Goal: Task Accomplishment & Management: Complete application form

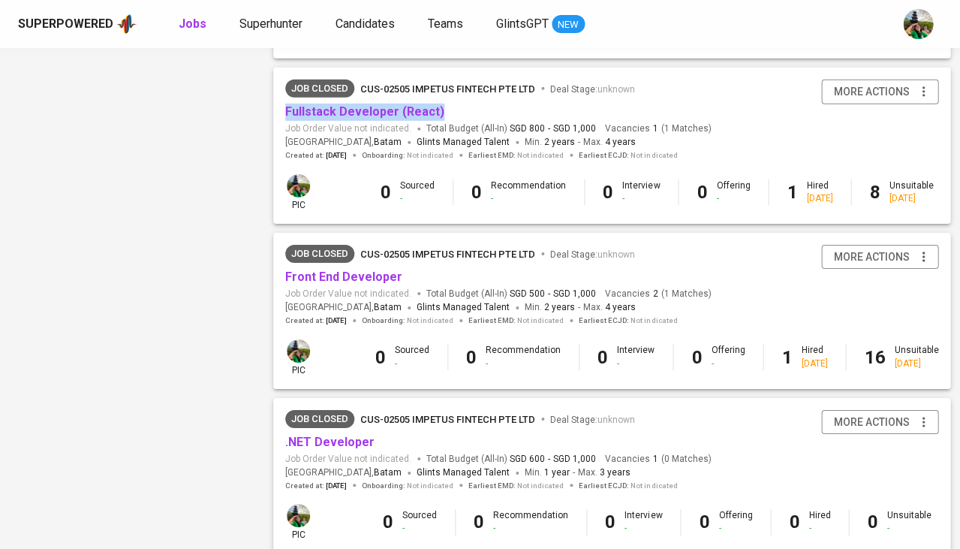
scroll to position [979, 0]
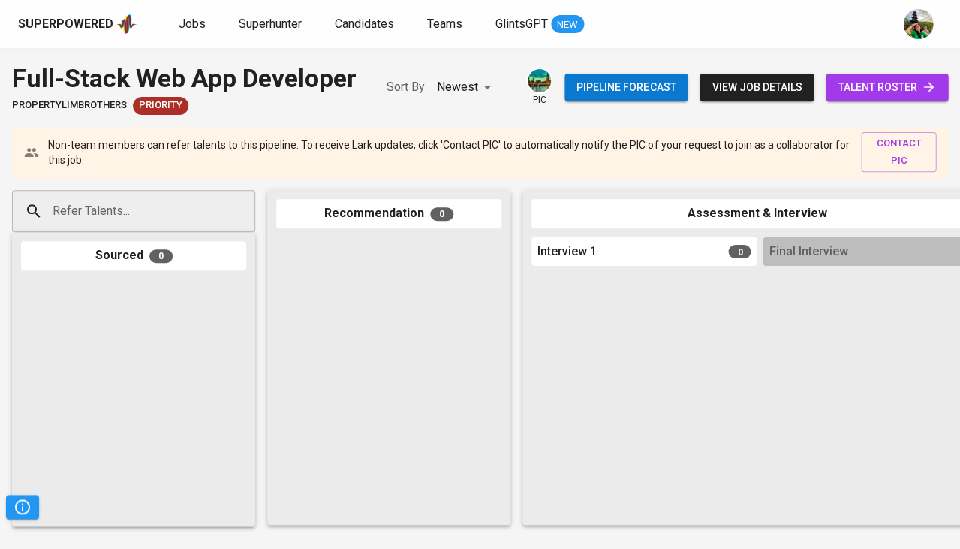
click at [866, 89] on span "talent roster" at bounding box center [887, 87] width 98 height 19
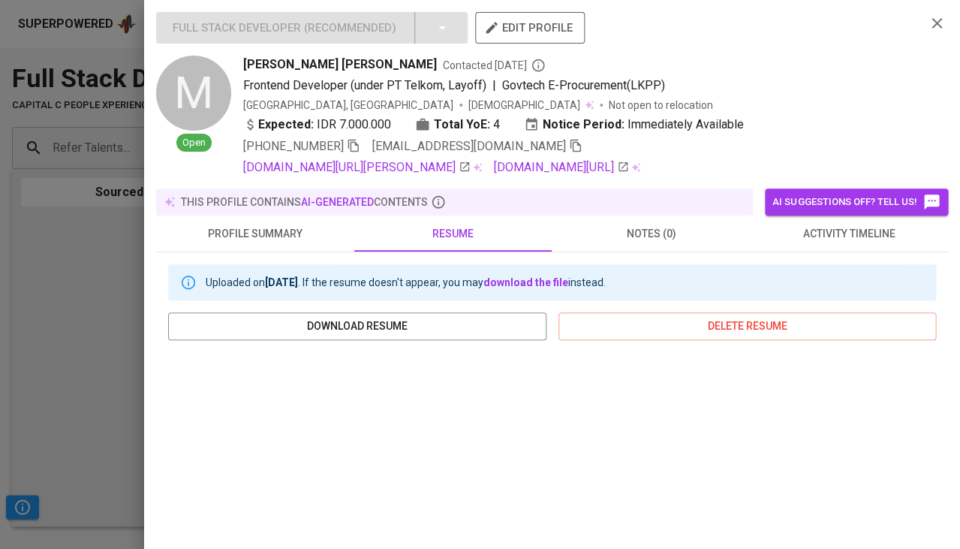
scroll to position [387, 0]
click at [71, 296] on div at bounding box center [480, 274] width 960 height 549
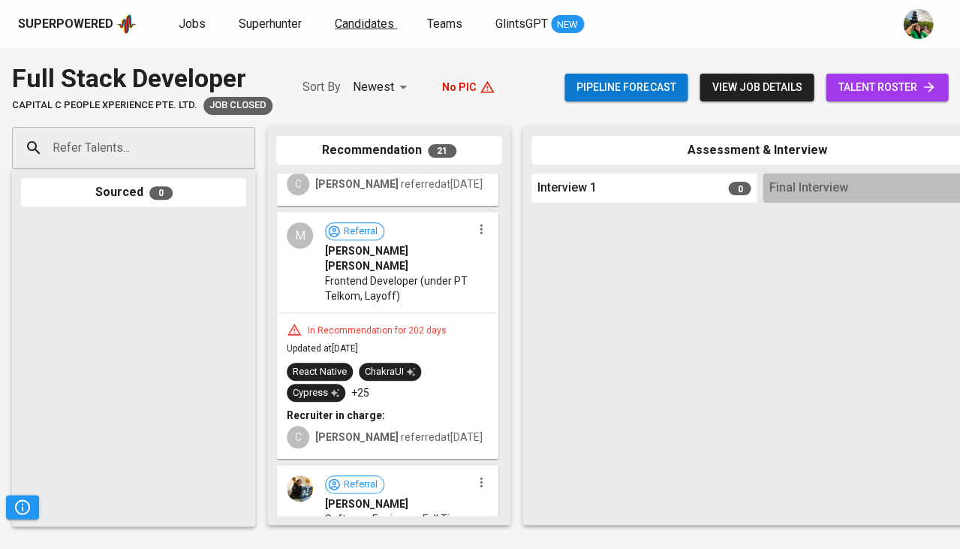
click at [354, 22] on span "Candidates" at bounding box center [364, 24] width 59 height 14
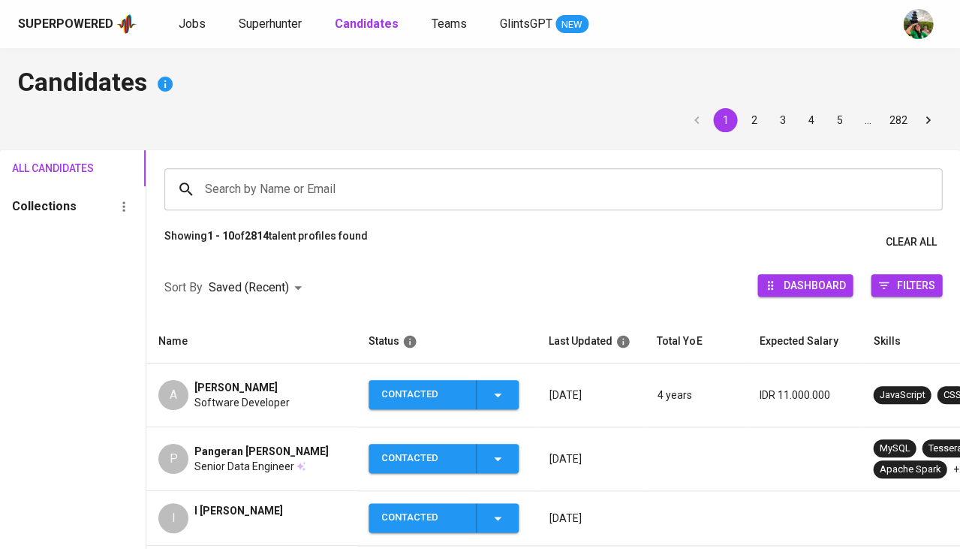
click at [267, 176] on input "Search by Name or Email" at bounding box center [557, 189] width 712 height 29
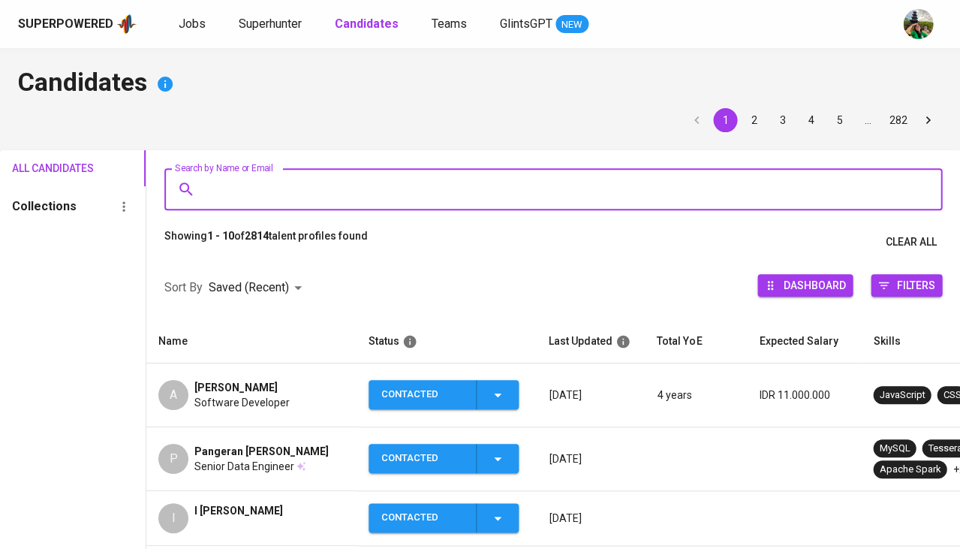
type input "a"
click at [218, 395] on span "Software Developer" at bounding box center [241, 402] width 95 height 15
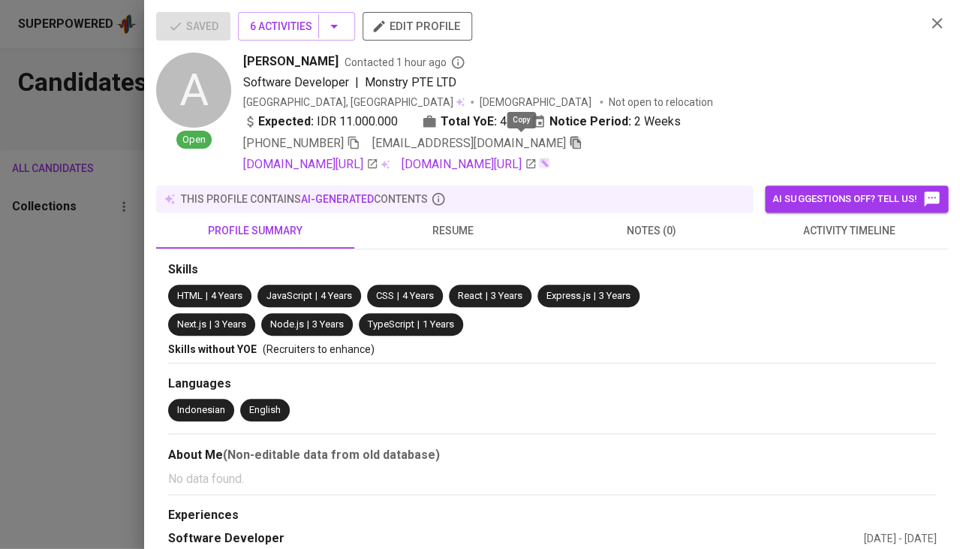
click at [571, 139] on icon "button" at bounding box center [576, 143] width 11 height 13
click at [0, 345] on div at bounding box center [480, 274] width 960 height 549
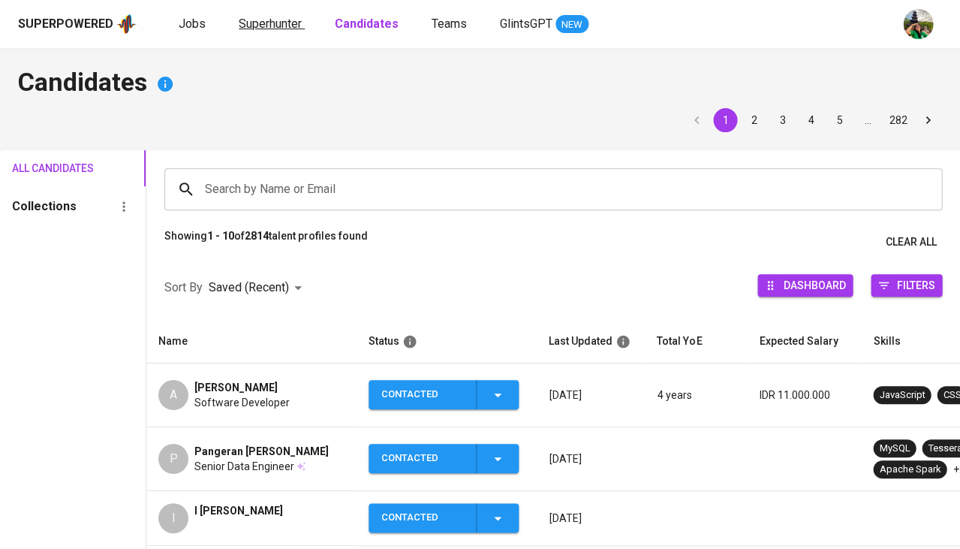
click at [252, 29] on span "Superhunter" at bounding box center [270, 24] width 63 height 14
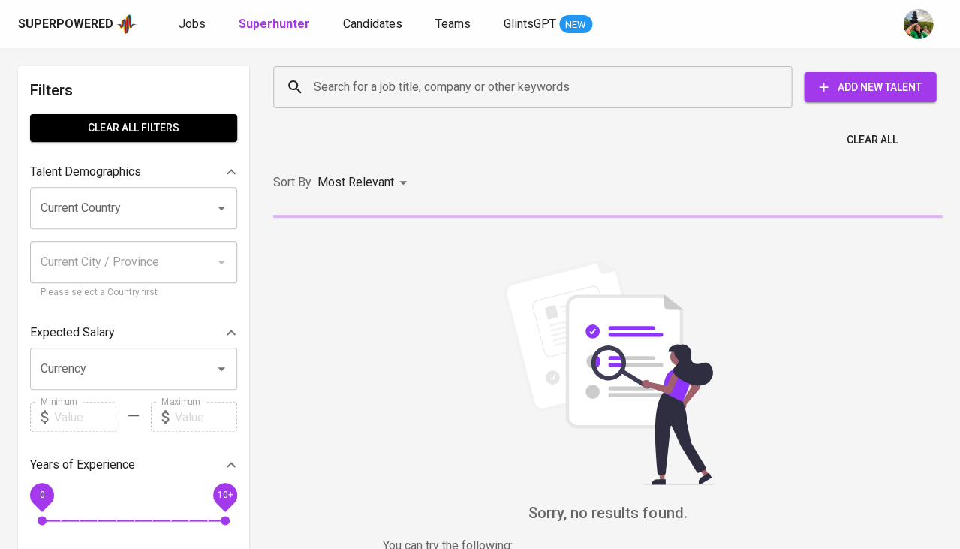
click at [373, 89] on input "Search for a job title, company or other keywords" at bounding box center [536, 87] width 453 height 29
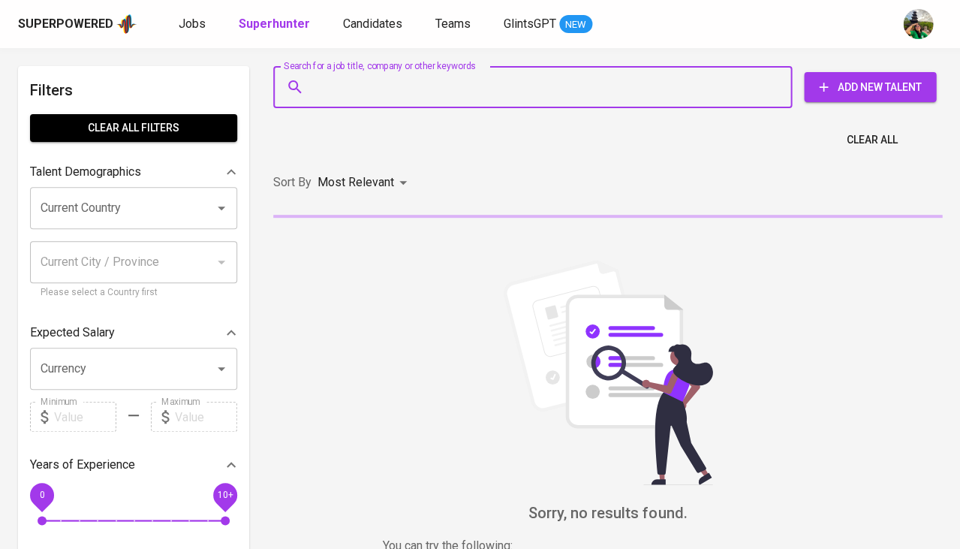
paste input "ainurrahmat1@gmail.com"
type input "ainurrahmat1@gmail.com"
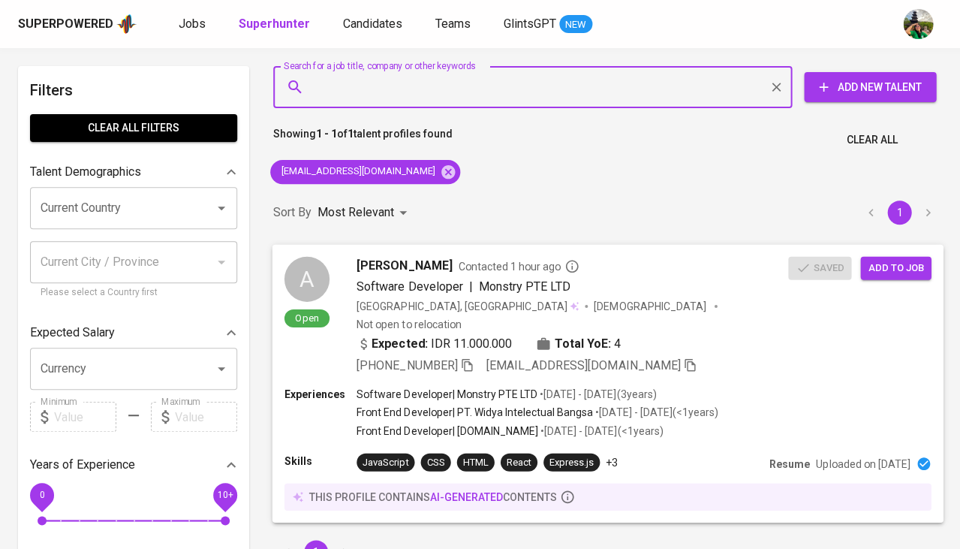
click at [881, 276] on button "Add to job" at bounding box center [895, 267] width 71 height 23
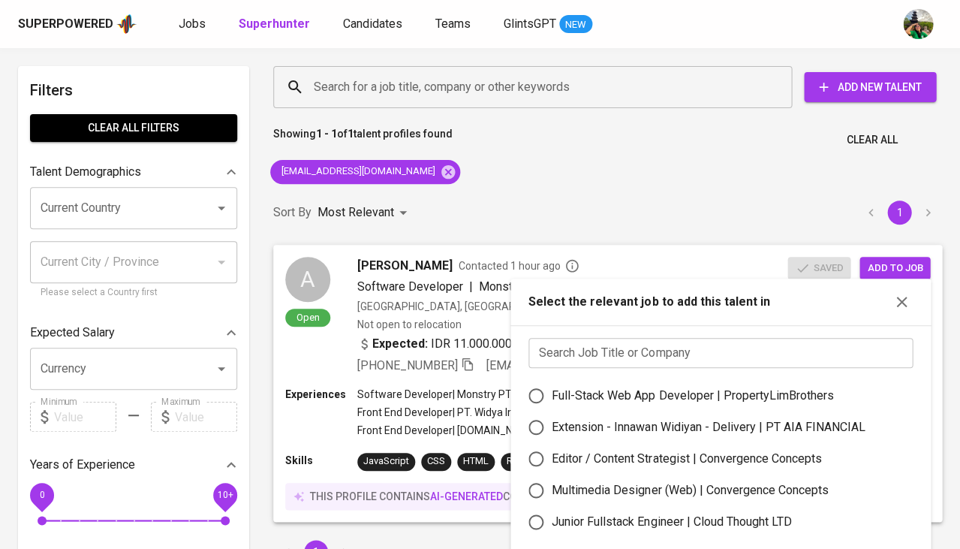
click at [666, 355] on input "text" at bounding box center [720, 353] width 384 height 30
click at [655, 387] on div "Full-Stack Web App Developer | PropertyLimBrothers" at bounding box center [693, 396] width 282 height 18
click at [552, 385] on input "Full-Stack Web App Developer | PropertyLimBrothers" at bounding box center [536, 396] width 32 height 32
radio input "true"
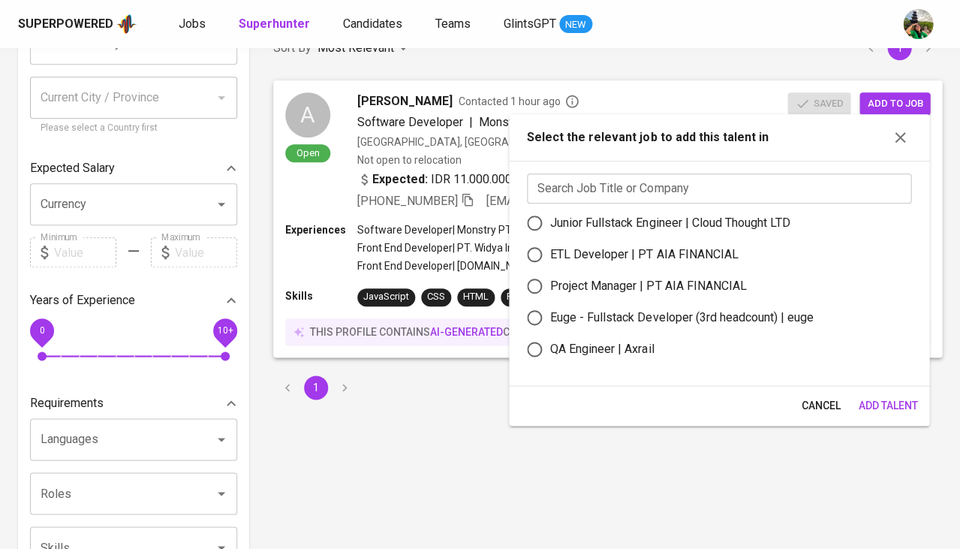
scroll to position [360, 0]
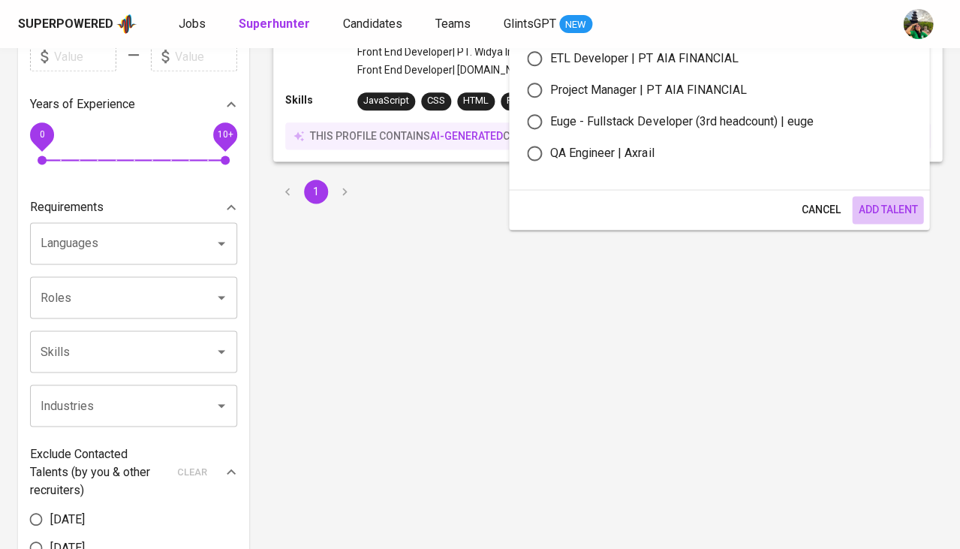
click at [893, 206] on span "Add Talent" at bounding box center [887, 209] width 59 height 19
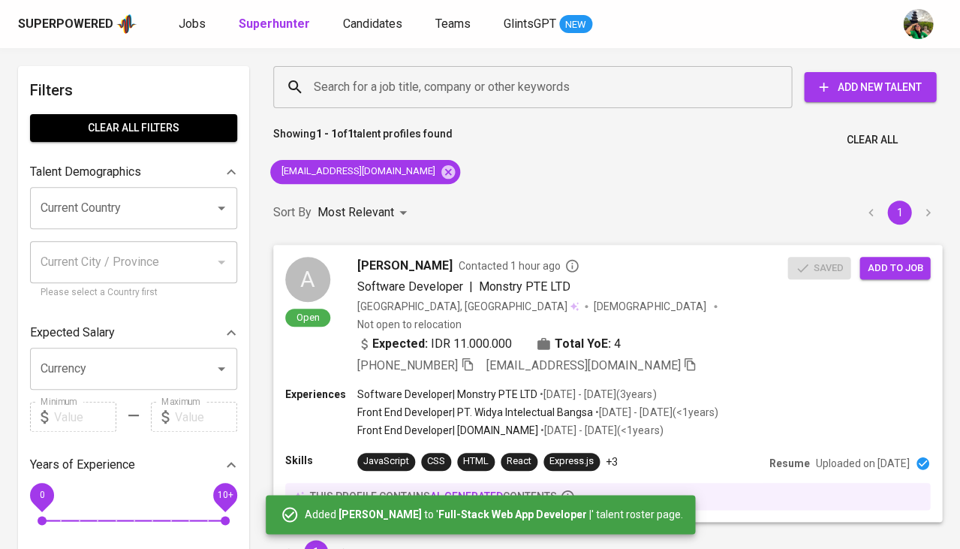
scroll to position [0, 0]
click at [187, 23] on span "Jobs" at bounding box center [192, 24] width 27 height 14
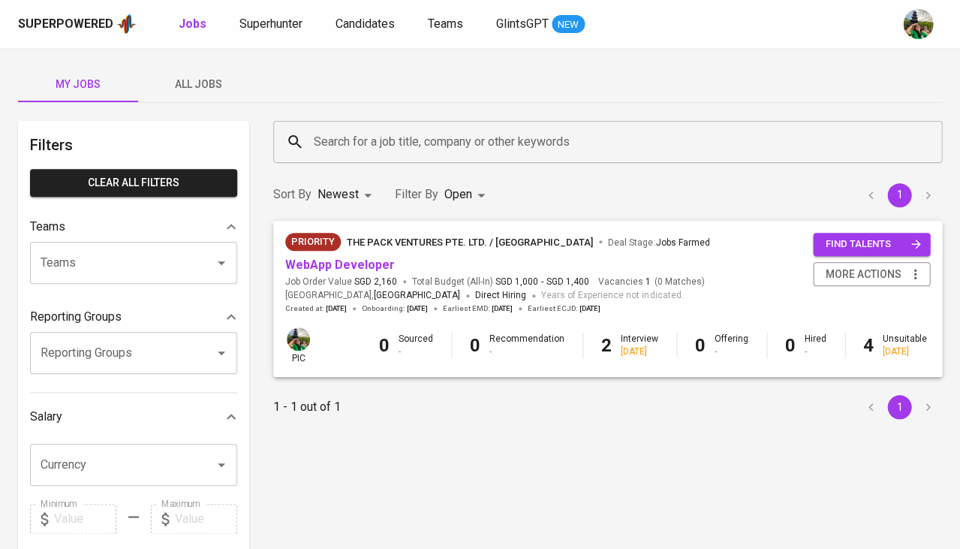
click at [193, 85] on span "All Jobs" at bounding box center [198, 84] width 102 height 19
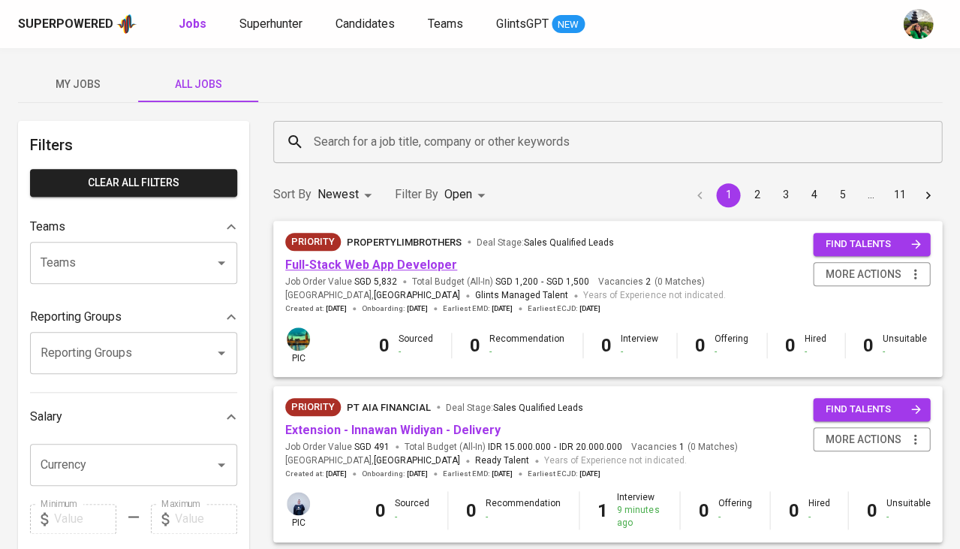
click at [417, 263] on link "Full-Stack Web App Developer" at bounding box center [371, 264] width 172 height 14
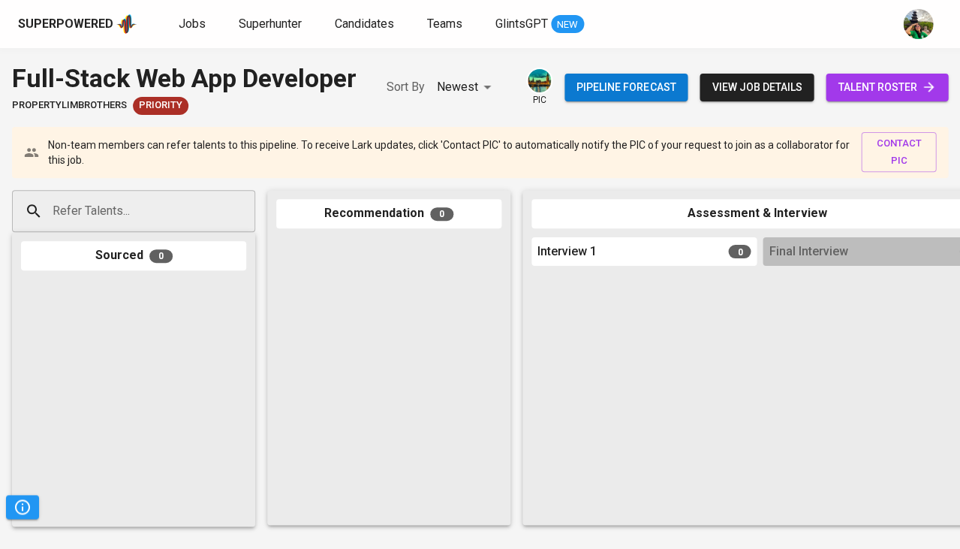
click at [901, 82] on span "talent roster" at bounding box center [887, 87] width 98 height 19
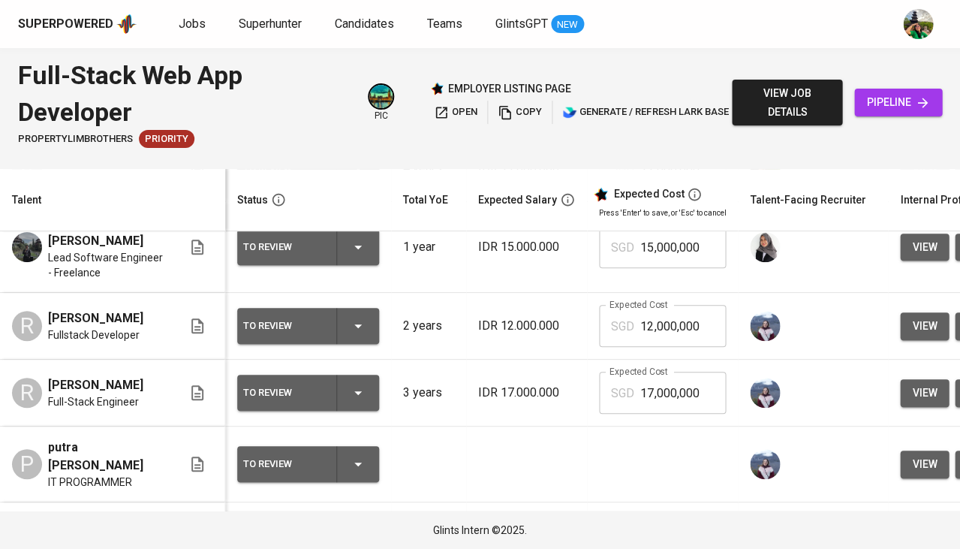
scroll to position [98, 0]
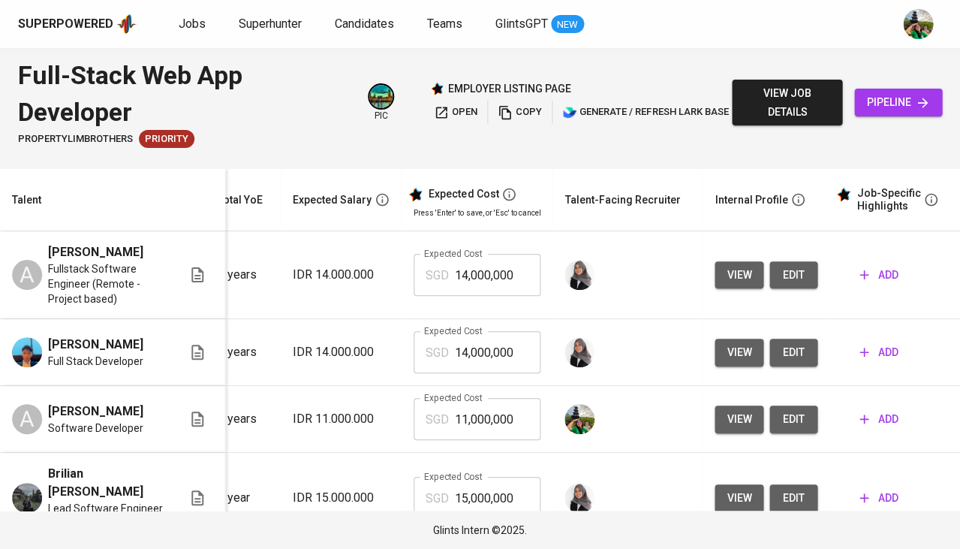
scroll to position [0, 195]
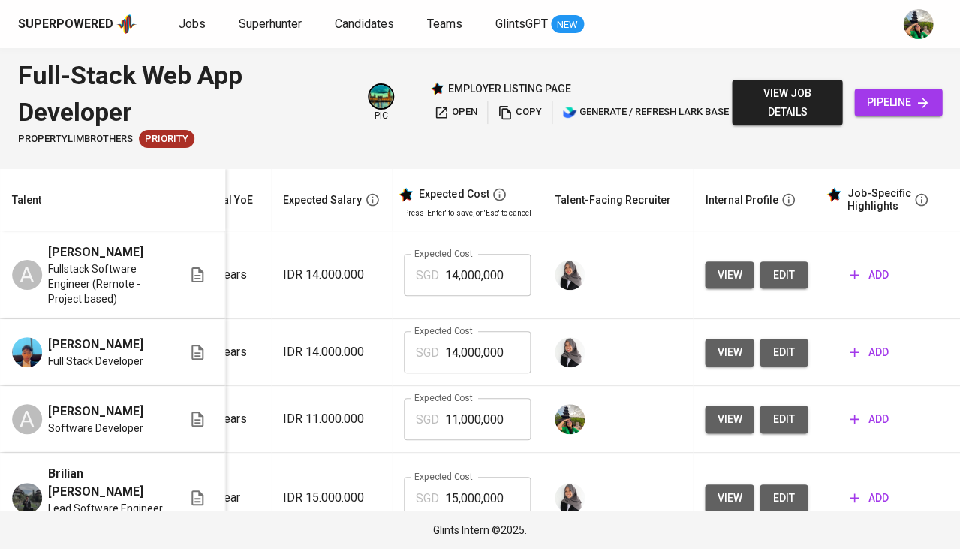
click at [854, 405] on button "add" at bounding box center [869, 419] width 50 height 28
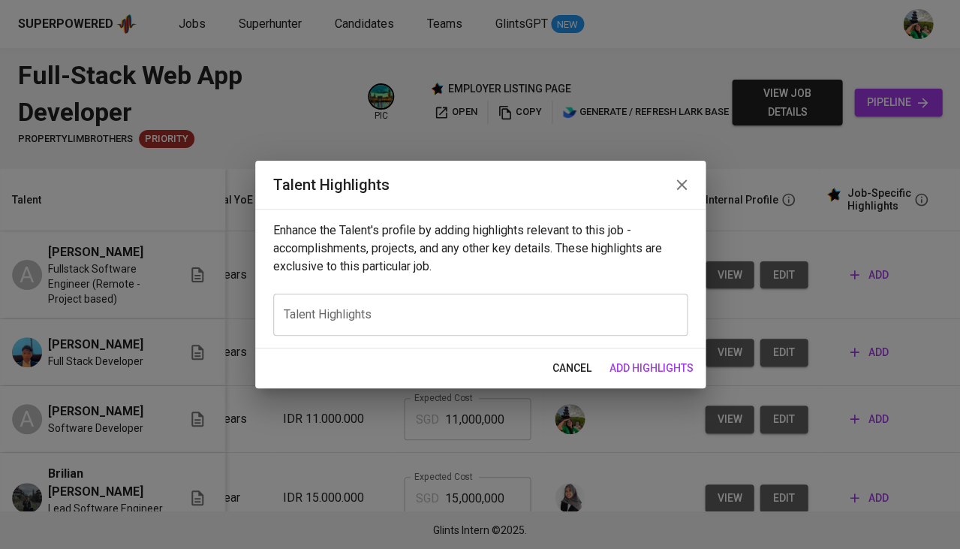
click at [540, 317] on textarea at bounding box center [480, 315] width 393 height 14
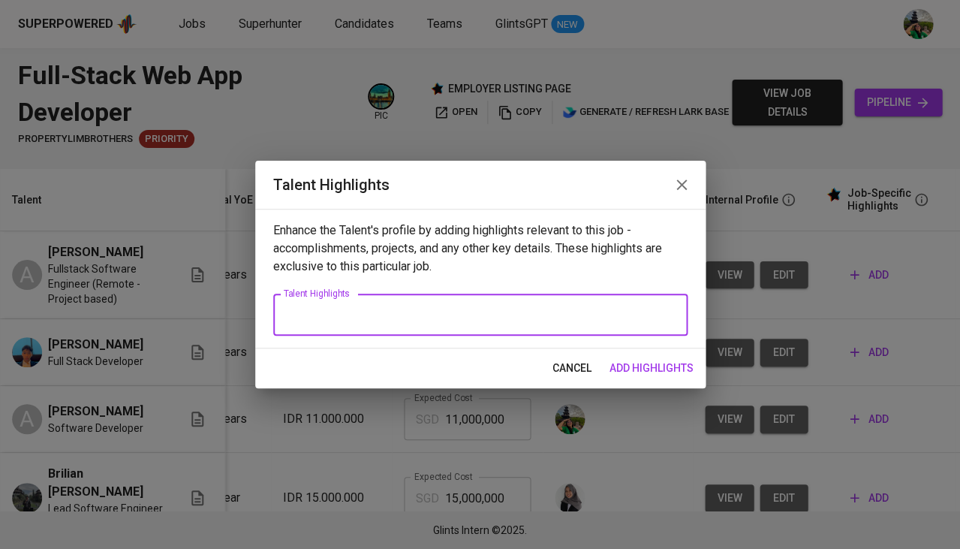
paste textarea "Ainur Rahmat is a full-stack software engineer with over four years of experien…"
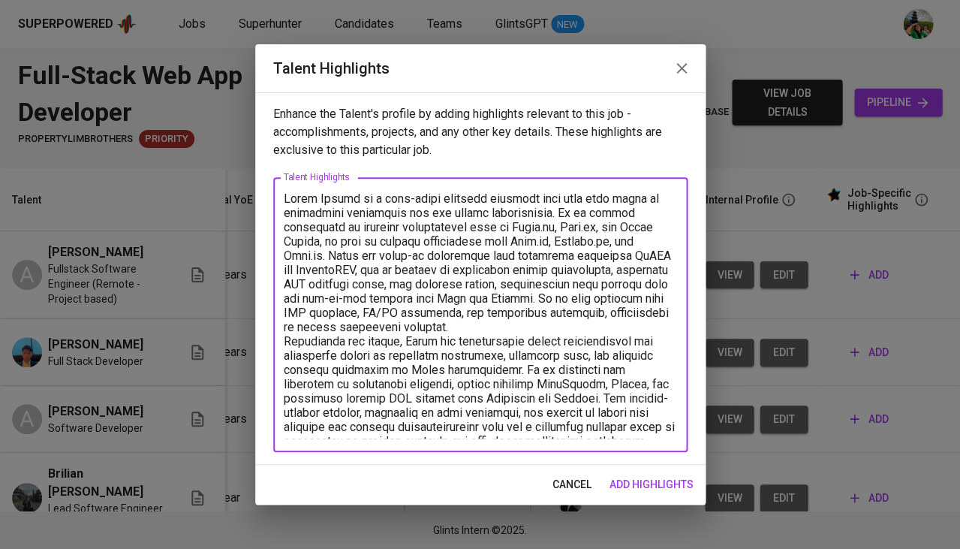
click at [284, 195] on textarea at bounding box center [480, 314] width 393 height 247
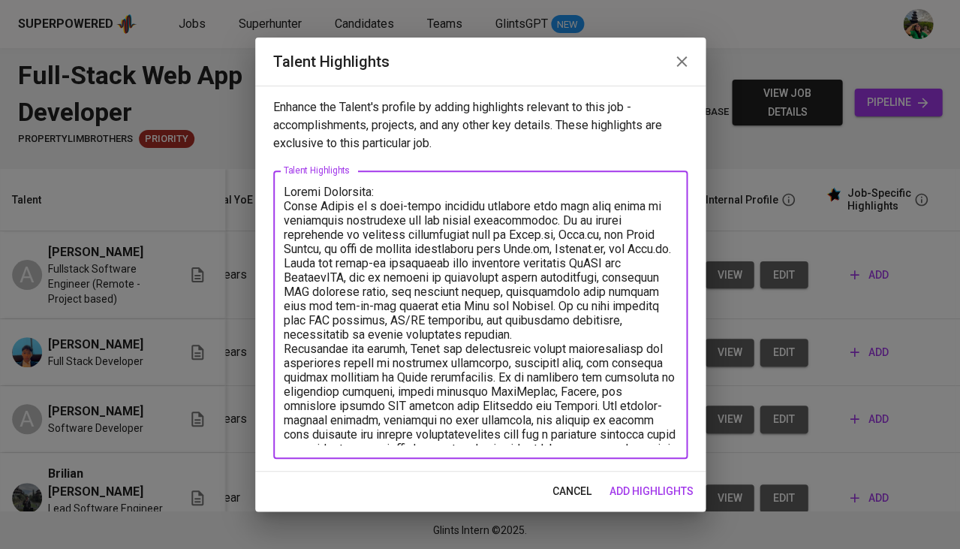
click at [565, 203] on textarea at bounding box center [480, 315] width 393 height 260
click at [595, 203] on textarea at bounding box center [480, 315] width 393 height 260
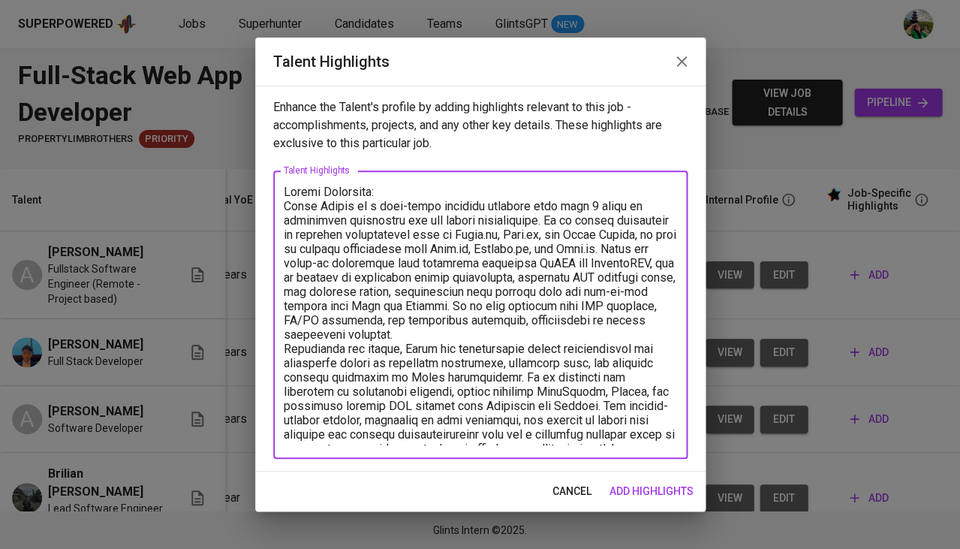
click at [333, 259] on textarea at bounding box center [480, 315] width 393 height 260
click at [327, 259] on textarea at bounding box center [480, 315] width 393 height 260
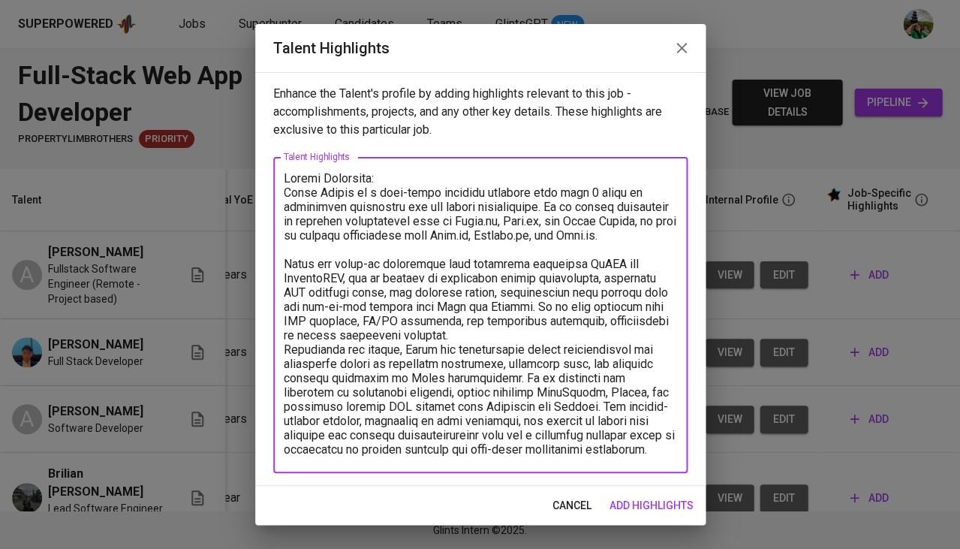
drag, startPoint x: 500, startPoint y: 383, endPoint x: 666, endPoint y: 445, distance: 177.2
click at [666, 445] on textarea at bounding box center [480, 315] width 393 height 288
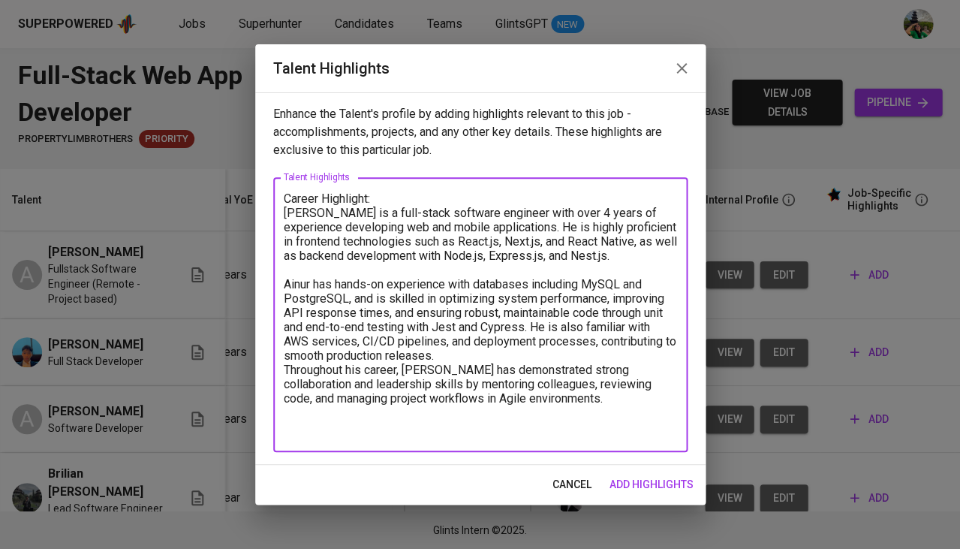
type textarea "Career Highlight: Ainur Rahmat is a full-stack software engineer with over 4 ye…"
click at [661, 490] on span "add highlights" at bounding box center [652, 484] width 84 height 19
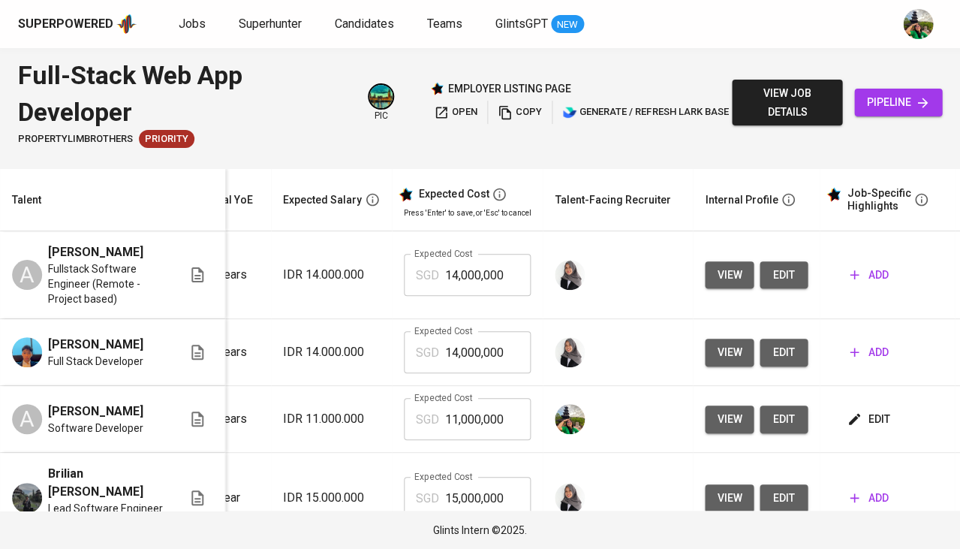
click at [861, 426] on button "edit" at bounding box center [870, 419] width 52 height 28
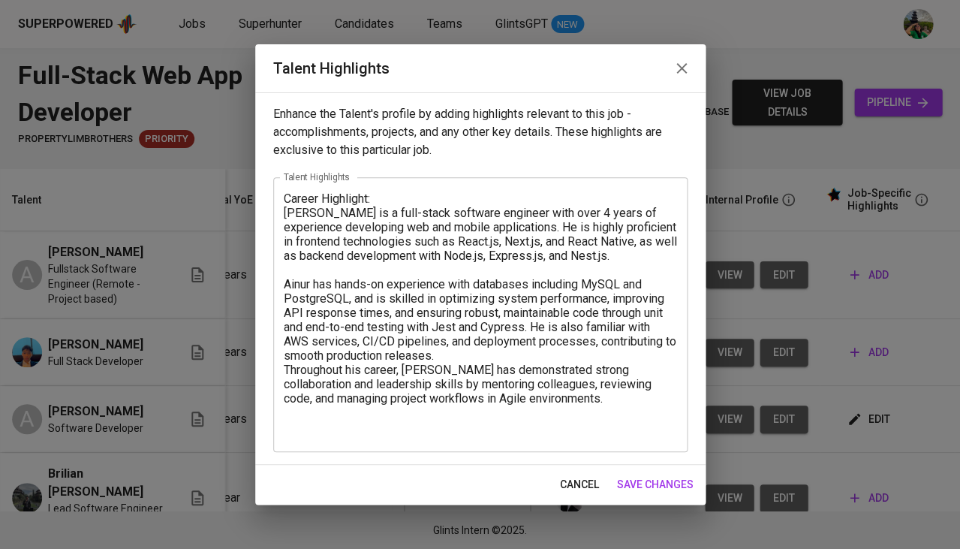
click at [448, 429] on textarea "Career Highlight: Ainur Rahmat is a full-stack software engineer with over 4 ye…" at bounding box center [480, 314] width 393 height 247
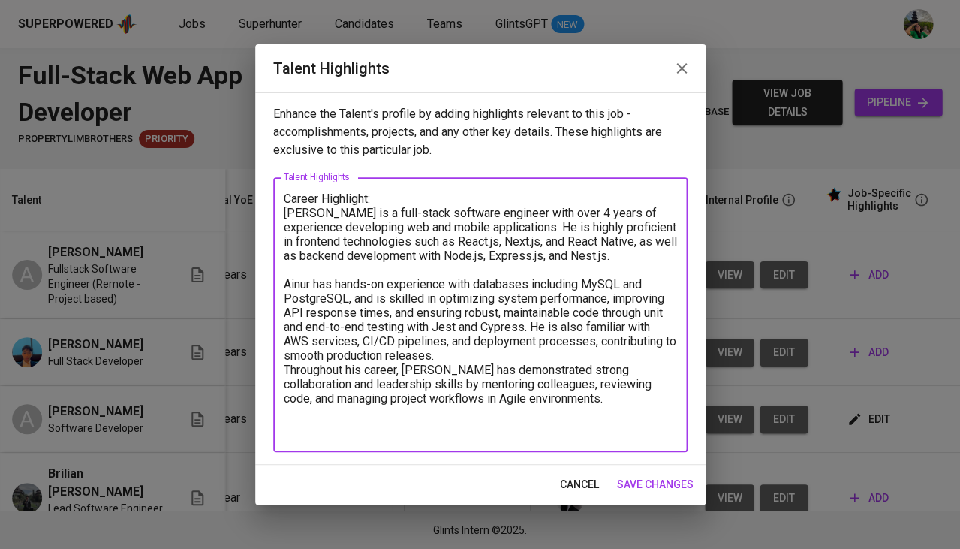
paste textarea "Education Alauddin Islamic State University, Makassar, Indonesia – Bachelor of …"
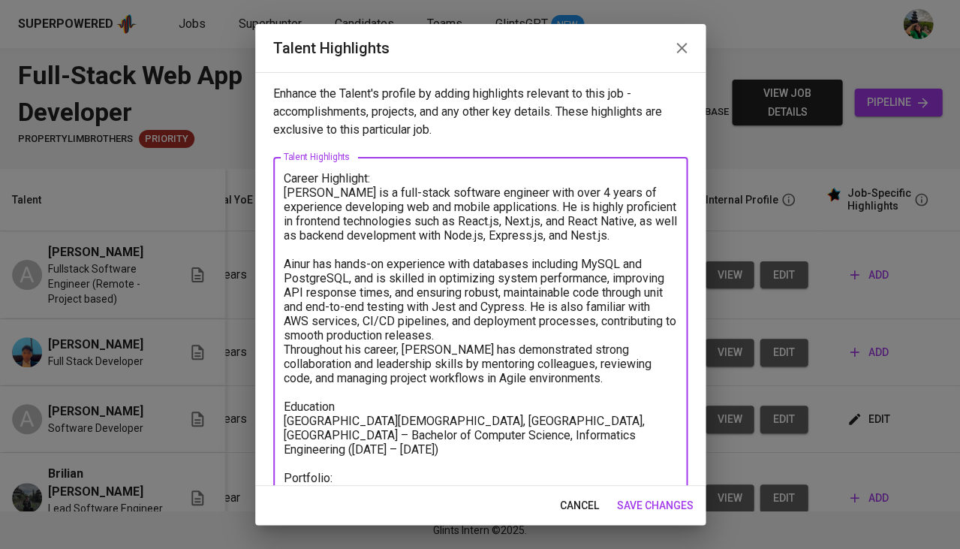
paste textarea "- https://workout-landing-page.vercel.app/ - https://sis-business.vercel.app/ -…"
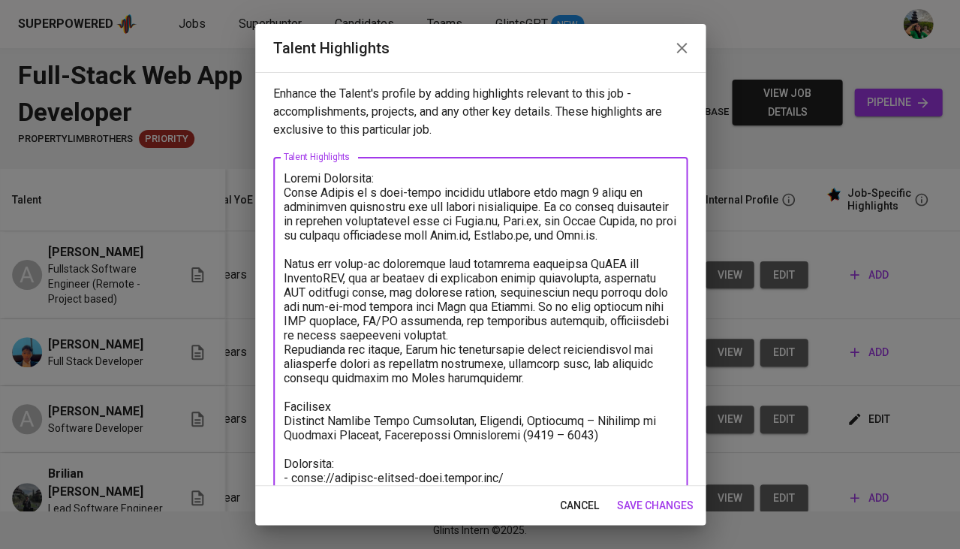
scroll to position [177, 0]
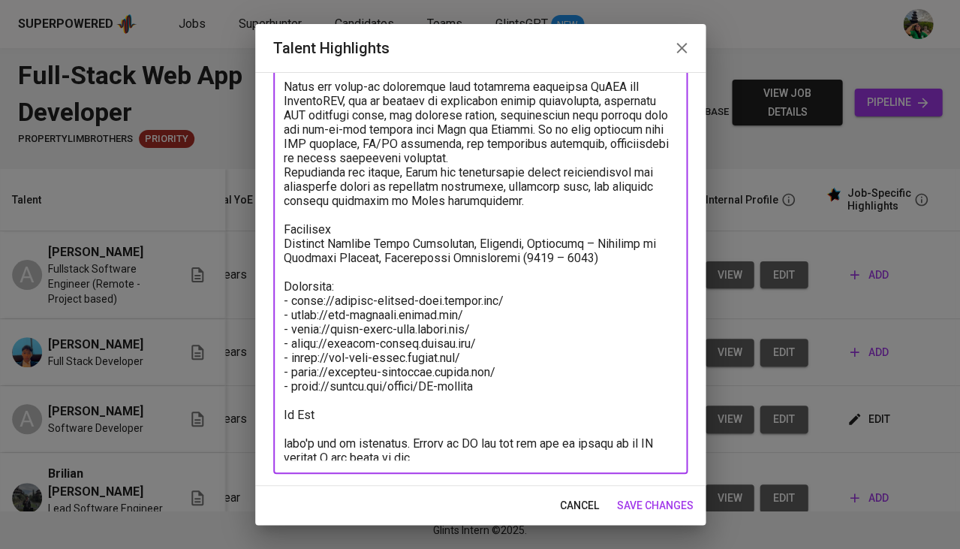
drag, startPoint x: 442, startPoint y: 453, endPoint x: 256, endPoint y: 415, distance: 189.9
click at [256, 415] on div "Enhance the Talent's profile by adding highlights relevant to this job - accomp…" at bounding box center [480, 279] width 450 height 414
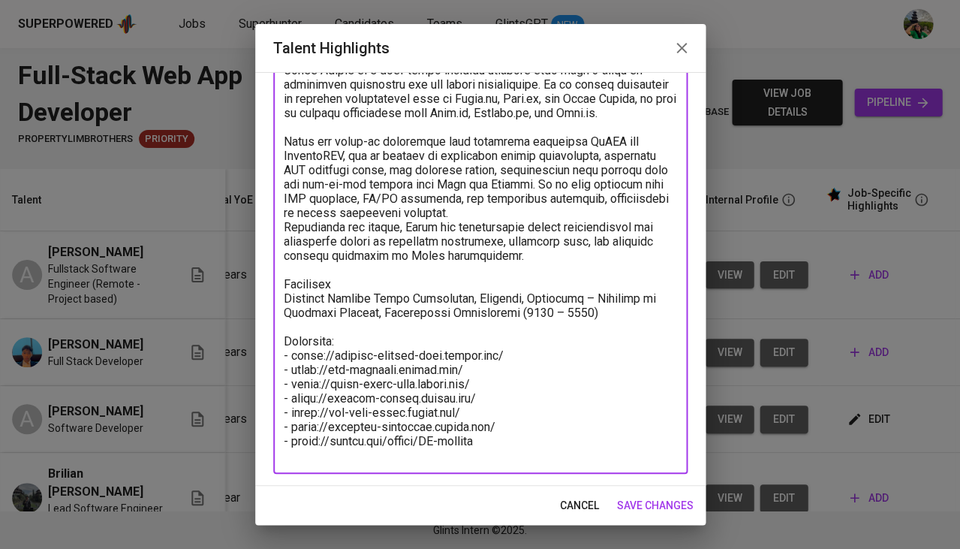
scroll to position [73, 0]
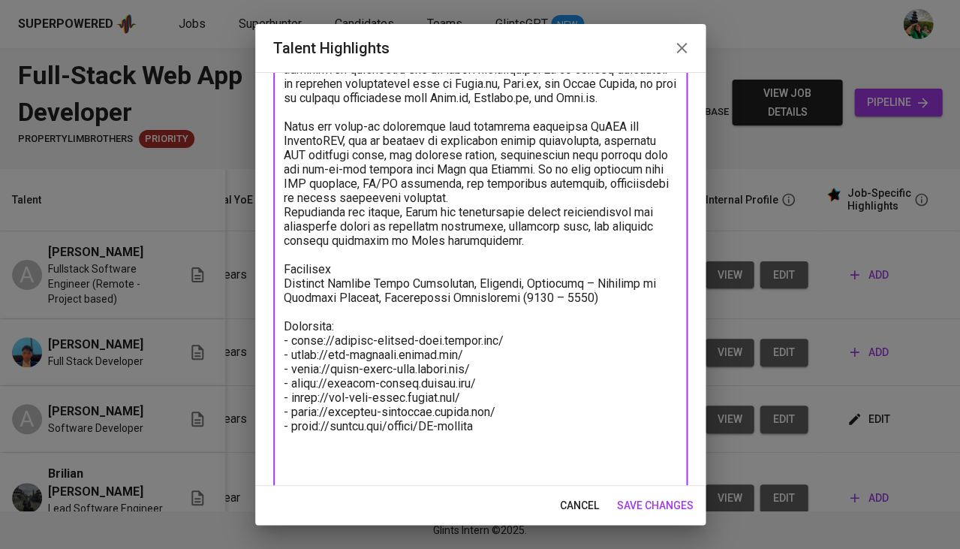
paste textarea "Frontend Development React.js: 4+ years (Friendstech.id, PT. Widya Intelektual …"
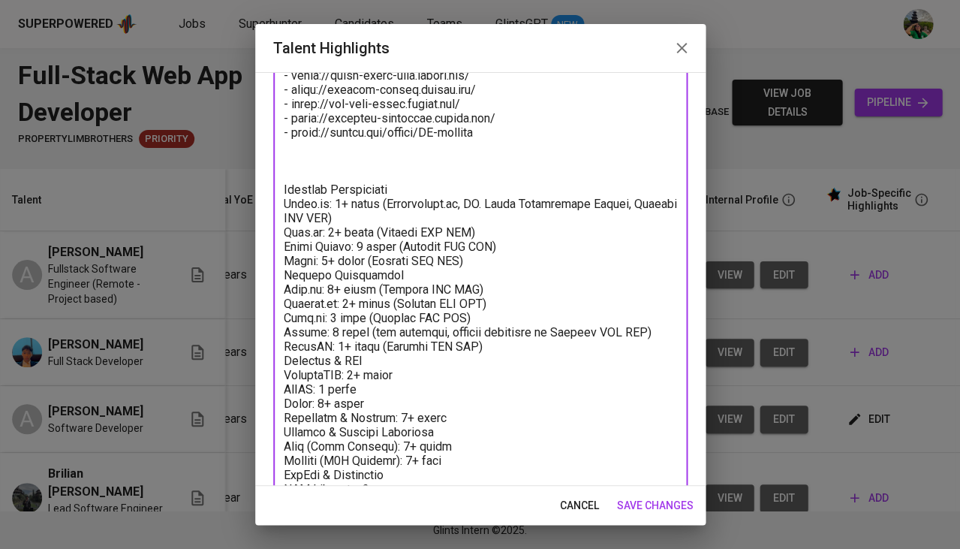
scroll to position [427, 0]
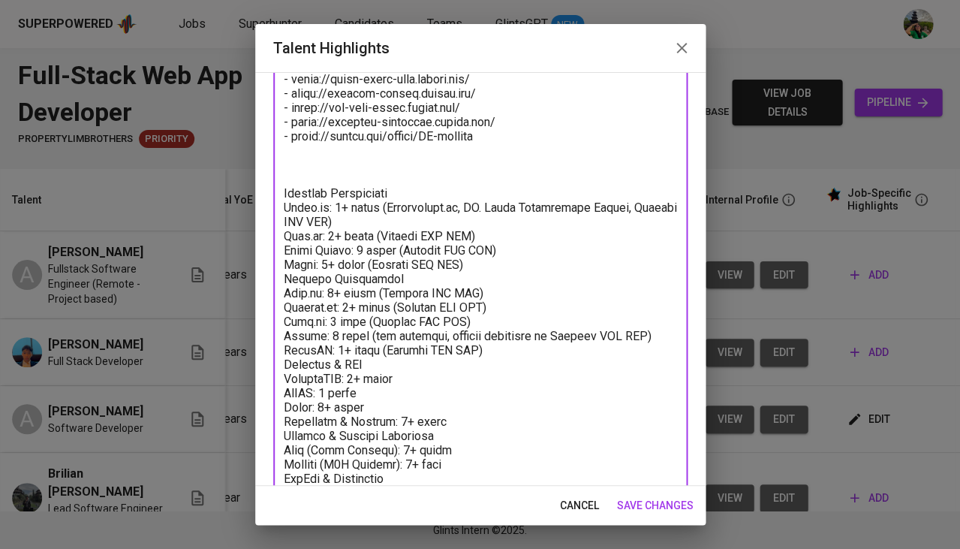
click at [318, 177] on textarea at bounding box center [480, 183] width 393 height 878
click at [420, 188] on textarea at bounding box center [480, 183] width 393 height 878
drag, startPoint x: 378, startPoint y: 200, endPoint x: 392, endPoint y: 212, distance: 18.6
click at [392, 212] on textarea at bounding box center [480, 183] width 393 height 878
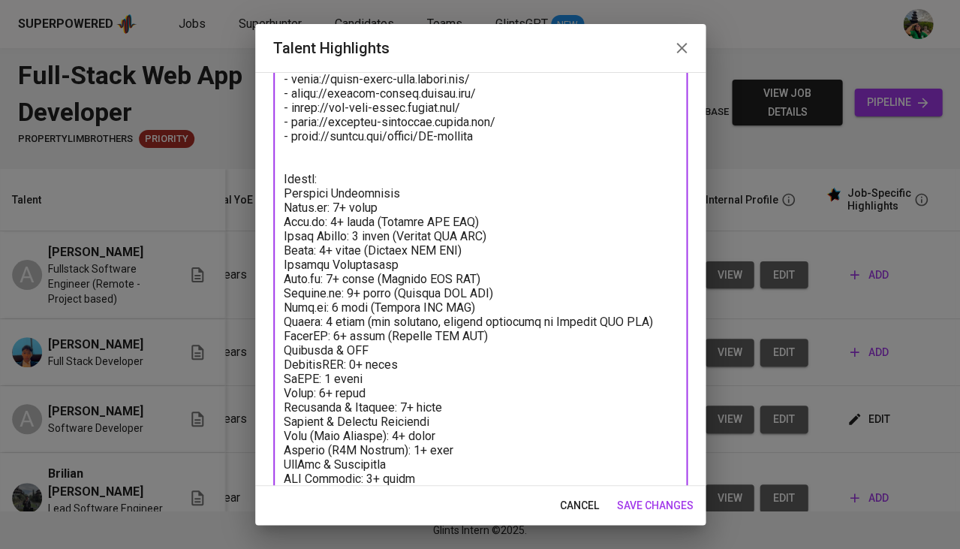
drag, startPoint x: 372, startPoint y: 214, endPoint x: 474, endPoint y: 216, distance: 102.1
click at [474, 216] on textarea at bounding box center [480, 176] width 393 height 864
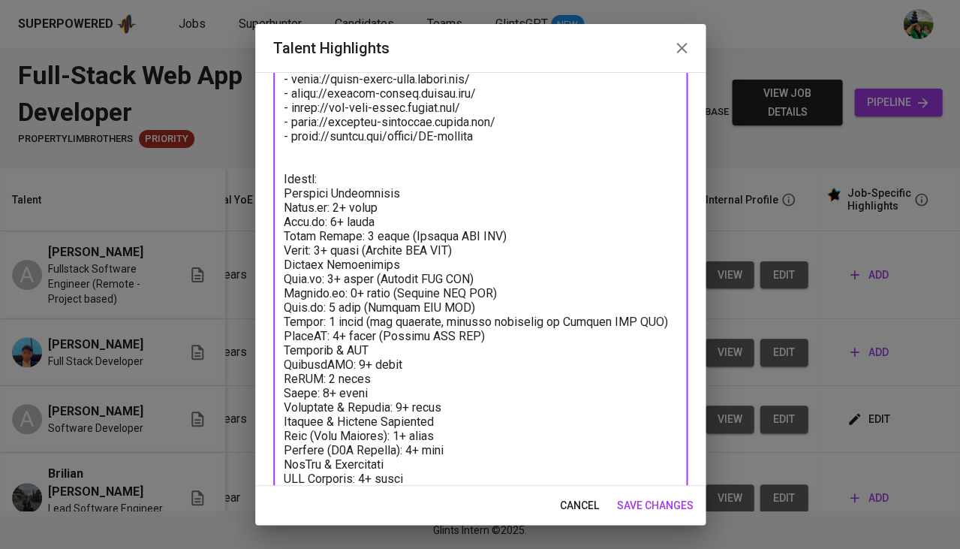
drag, startPoint x: 399, startPoint y: 227, endPoint x: 504, endPoint y: 225, distance: 105.1
click at [504, 225] on textarea at bounding box center [480, 176] width 393 height 864
drag, startPoint x: 370, startPoint y: 240, endPoint x: 479, endPoint y: 239, distance: 108.9
click at [479, 239] on textarea at bounding box center [480, 176] width 393 height 864
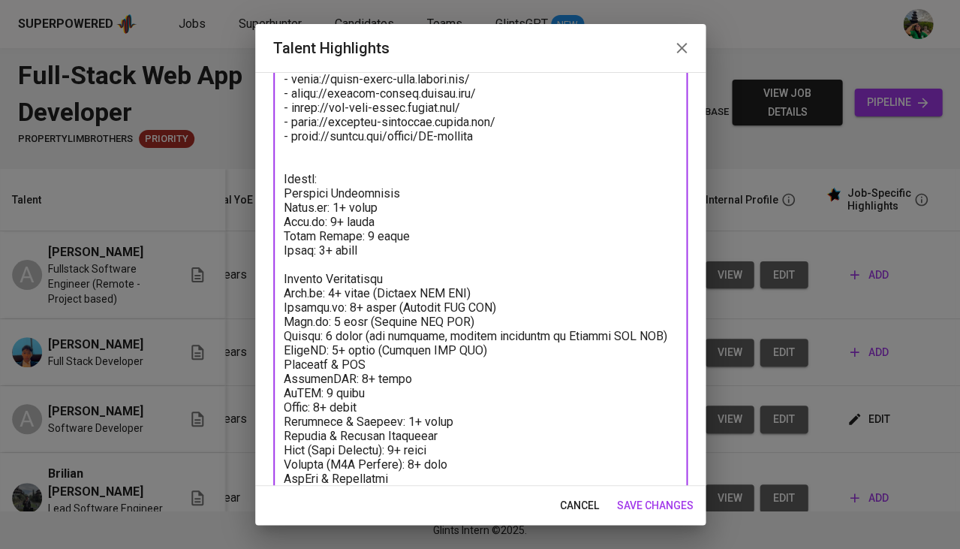
drag, startPoint x: 379, startPoint y: 285, endPoint x: 525, endPoint y: 283, distance: 145.6
click at [525, 283] on textarea at bounding box center [480, 183] width 393 height 878
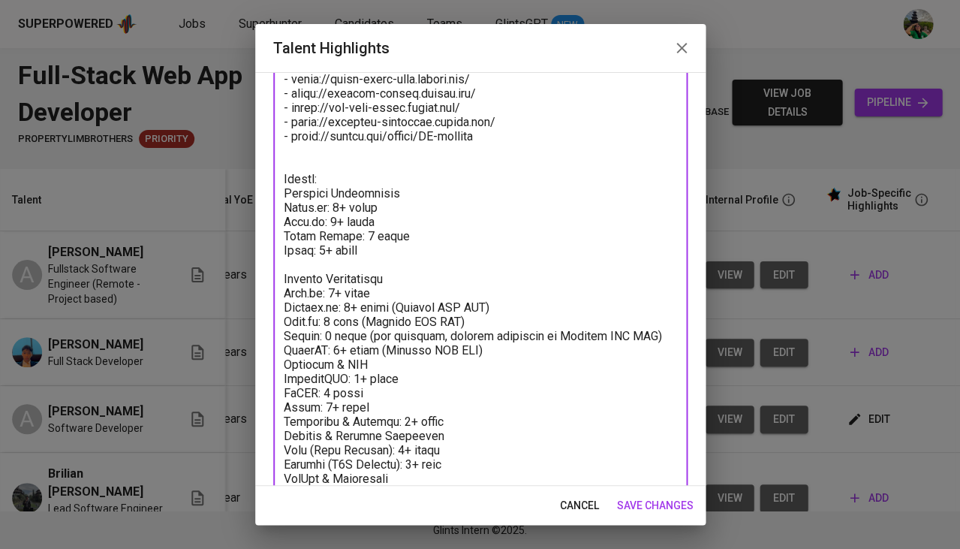
drag, startPoint x: 366, startPoint y: 324, endPoint x: 659, endPoint y: 329, distance: 293.6
click at [659, 329] on textarea at bounding box center [480, 183] width 393 height 878
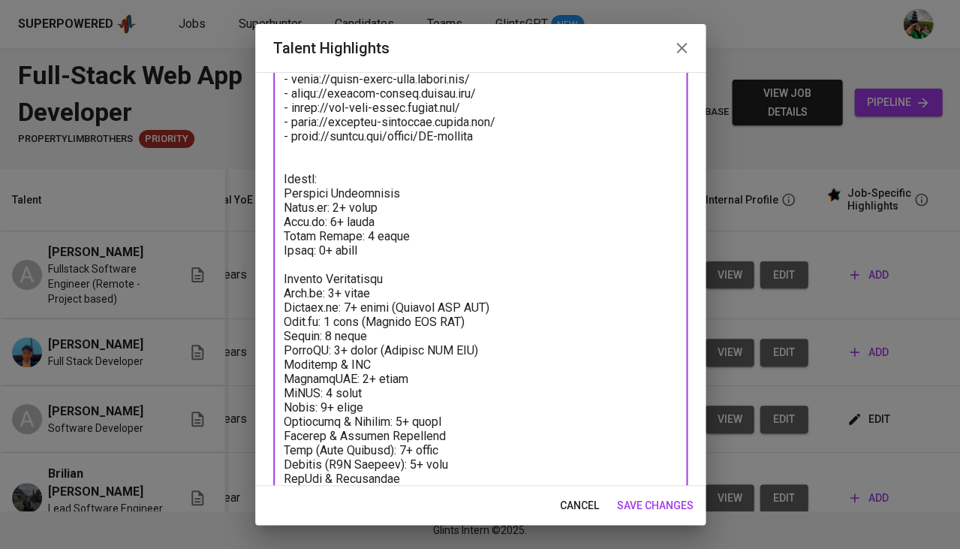
drag, startPoint x: 358, startPoint y: 312, endPoint x: 475, endPoint y: 313, distance: 117.1
click at [475, 313] on textarea at bounding box center [480, 183] width 393 height 878
drag, startPoint x: 390, startPoint y: 295, endPoint x: 515, endPoint y: 294, distance: 124.6
click at [515, 294] on textarea at bounding box center [480, 183] width 393 height 878
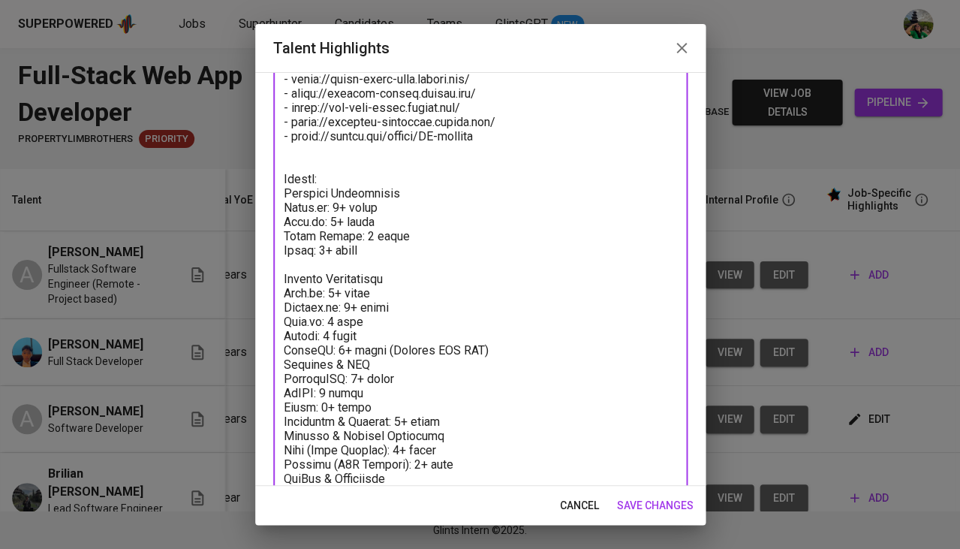
drag, startPoint x: 380, startPoint y: 337, endPoint x: 508, endPoint y: 336, distance: 128.4
click at [508, 336] on textarea at bounding box center [480, 183] width 393 height 878
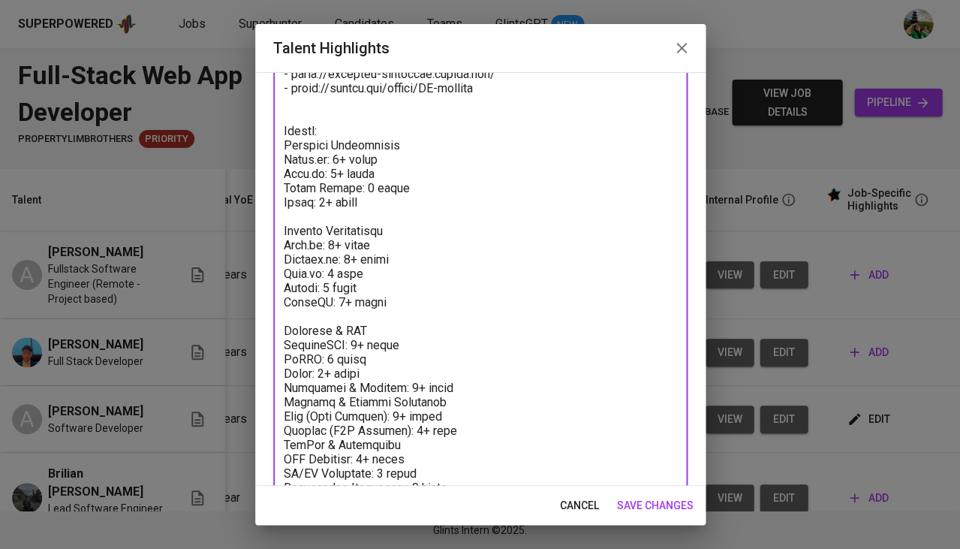
scroll to position [480, 0]
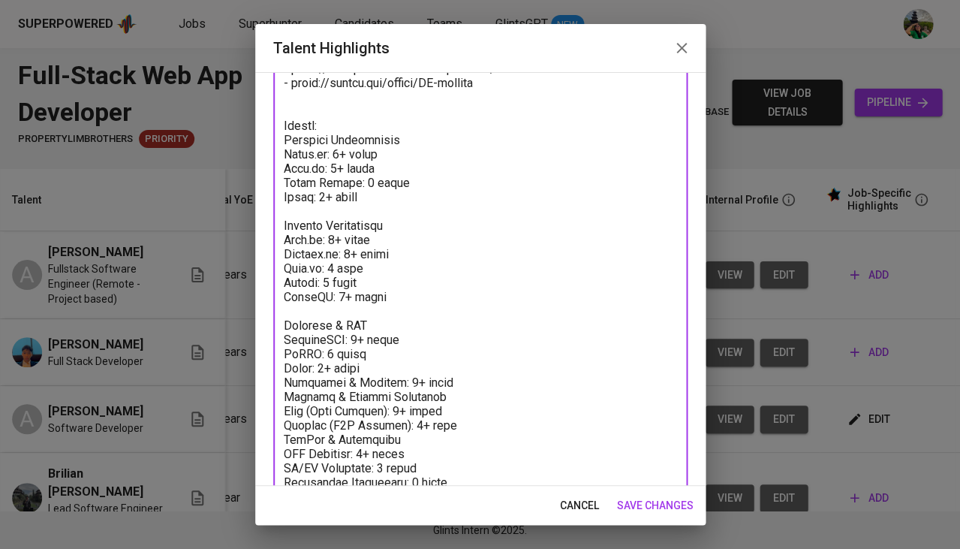
click at [445, 369] on textarea at bounding box center [480, 136] width 393 height 891
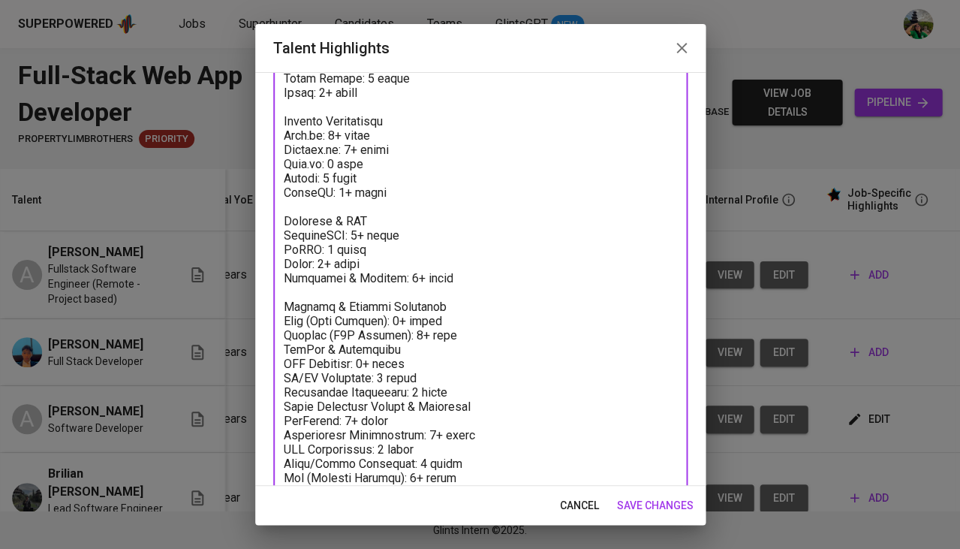
scroll to position [556, 0]
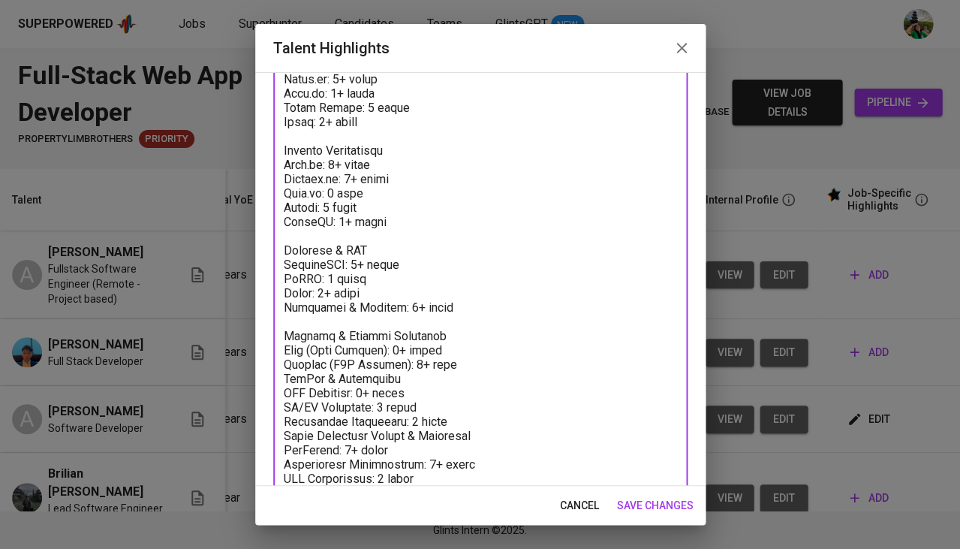
click at [284, 318] on textarea at bounding box center [480, 68] width 393 height 905
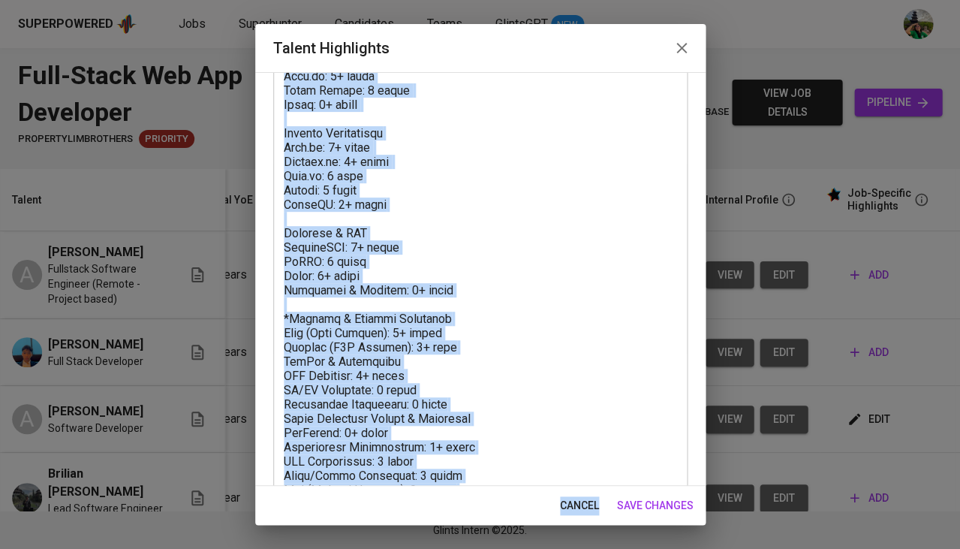
scroll to position [616, 0]
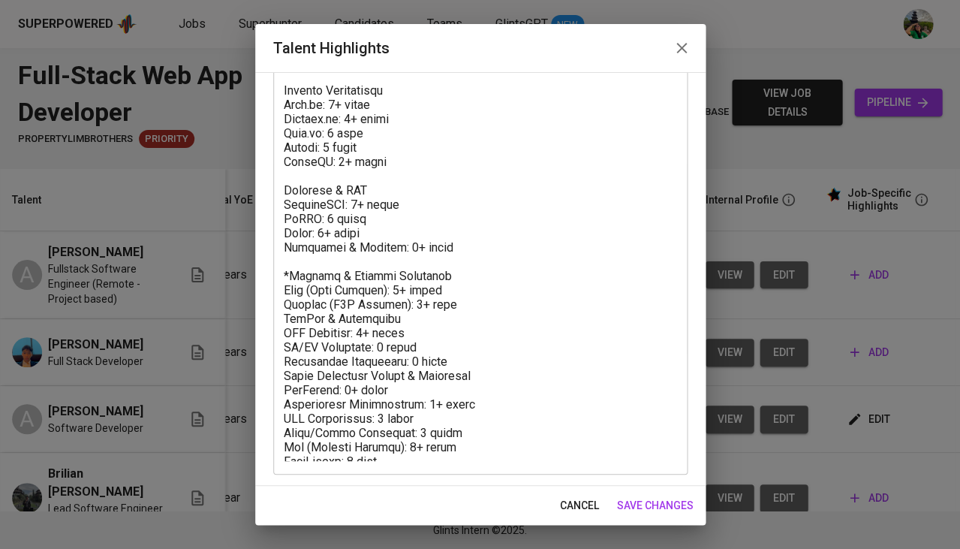
drag, startPoint x: 282, startPoint y: 225, endPoint x: 450, endPoint y: 465, distance: 293.0
click at [450, 465] on div "x Talent Highlights" at bounding box center [480, 7] width 414 height 933
drag, startPoint x: 417, startPoint y: 456, endPoint x: 343, endPoint y: 341, distance: 136.8
click at [343, 341] on div "x Talent Highlights" at bounding box center [480, 7] width 414 height 933
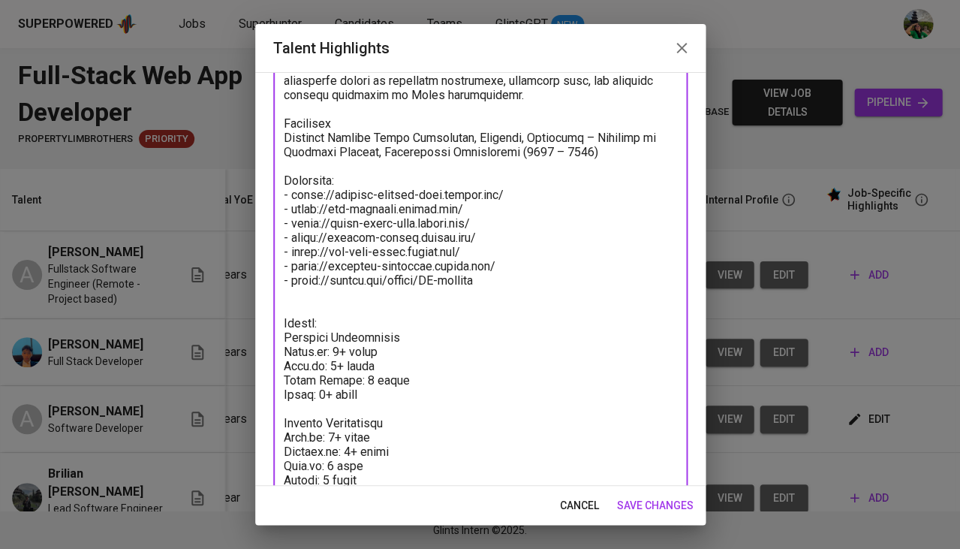
scroll to position [146, 0]
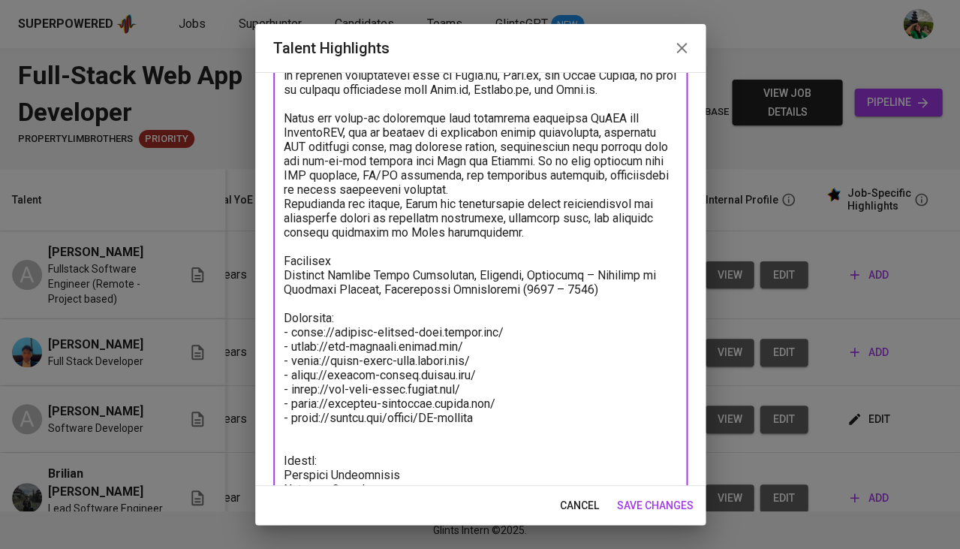
drag, startPoint x: 387, startPoint y: 436, endPoint x: 282, endPoint y: 460, distance: 107.1
click at [284, 460] on textarea at bounding box center [480, 478] width 393 height 905
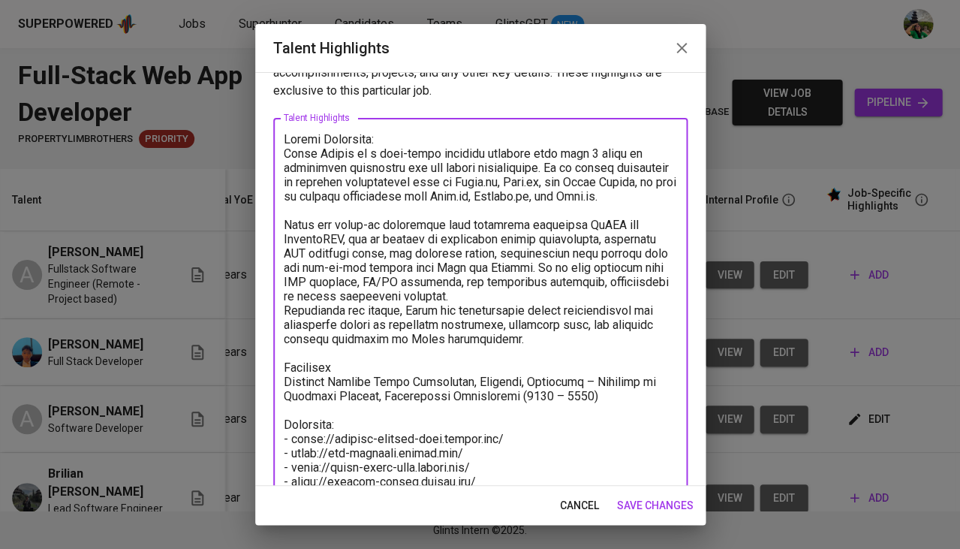
scroll to position [41, 0]
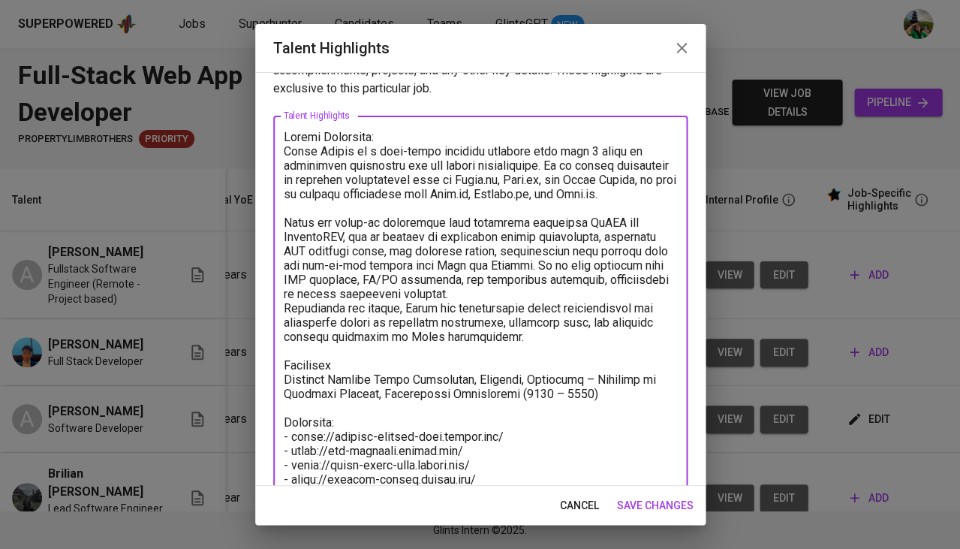
click at [564, 162] on textarea at bounding box center [480, 349] width 393 height 439
paste textarea "Ainur Rahmat is a full-stack software engineer with over four years of experien…"
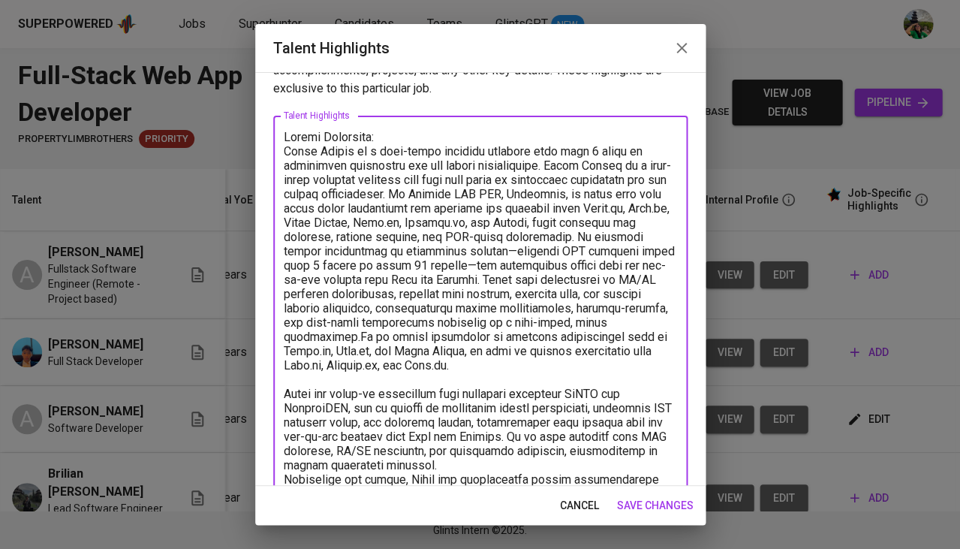
drag, startPoint x: 565, startPoint y: 160, endPoint x: 440, endPoint y: 187, distance: 128.2
click at [440, 187] on textarea at bounding box center [480, 425] width 393 height 590
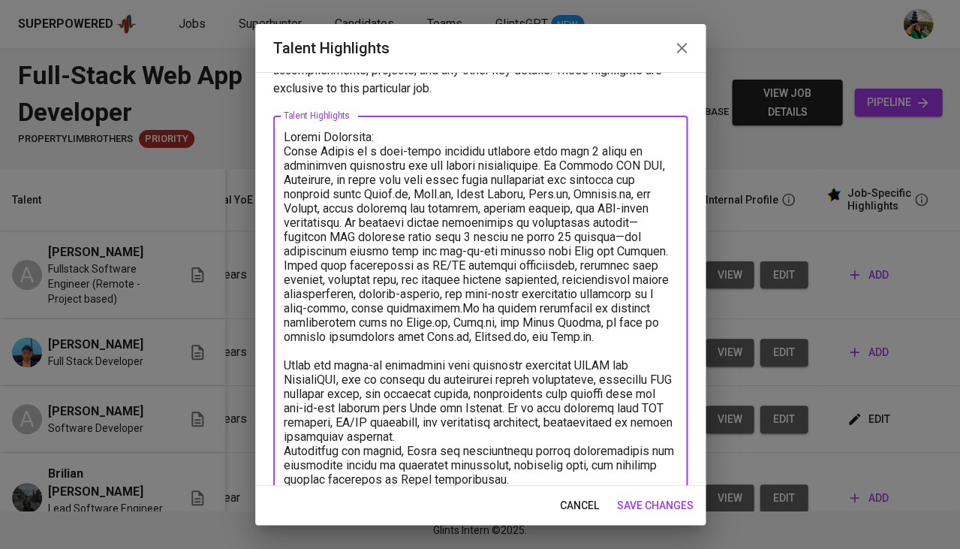
drag, startPoint x: 393, startPoint y: 173, endPoint x: 595, endPoint y: 176, distance: 202.7
click at [595, 176] on textarea at bounding box center [480, 411] width 393 height 562
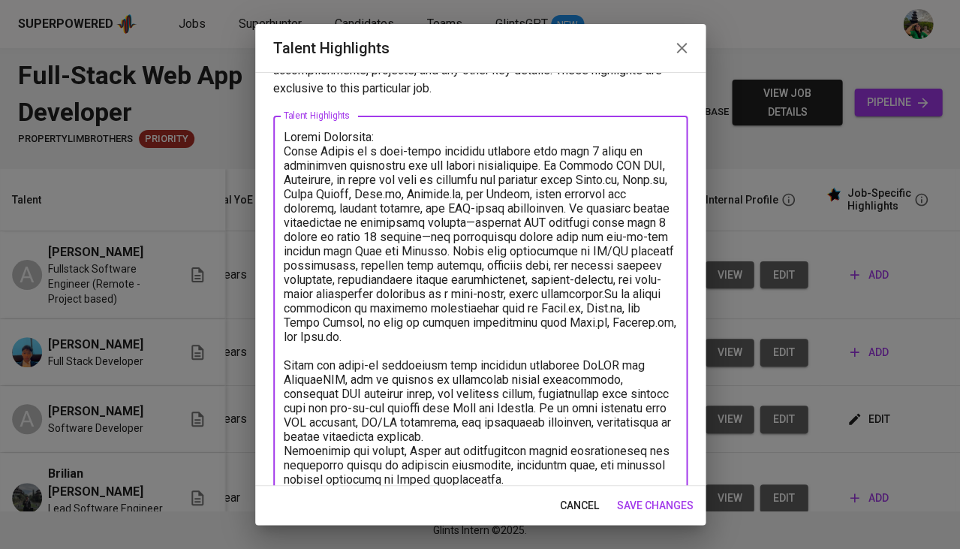
click at [501, 176] on textarea at bounding box center [480, 411] width 393 height 562
drag, startPoint x: 586, startPoint y: 201, endPoint x: 516, endPoint y: 285, distance: 108.7
click at [516, 285] on textarea at bounding box center [480, 411] width 393 height 562
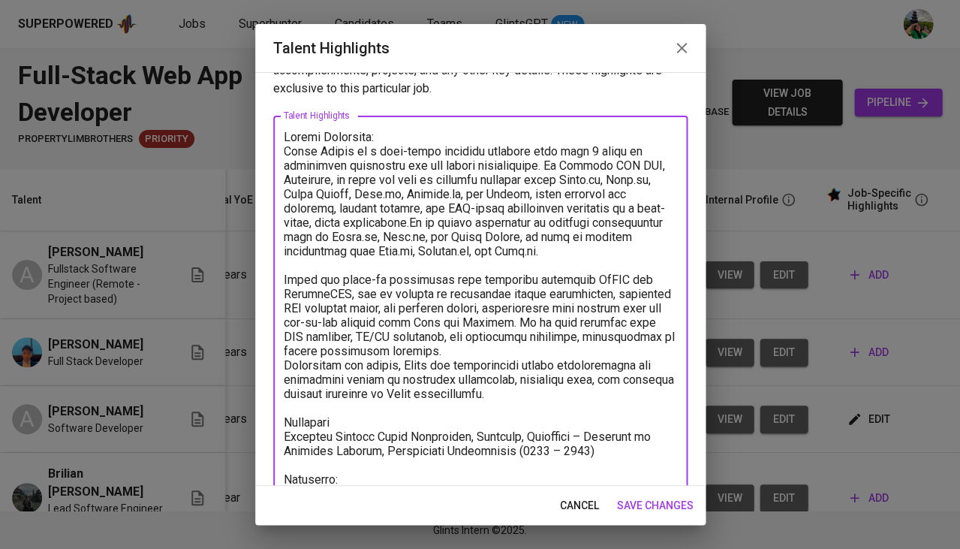
click at [445, 221] on textarea at bounding box center [480, 370] width 393 height 480
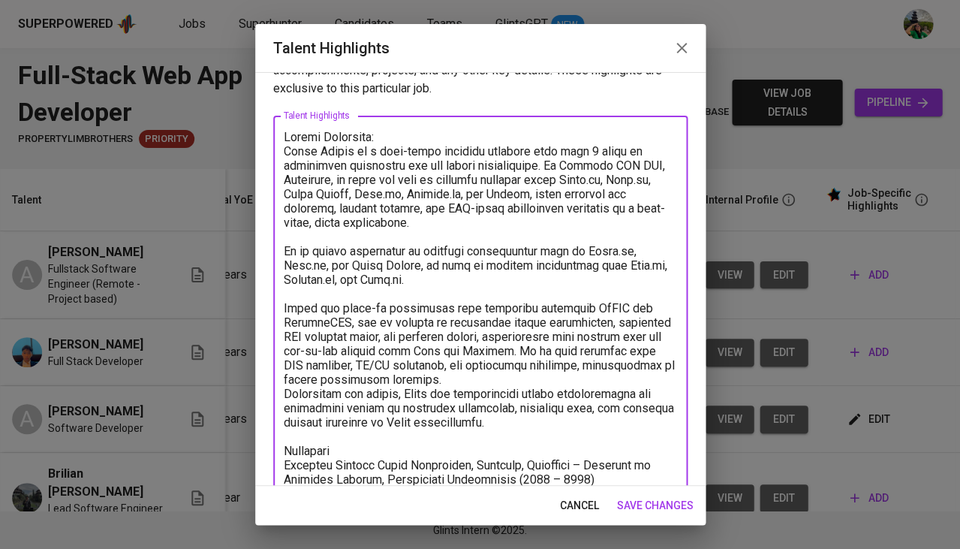
scroll to position [75, 0]
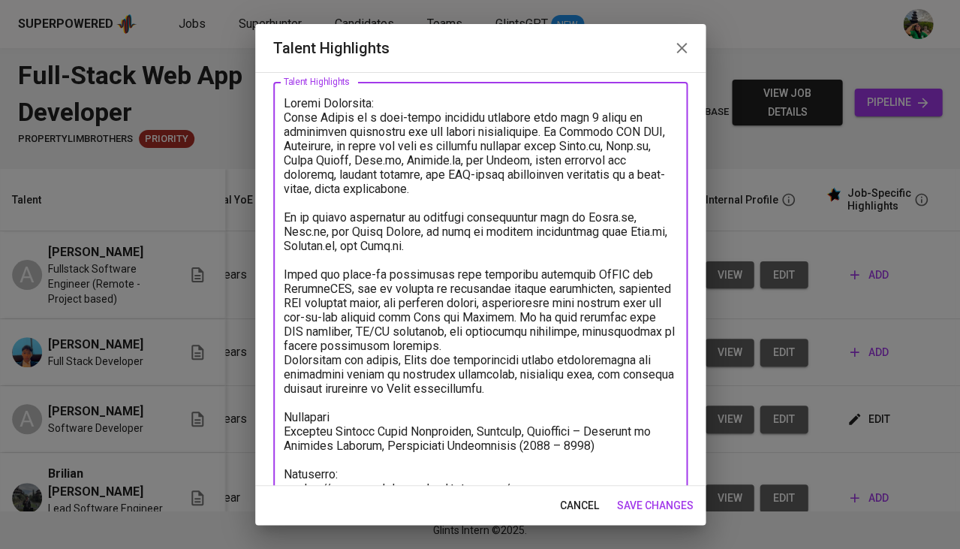
click at [516, 336] on textarea at bounding box center [480, 349] width 393 height 507
drag, startPoint x: 503, startPoint y: 374, endPoint x: 255, endPoint y: 343, distance: 249.6
click at [255, 343] on div "Enhance the Talent's profile by adding highlights relevant to this job - accomp…" at bounding box center [480, 279] width 450 height 414
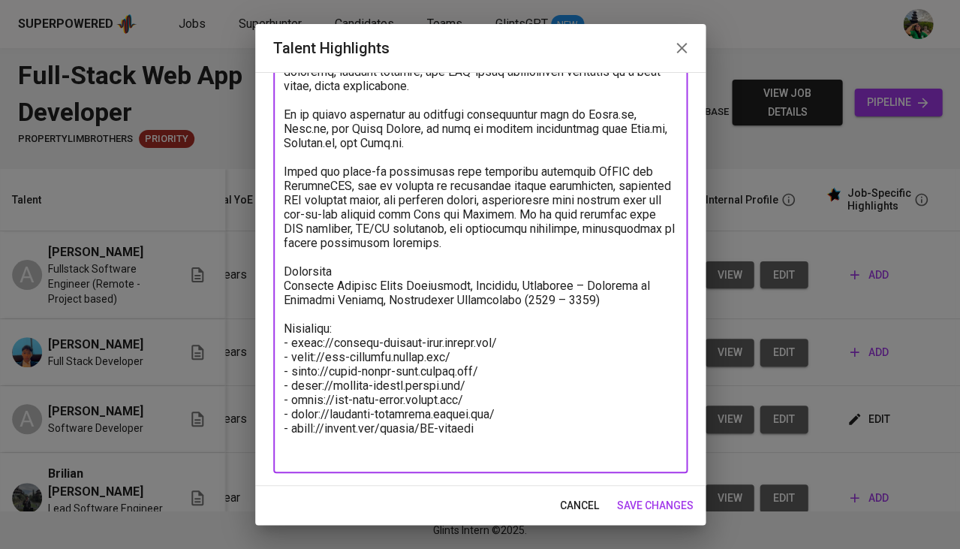
scroll to position [177, 0]
type textarea "Career Highlight: Ainur Rahmat is a full-stack software engineer with over 4 ye…"
click at [568, 457] on div "x Talent Highlights" at bounding box center [480, 227] width 414 height 494
click at [550, 431] on textarea at bounding box center [480, 227] width 393 height 466
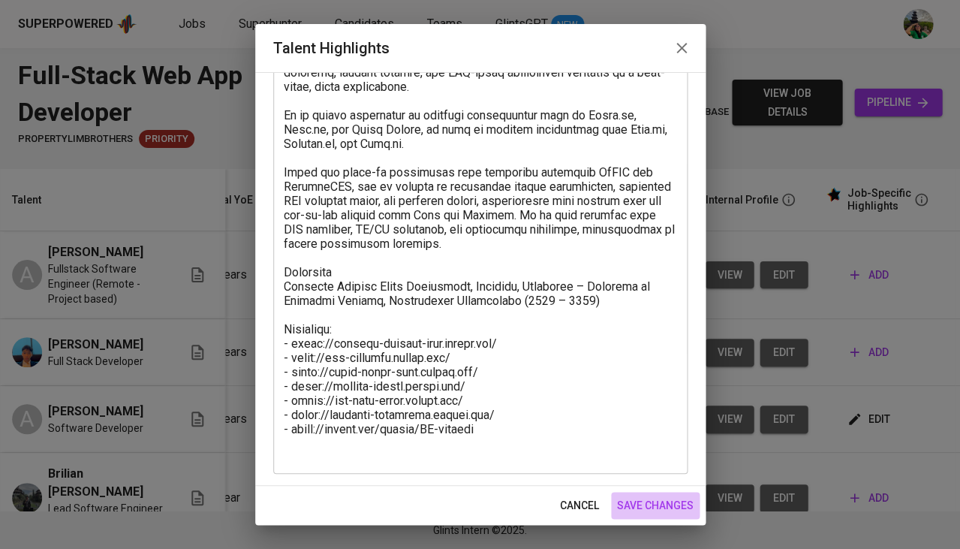
click at [649, 501] on span "save changes" at bounding box center [655, 505] width 77 height 19
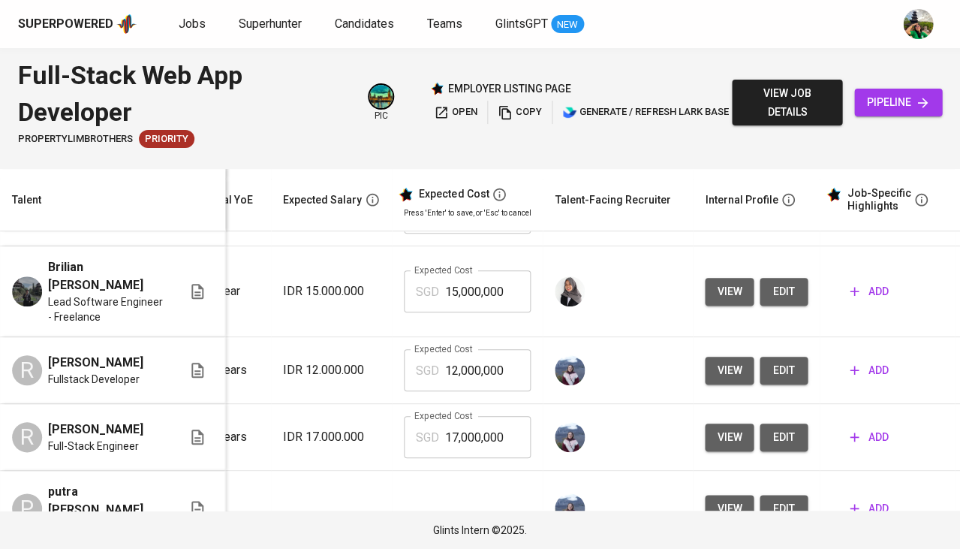
scroll to position [220, 195]
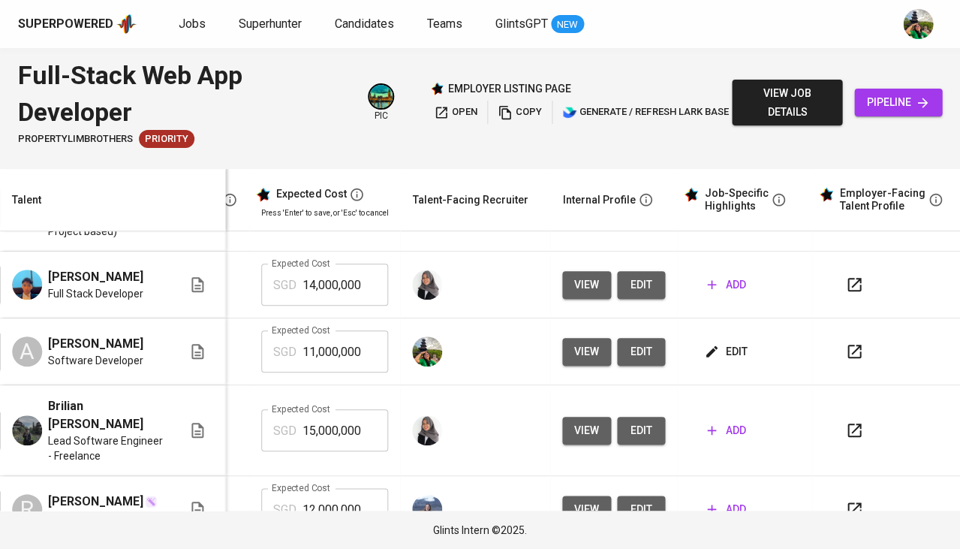
click at [729, 361] on span "edit" at bounding box center [727, 351] width 40 height 19
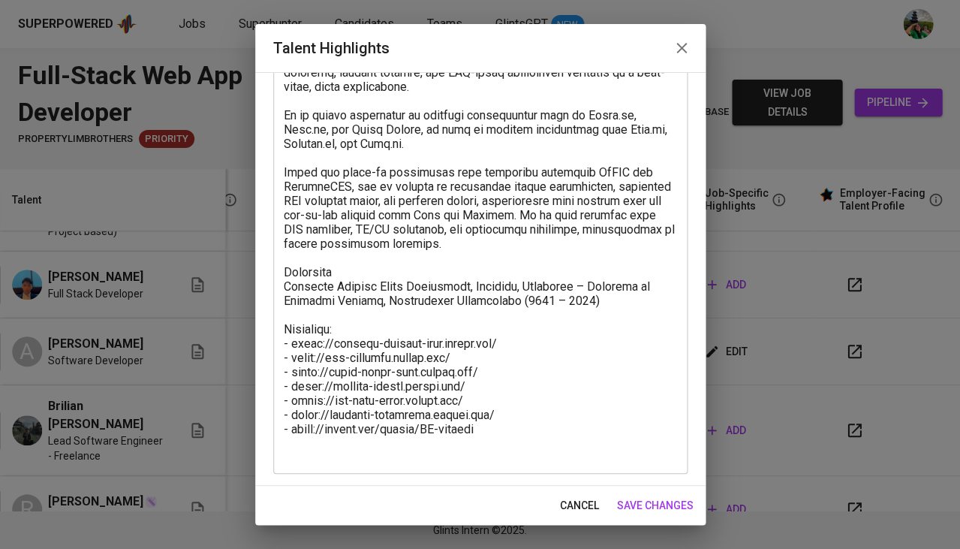
click at [465, 451] on textarea at bounding box center [480, 227] width 393 height 466
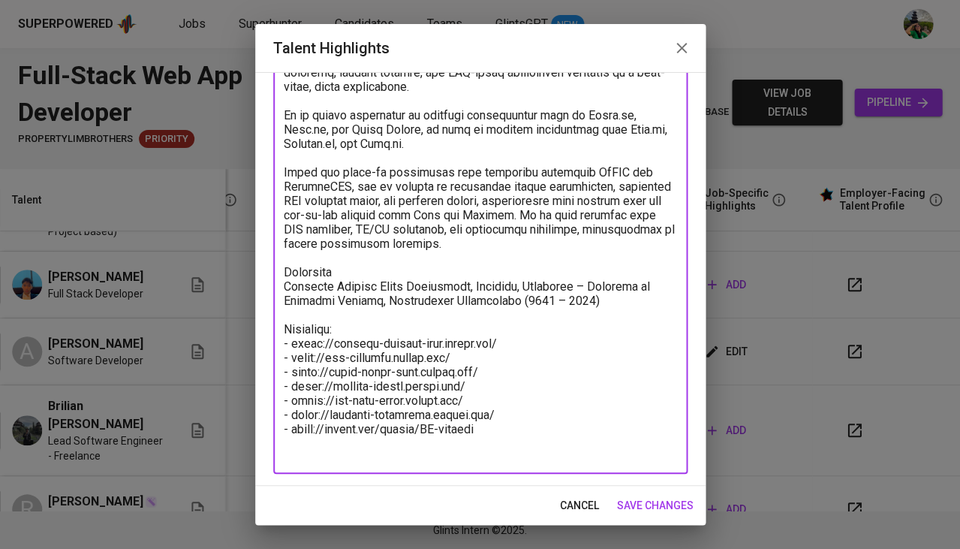
click at [587, 504] on span "cancel" at bounding box center [579, 505] width 39 height 19
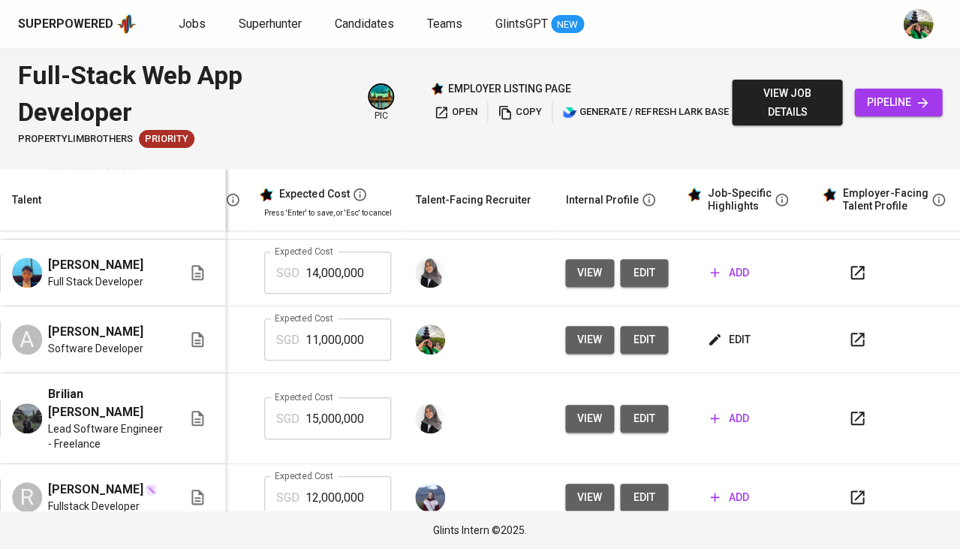
scroll to position [172, 334]
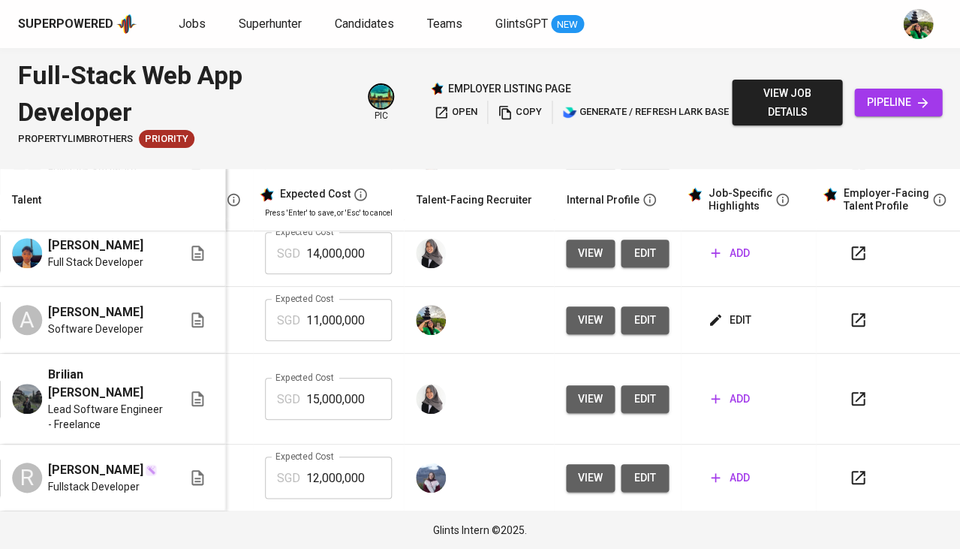
click at [721, 329] on span "edit" at bounding box center [731, 320] width 40 height 19
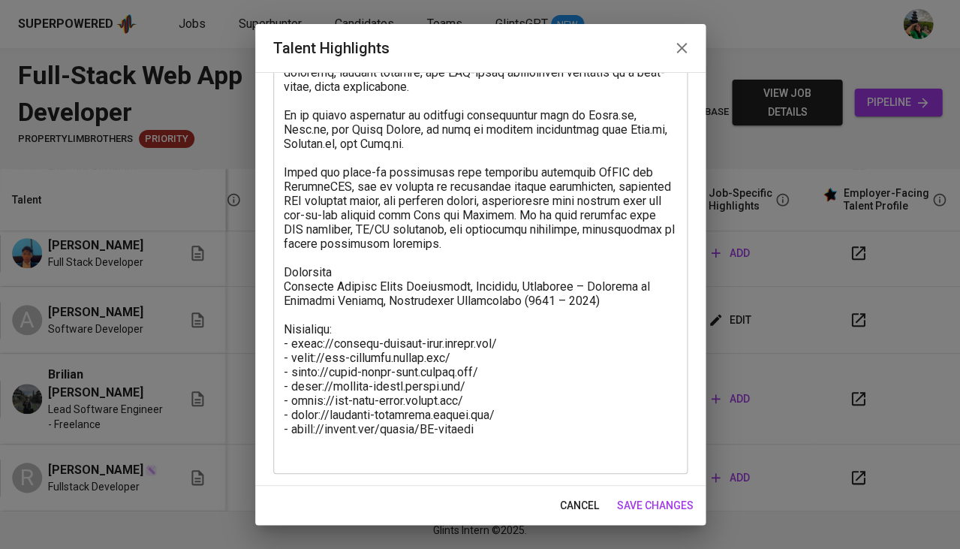
click at [497, 440] on textarea at bounding box center [480, 227] width 393 height 466
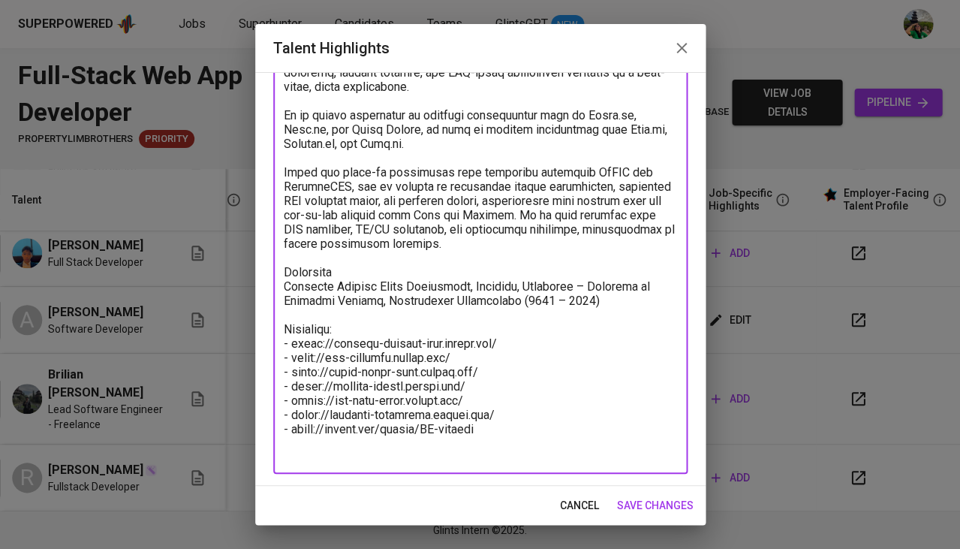
paste textarea "Salary Breakdown Total Payroll Cost 3,555.01 SGD Basic Salary 2,598.24 SGD BPJS…"
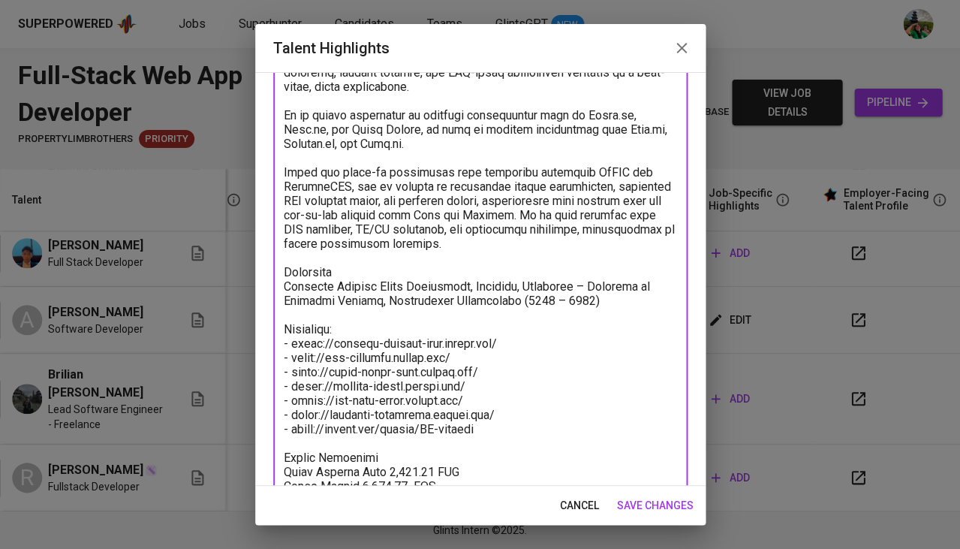
scroll to position [287, 0]
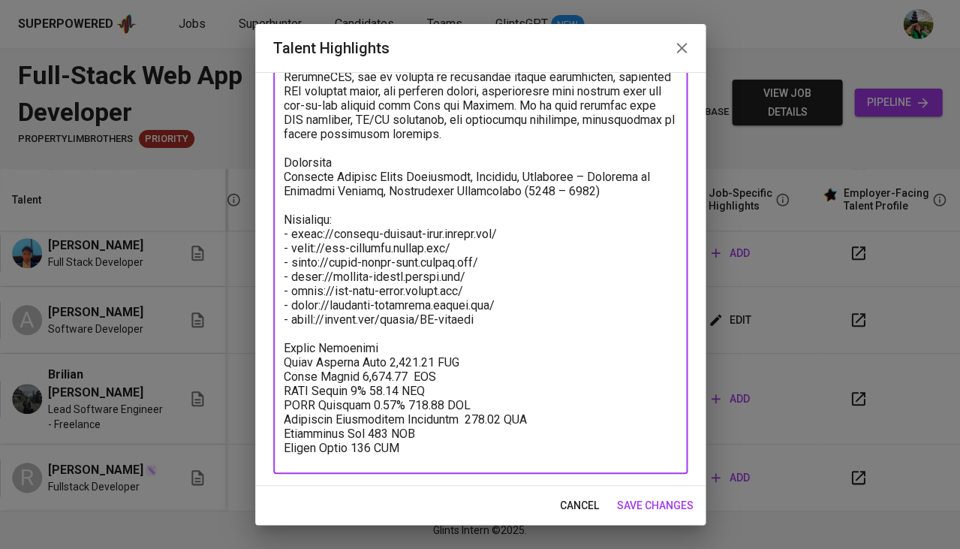
click at [375, 356] on textarea at bounding box center [480, 172] width 393 height 576
click at [360, 429] on textarea at bounding box center [480, 172] width 393 height 576
drag, startPoint x: 410, startPoint y: 428, endPoint x: 227, endPoint y: 423, distance: 183.2
click at [227, 423] on div "Talent Highlights Enhance the Talent's profile by adding highlights relevant to…" at bounding box center [480, 274] width 960 height 549
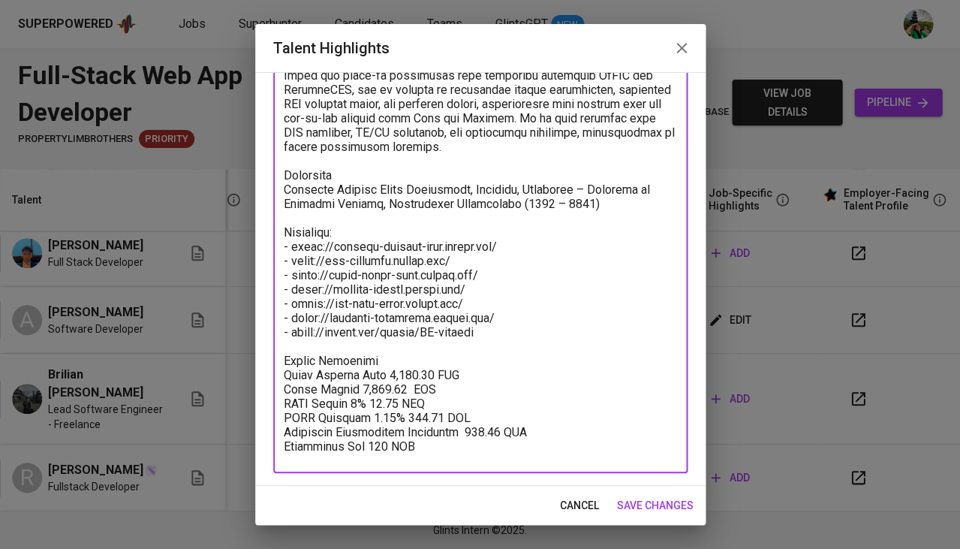
scroll to position [273, 0]
click at [369, 369] on textarea at bounding box center [480, 179] width 393 height 562
click at [379, 383] on textarea at bounding box center [480, 179] width 393 height 562
click at [426, 396] on textarea at bounding box center [480, 179] width 393 height 562
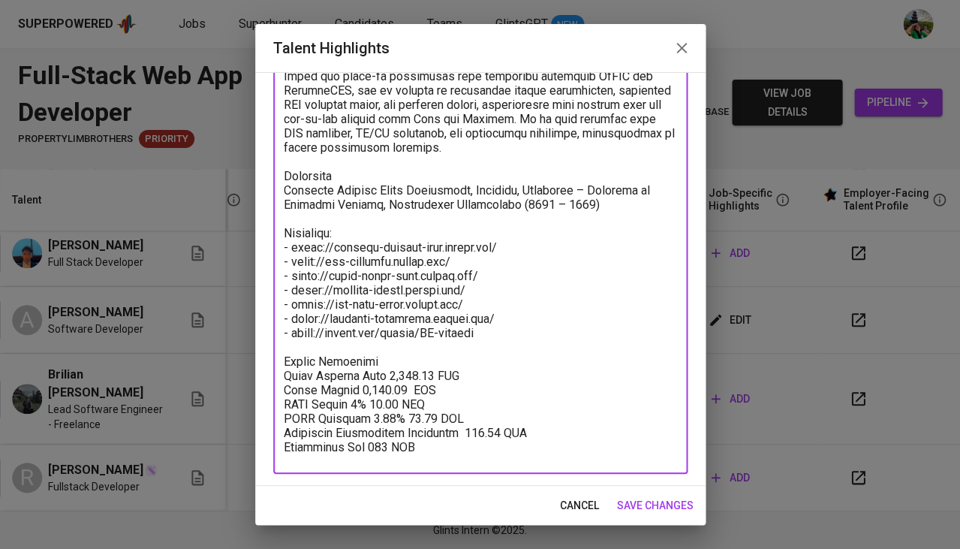
click at [468, 410] on textarea at bounding box center [480, 179] width 393 height 562
click at [395, 353] on textarea at bounding box center [480, 179] width 393 height 562
type textarea "Career Highlight: Ainur Rahmat is a full-stack software engineer with over 4 ye…"
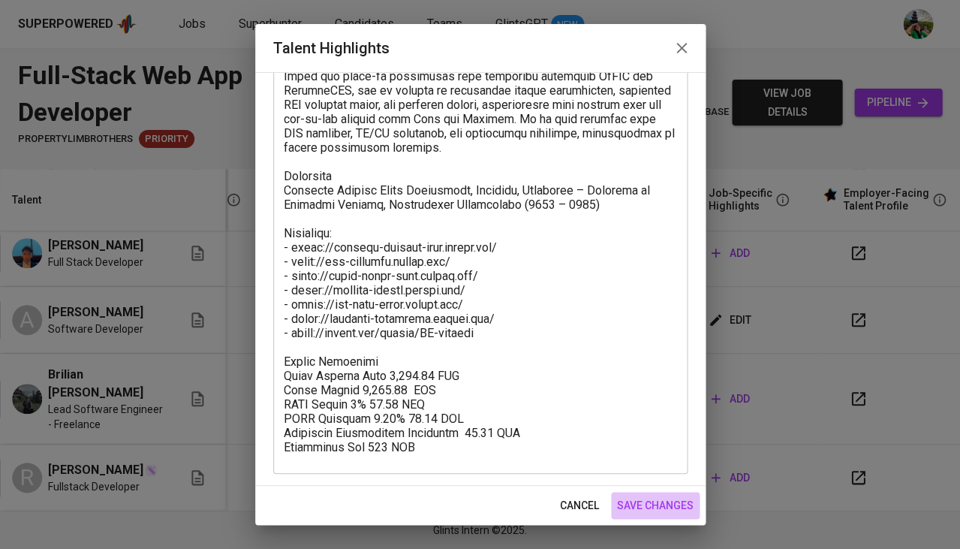
click at [640, 496] on span "save changes" at bounding box center [655, 505] width 77 height 19
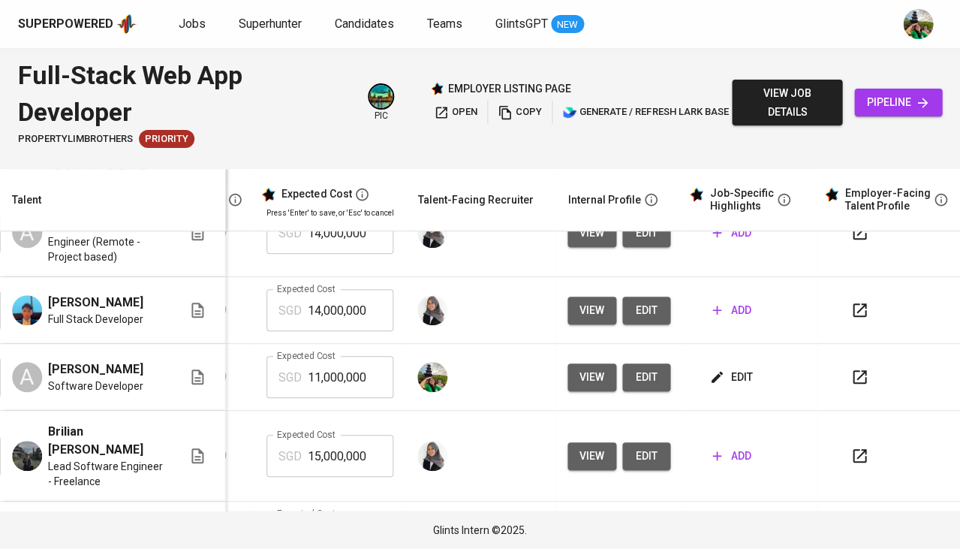
scroll to position [96, 333]
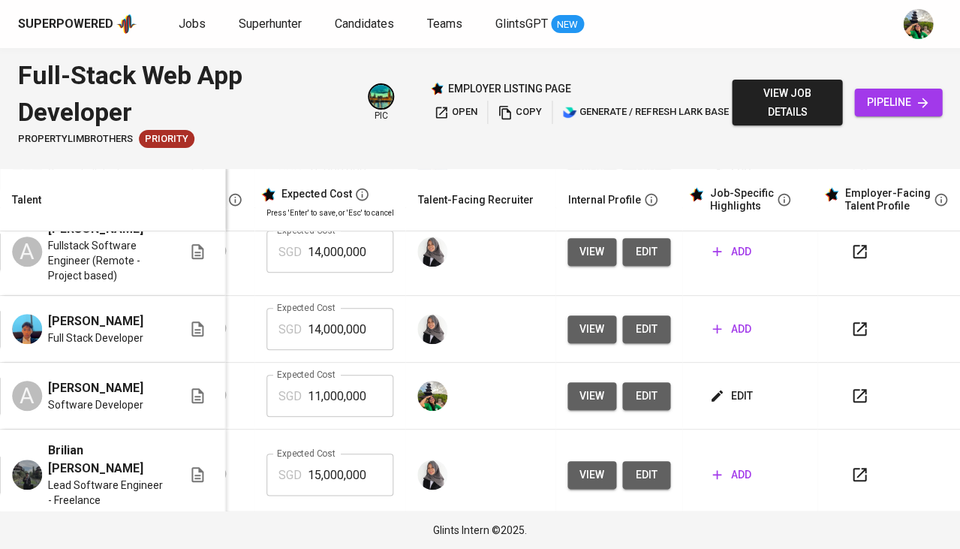
click at [345, 411] on input "11,000,000" at bounding box center [351, 396] width 86 height 42
type input "1,685"
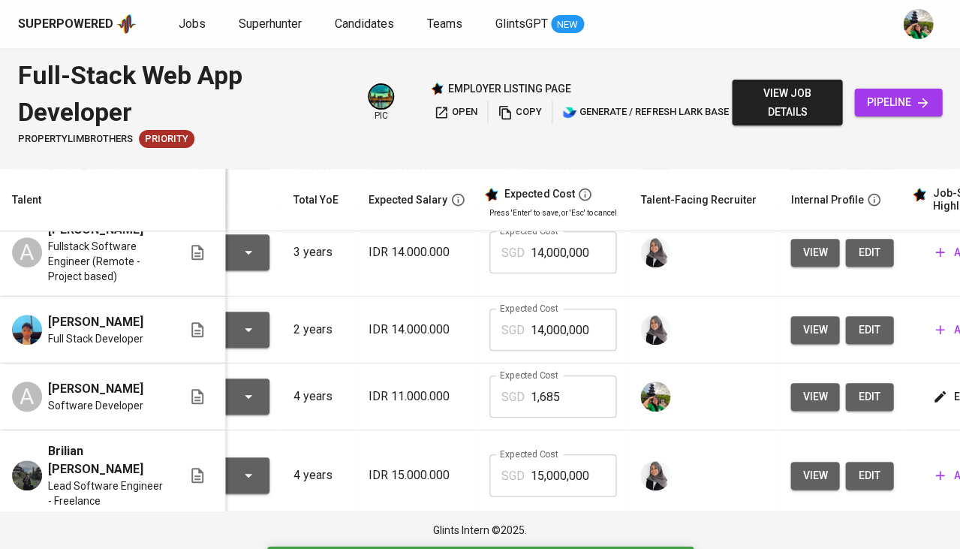
scroll to position [95, 115]
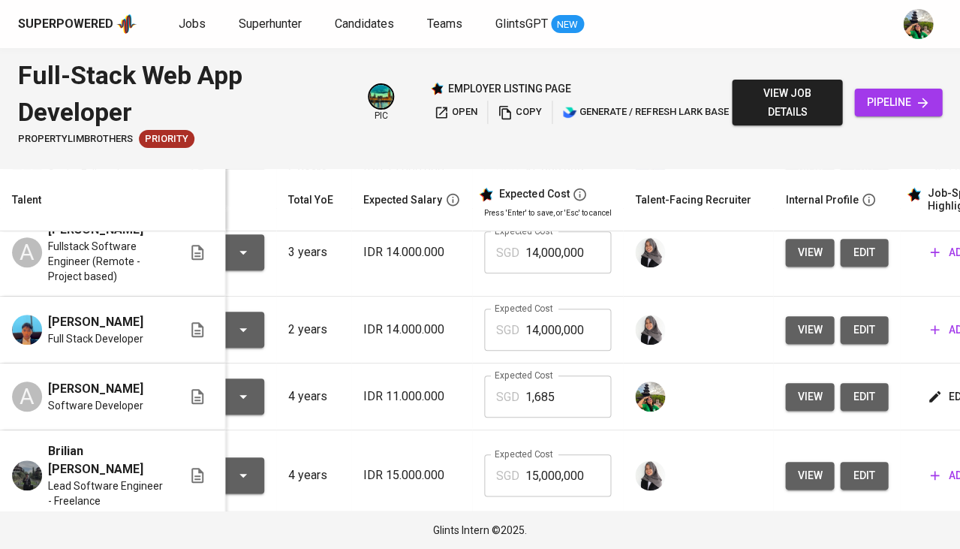
click at [797, 406] on span "view" at bounding box center [809, 396] width 25 height 19
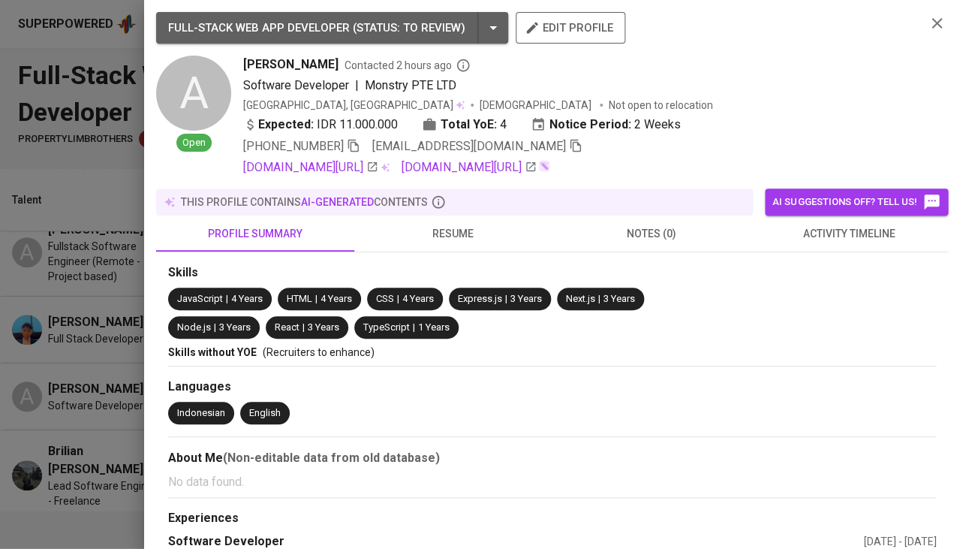
click at [462, 233] on span "resume" at bounding box center [453, 233] width 180 height 19
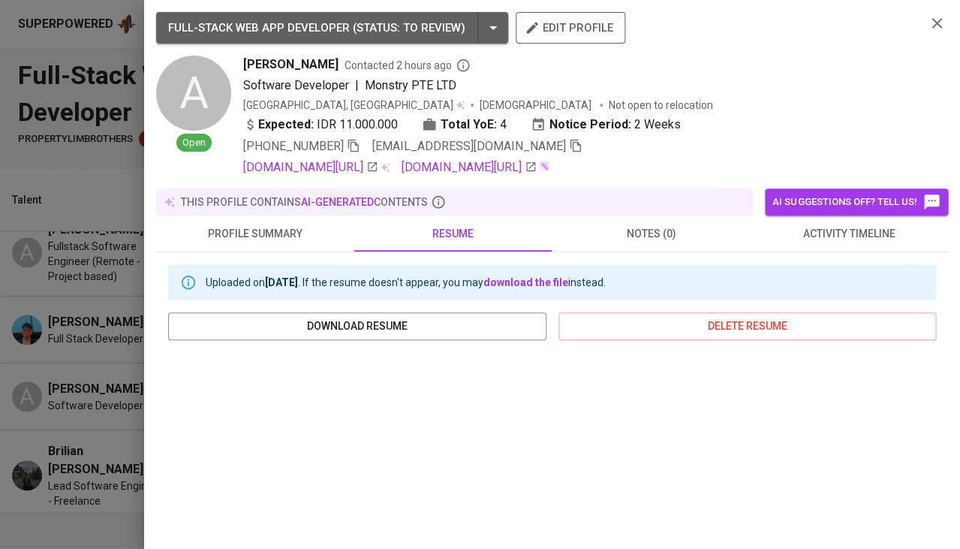
scroll to position [224, 0]
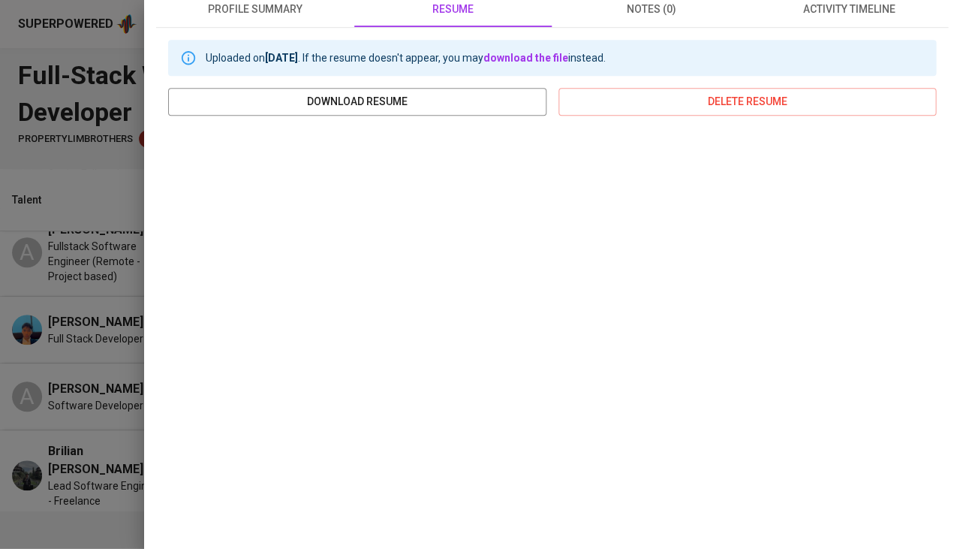
click at [90, 475] on div at bounding box center [480, 274] width 960 height 549
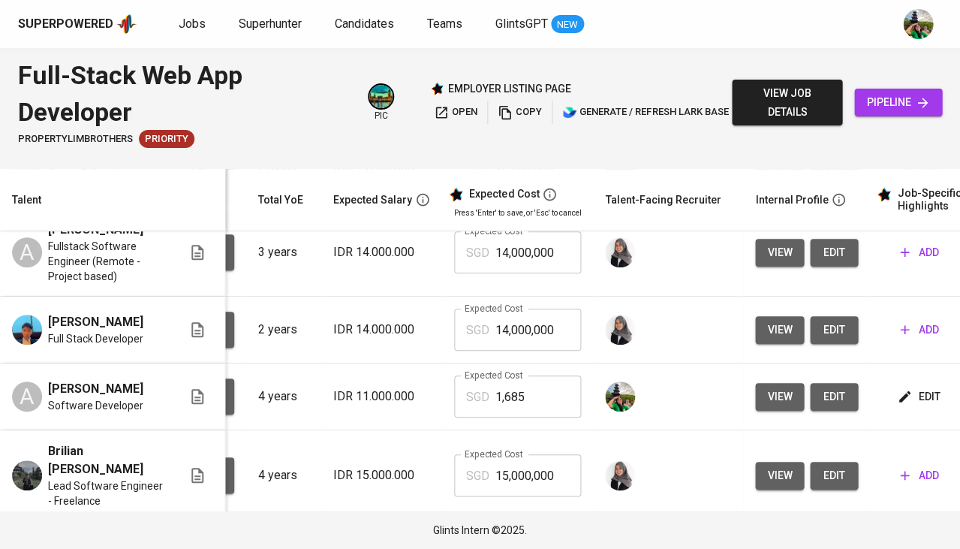
scroll to position [95, 146]
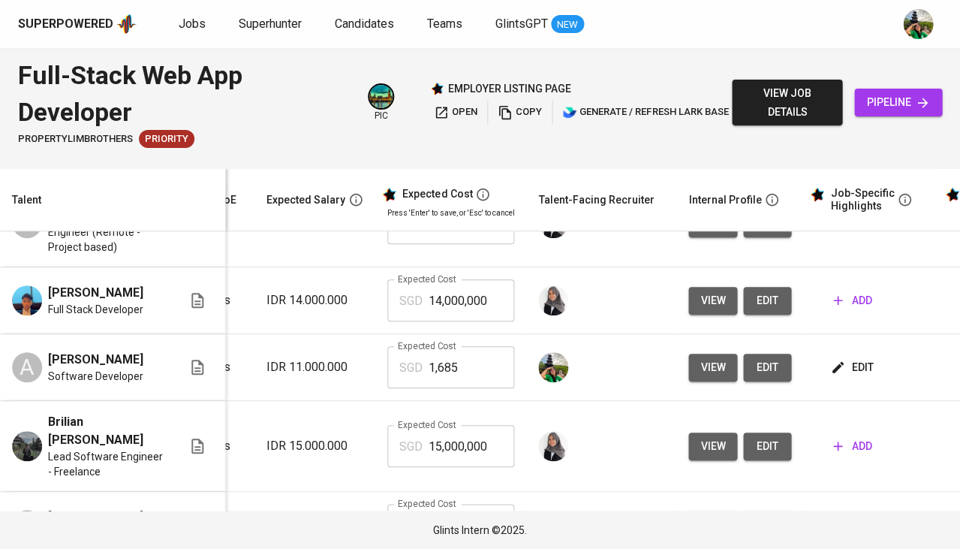
click at [755, 377] on span "edit" at bounding box center [767, 367] width 24 height 19
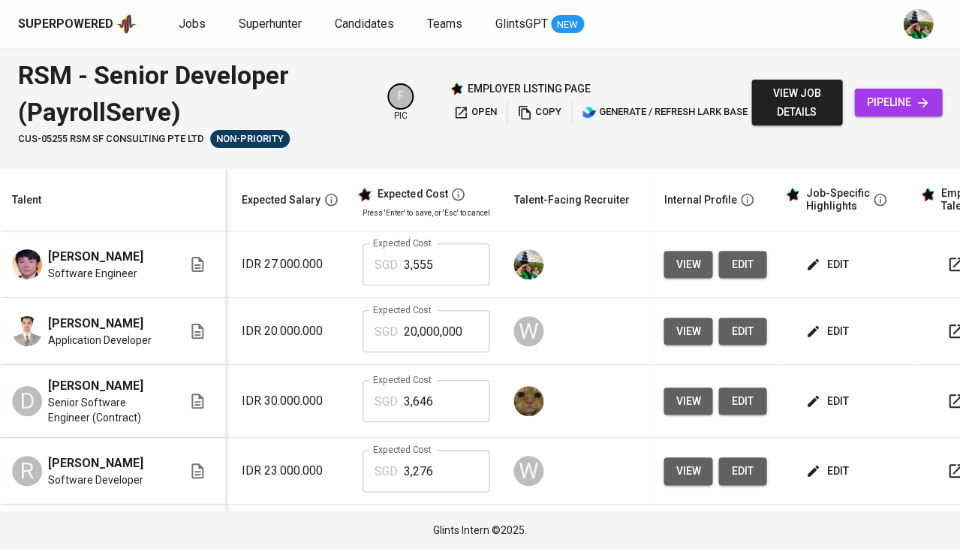
scroll to position [0, 236]
click at [682, 275] on button "view" at bounding box center [688, 265] width 49 height 28
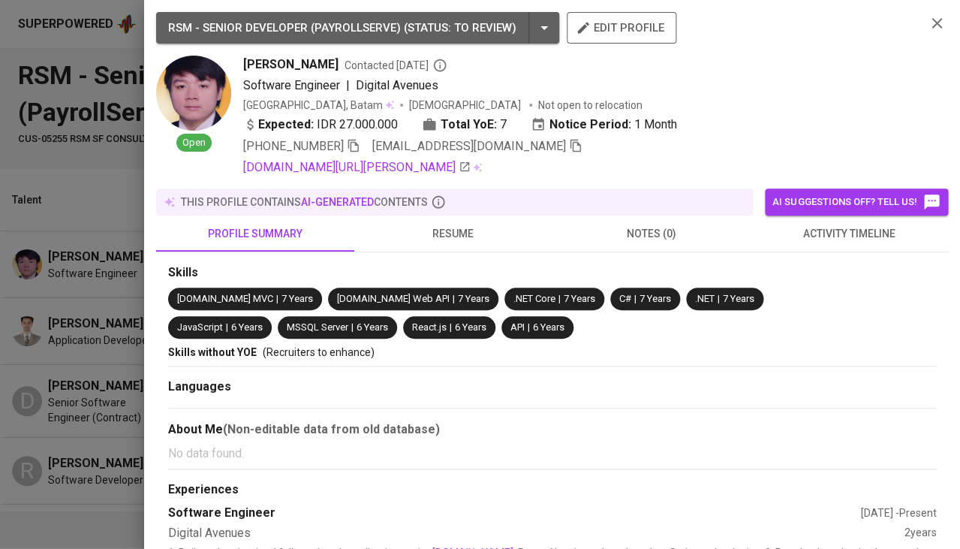
click at [569, 143] on icon "button" at bounding box center [576, 146] width 14 height 14
click at [936, 20] on icon "button" at bounding box center [937, 23] width 18 height 18
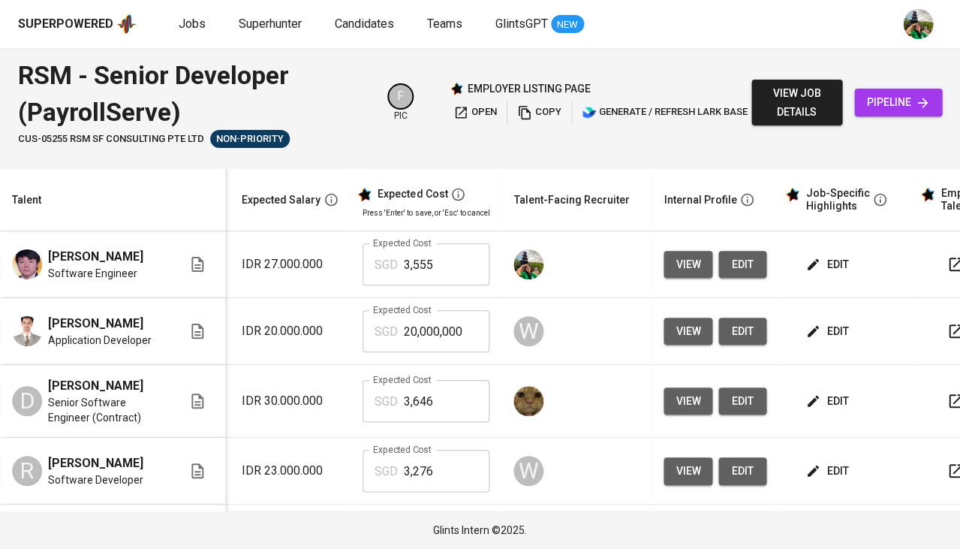
click at [881, 101] on span "pipeline" at bounding box center [898, 102] width 64 height 19
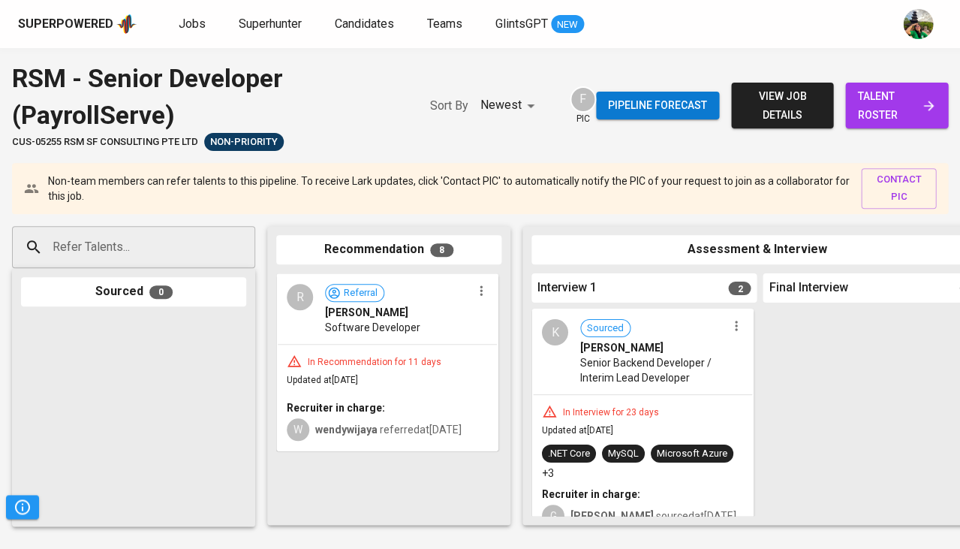
click at [202, 250] on input "Refer Talents..." at bounding box center [128, 247] width 158 height 29
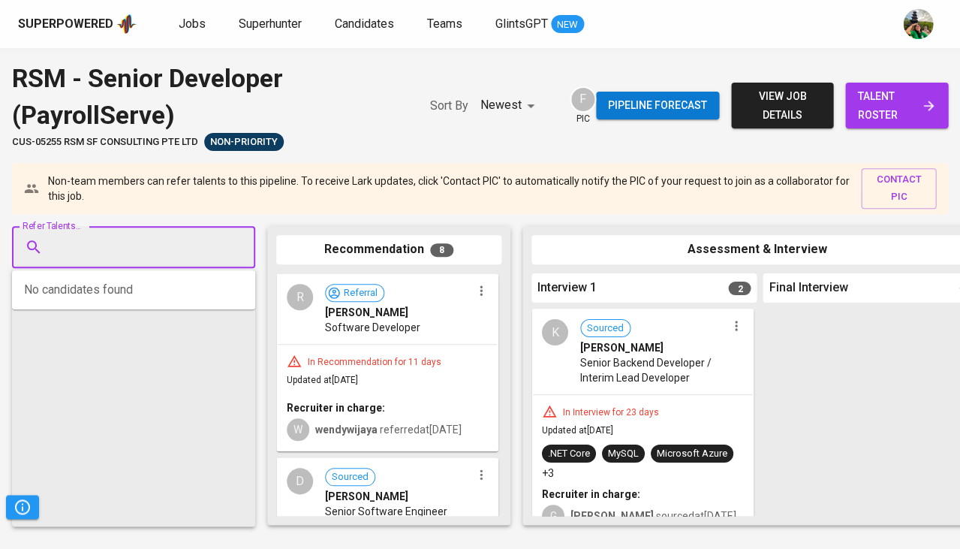
paste input "ryangunawan33@gmail.com"
type input "ryangunawan33@gmail.com"
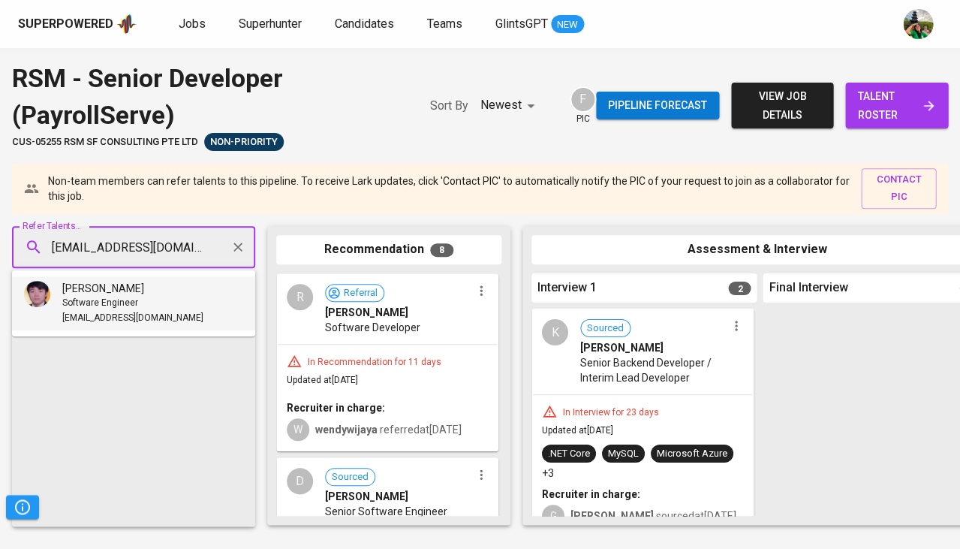
click at [170, 297] on div "Software Engineer" at bounding box center [132, 303] width 141 height 15
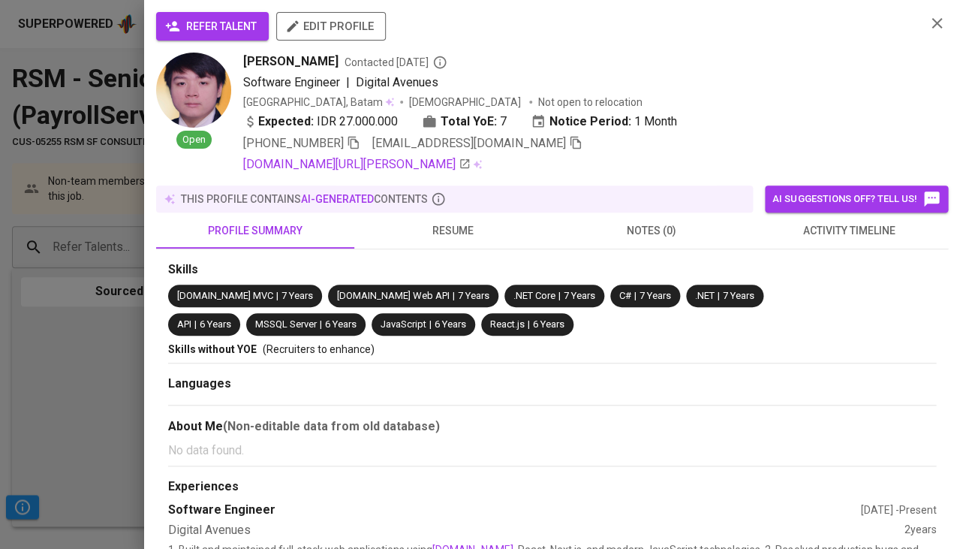
click at [242, 32] on span "refer talent" at bounding box center [212, 26] width 89 height 19
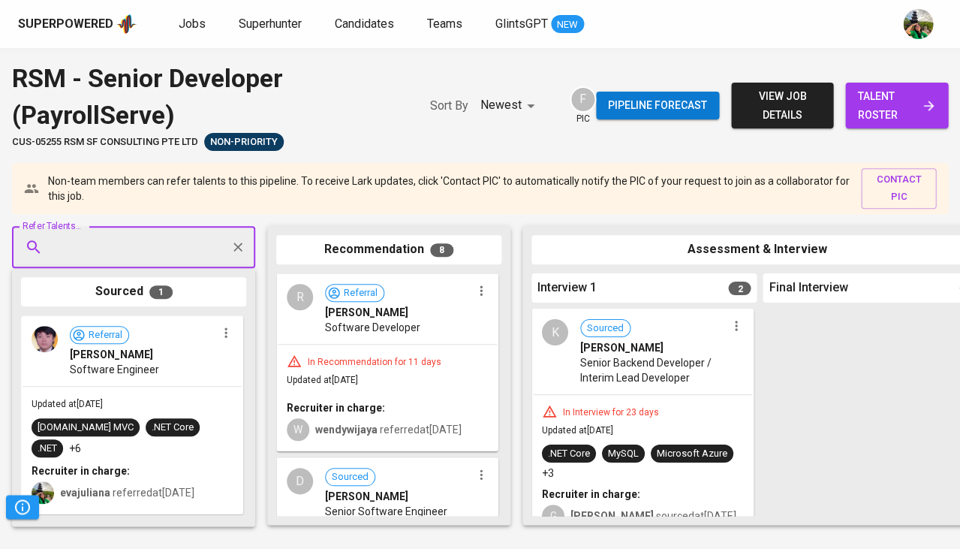
click at [897, 111] on span "talent roster" at bounding box center [896, 105] width 79 height 37
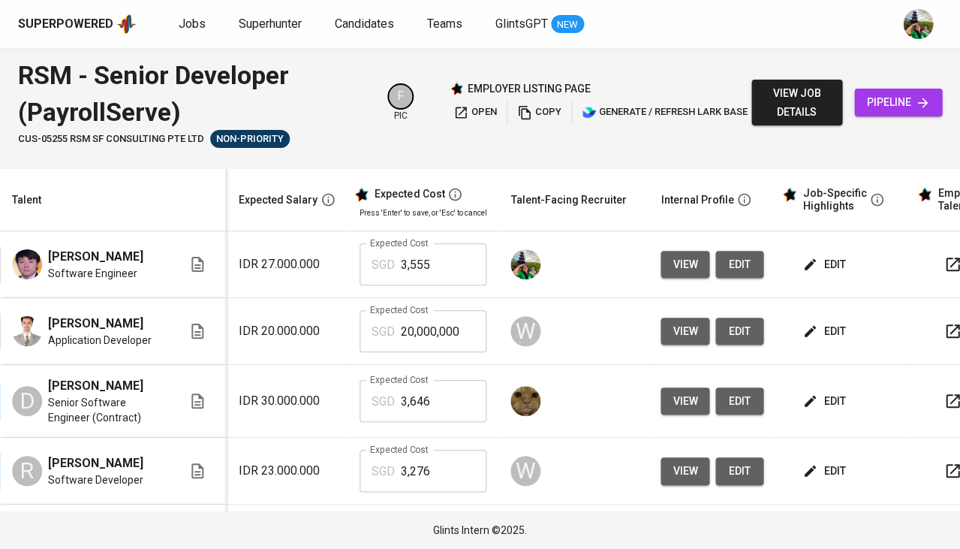
scroll to position [0, 291]
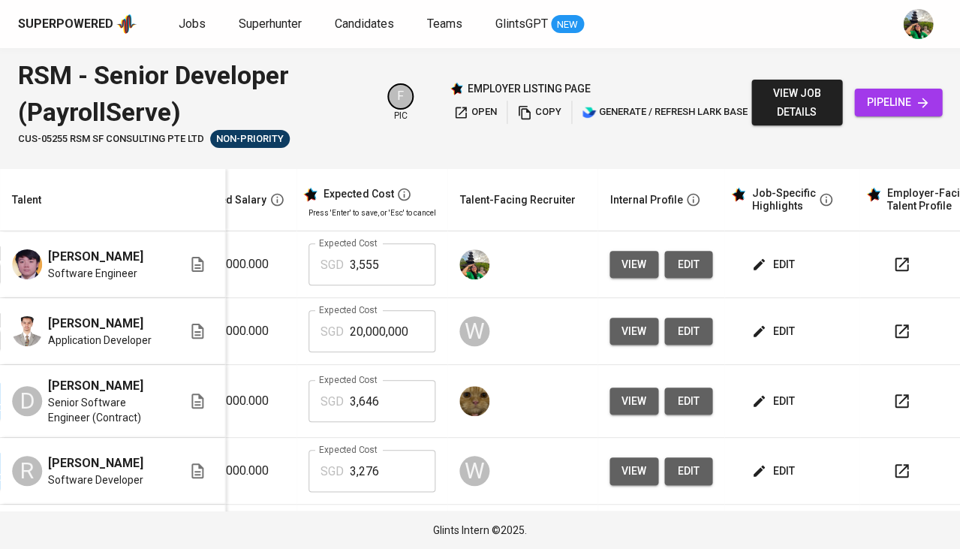
click at [770, 260] on span "edit" at bounding box center [774, 264] width 40 height 19
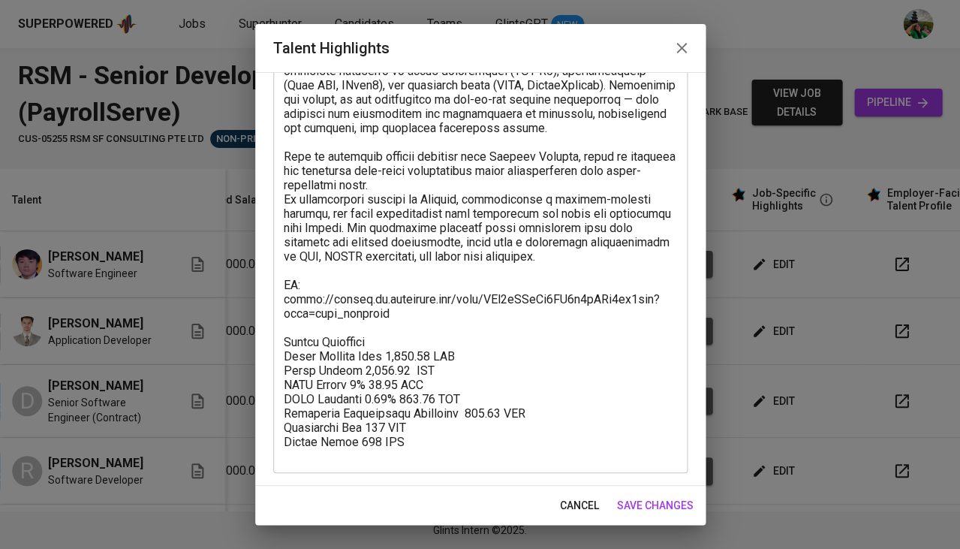
scroll to position [164, 0]
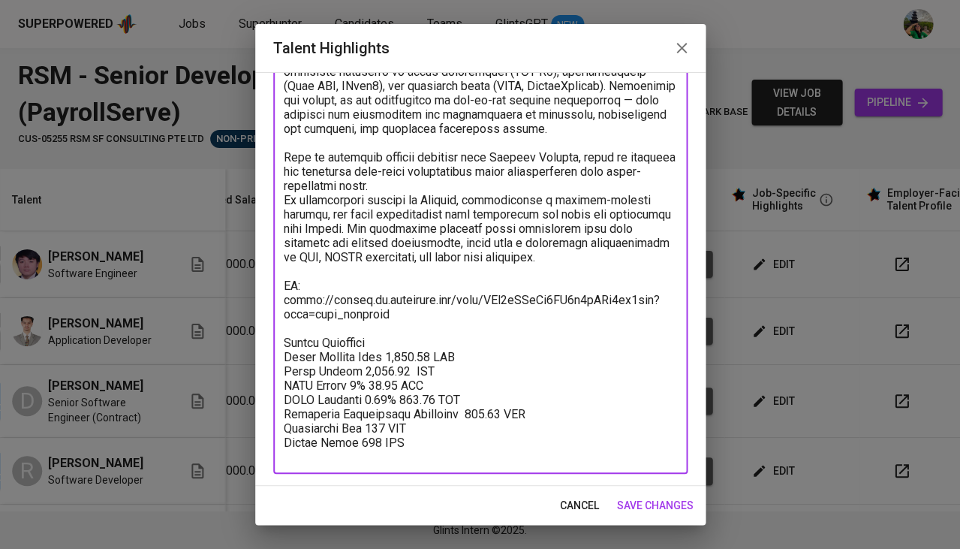
drag, startPoint x: 438, startPoint y: 430, endPoint x: 269, endPoint y: 327, distance: 198.1
click at [269, 327] on div "Enhance the Talent's profile by adding highlights relevant to this job - accomp…" at bounding box center [480, 279] width 450 height 414
click at [571, 500] on span "cancel" at bounding box center [579, 505] width 39 height 19
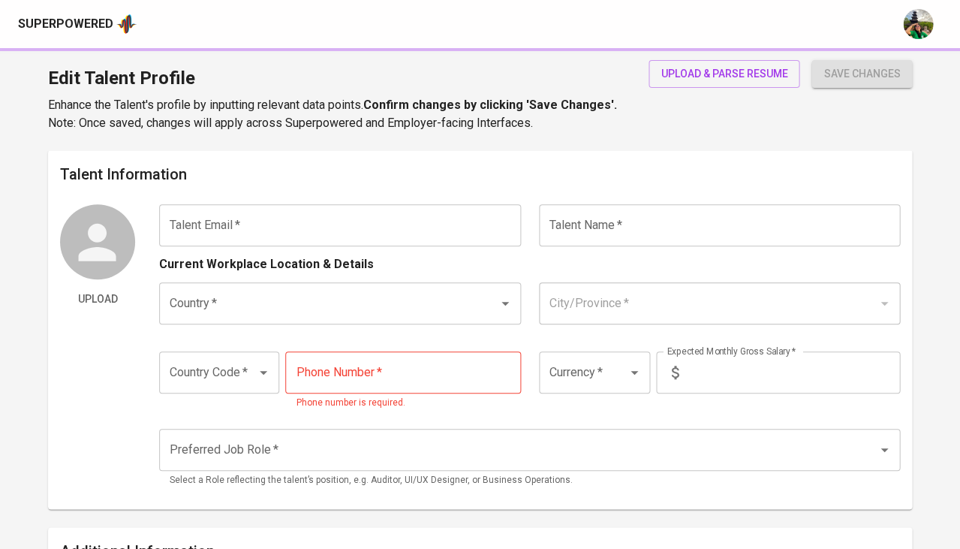
type input "[EMAIL_ADDRESS][DOMAIN_NAME]"
type input "[PERSON_NAME]"
type input "[GEOGRAPHIC_DATA]"
type input "[GEOGRAPHIC_DATA], [GEOGRAPHIC_DATA]"
type input "+62"
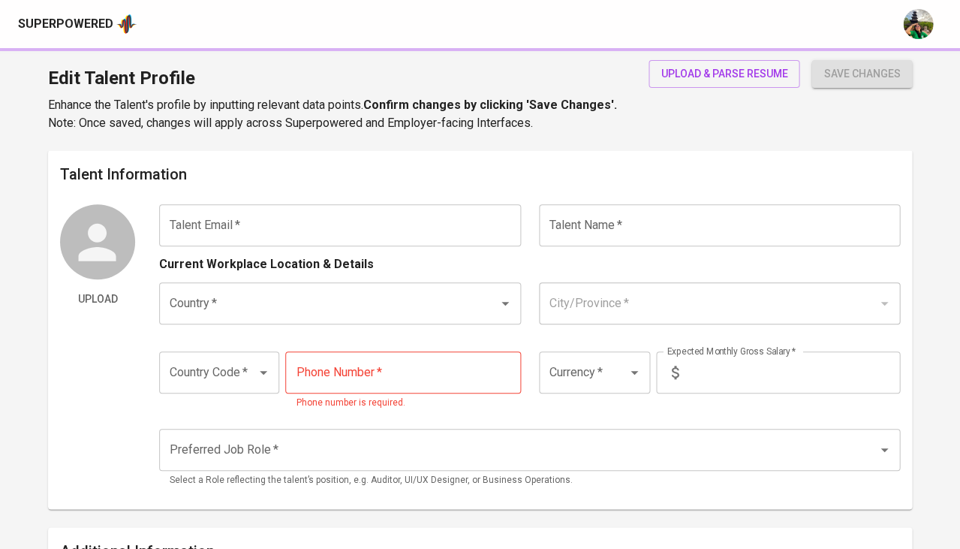
type input "[PHONE_NUMBER]"
type input "IDR"
type input "Frontend Developer"
radio input "true"
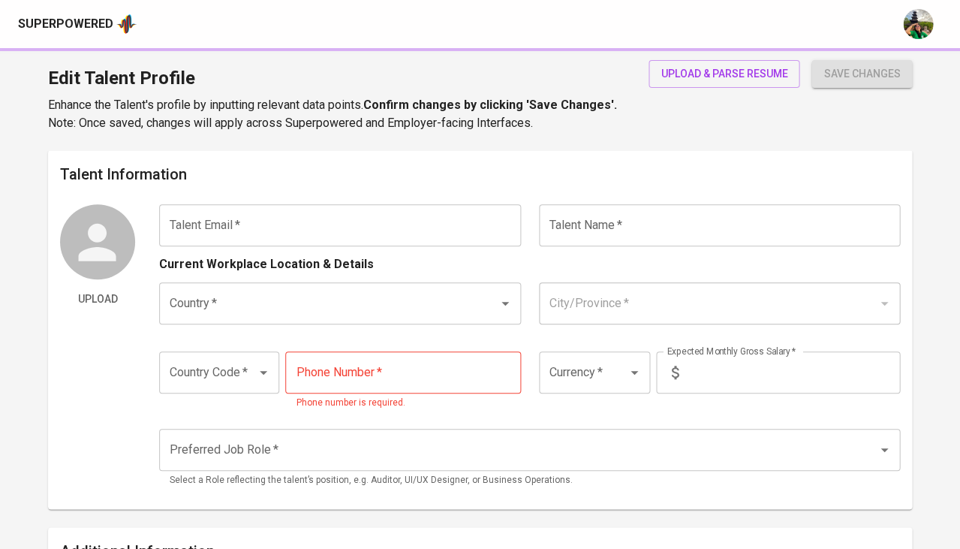
type input "4"
type input "2 Weeks"
type input "[URL][DOMAIN_NAME]"
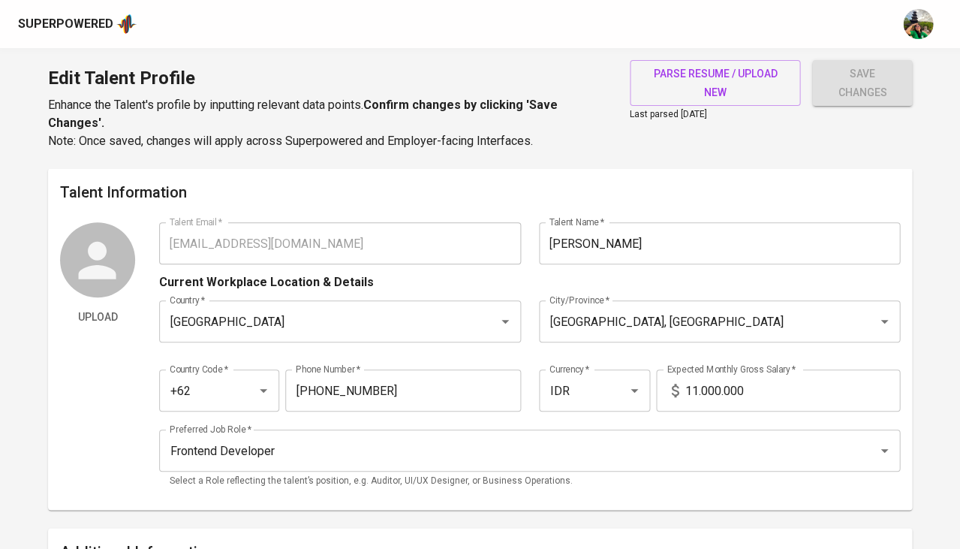
click at [746, 59] on div "Edit Talent Profile Enhance the Talent's profile by inputting relevant data poi…" at bounding box center [480, 108] width 960 height 120
click at [730, 77] on span "parse resume / upload new" at bounding box center [715, 83] width 147 height 37
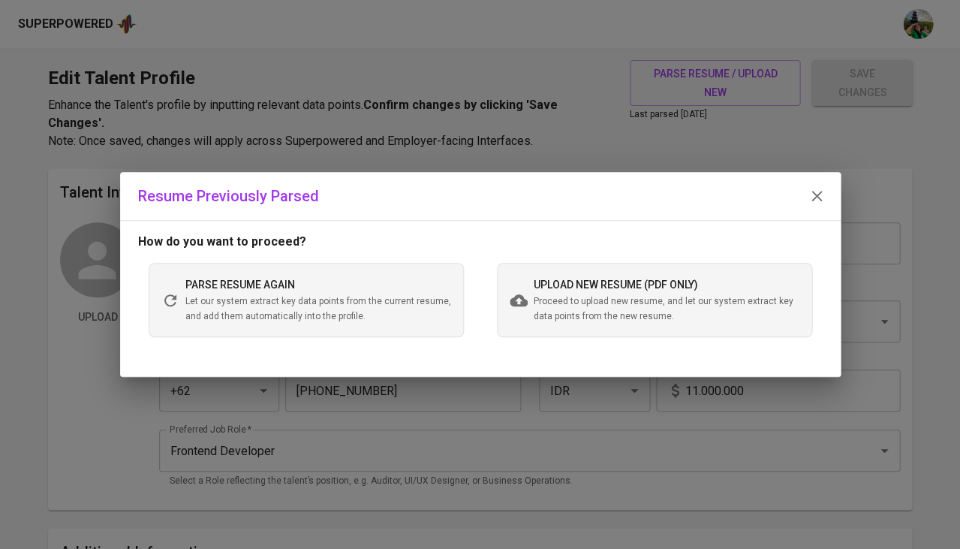
click at [548, 290] on span "upload new resume (pdf only)" at bounding box center [616, 285] width 164 height 12
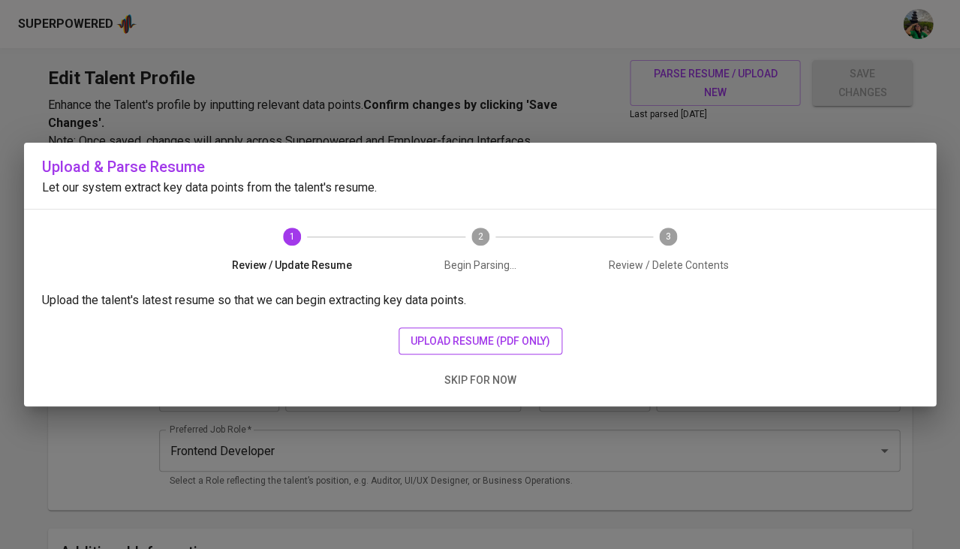
click at [463, 332] on span "upload resume (pdf only)" at bounding box center [481, 341] width 140 height 19
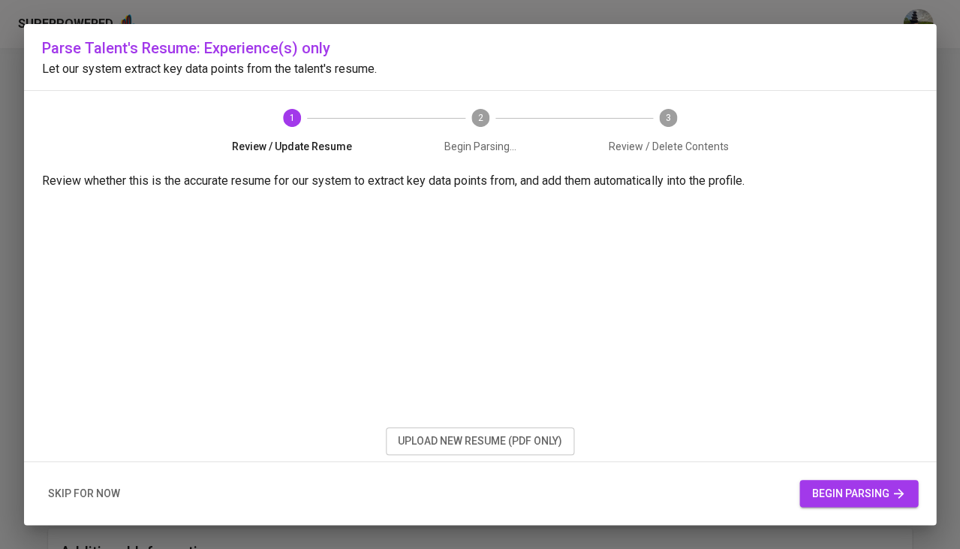
click at [866, 490] on span "begin parsing" at bounding box center [858, 493] width 95 height 19
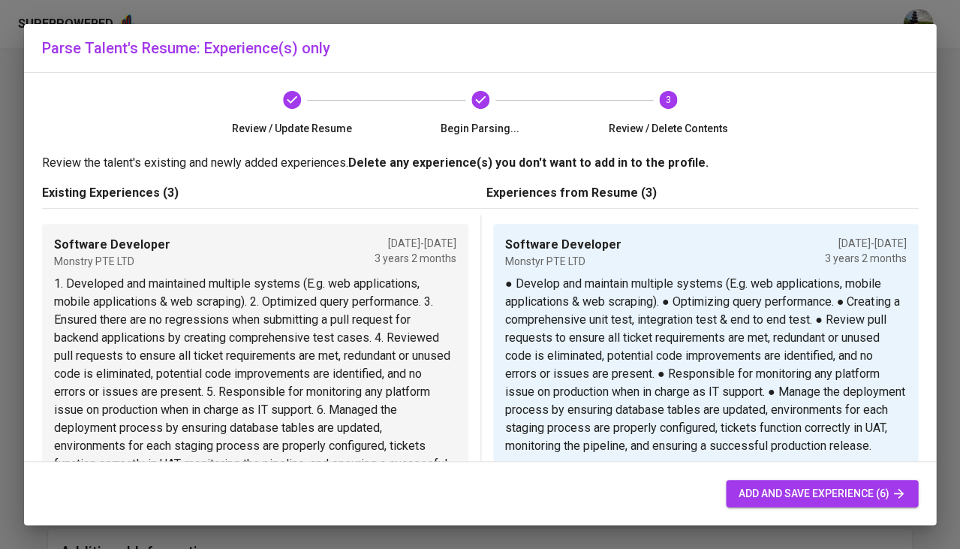
click at [800, 489] on span "add and save experience (6)" at bounding box center [822, 493] width 168 height 19
type input "Software Developer"
type input "Monstyr PTE LTD"
type input "[DATE]"
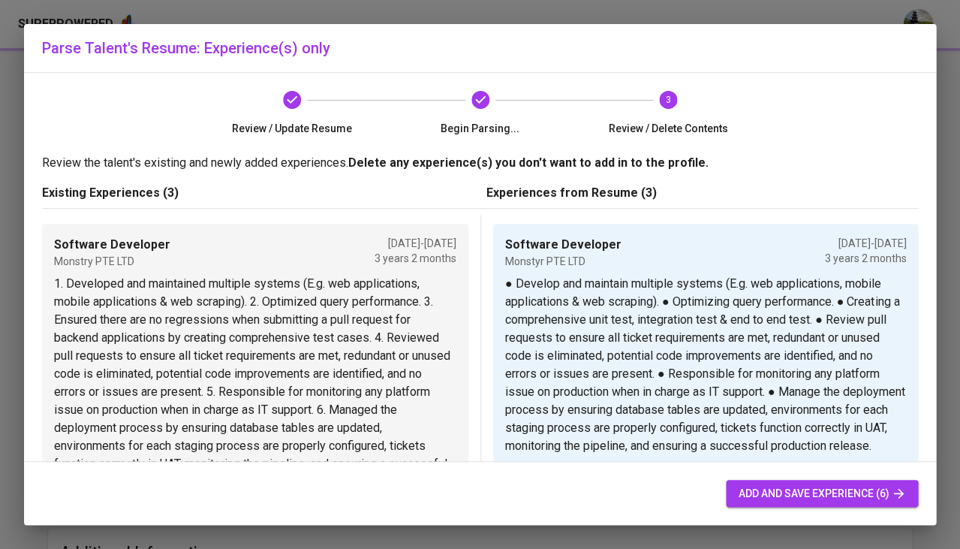
type textarea "● Develop and maintain multiple systems (E.g. web applications, mobile applicat…"
type input "PT. Widya Intelektual Bangsa"
type input "[DATE]"
type textarea "● Collaborate with backend developer, UI/UX designer and devops engineer to del…"
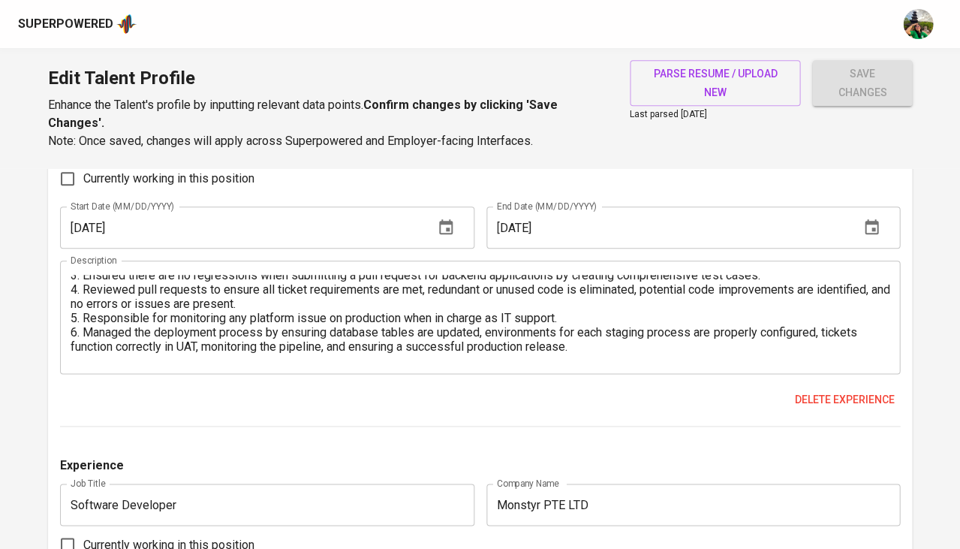
scroll to position [36, 0]
click at [834, 390] on span "Delete experience" at bounding box center [844, 399] width 100 height 19
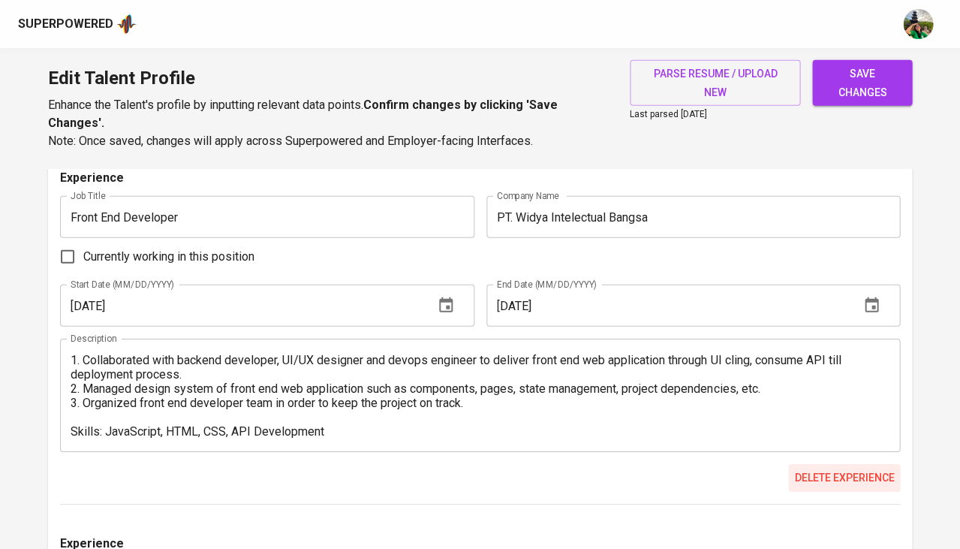
scroll to position [2100, 0]
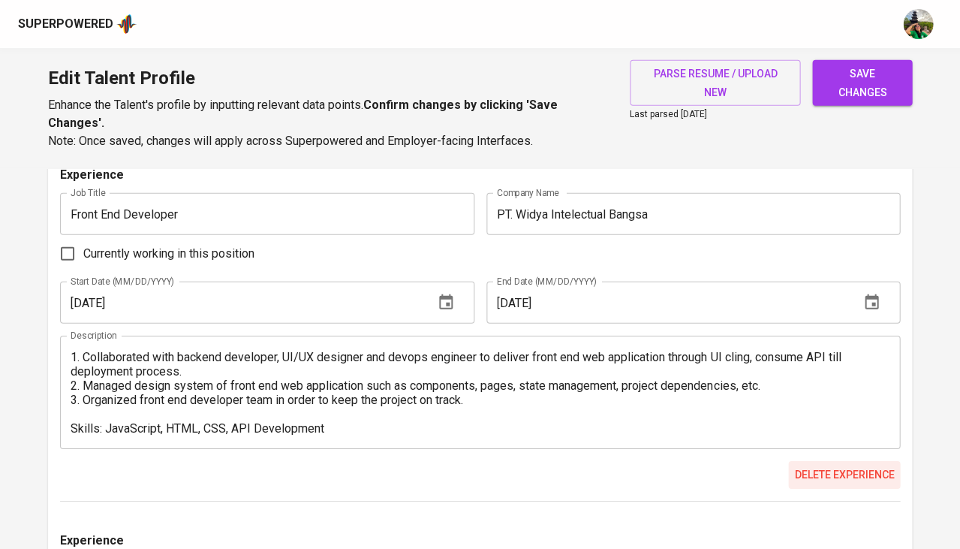
click at [851, 465] on span "Delete experience" at bounding box center [844, 474] width 100 height 19
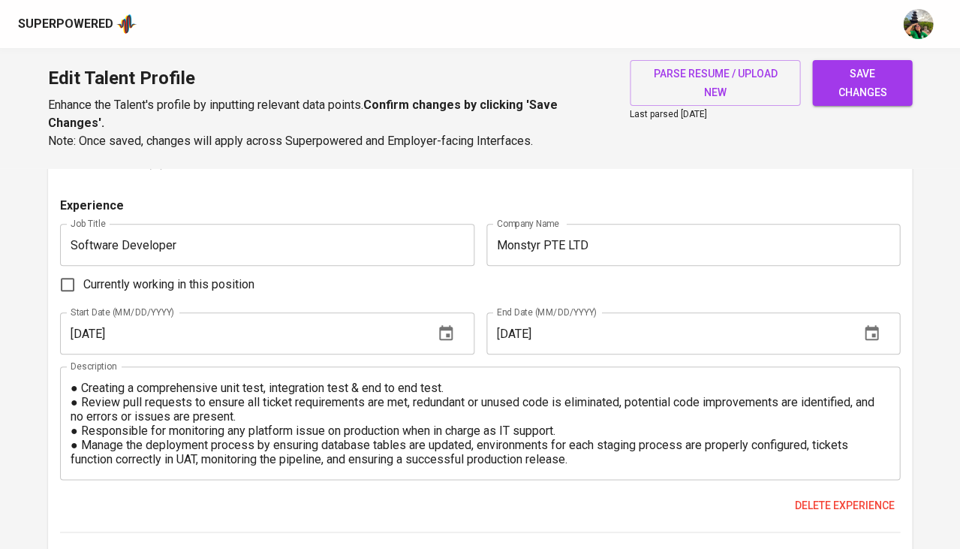
scroll to position [28, 0]
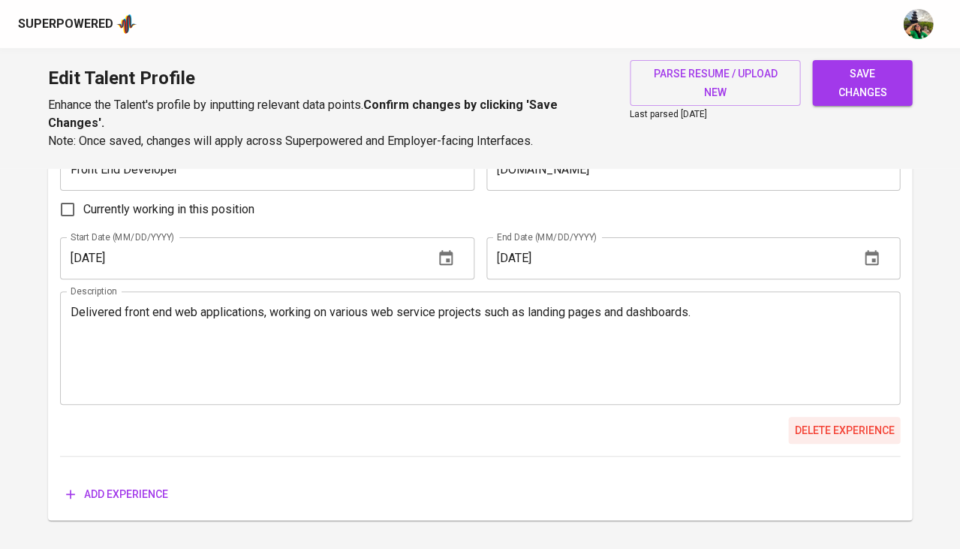
click at [859, 421] on span "Delete experience" at bounding box center [844, 430] width 100 height 19
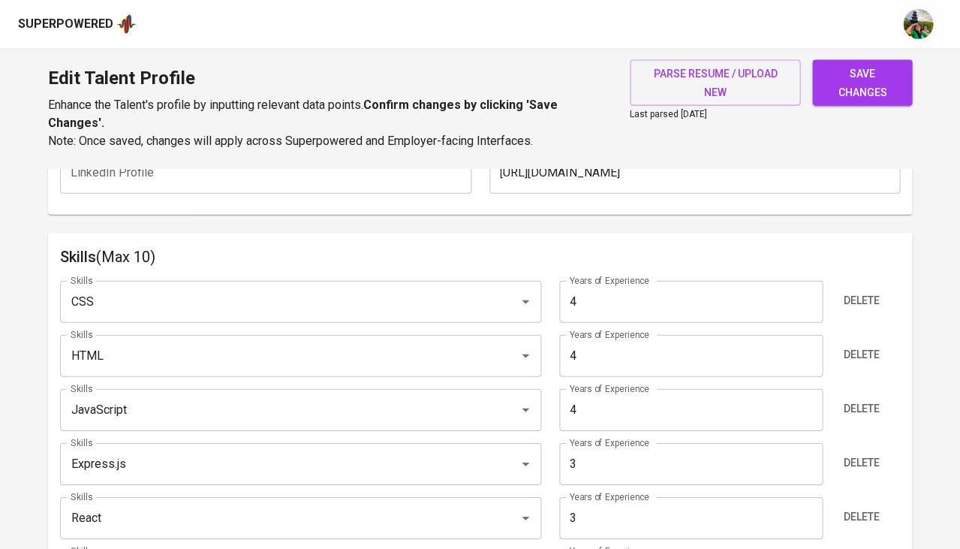
scroll to position [691, 0]
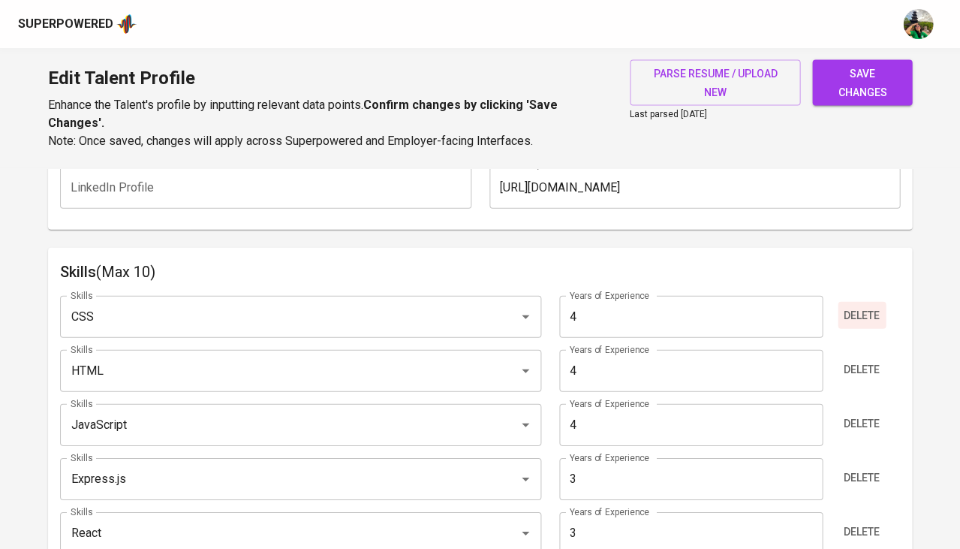
click at [855, 306] on span "Delete" at bounding box center [862, 315] width 36 height 19
click at [616, 364] on input "3" at bounding box center [690, 371] width 263 height 42
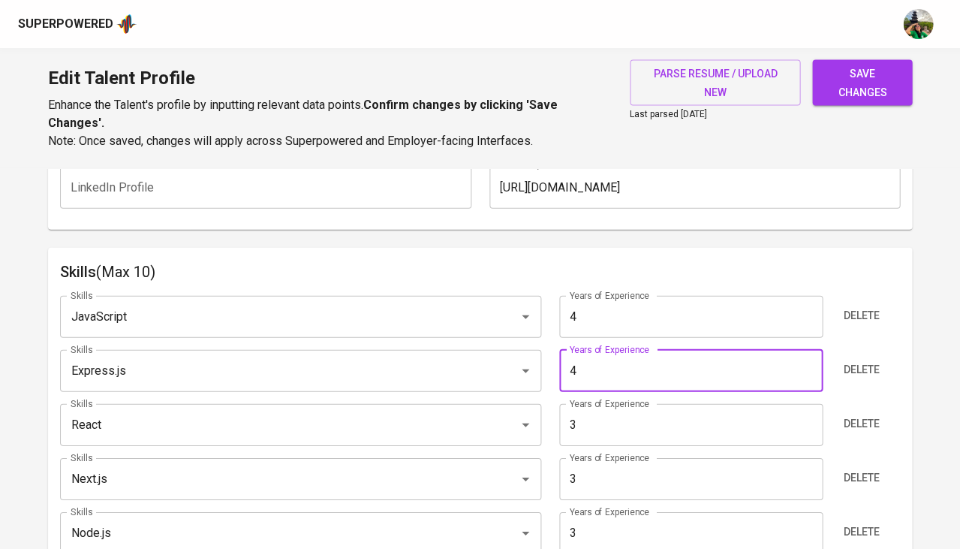
type input "4"
click at [597, 413] on input "3" at bounding box center [690, 425] width 263 height 42
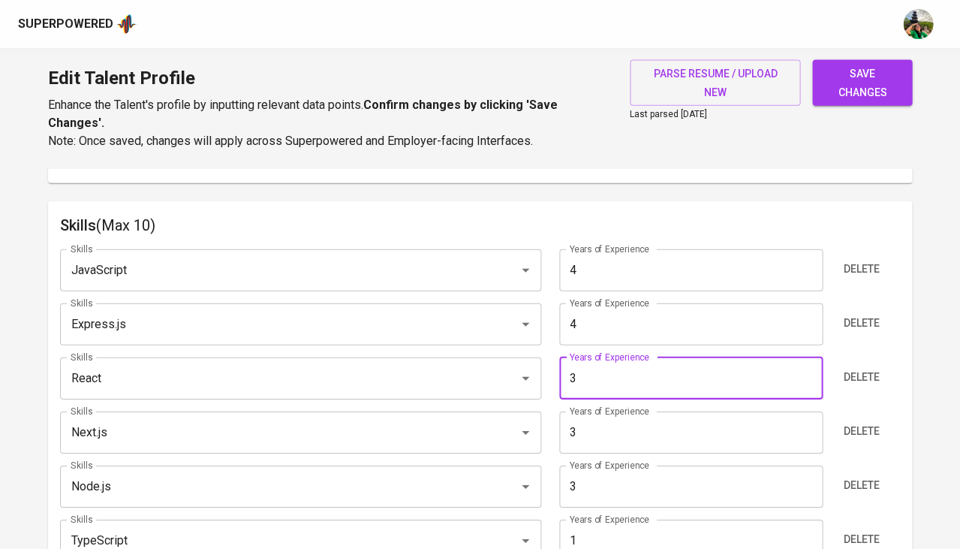
scroll to position [745, 0]
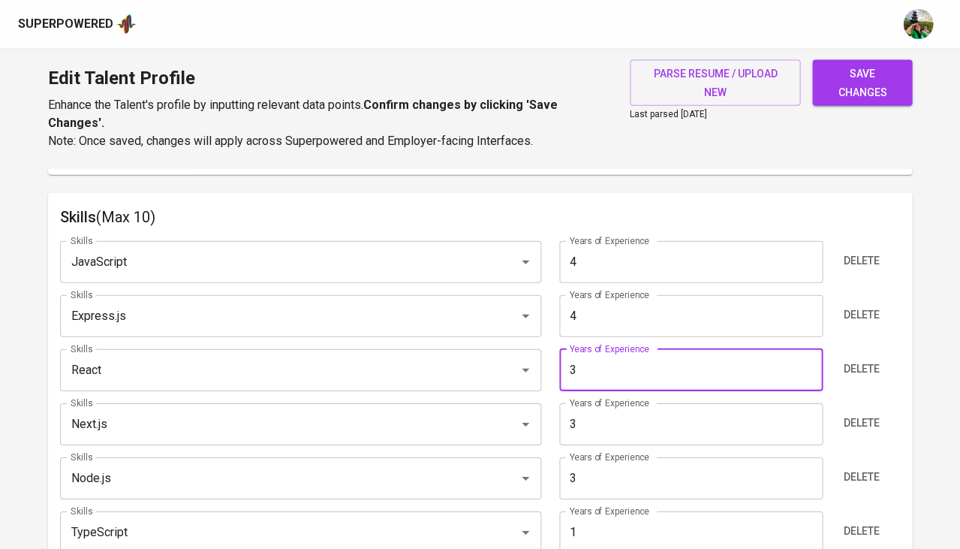
click at [613, 408] on input "3" at bounding box center [690, 424] width 263 height 42
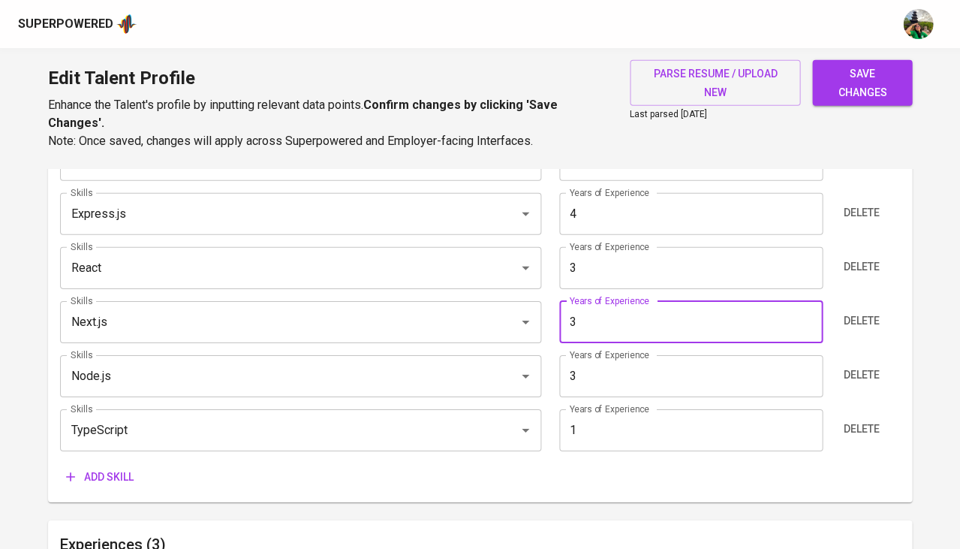
scroll to position [857, 0]
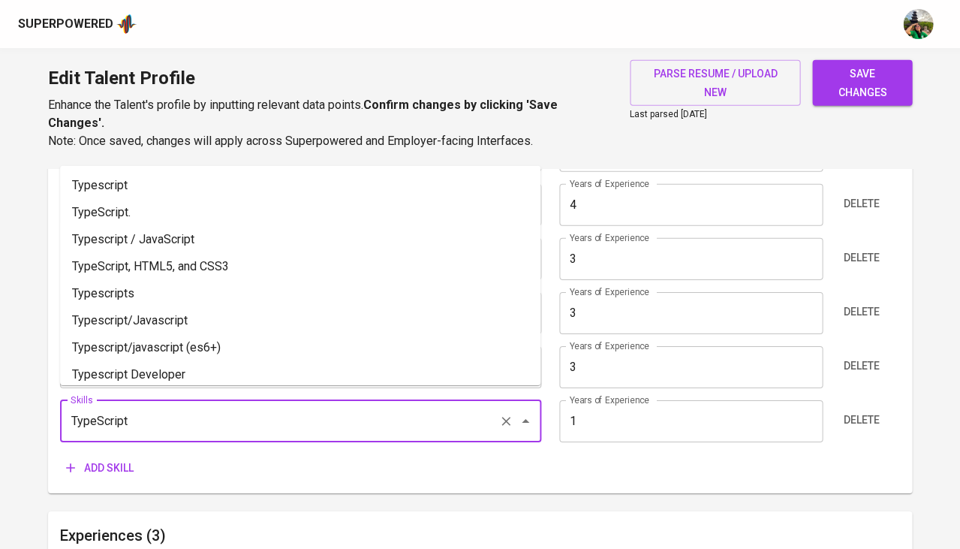
click at [196, 415] on input "TypeScript" at bounding box center [280, 421] width 426 height 29
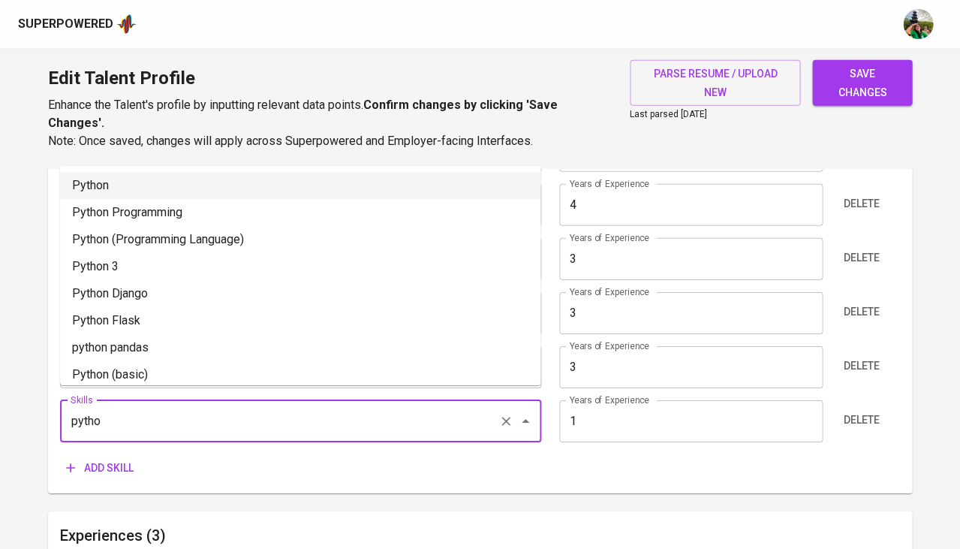
click at [220, 181] on li "Python" at bounding box center [300, 185] width 480 height 27
type input "Python"
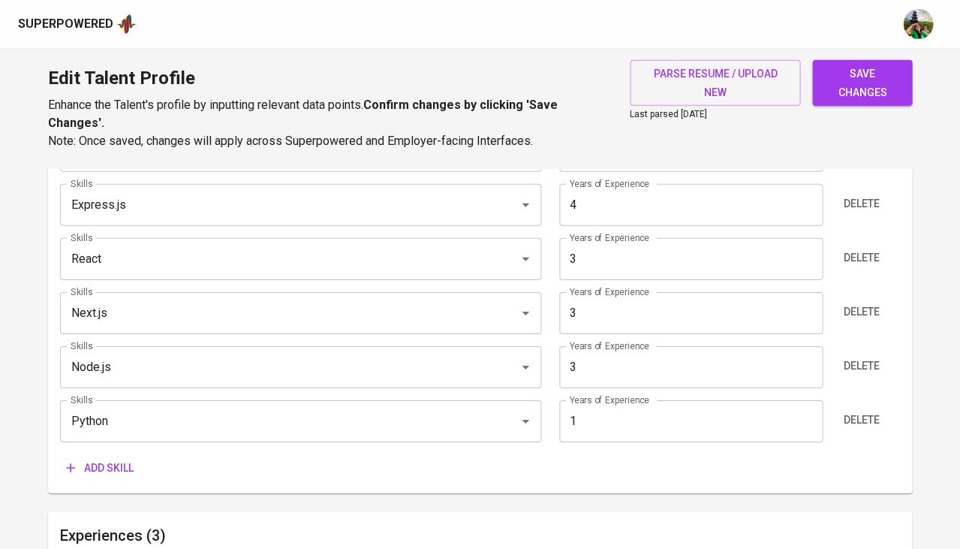
click at [600, 404] on input "1" at bounding box center [690, 421] width 263 height 42
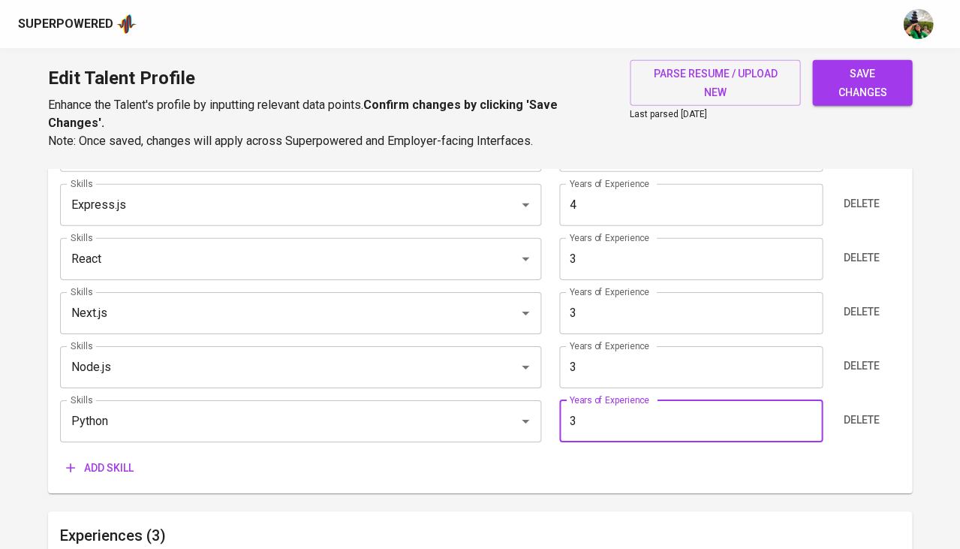
type input "3"
click at [124, 459] on span "Add skill" at bounding box center [100, 468] width 68 height 19
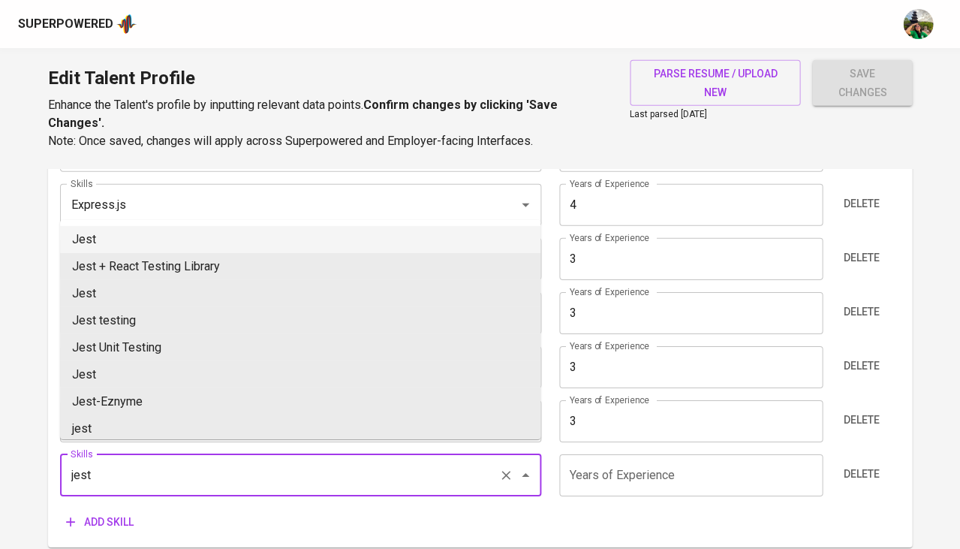
click at [126, 239] on li "Jest" at bounding box center [300, 239] width 480 height 27
type input "Jest"
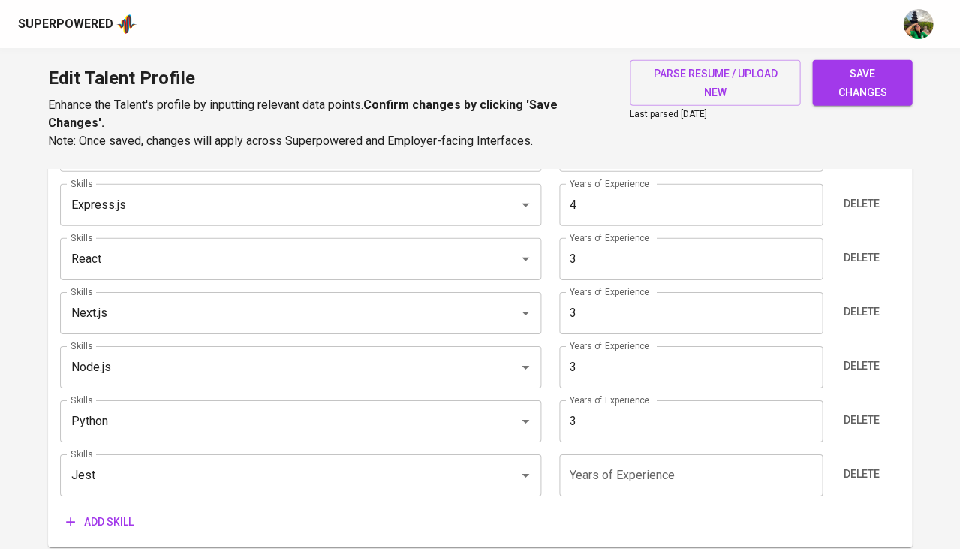
click at [596, 469] on input "number" at bounding box center [690, 475] width 263 height 42
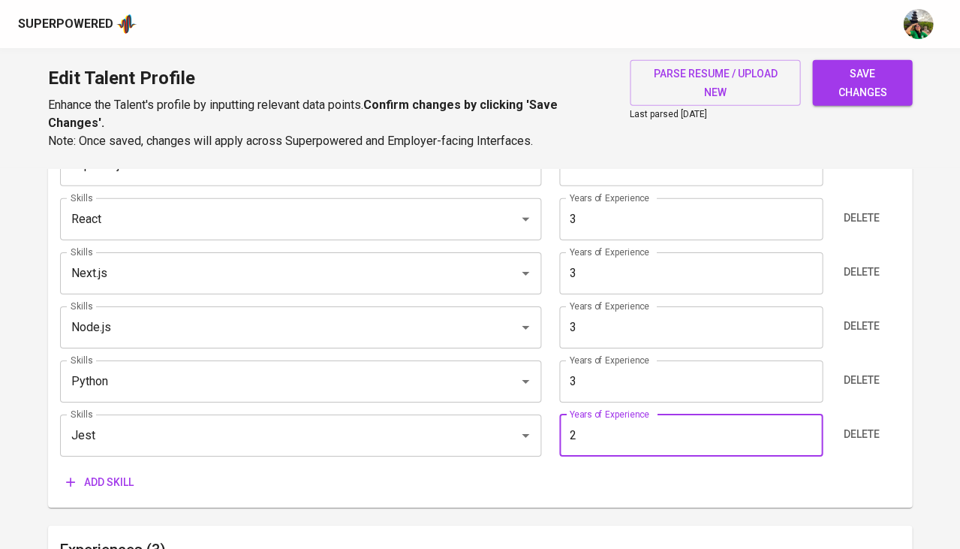
scroll to position [899, 0]
type input "2"
click at [96, 471] on span "Add skill" at bounding box center [100, 480] width 68 height 19
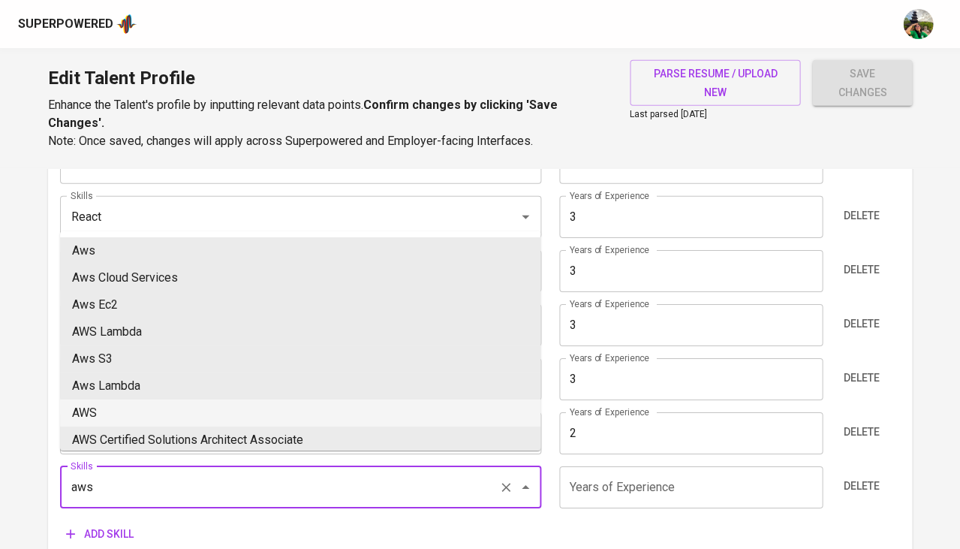
click at [128, 412] on li "AWS" at bounding box center [300, 412] width 480 height 27
type input "AWS"
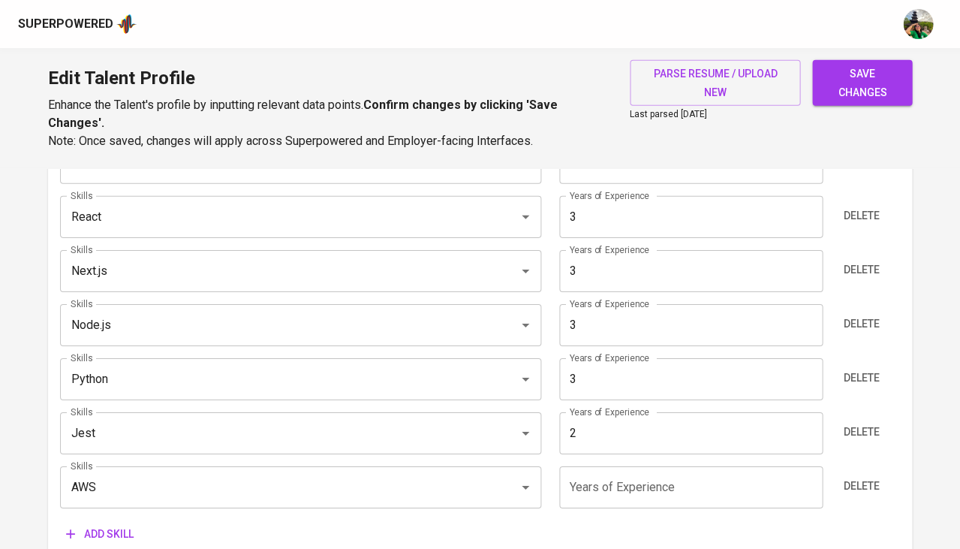
click at [605, 478] on input "number" at bounding box center [690, 487] width 263 height 42
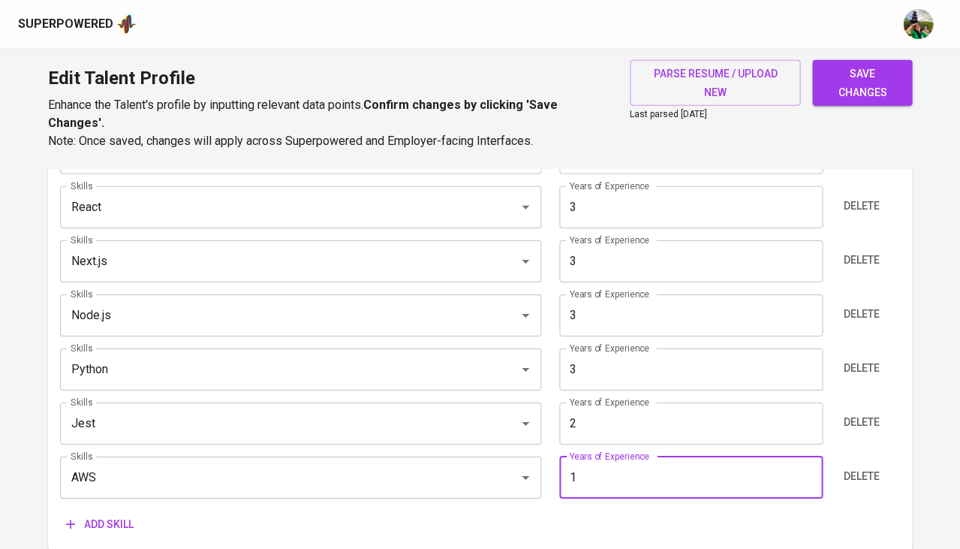
type input "0"
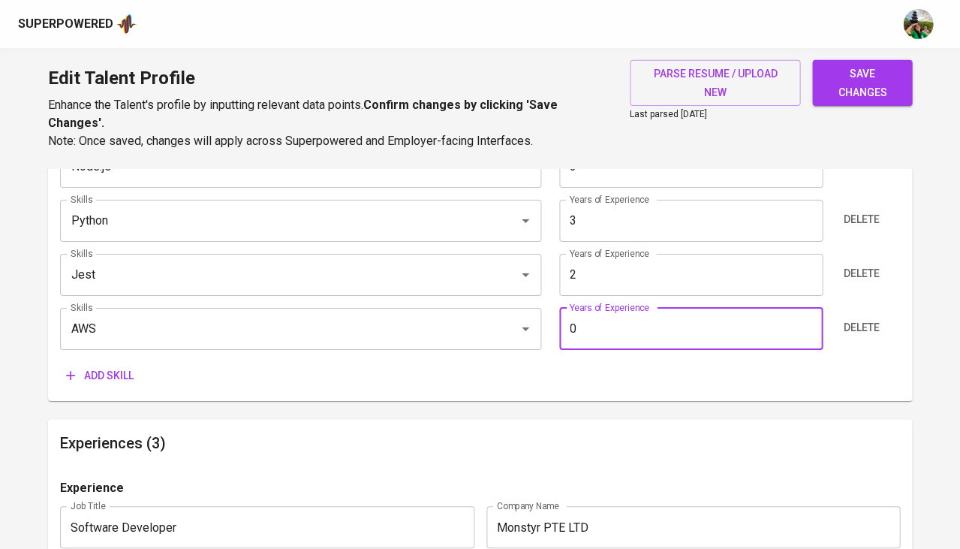
scroll to position [1094, 0]
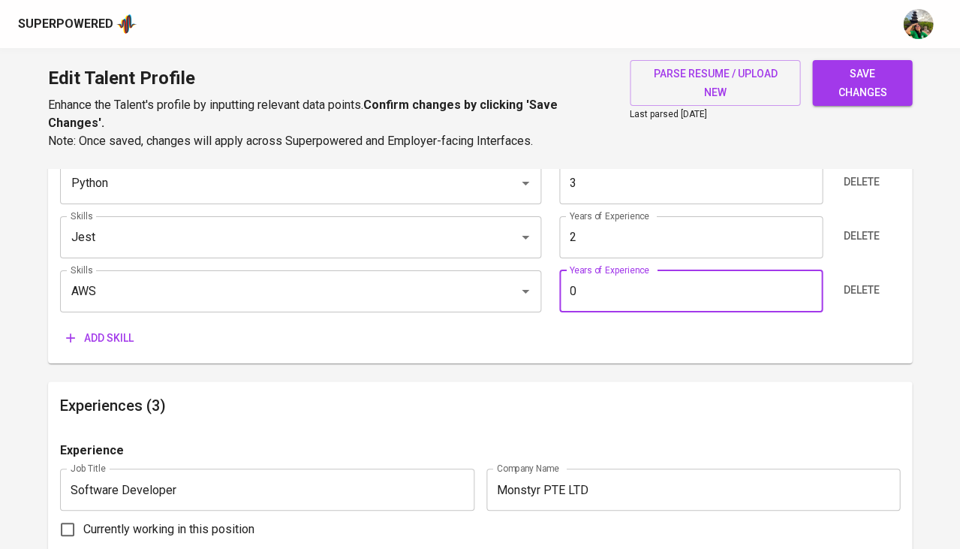
click at [109, 329] on span "Add skill" at bounding box center [100, 338] width 68 height 19
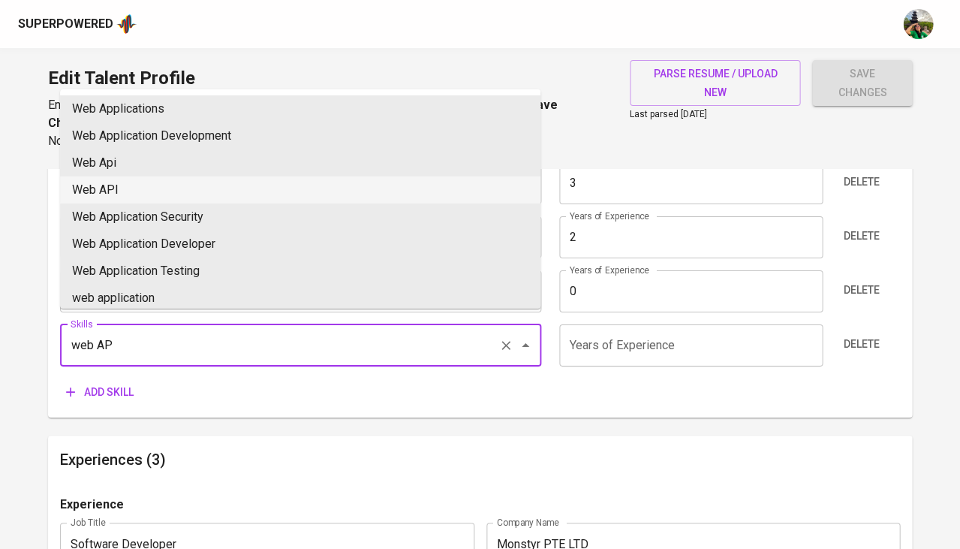
click at [161, 189] on li "Web API" at bounding box center [300, 189] width 480 height 27
type input "Web API"
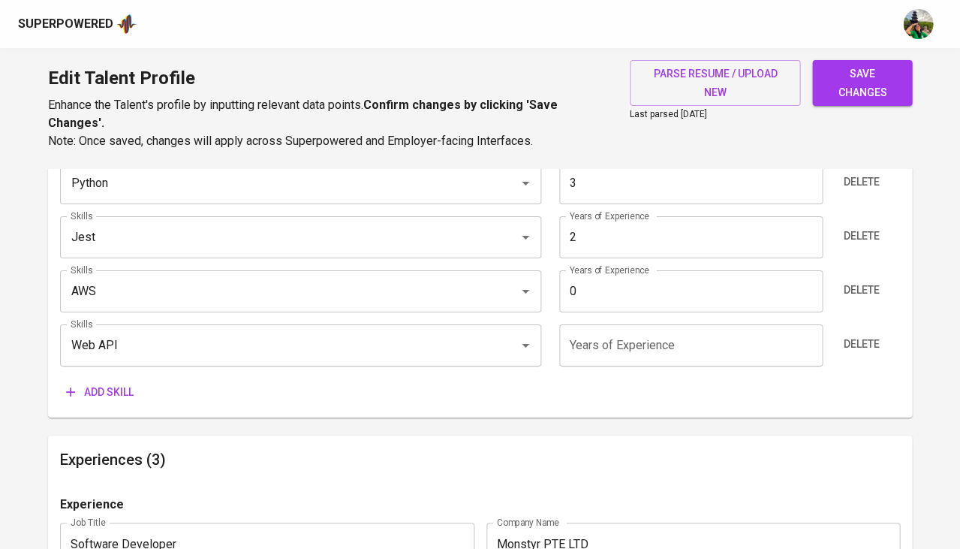
click at [601, 345] on input "number" at bounding box center [690, 345] width 263 height 42
type input "4"
click at [603, 286] on input "0" at bounding box center [690, 291] width 263 height 42
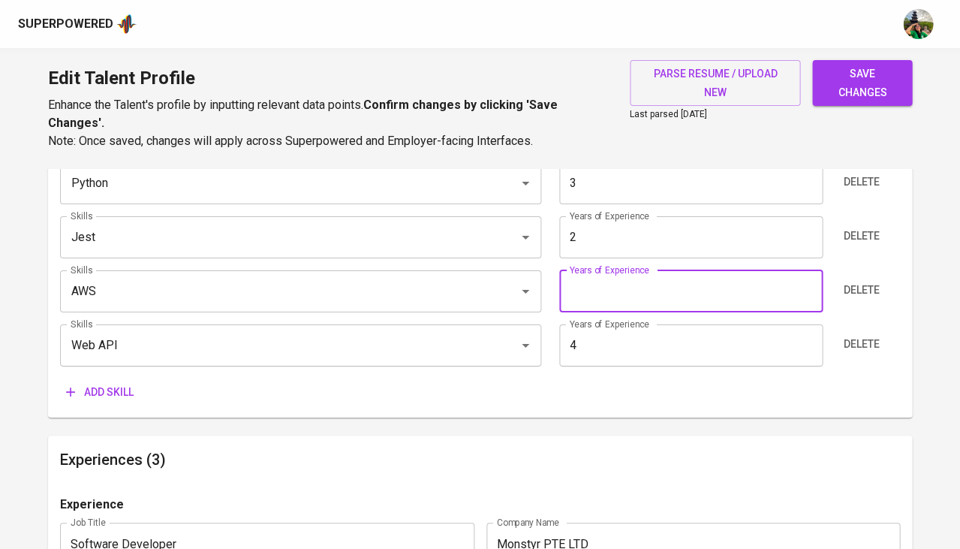
type input "3"
type input "2"
click at [105, 383] on span "Add skill" at bounding box center [100, 392] width 68 height 19
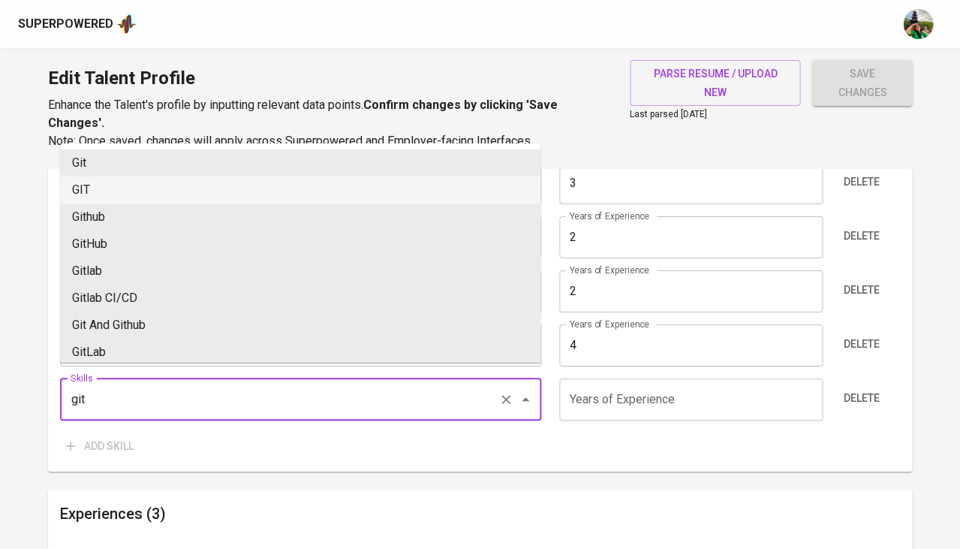
click at [233, 188] on li "GIT" at bounding box center [300, 189] width 480 height 27
type input "GIT"
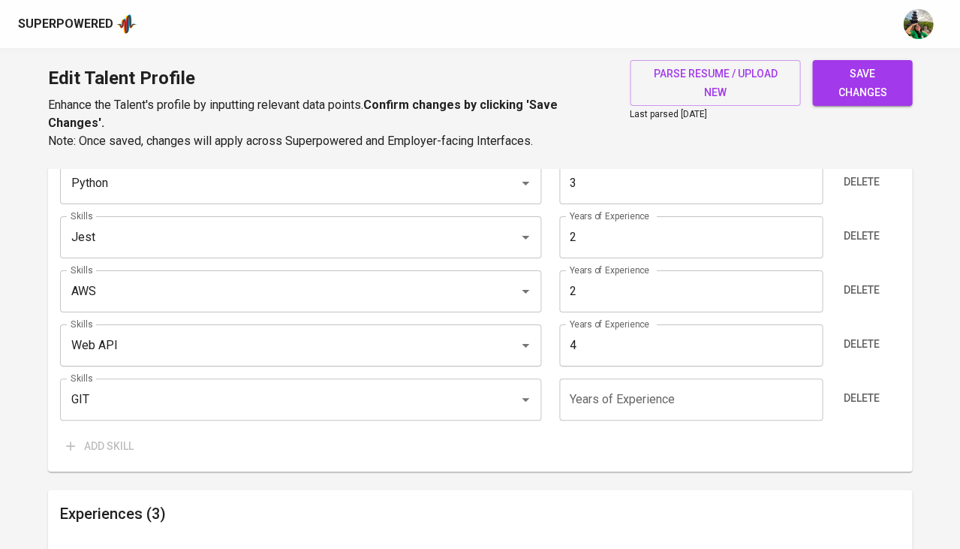
click at [591, 384] on input "number" at bounding box center [690, 399] width 263 height 42
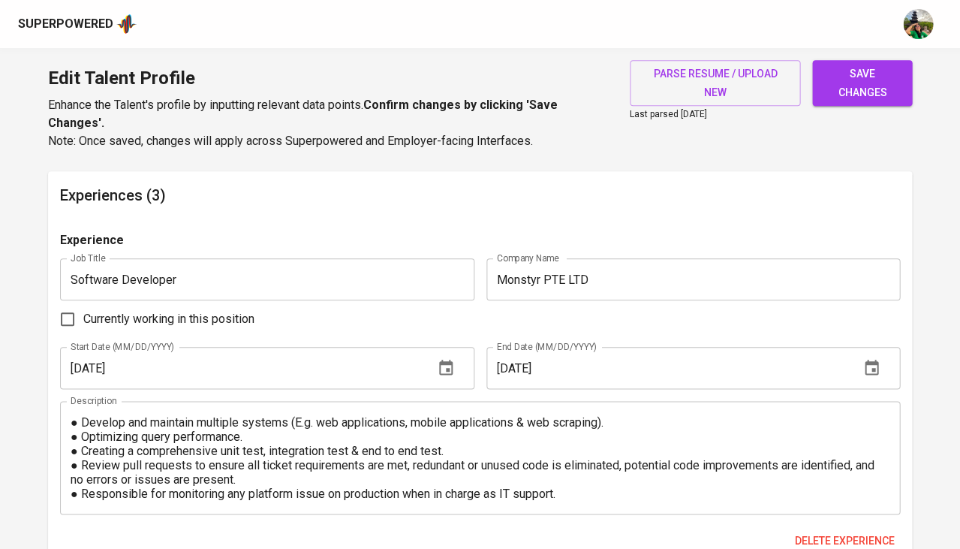
scroll to position [1433, 0]
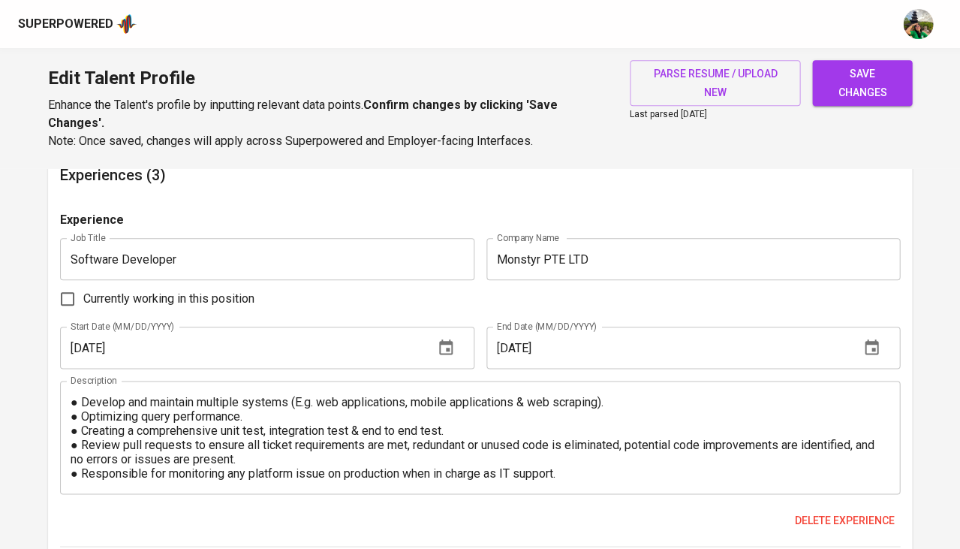
type input "4"
click at [388, 465] on div "● Develop and maintain multiple systems (E.g. web applications, mobile applicat…" at bounding box center [480, 437] width 840 height 113
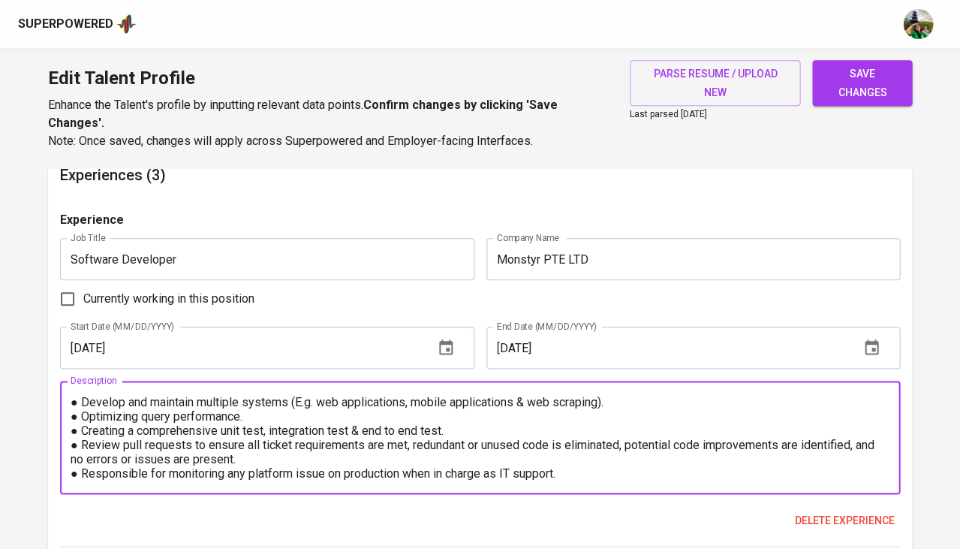
scroll to position [28, 0]
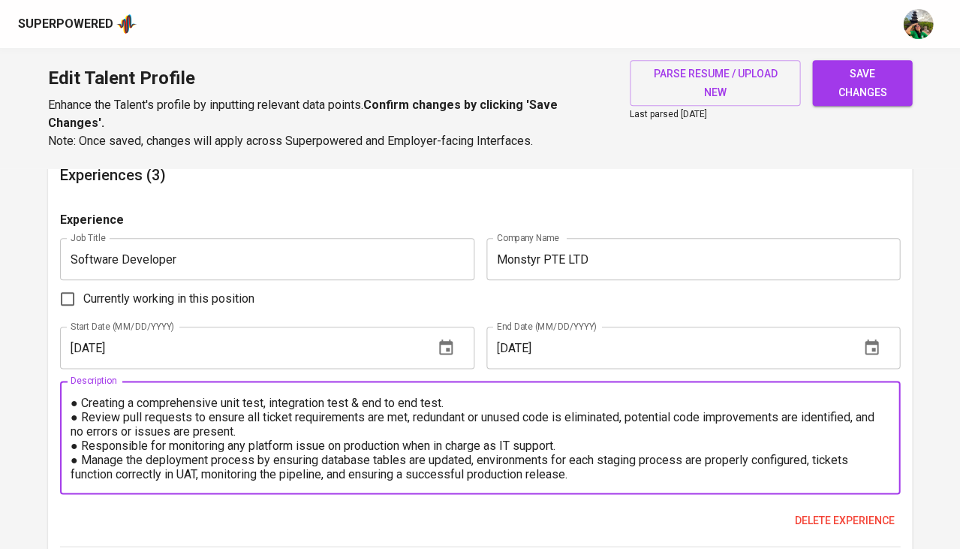
paste textarea "Develop and maintain multiple systems (E.g. web applications, mobile applicatio…"
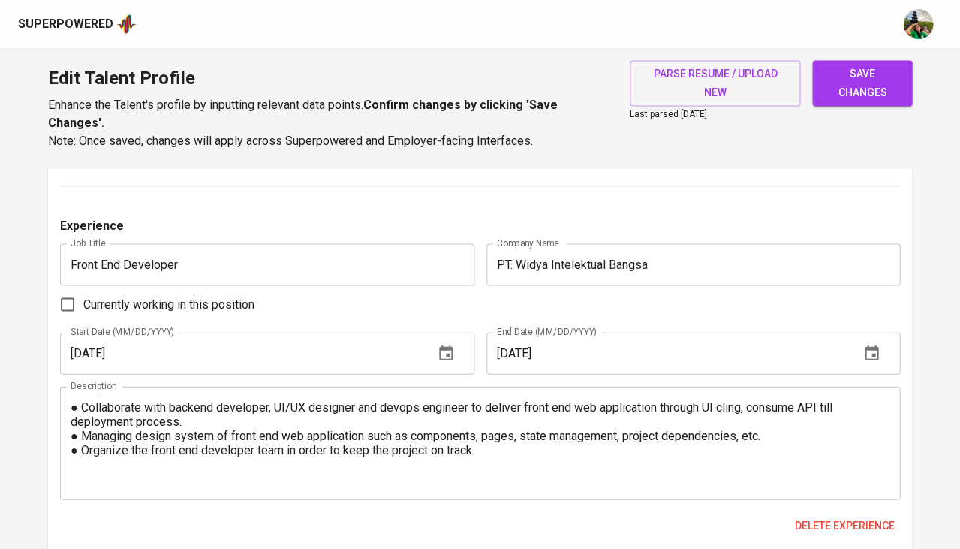
scroll to position [1796, 0]
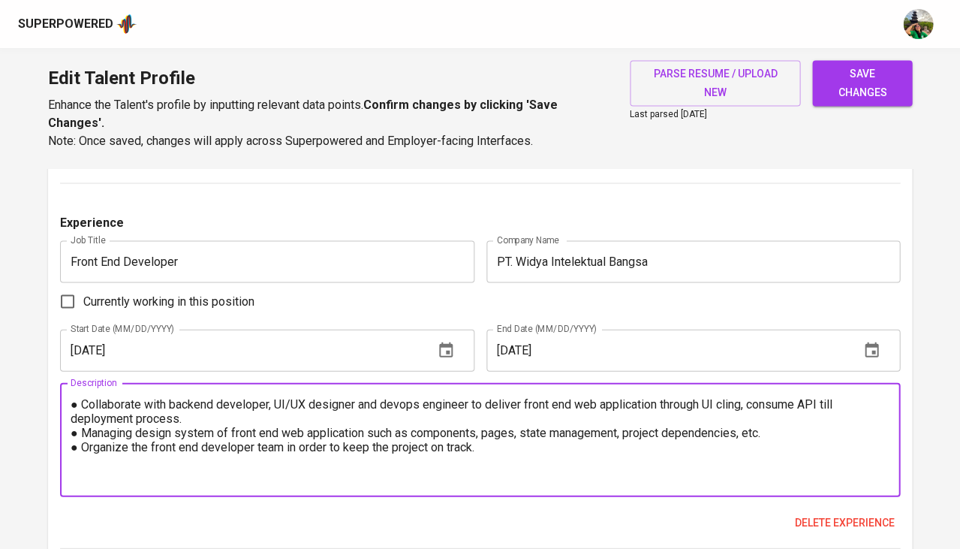
drag, startPoint x: 75, startPoint y: 375, endPoint x: 68, endPoint y: 376, distance: 7.5
click at [68, 383] on div "● Collaborate with backend developer, UI/UX designer and devops engineer to del…" at bounding box center [480, 439] width 840 height 113
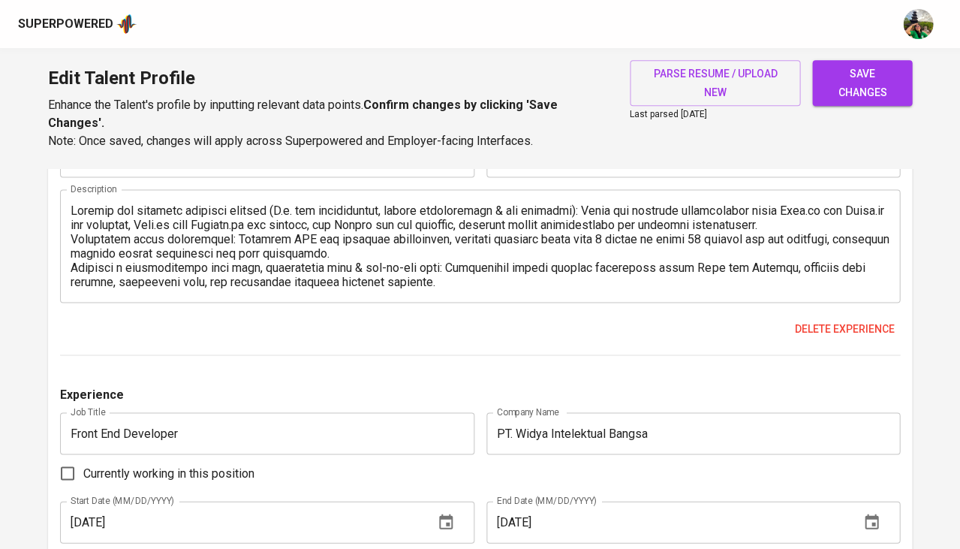
scroll to position [1580, 0]
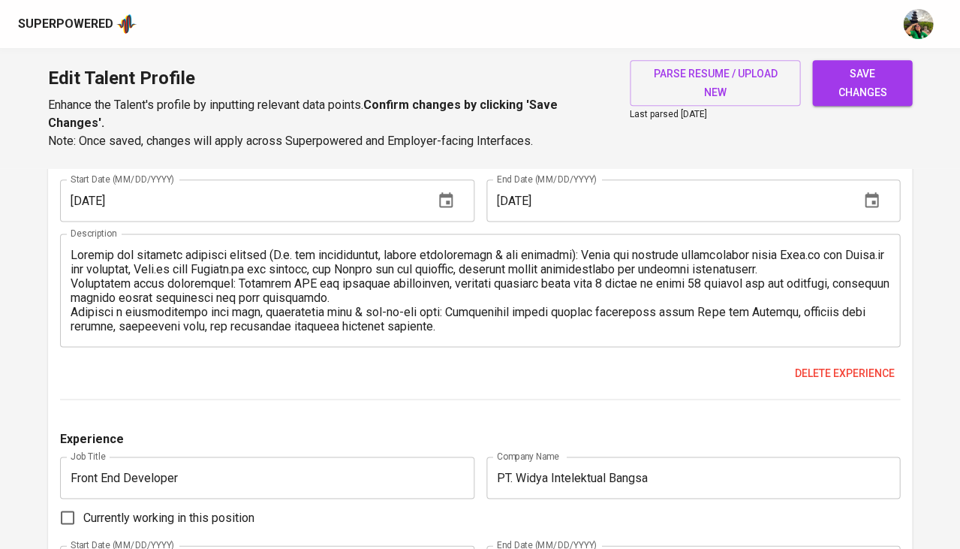
click at [71, 248] on textarea at bounding box center [480, 291] width 819 height 86
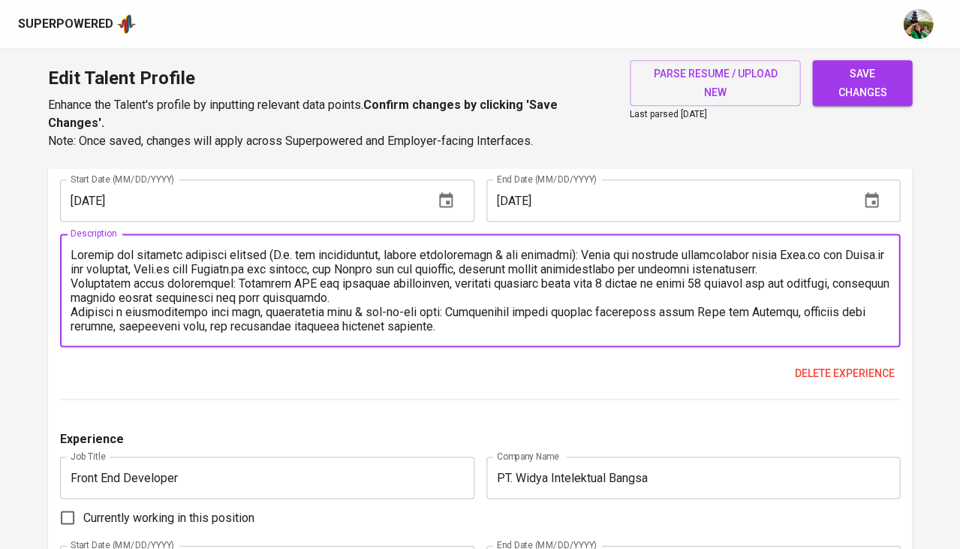
paste textarea "●"
click at [616, 248] on textarea at bounding box center [480, 291] width 819 height 86
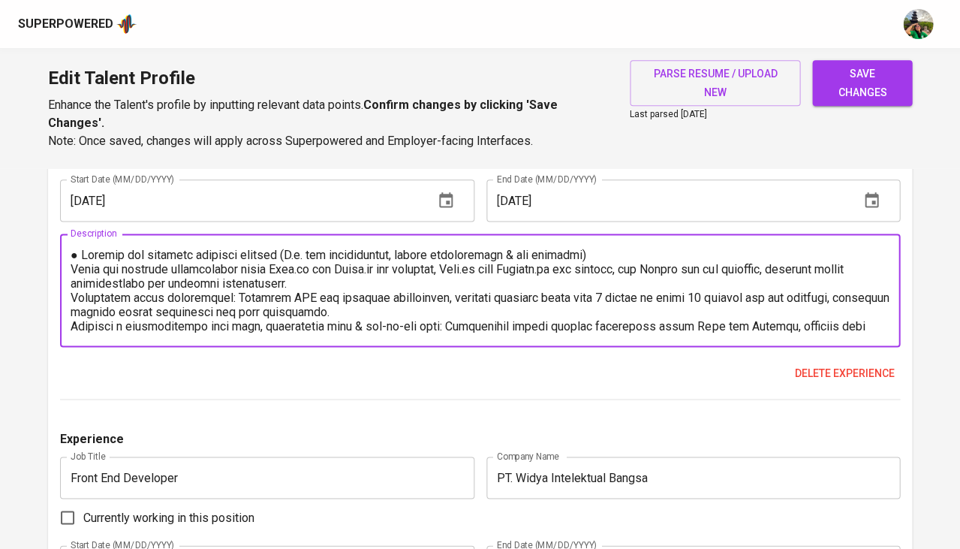
paste textarea "●"
click at [71, 277] on textarea at bounding box center [480, 291] width 819 height 86
paste textarea "●"
click at [71, 306] on textarea at bounding box center [480, 291] width 819 height 86
paste textarea "●"
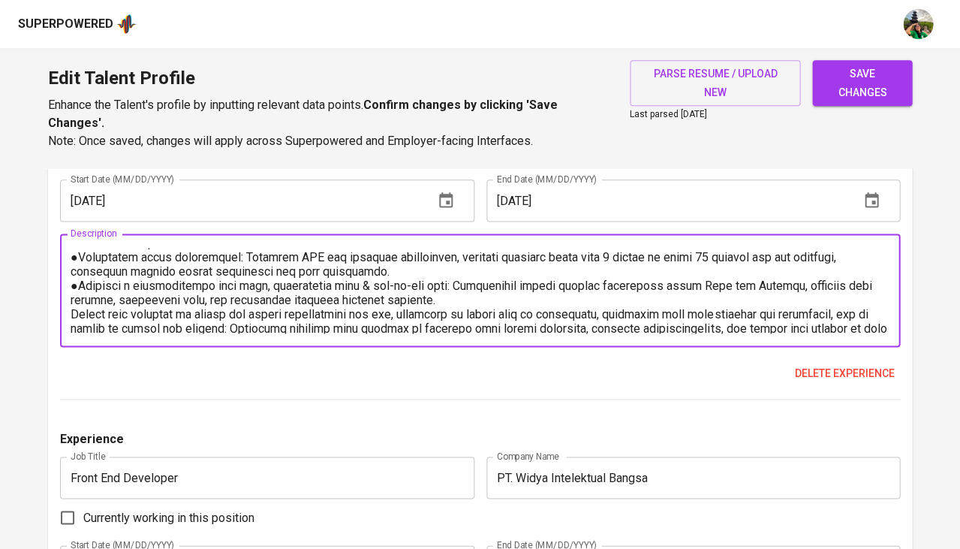
scroll to position [41, 0]
click at [71, 292] on textarea at bounding box center [480, 291] width 819 height 86
paste textarea "●"
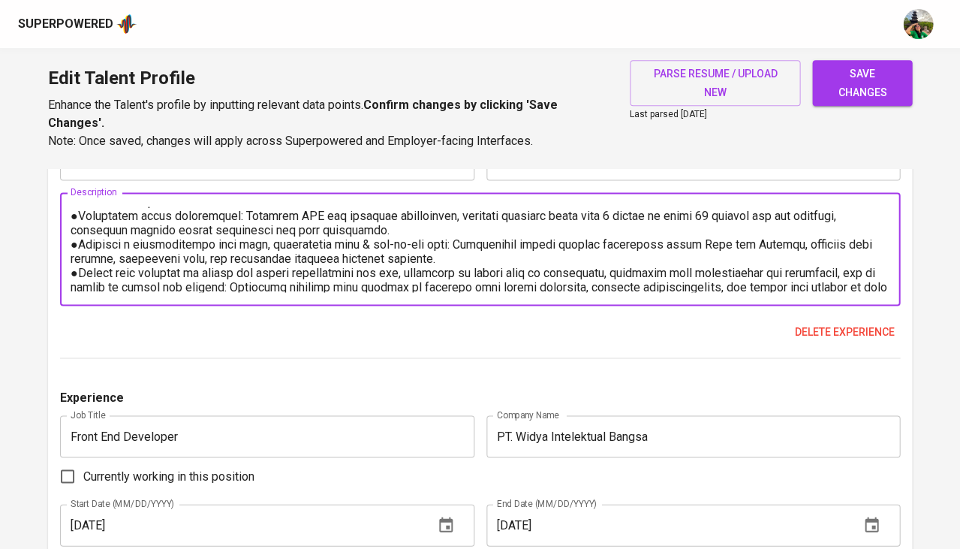
scroll to position [64, 0]
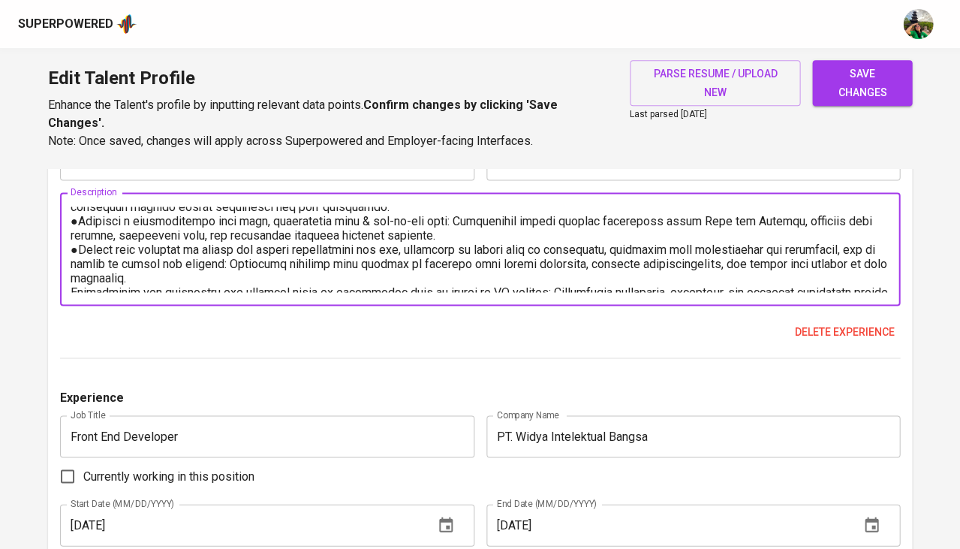
click at [240, 242] on textarea at bounding box center [480, 249] width 819 height 86
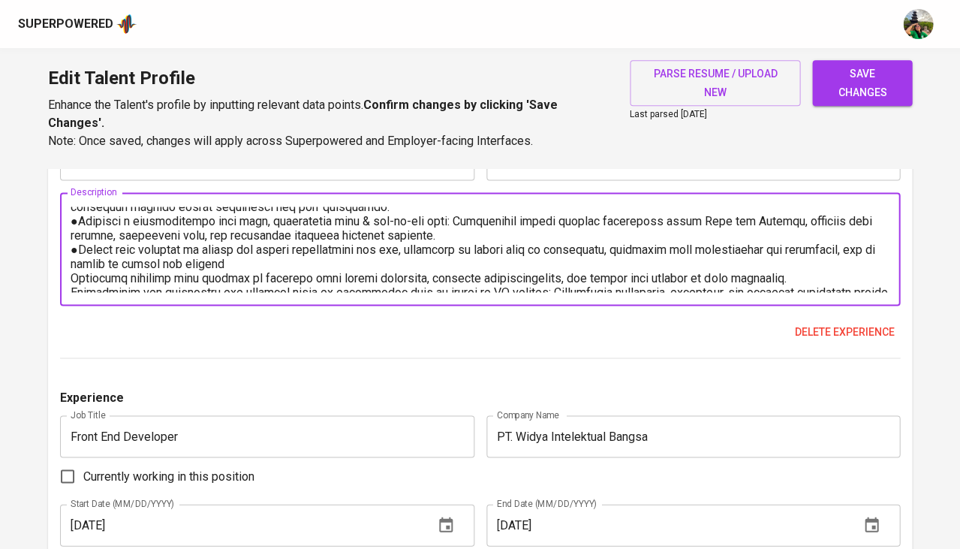
paste textarea "●"
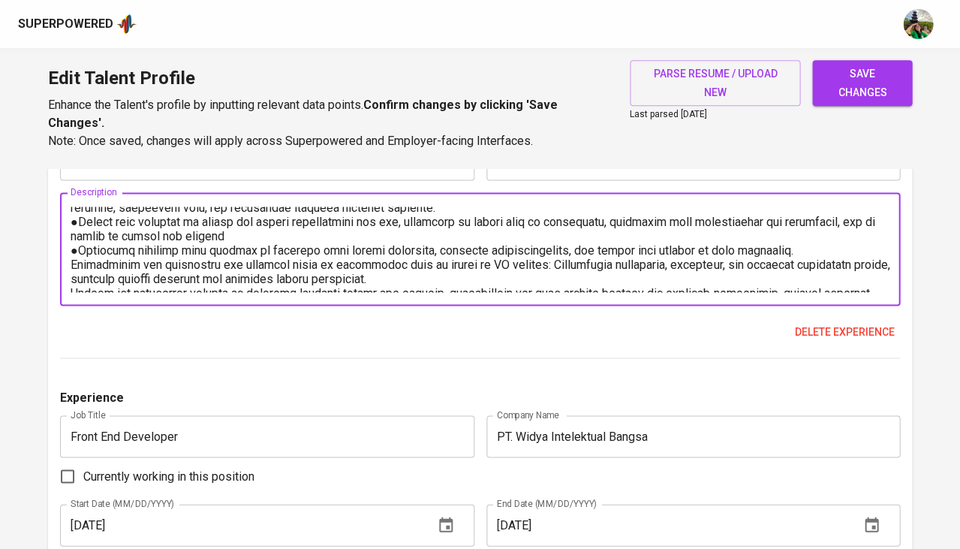
scroll to position [105, 0]
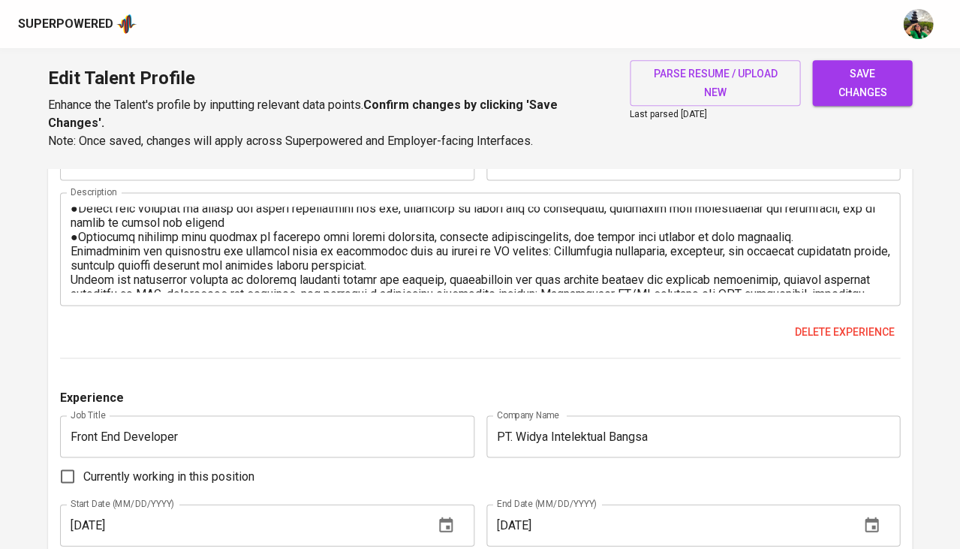
click at [68, 230] on div "Description" at bounding box center [480, 248] width 840 height 113
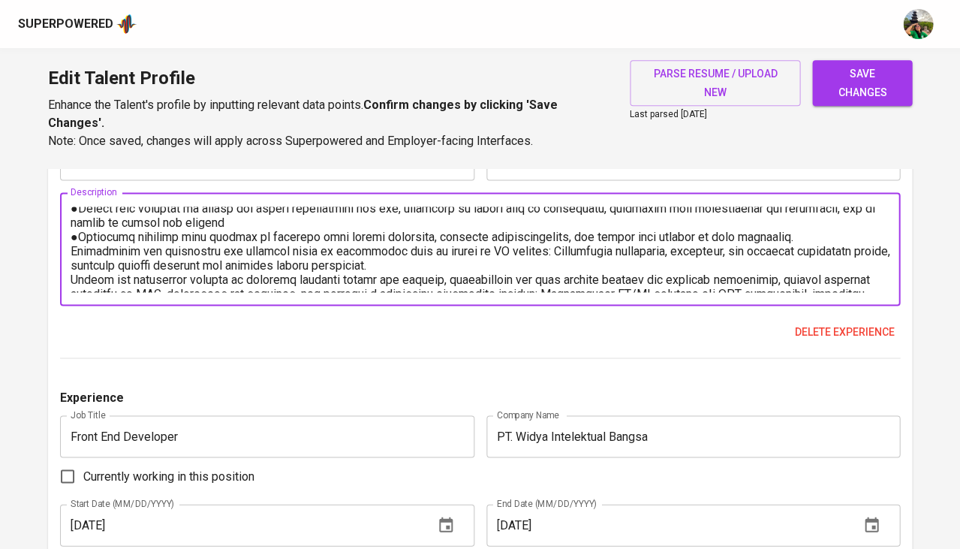
click at [98, 241] on textarea at bounding box center [480, 249] width 819 height 86
click at [71, 227] on textarea at bounding box center [480, 249] width 819 height 86
paste textarea "●"
click at [561, 231] on textarea at bounding box center [480, 249] width 819 height 86
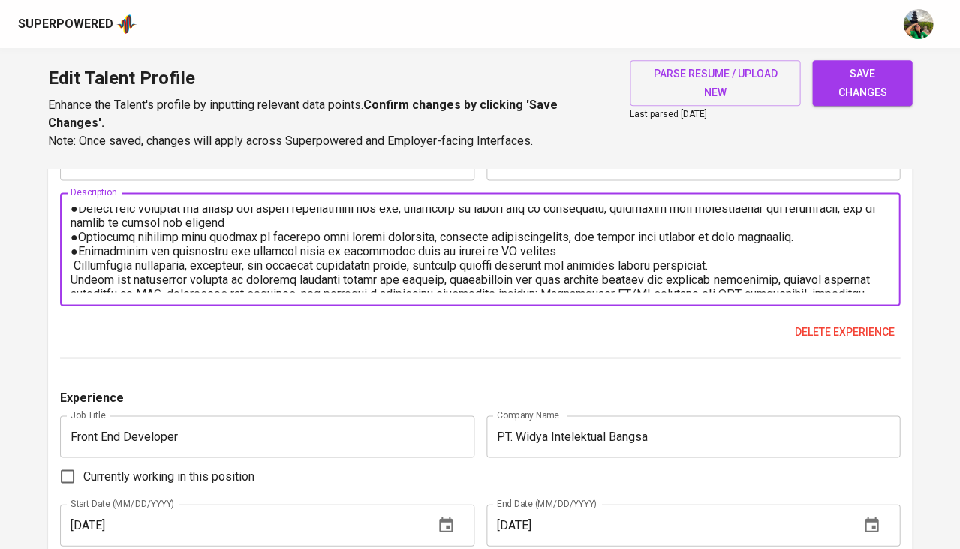
paste textarea "●"
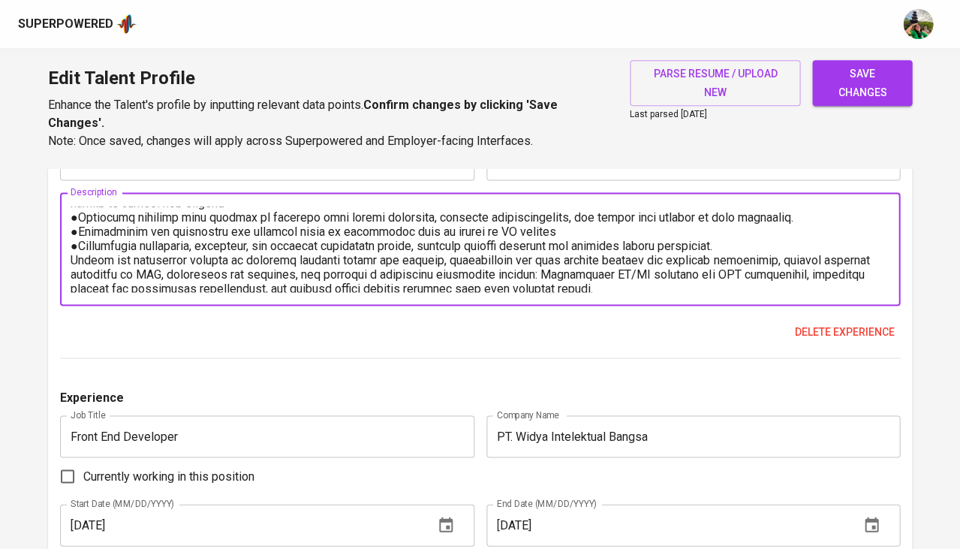
scroll to position [124, 0]
click at [581, 254] on textarea at bounding box center [480, 249] width 819 height 86
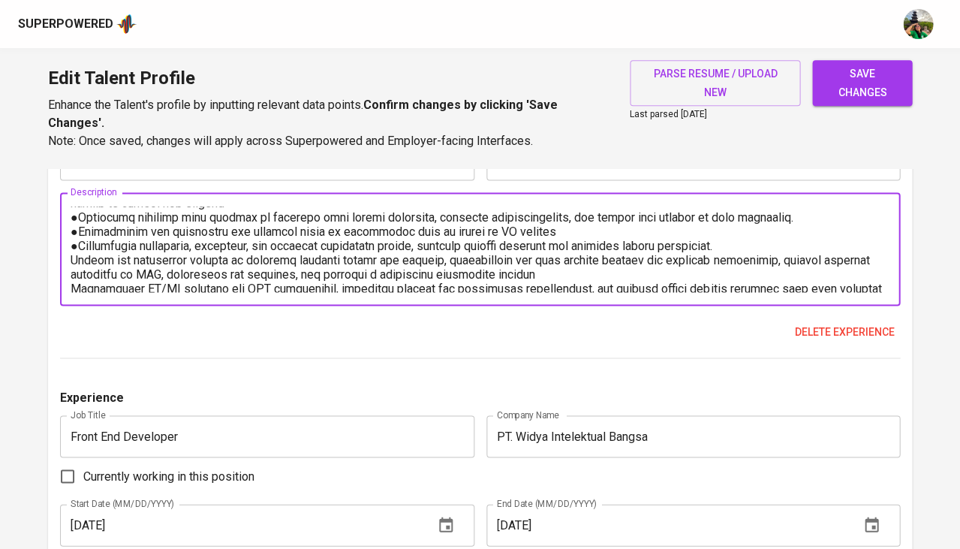
paste textarea "●"
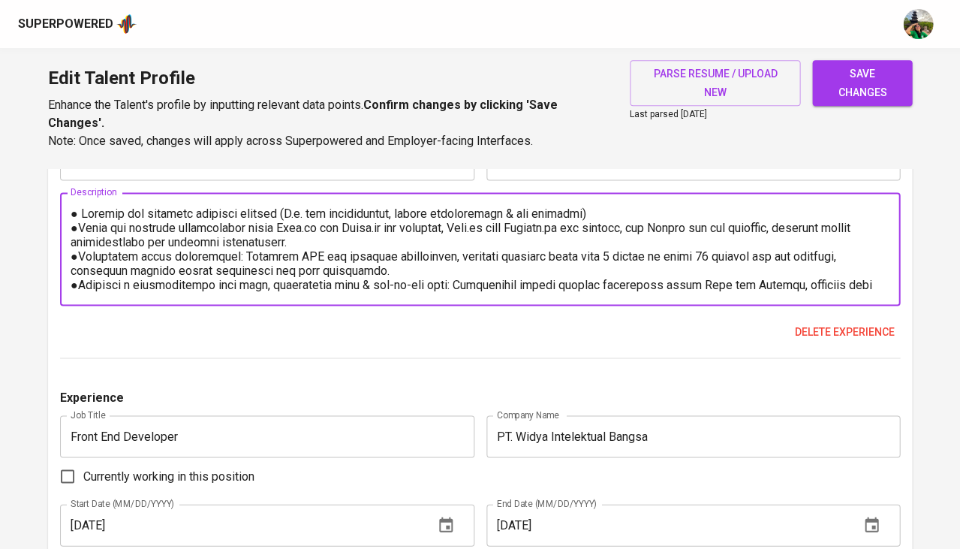
scroll to position [0, 0]
click at [81, 206] on textarea at bounding box center [480, 249] width 819 height 86
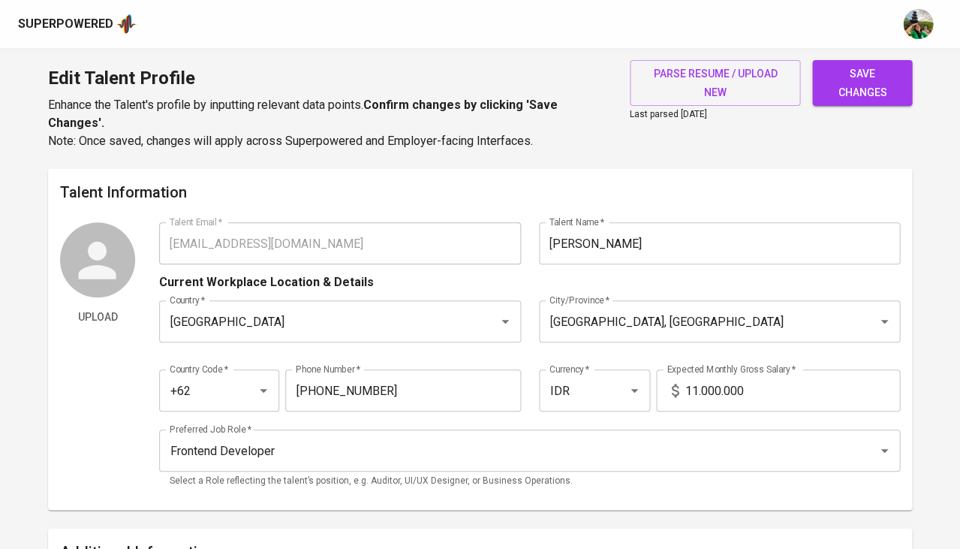
type textarea "●Develop and maintain multiple systems (E.g. web applications, mobile applicati…"
click at [691, 390] on input "11.000.000" at bounding box center [792, 390] width 215 height 42
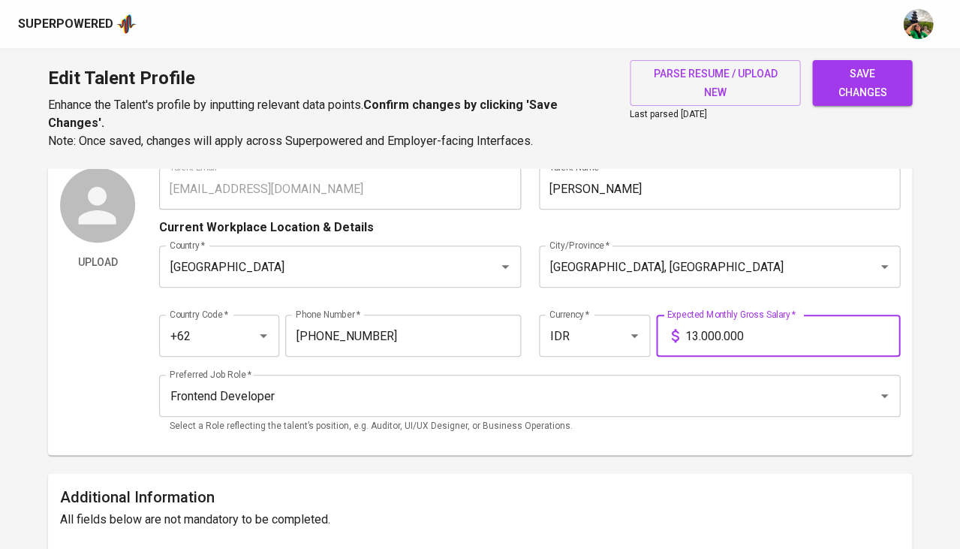
scroll to position [59, 0]
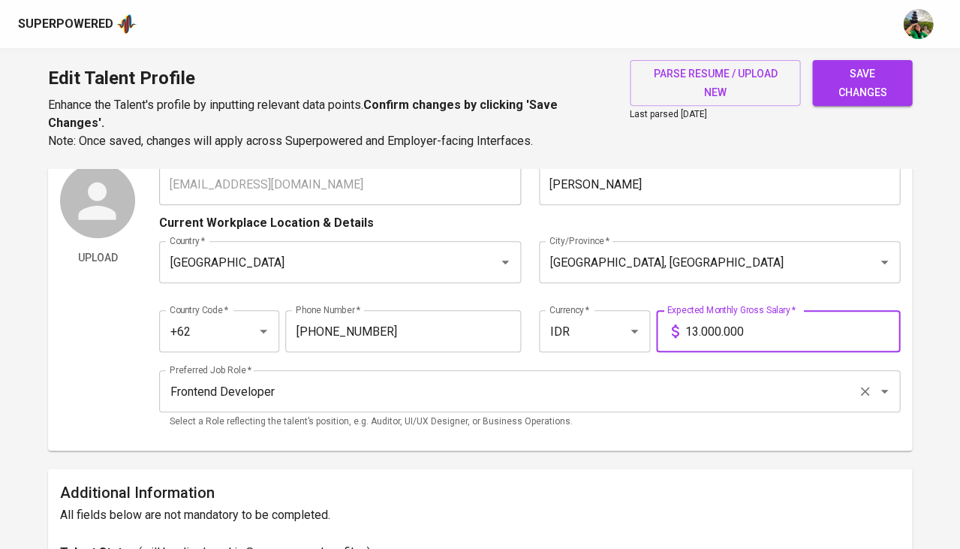
type input "13.000.000"
click at [458, 377] on input "Frontend Developer" at bounding box center [508, 391] width 685 height 29
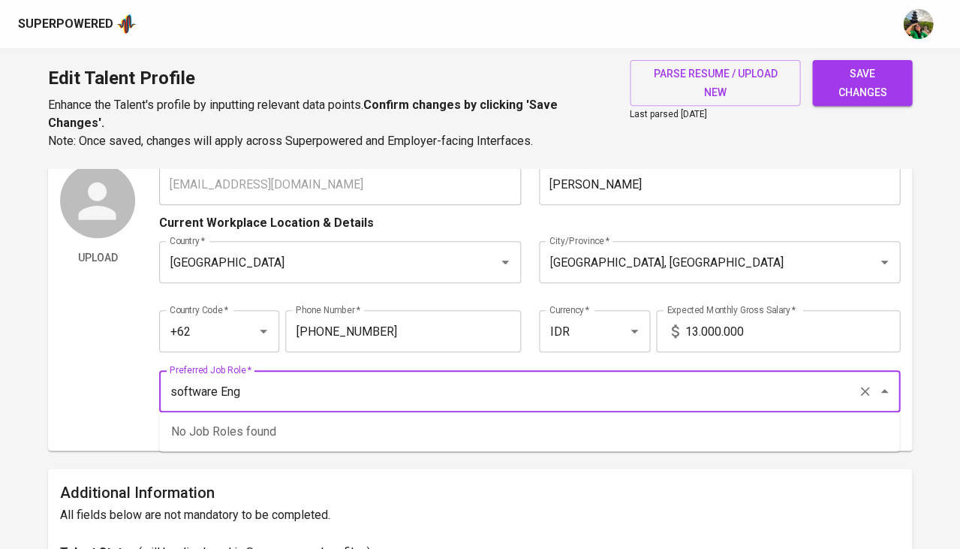
type input "software Engi"
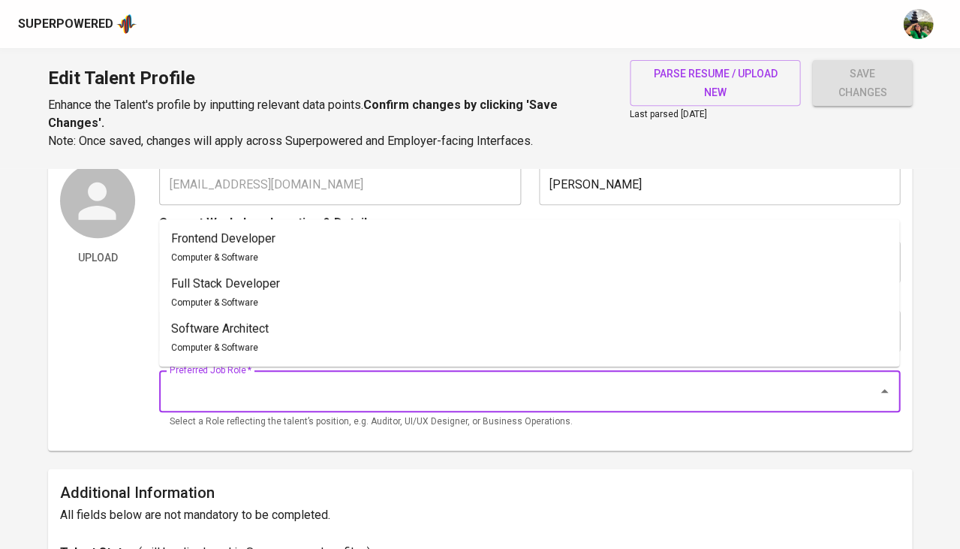
type input "D"
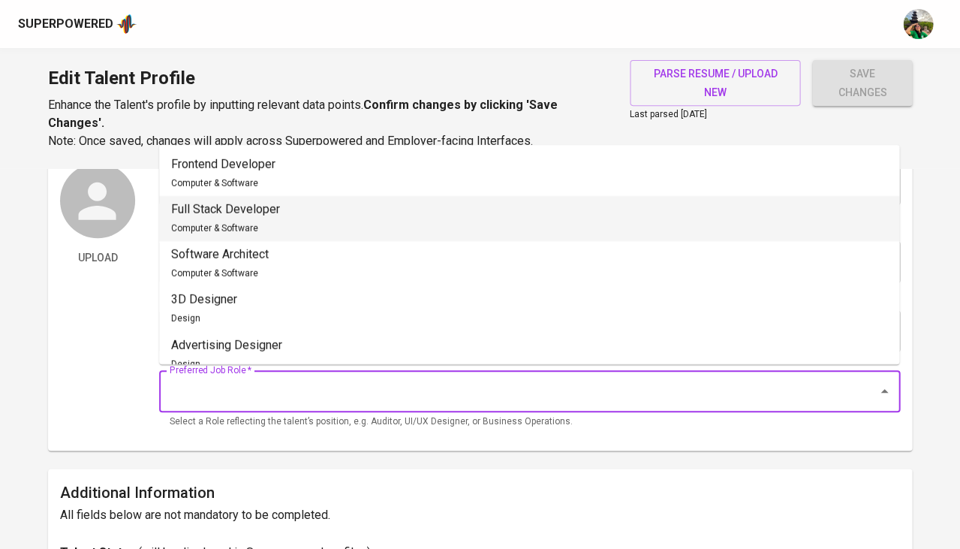
click at [279, 215] on p "Full Stack Developer" at bounding box center [225, 209] width 109 height 18
type input "Full Stack Developer"
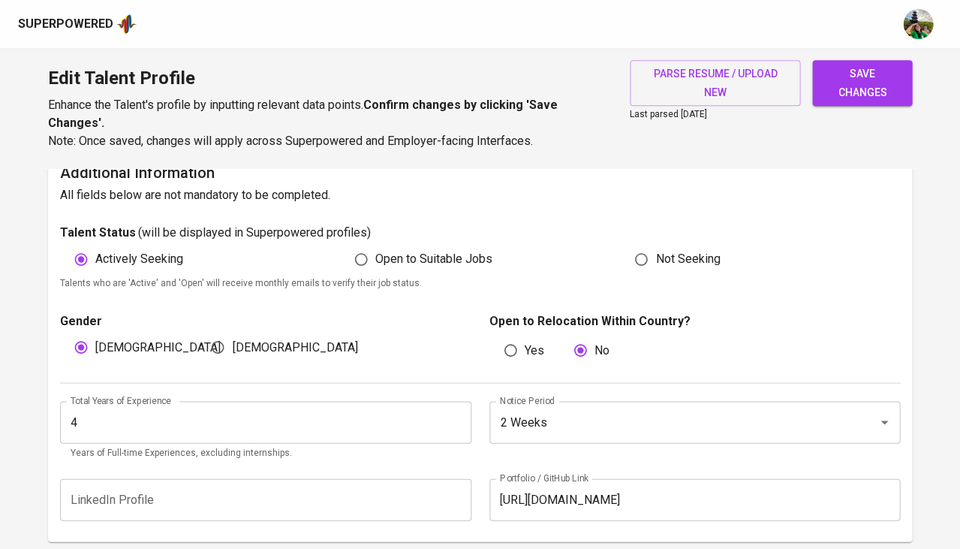
scroll to position [393, 0]
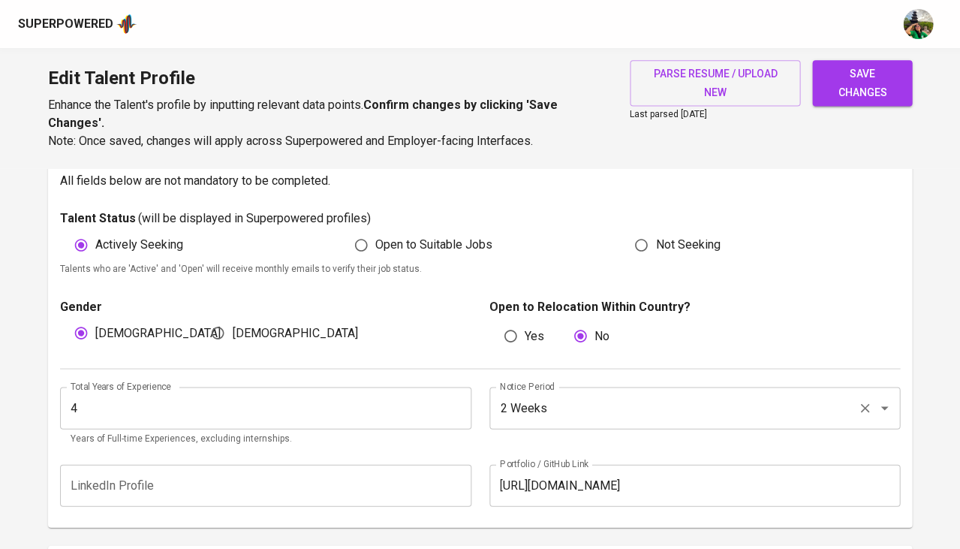
click at [542, 405] on input "2 Weeks" at bounding box center [674, 407] width 356 height 29
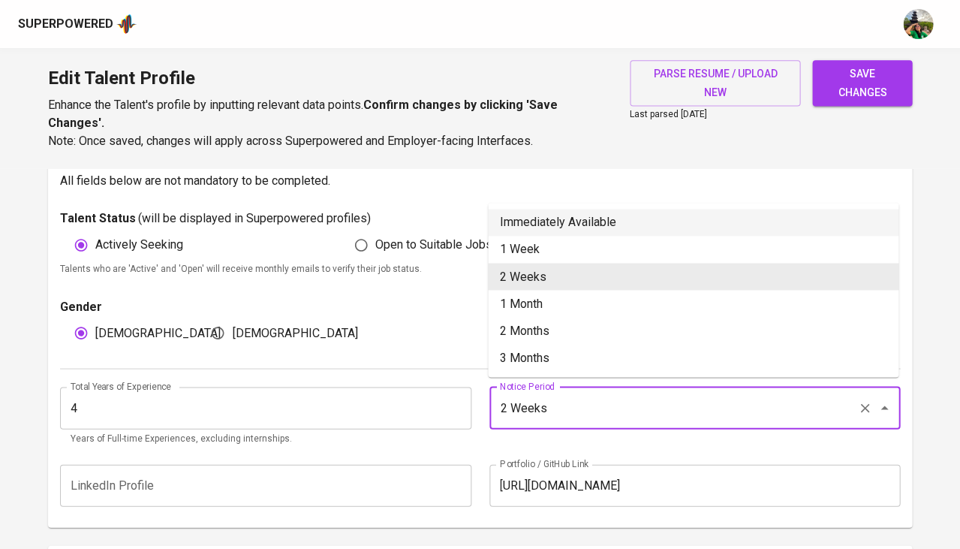
click at [537, 220] on li "Immediately Available" at bounding box center [693, 222] width 411 height 27
type input "Immediately Available"
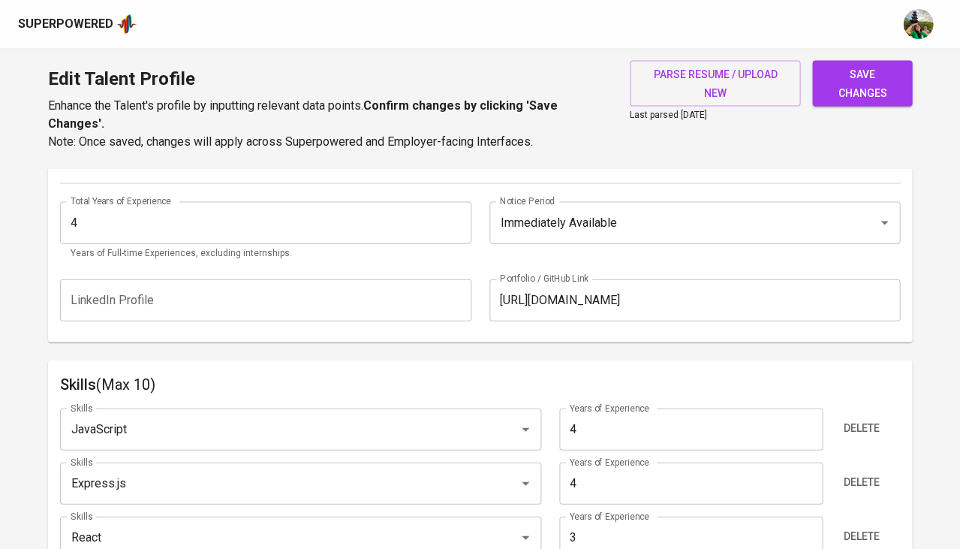
scroll to position [587, 0]
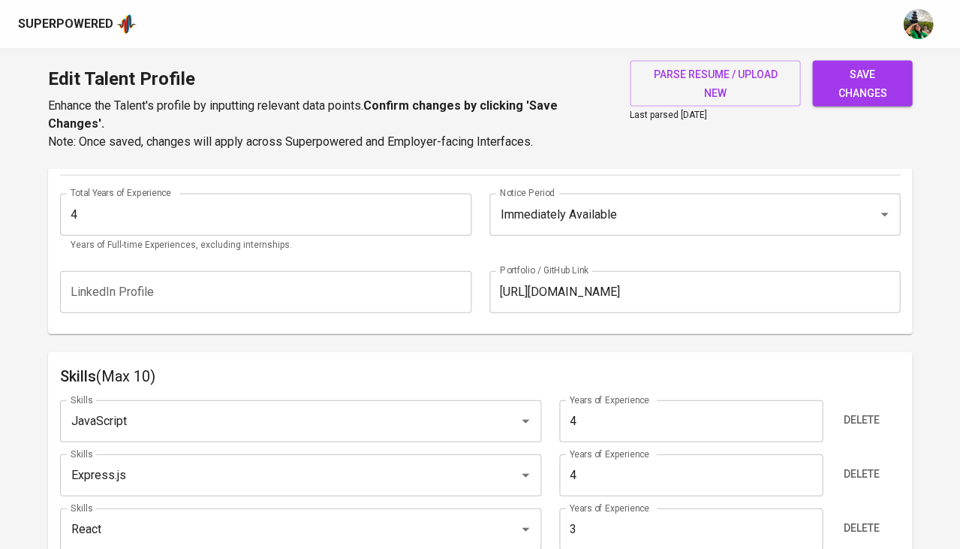
click at [658, 285] on input "https://github.com/ainurx" at bounding box center [694, 291] width 411 height 42
click at [833, 69] on span "save changes" at bounding box center [862, 83] width 76 height 37
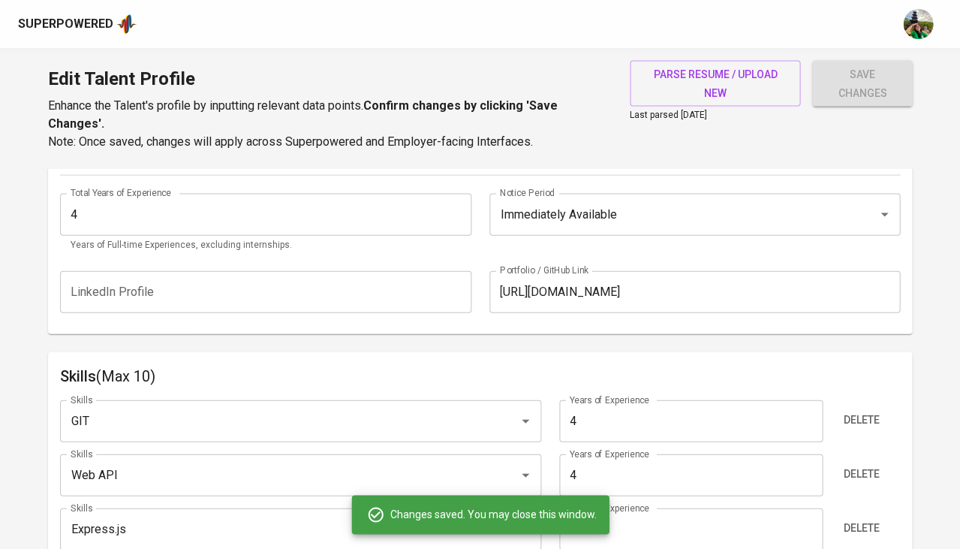
type input "GIT"
type input "Web API"
type input "Express.js"
type input "4"
type input "JavaScript"
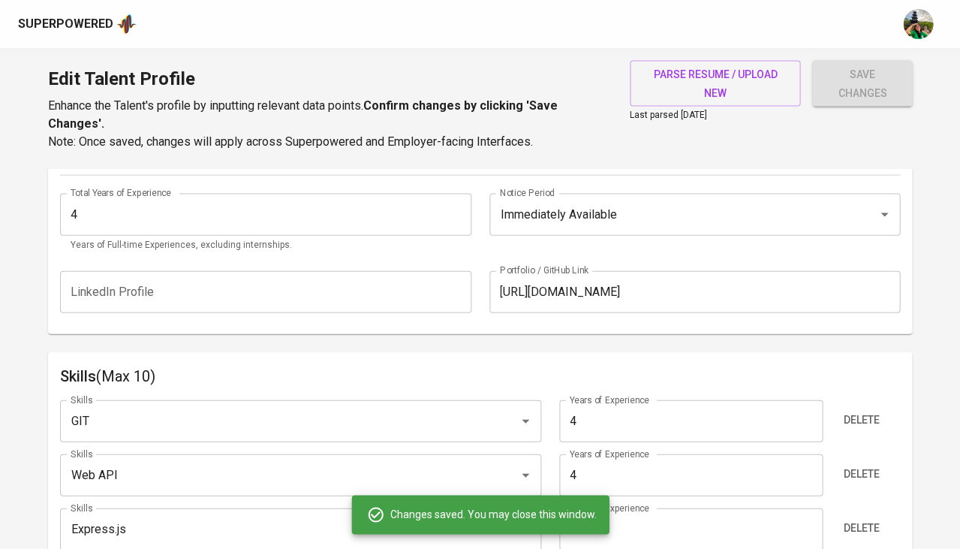
type input "4"
type input "Python"
type input "React"
type input "Next.js"
type input "3"
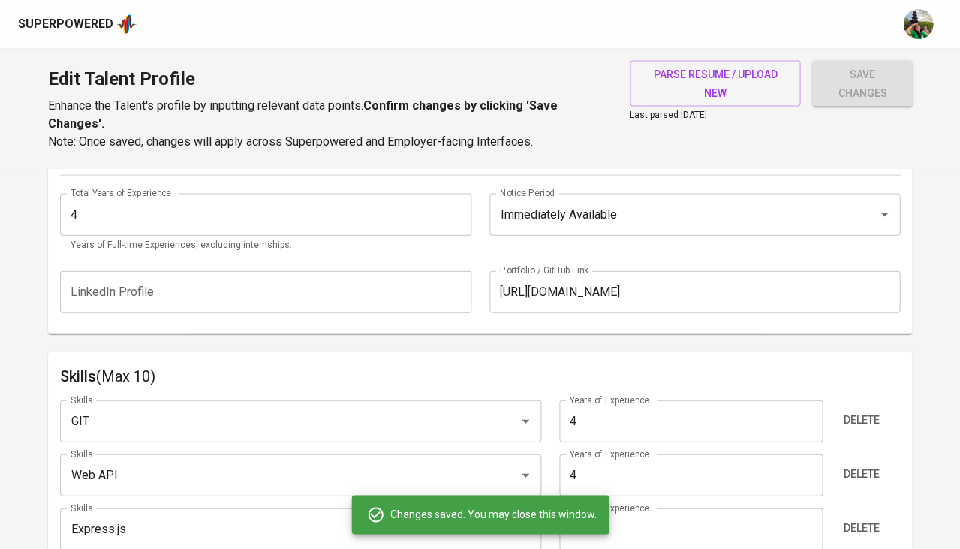
type input "Node.js"
type input "3"
type input "AWS"
type input "2"
type input "Jest"
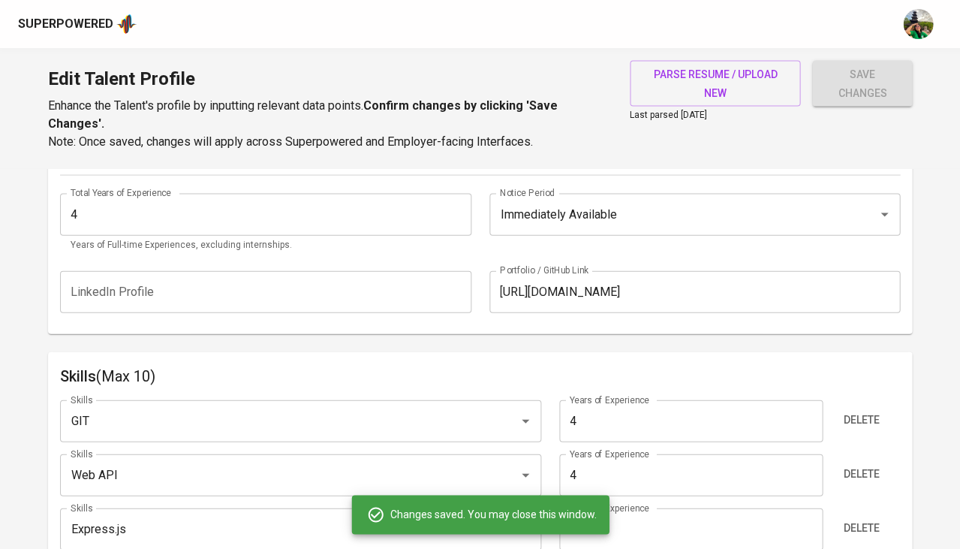
type input "2"
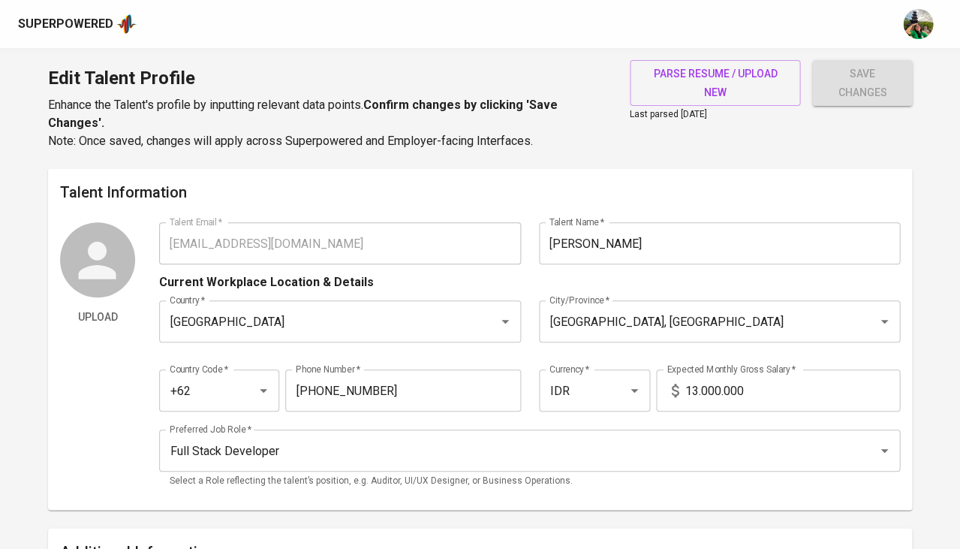
scroll to position [0, 0]
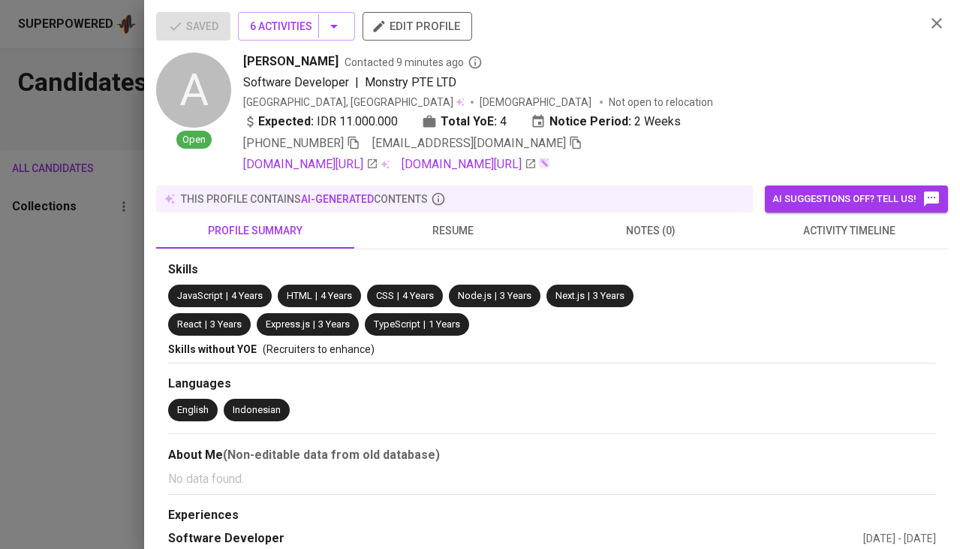
click at [104, 290] on div at bounding box center [480, 274] width 960 height 549
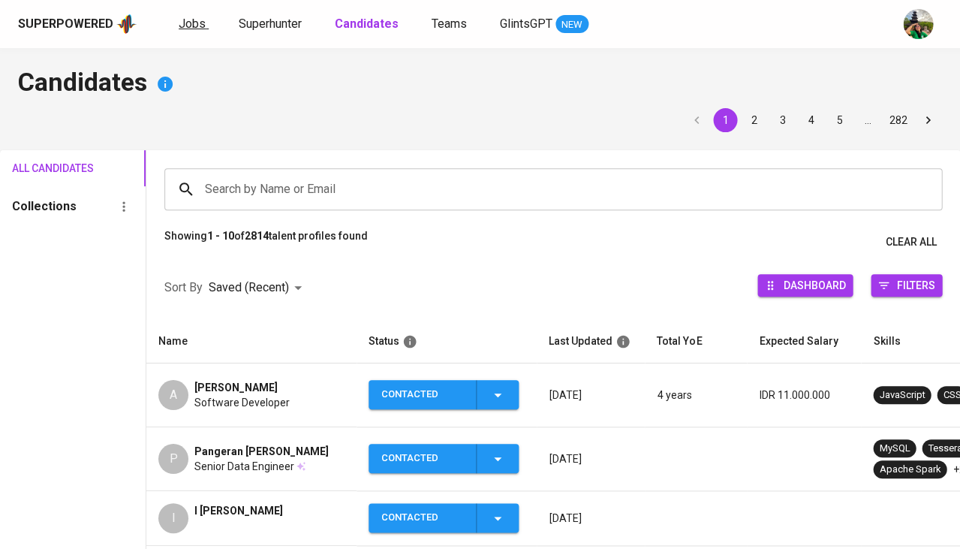
click at [182, 23] on span "Jobs" at bounding box center [192, 24] width 27 height 14
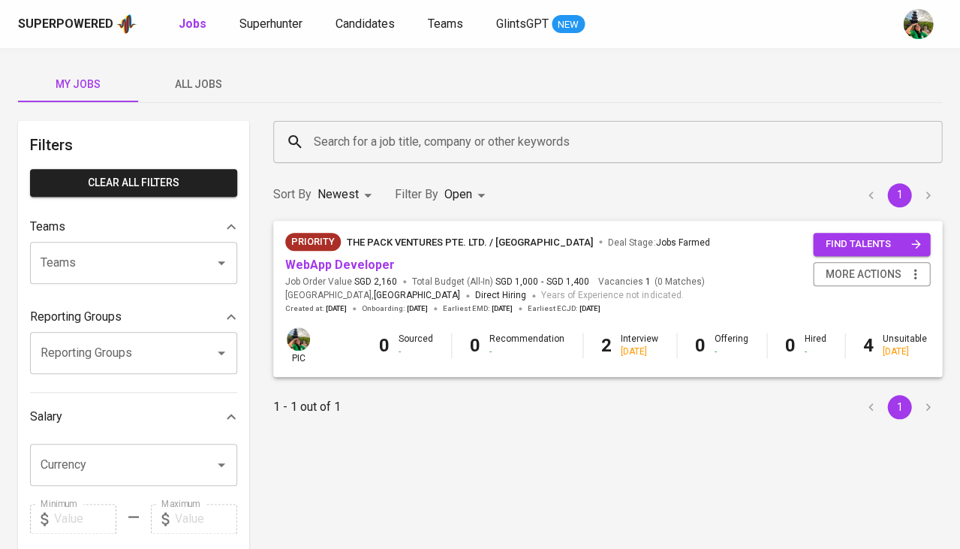
click at [207, 81] on span "All Jobs" at bounding box center [198, 84] width 102 height 19
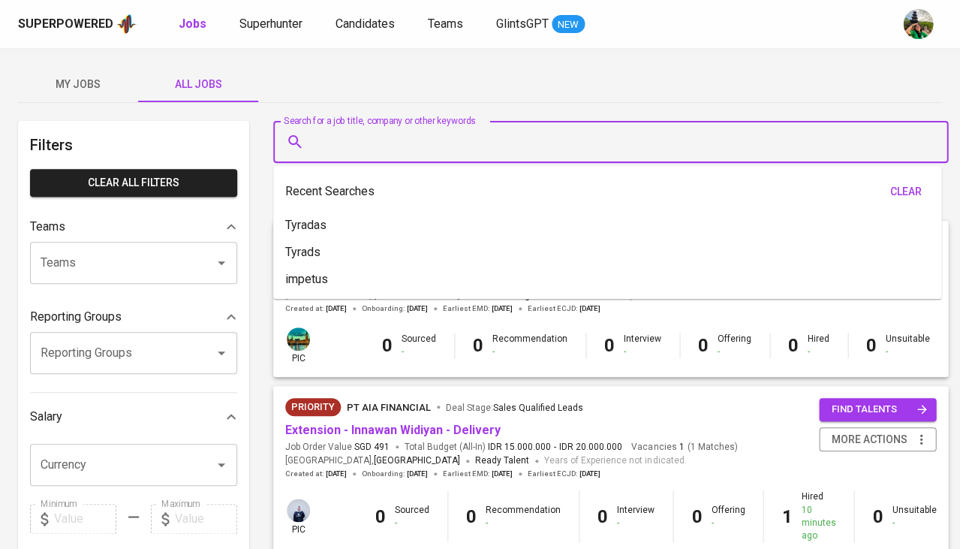
click at [342, 134] on input "Search for a job title, company or other keywords" at bounding box center [614, 142] width 609 height 29
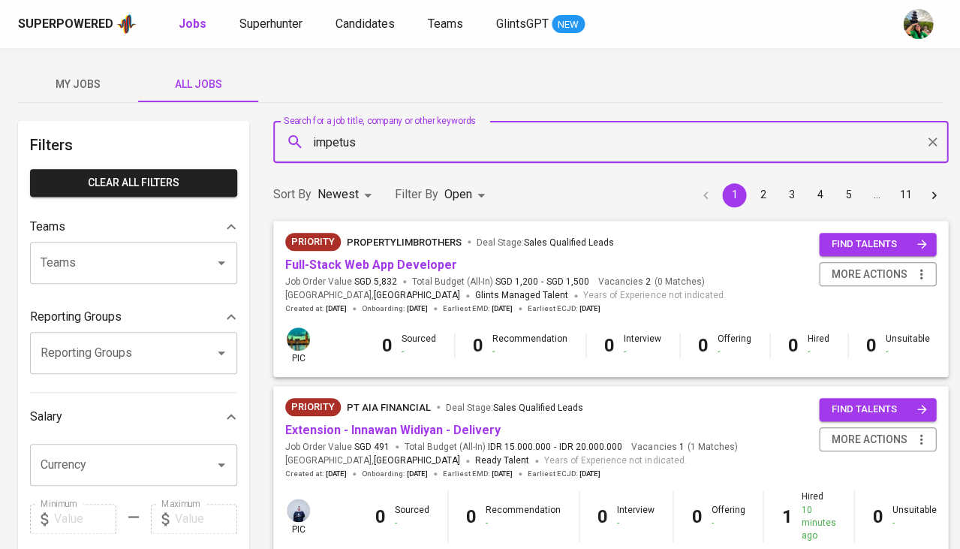
type input "impetus"
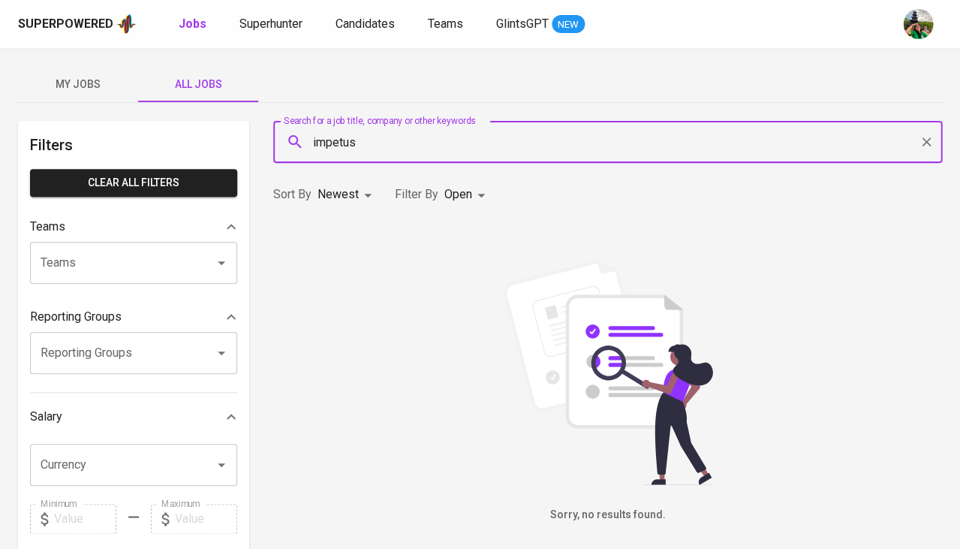
click at [350, 199] on body "Superpowered Jobs Superhunter Candidates Teams GlintsGPT NEW My Jobs All Jobs F…" at bounding box center [480, 512] width 960 height 1025
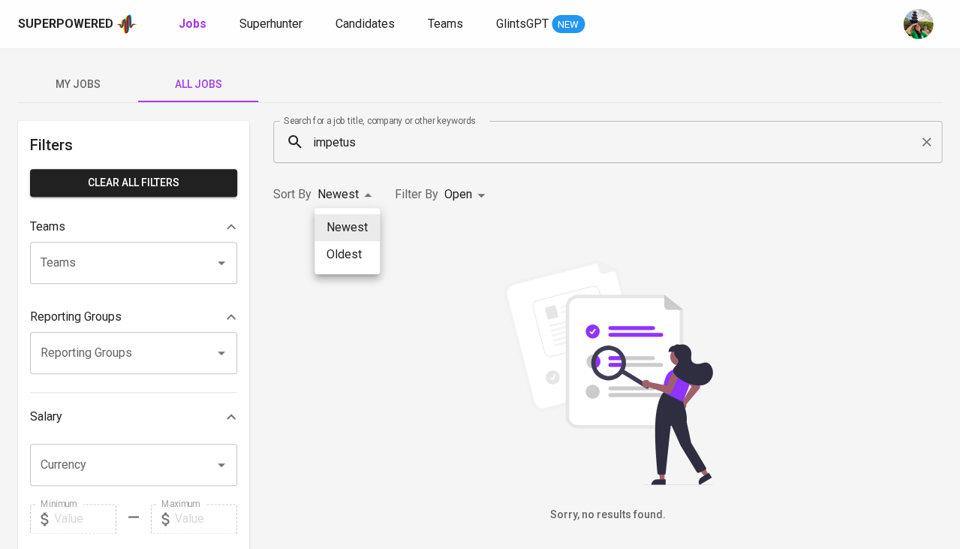
click at [365, 252] on li "Oldest" at bounding box center [347, 254] width 65 height 27
click at [347, 191] on body "Superpowered Jobs Superhunter Candidates Teams GlintsGPT NEW My Jobs All Jobs F…" at bounding box center [480, 512] width 960 height 1025
click at [348, 219] on li "Newest" at bounding box center [344, 227] width 65 height 27
type input "NEWEST"
click at [474, 187] on body "Superpowered Jobs Superhunter Candidates Teams GlintsGPT NEW My Jobs All Jobs F…" at bounding box center [480, 512] width 960 height 1025
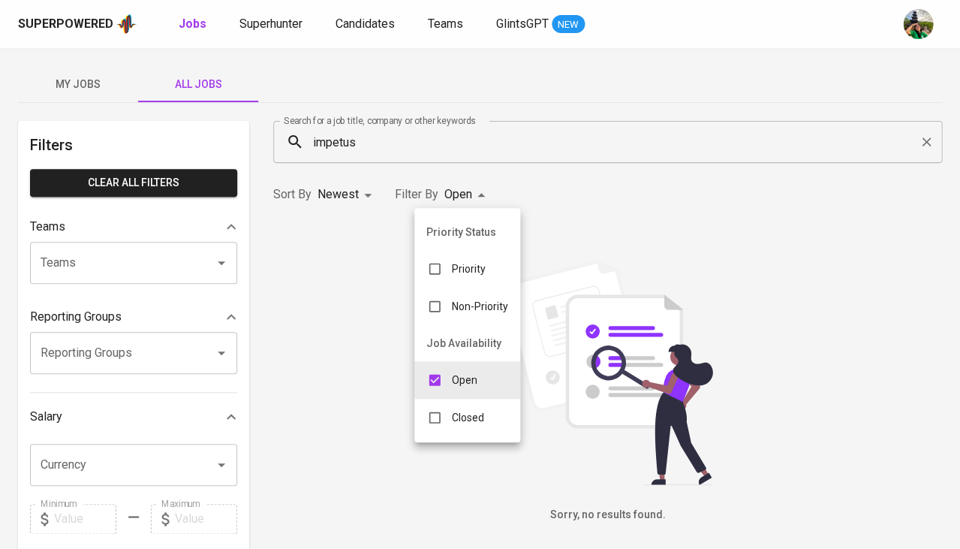
click at [453, 399] on li "Closed" at bounding box center [467, 418] width 106 height 38
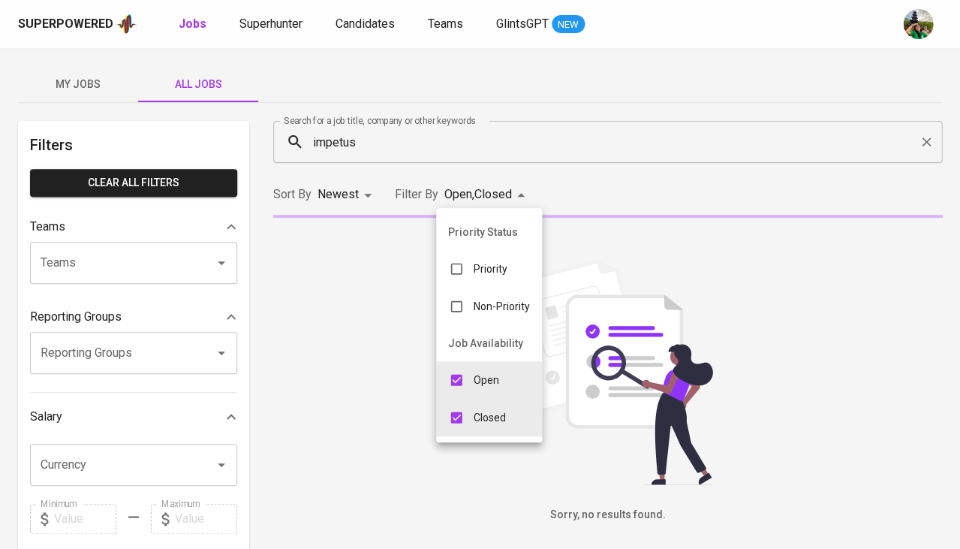
type input "OPEN,CLOSE"
checkbox input "true"
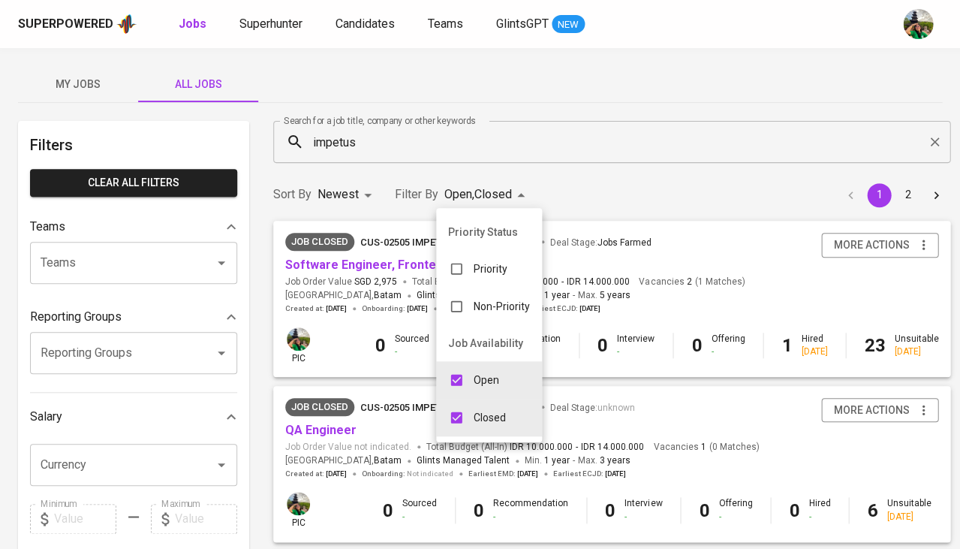
click at [476, 378] on p "Open" at bounding box center [487, 379] width 26 height 15
type input "CLOSE"
checkbox input "false"
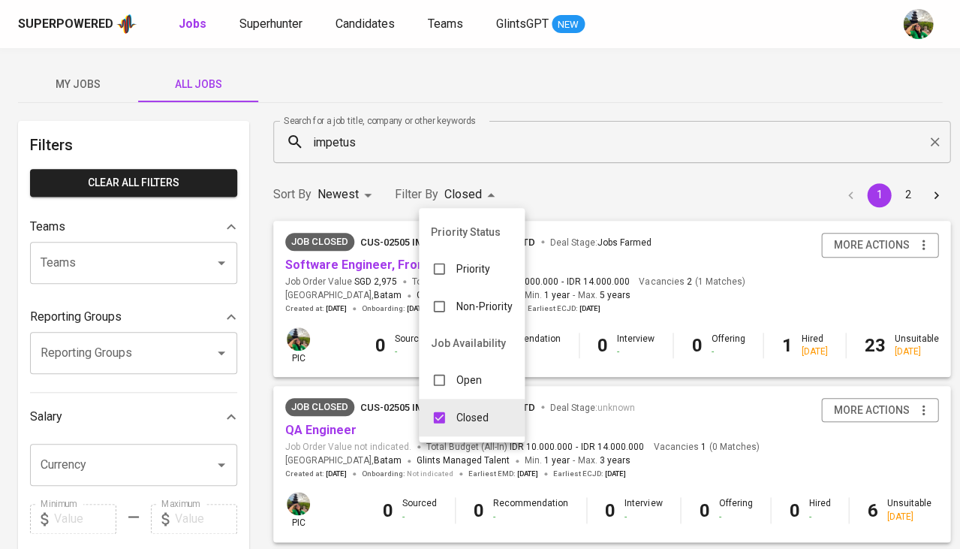
click at [640, 182] on div at bounding box center [480, 274] width 960 height 549
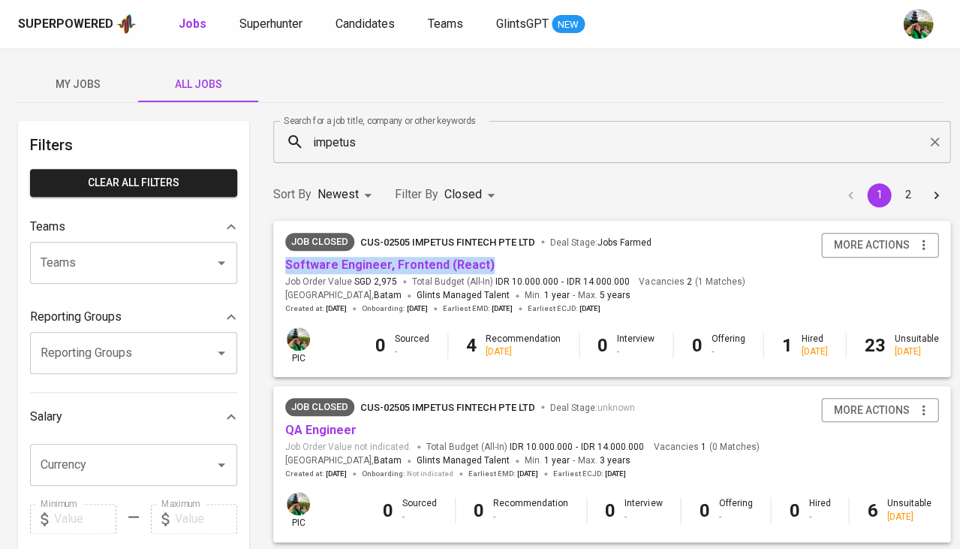
click at [90, 88] on span "My Jobs" at bounding box center [78, 84] width 102 height 19
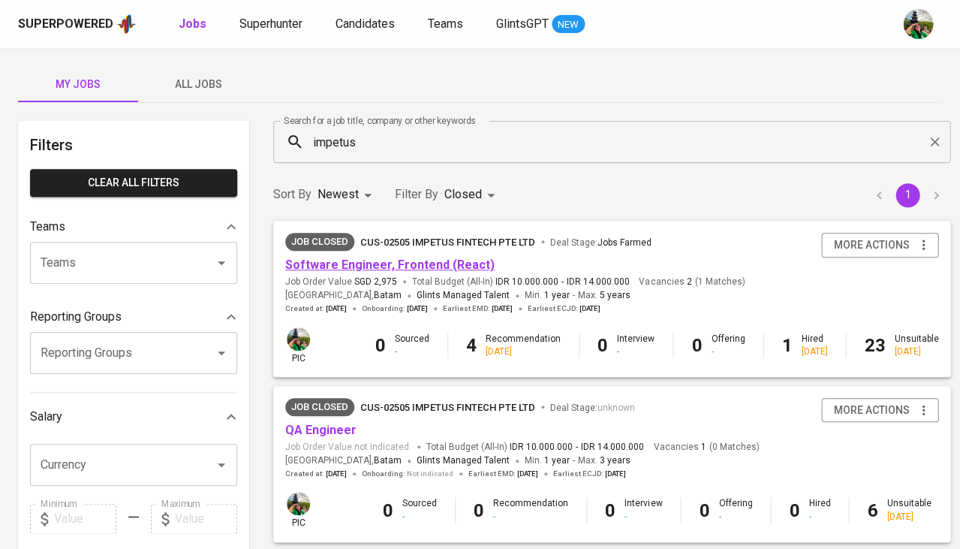
click at [331, 262] on link "Software Engineer, Frontend (React)" at bounding box center [389, 264] width 209 height 14
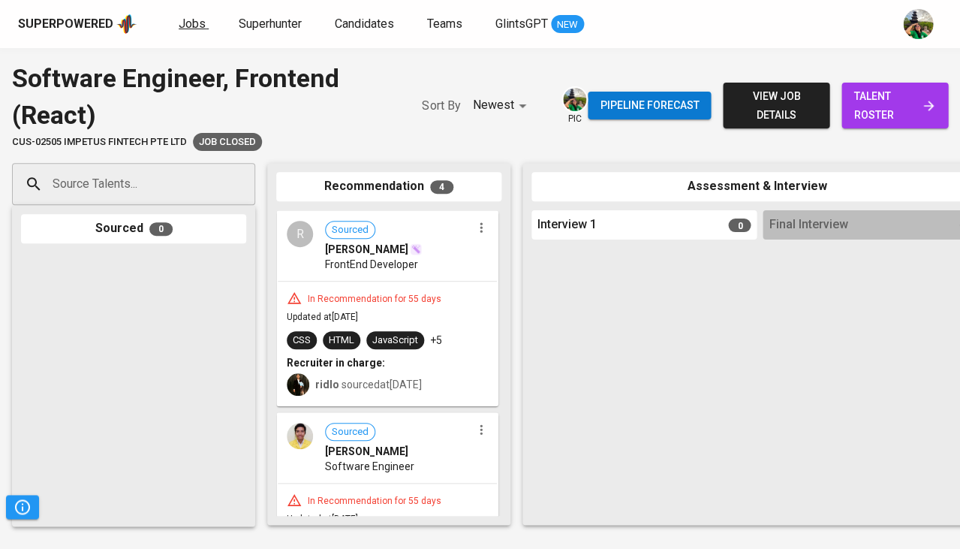
click at [190, 22] on span "Jobs" at bounding box center [192, 24] width 27 height 14
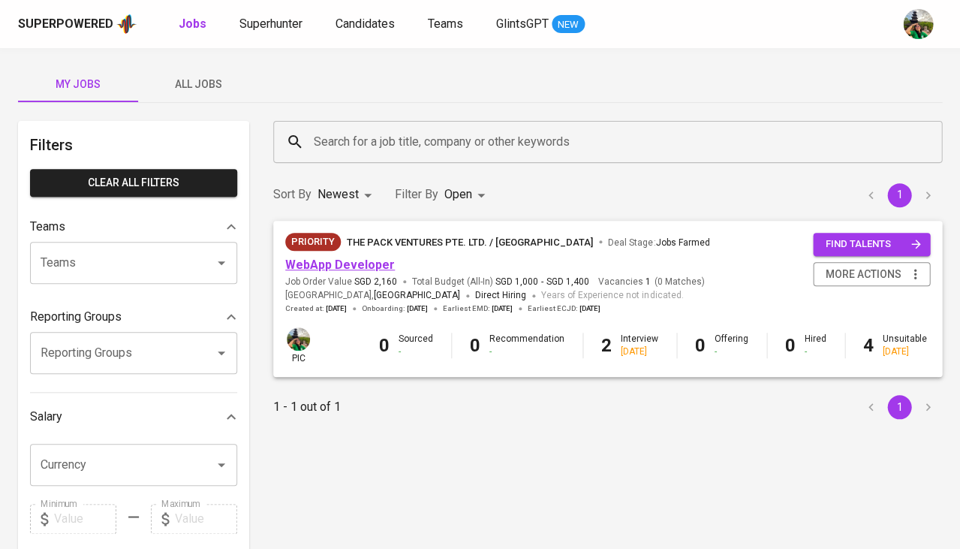
click at [350, 265] on link "WebApp Developer" at bounding box center [340, 264] width 110 height 14
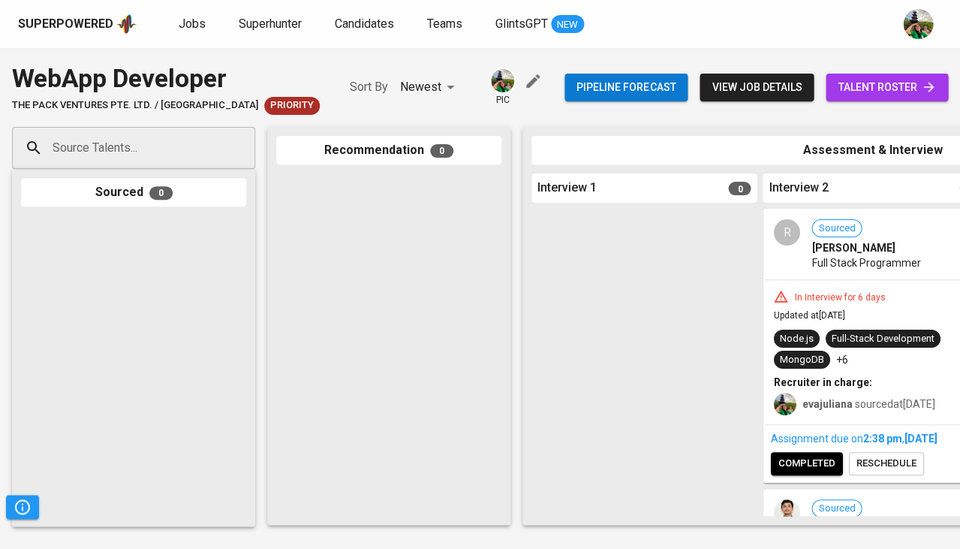
click at [910, 86] on span "talent roster" at bounding box center [887, 87] width 98 height 19
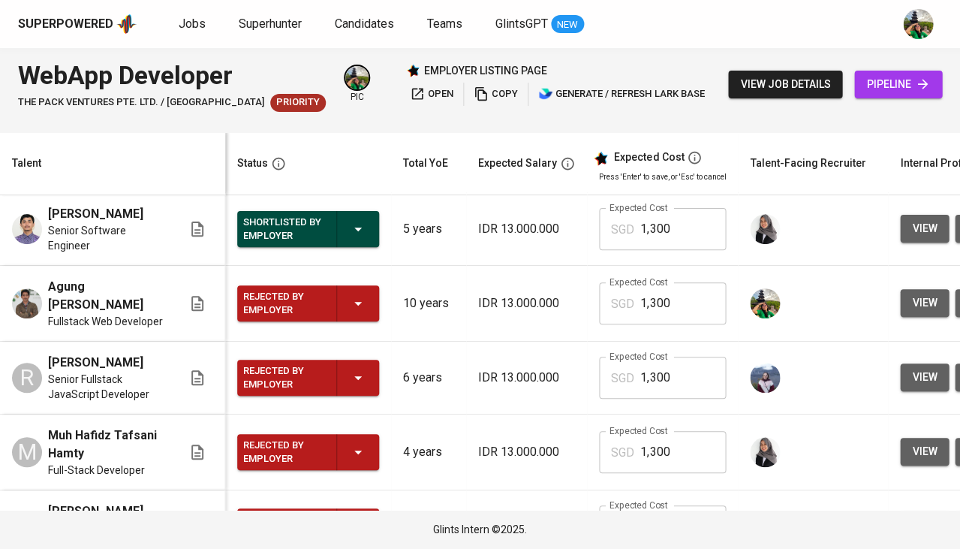
scroll to position [0, 75]
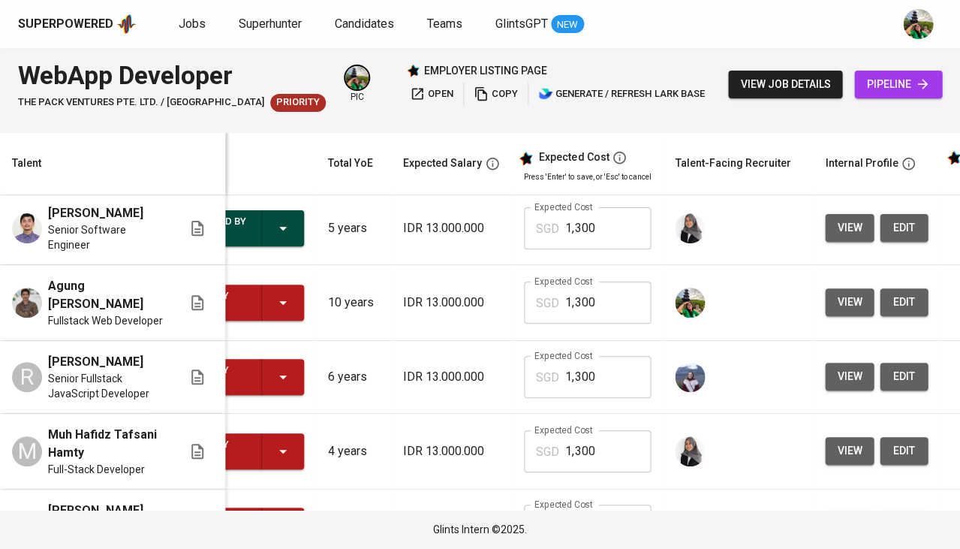
click at [837, 293] on span "view" at bounding box center [849, 302] width 25 height 19
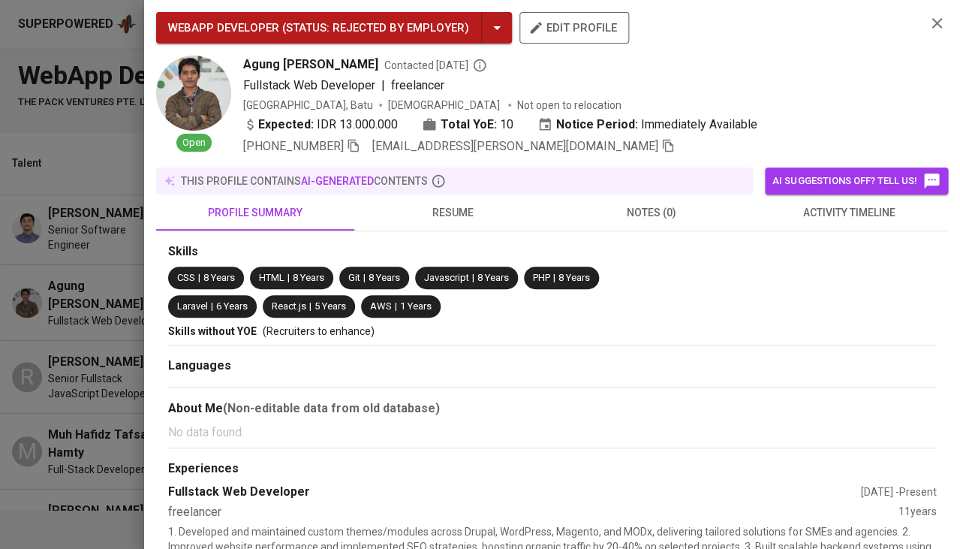
click at [465, 209] on span "resume" at bounding box center [453, 212] width 180 height 19
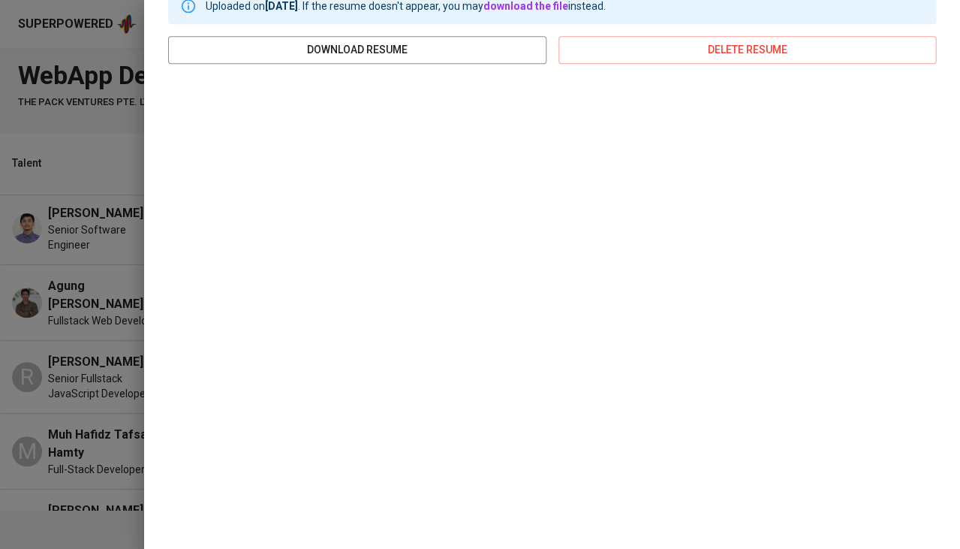
scroll to position [254, 0]
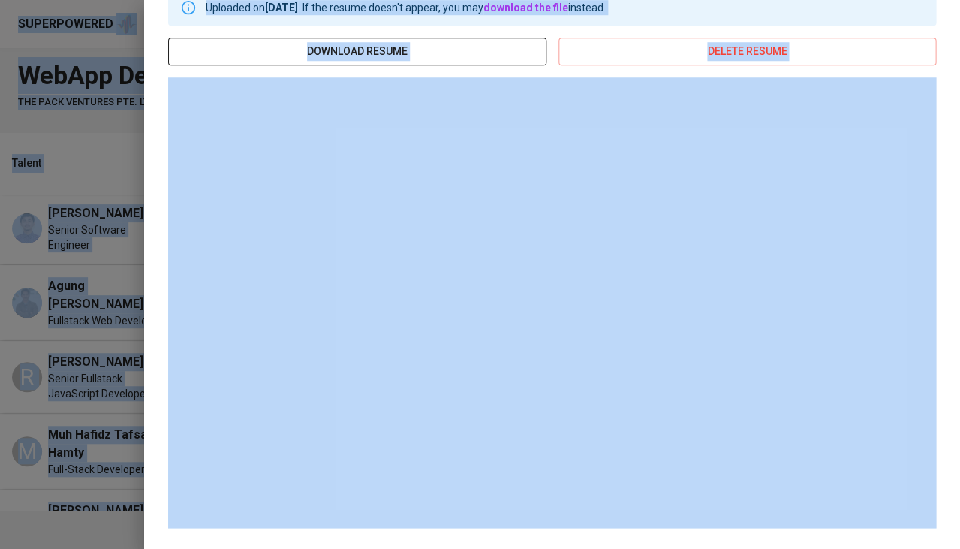
click at [388, 42] on span "download resume" at bounding box center [357, 51] width 354 height 19
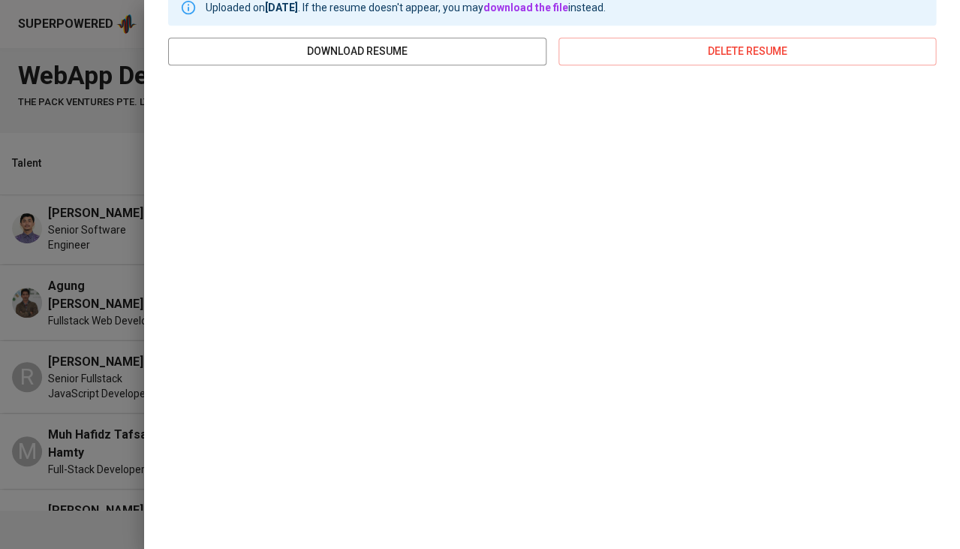
click at [85, 269] on div at bounding box center [480, 274] width 960 height 549
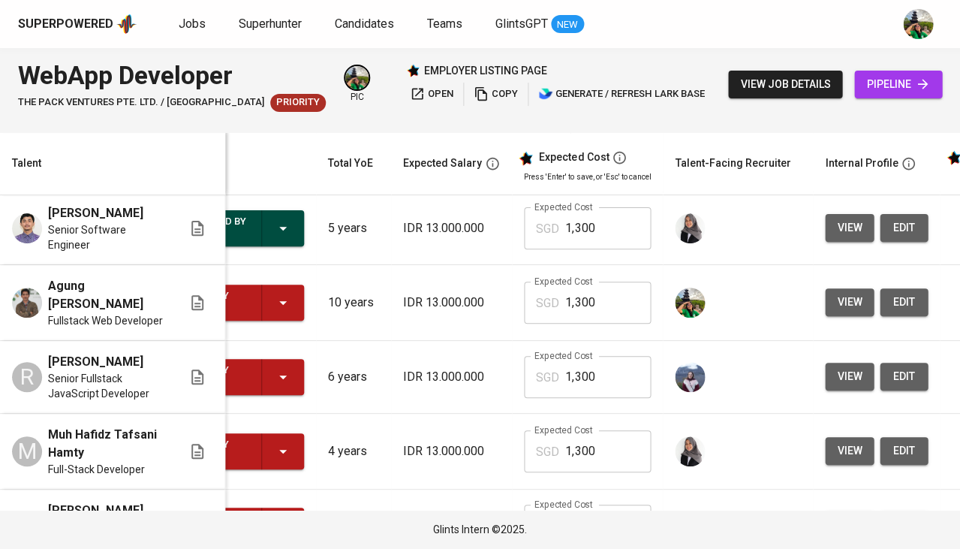
click at [100, 280] on span "Agung Kurnia Robbi" at bounding box center [106, 295] width 116 height 36
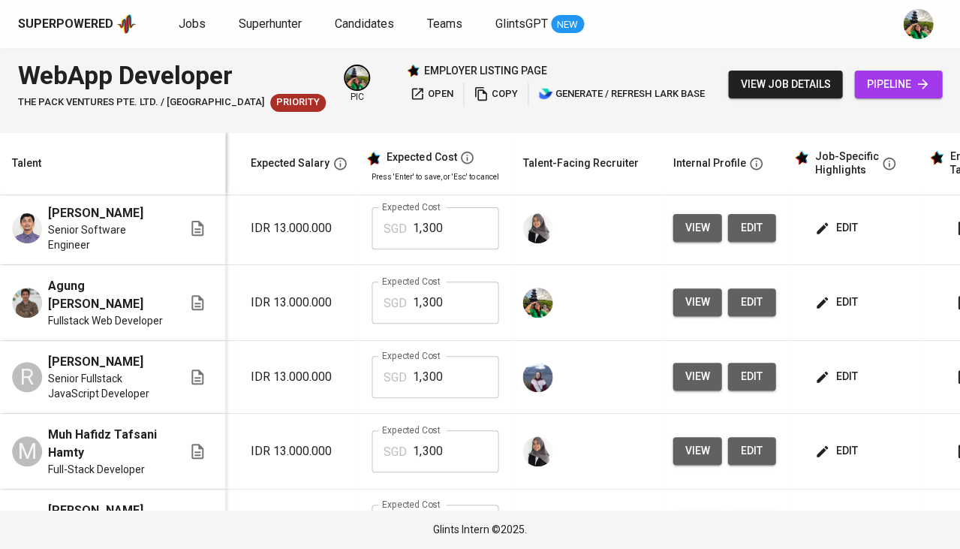
scroll to position [70, 227]
click at [706, 296] on button "view" at bounding box center [697, 302] width 49 height 28
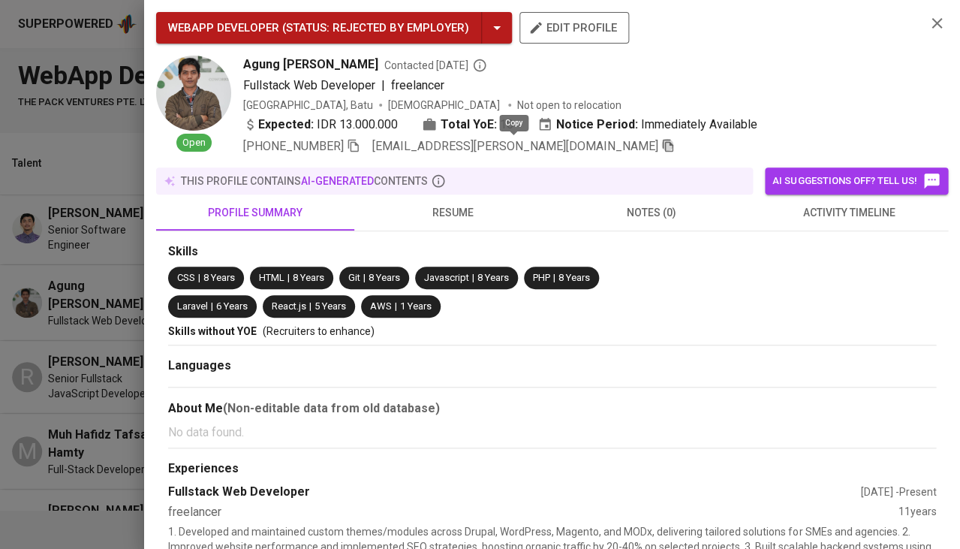
click at [661, 148] on icon "button" at bounding box center [668, 146] width 14 height 14
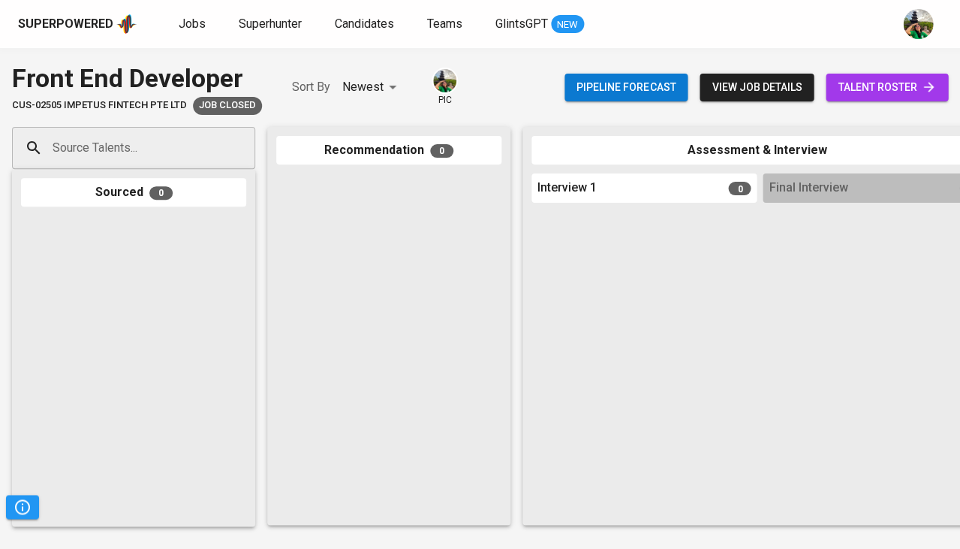
click at [875, 95] on span "talent roster" at bounding box center [887, 87] width 98 height 19
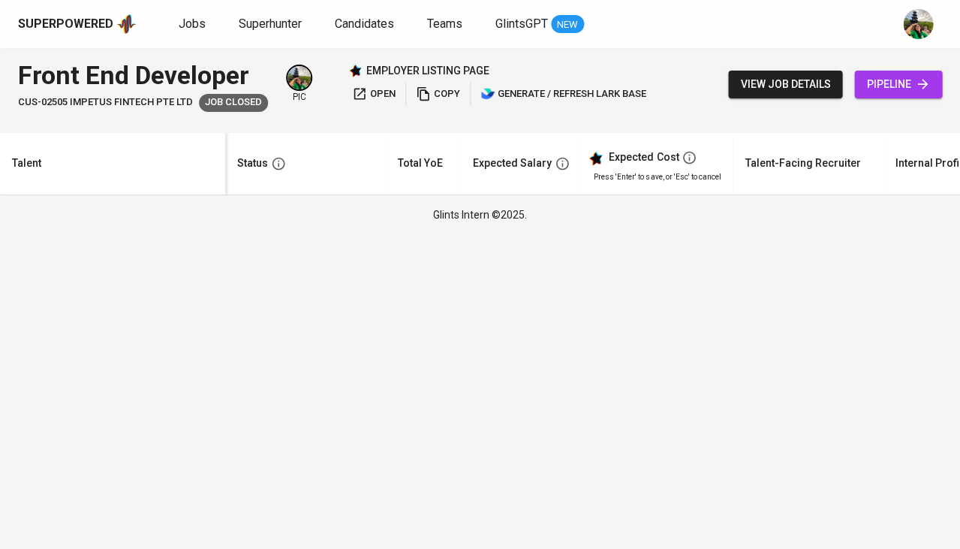
click at [782, 86] on span "view job details" at bounding box center [785, 84] width 90 height 19
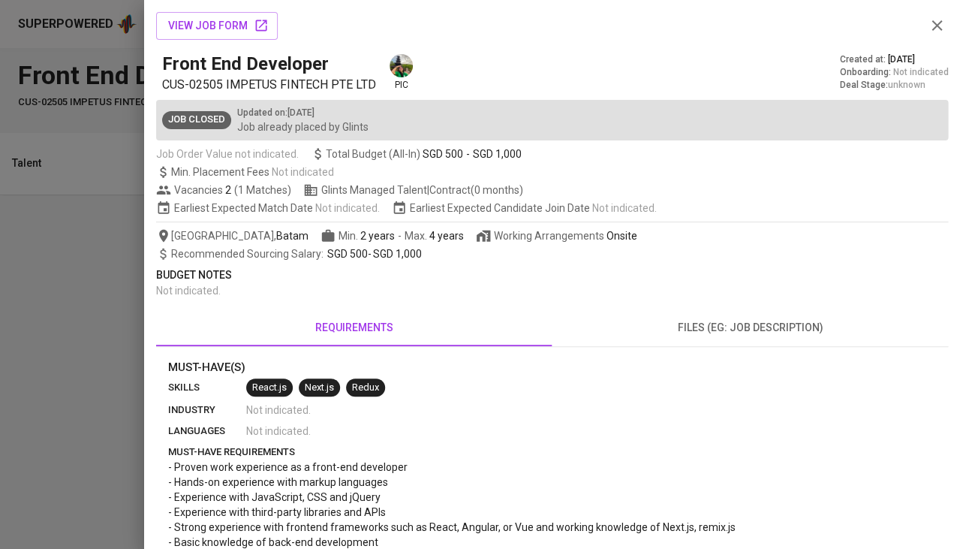
click at [22, 318] on div at bounding box center [480, 274] width 960 height 549
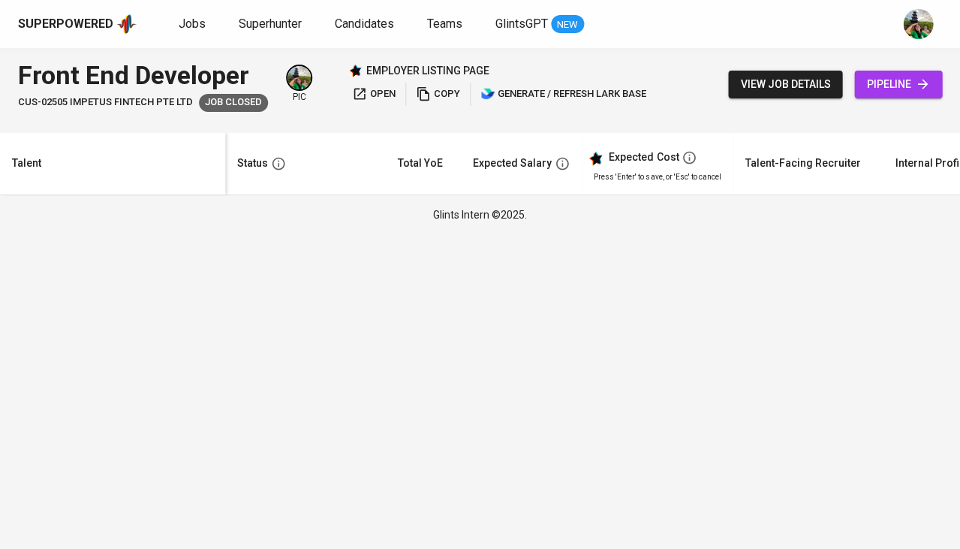
click at [894, 89] on span "pipeline" at bounding box center [898, 84] width 64 height 19
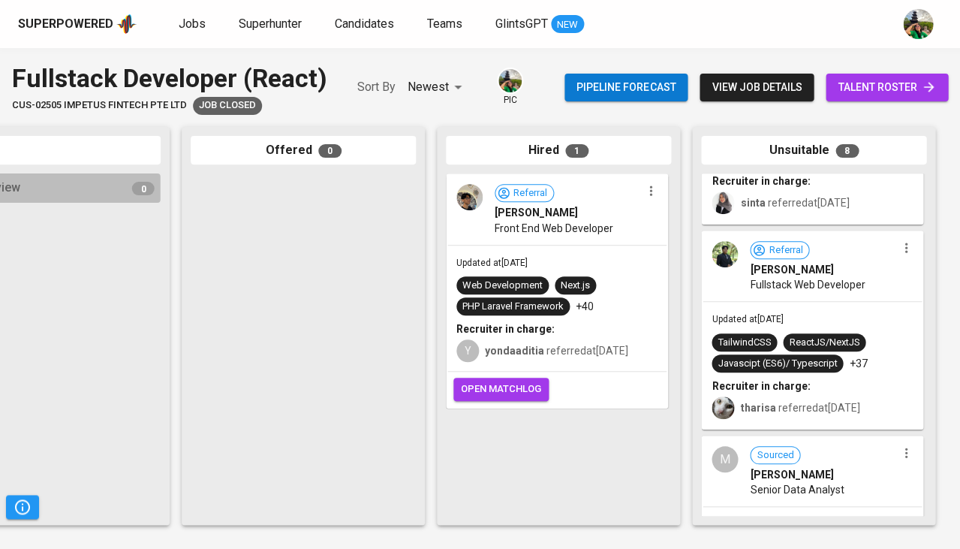
scroll to position [506, 0]
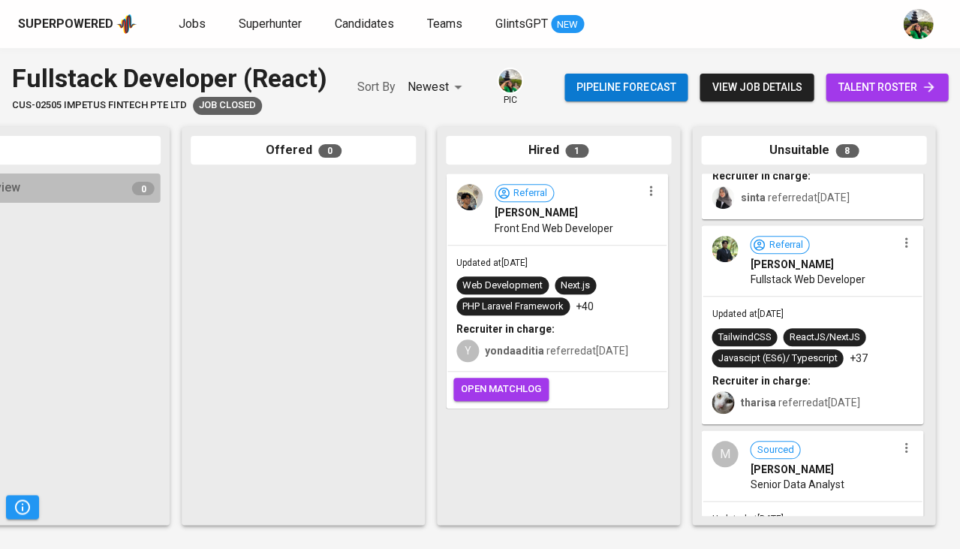
click at [831, 287] on span "Fullstack Web Developer" at bounding box center [807, 279] width 115 height 15
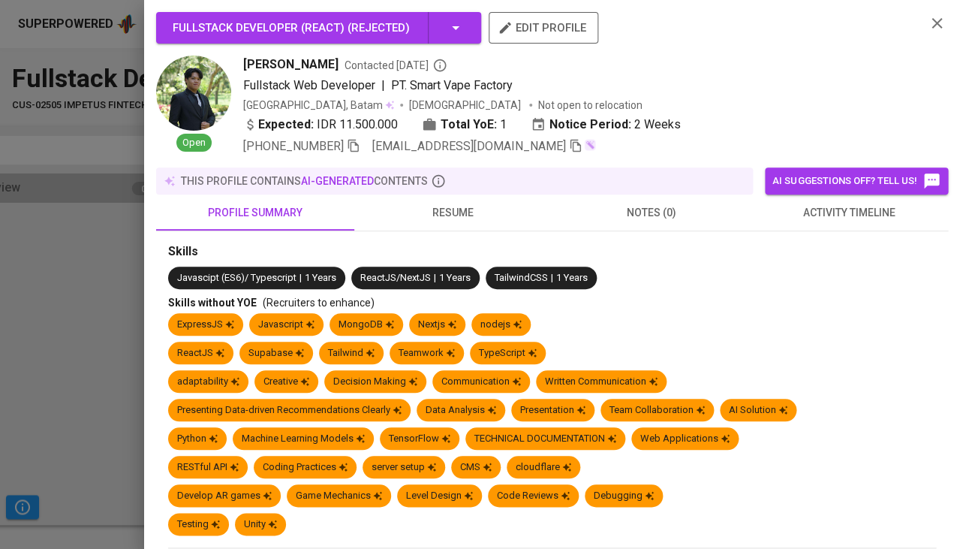
click at [832, 211] on span "activity timeline" at bounding box center [849, 212] width 180 height 19
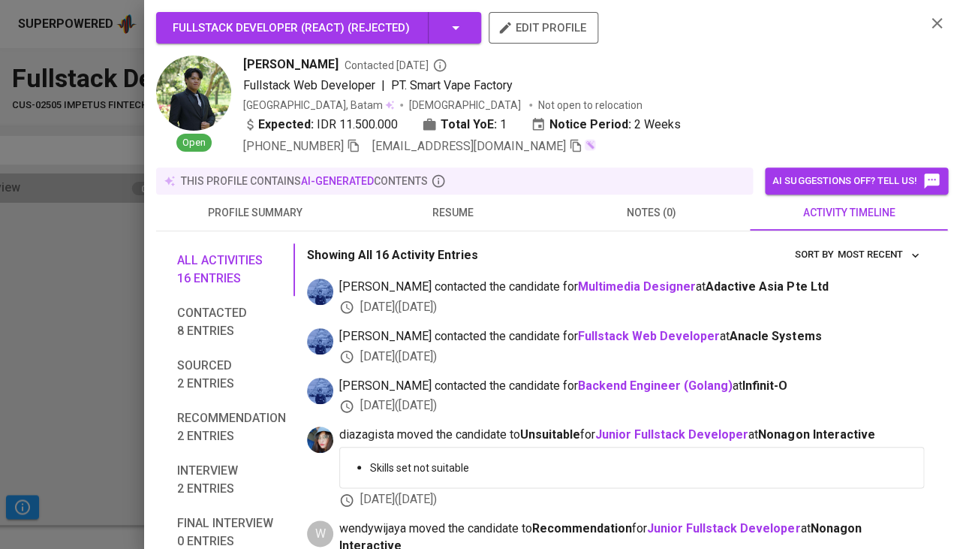
click at [465, 206] on span "resume" at bounding box center [453, 212] width 180 height 19
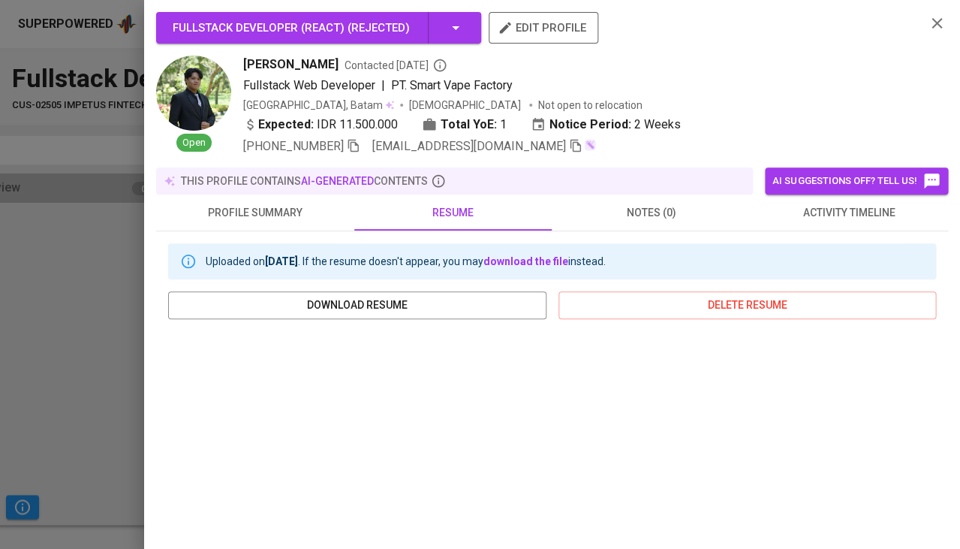
scroll to position [254, 0]
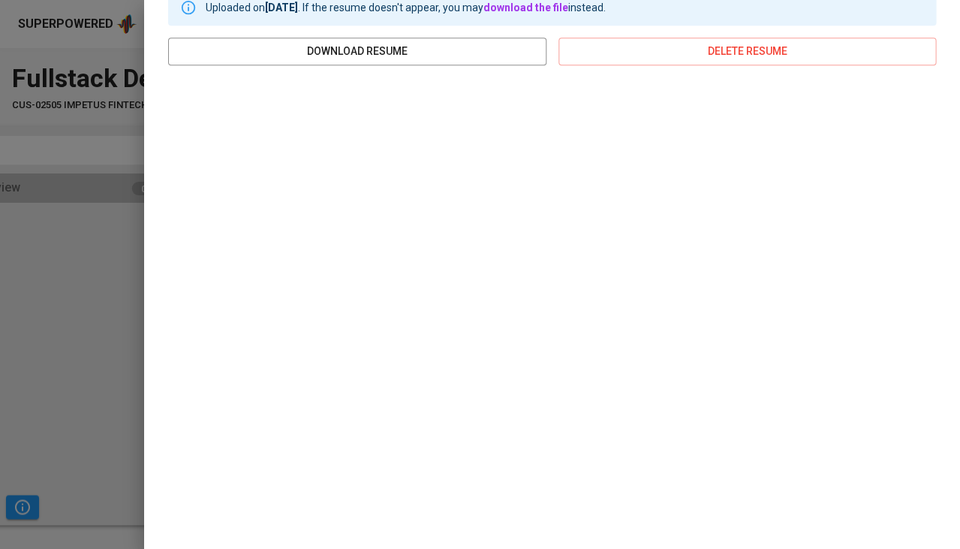
click at [66, 342] on div at bounding box center [480, 274] width 960 height 549
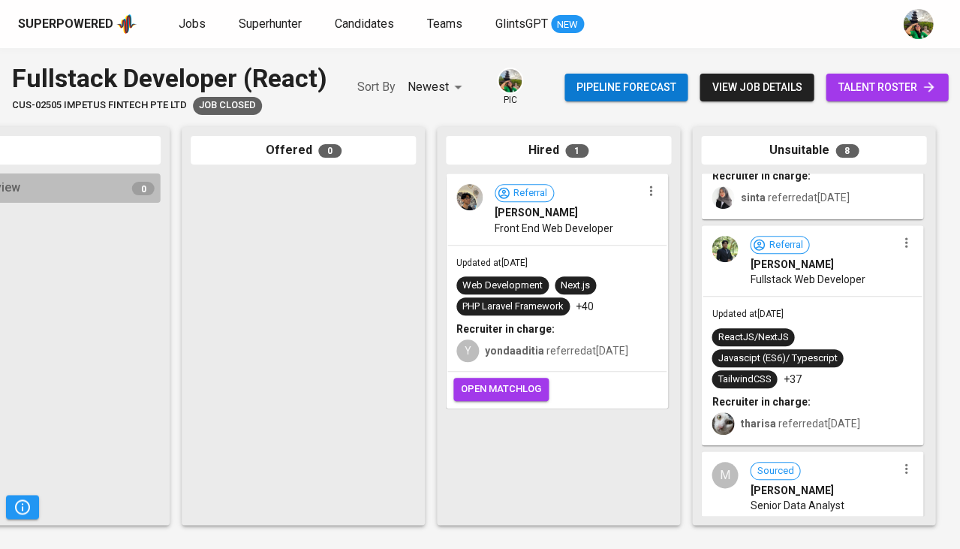
scroll to position [0, 0]
click at [819, 310] on div "Updated at May 30, 2024 ReactJS/NextJS Javascipt (ES6)/ Typescript TailwindCSS …" at bounding box center [812, 370] width 219 height 147
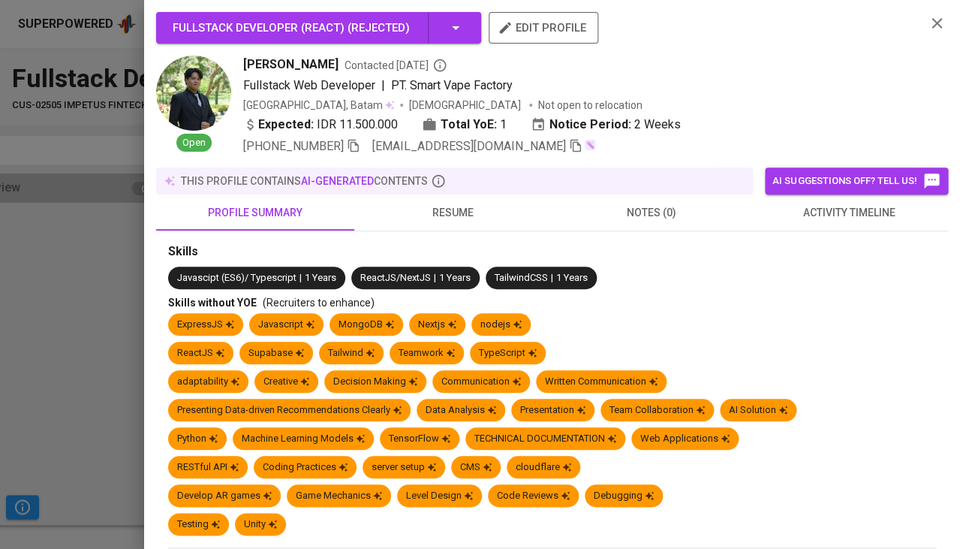
click at [843, 218] on span "activity timeline" at bounding box center [849, 212] width 180 height 19
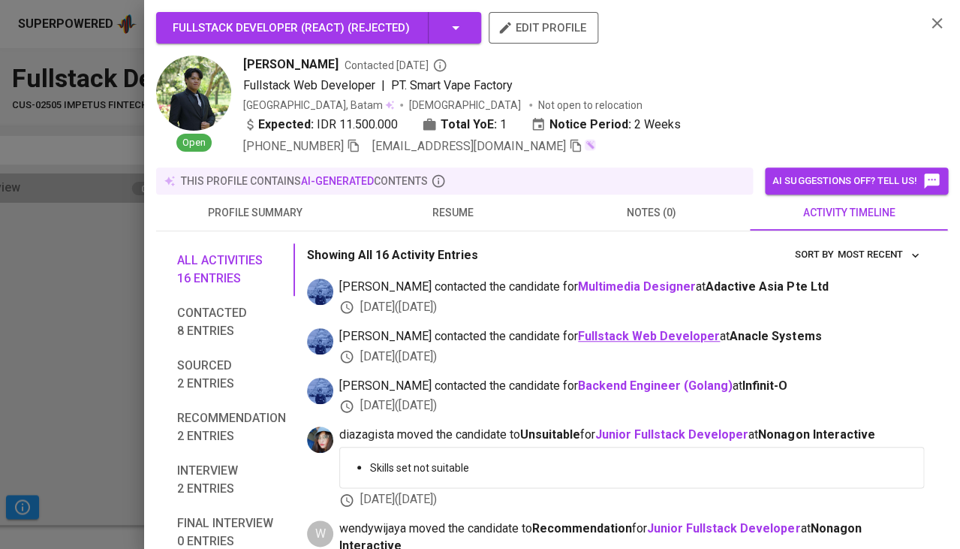
click at [627, 329] on b "Fullstack Web Developer" at bounding box center [649, 336] width 142 height 14
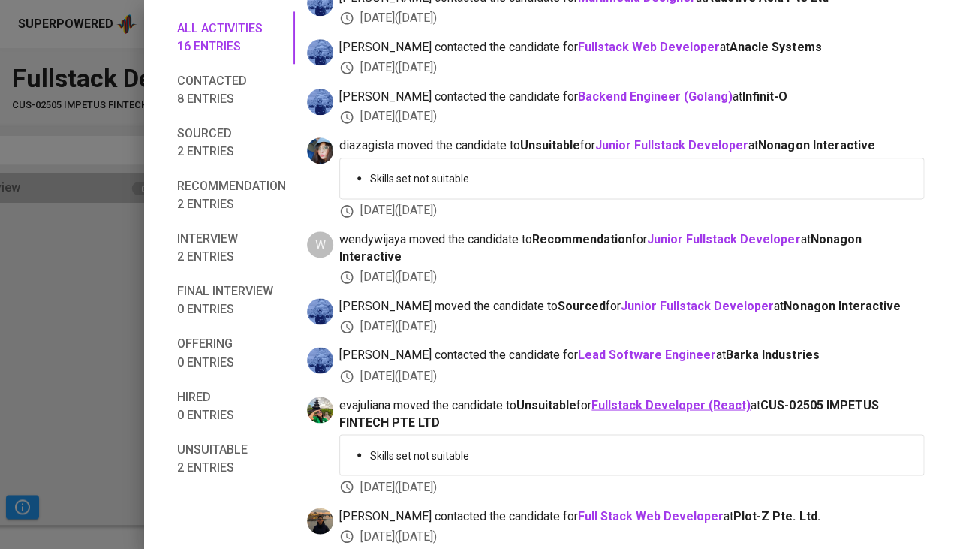
scroll to position [369, 0]
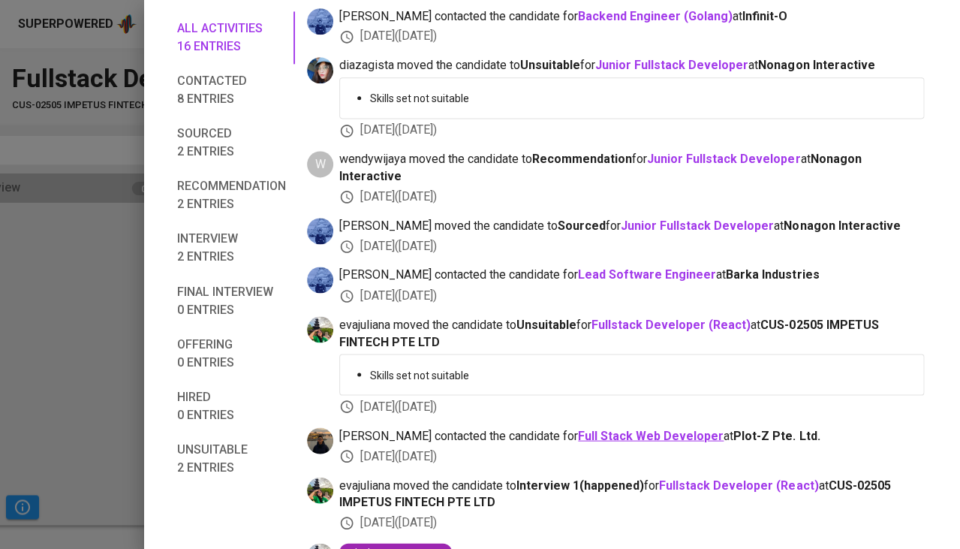
click at [643, 428] on b "Full Stack Web Developer" at bounding box center [651, 435] width 146 height 14
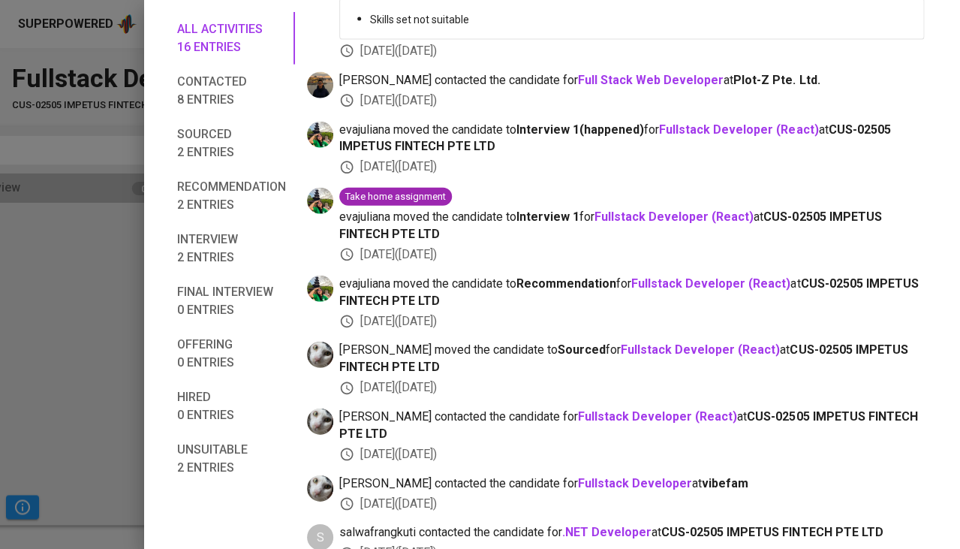
scroll to position [724, 0]
click at [584, 477] on b "Fullstack Developer" at bounding box center [635, 484] width 114 height 14
click at [77, 373] on div at bounding box center [480, 274] width 960 height 549
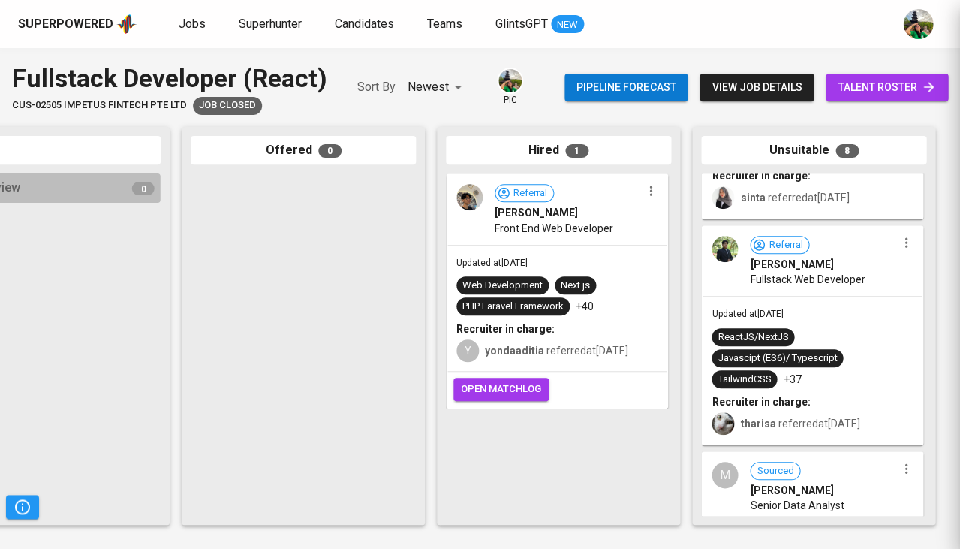
scroll to position [139, 0]
click at [269, 23] on span "Superhunter" at bounding box center [270, 24] width 63 height 14
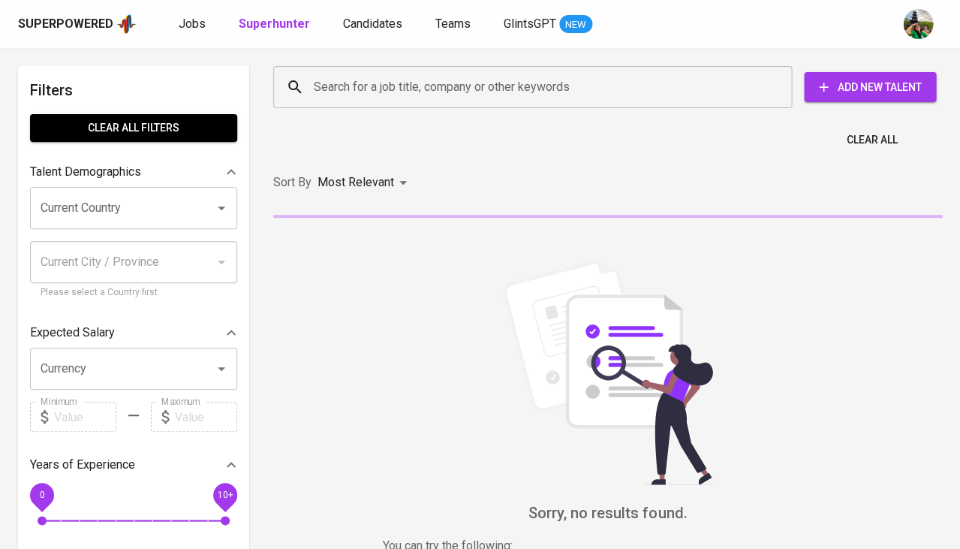
click at [363, 74] on input "Search for a job title, company or other keywords" at bounding box center [536, 87] width 453 height 29
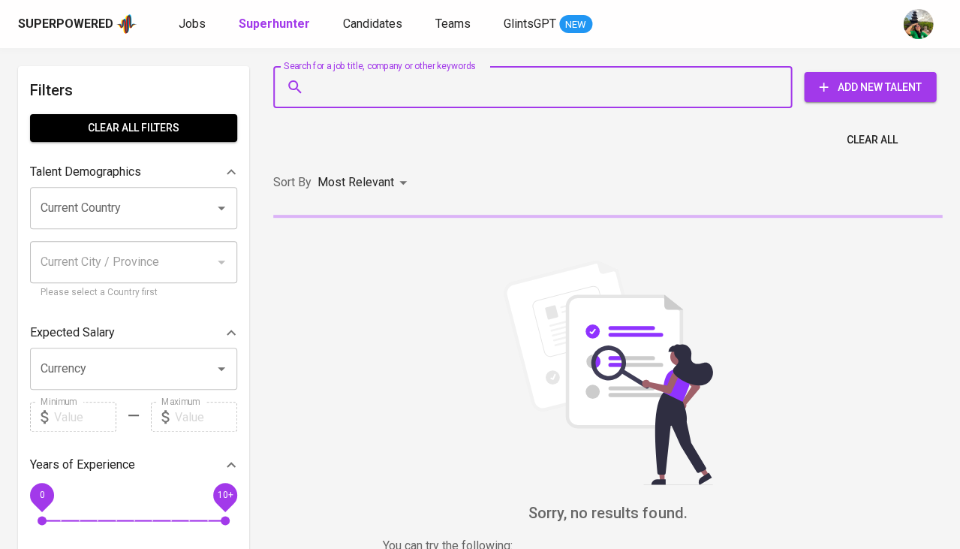
paste input "agung.robbi@gmail.com"
type input "agung.robbi@gmail.com"
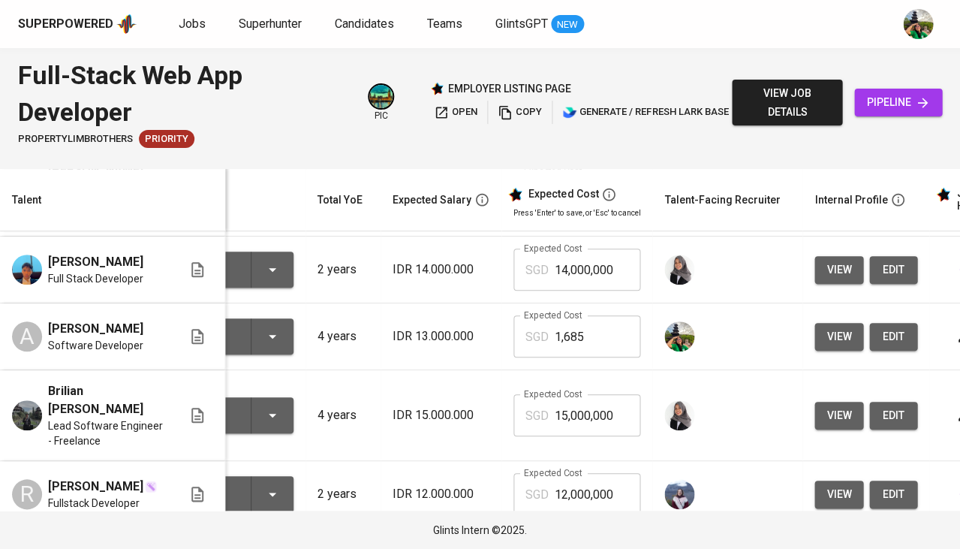
scroll to position [155, 0]
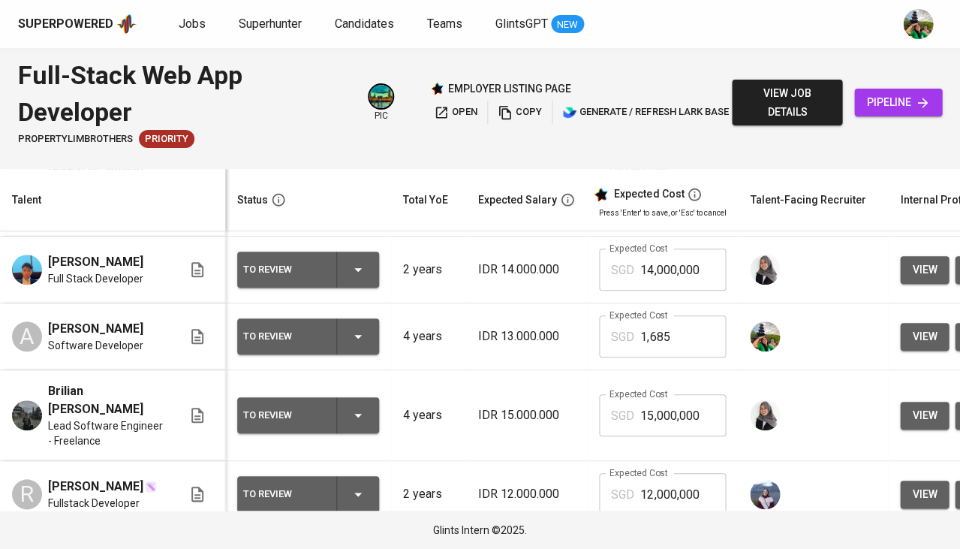
click at [352, 345] on icon "button" at bounding box center [358, 336] width 18 height 18
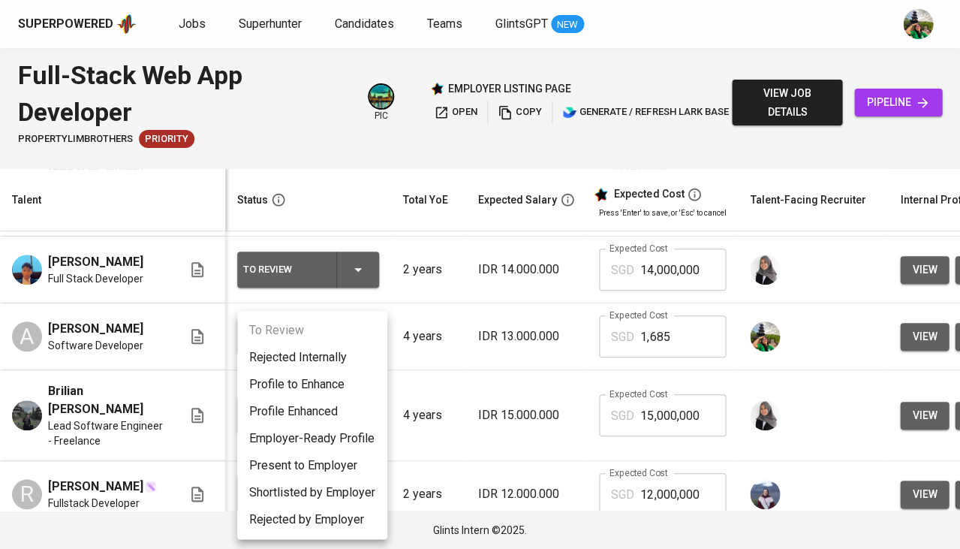
click at [344, 411] on li "Profile Enhanced" at bounding box center [312, 411] width 150 height 27
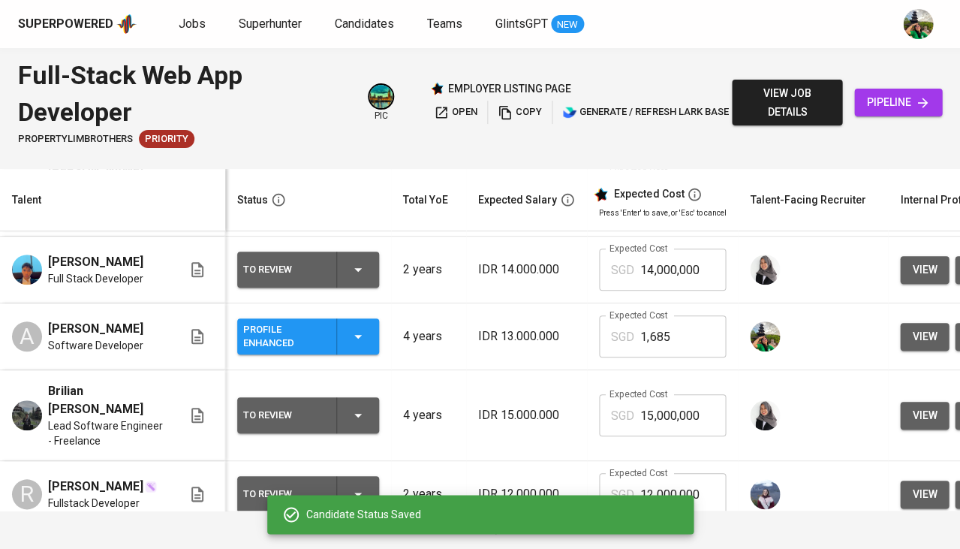
click at [360, 354] on div "Profile Enhanced" at bounding box center [308, 336] width 130 height 36
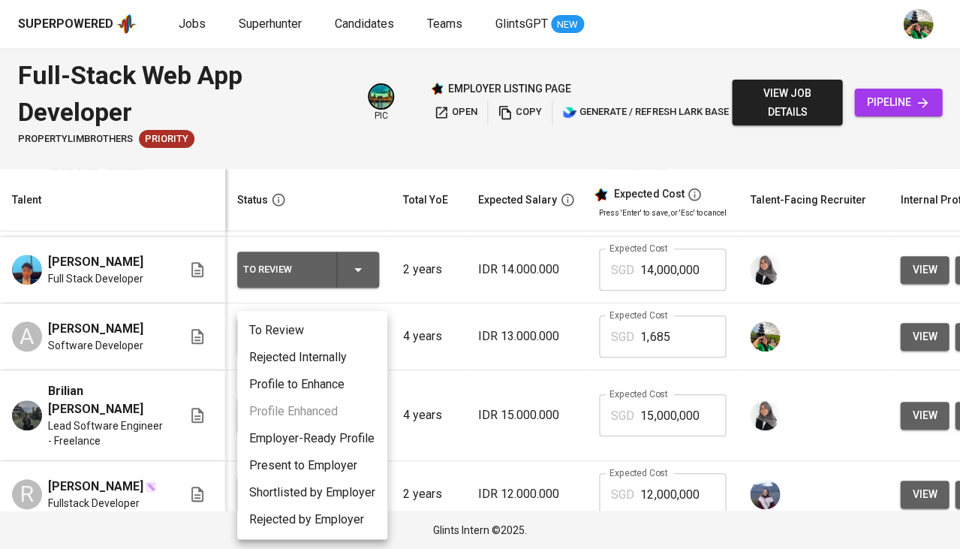
scroll to position [0, 0]
click at [305, 435] on li "Employer-Ready Profile" at bounding box center [312, 438] width 150 height 27
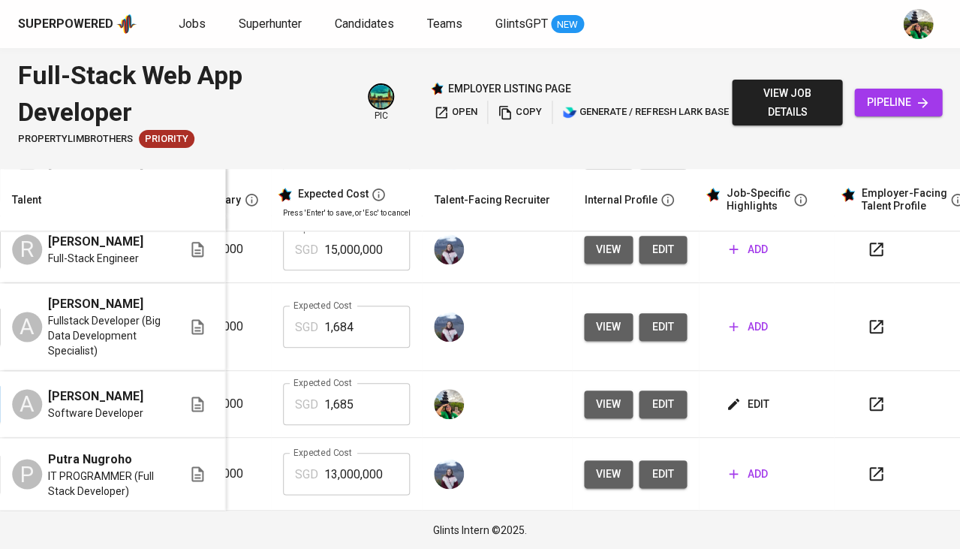
click at [726, 410] on icon "button" at bounding box center [733, 403] width 15 height 15
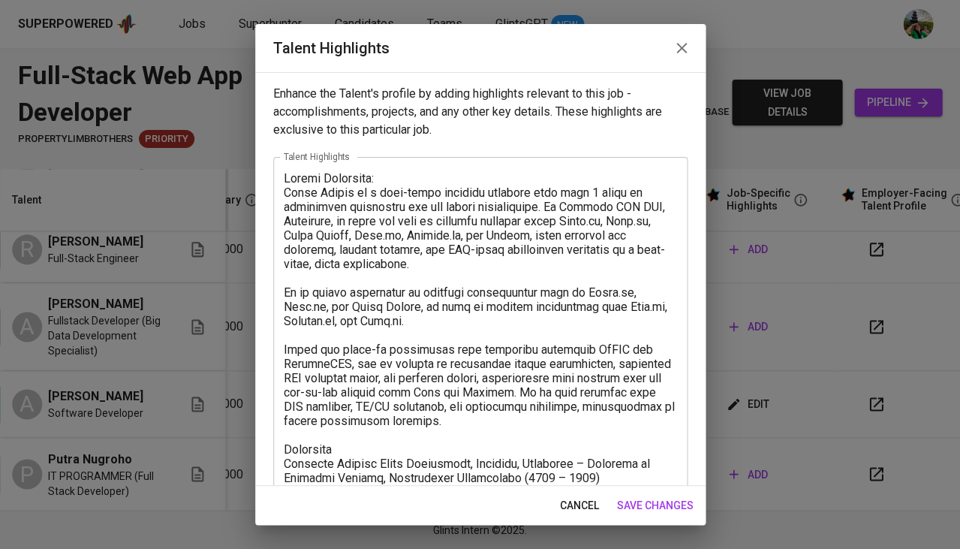
click at [579, 498] on span "cancel" at bounding box center [579, 505] width 39 height 19
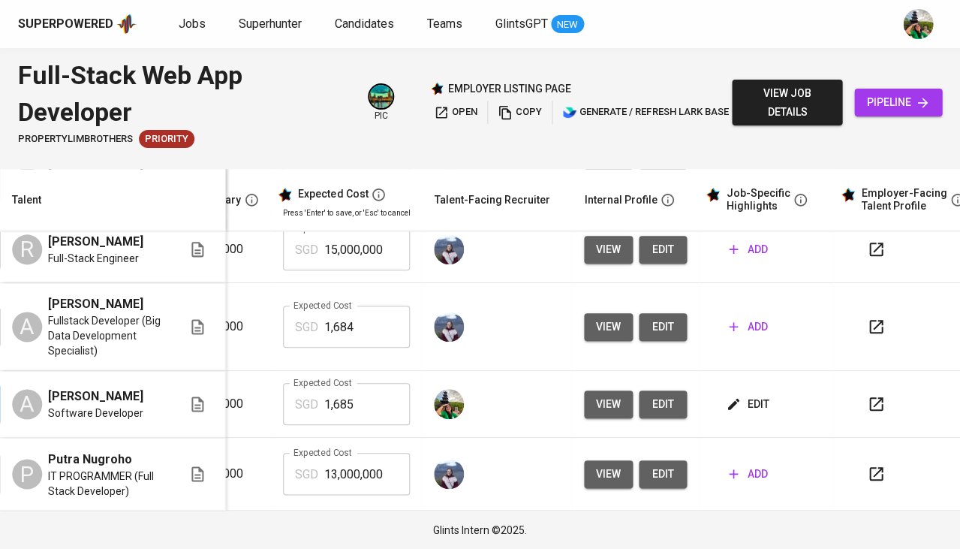
click at [607, 396] on span "view" at bounding box center [608, 404] width 25 height 19
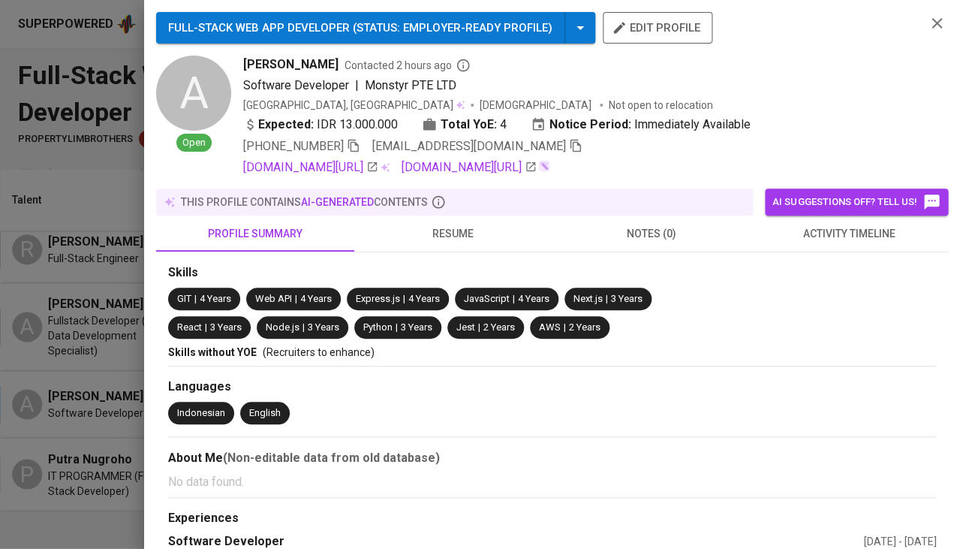
click at [939, 17] on icon "button" at bounding box center [937, 23] width 18 height 18
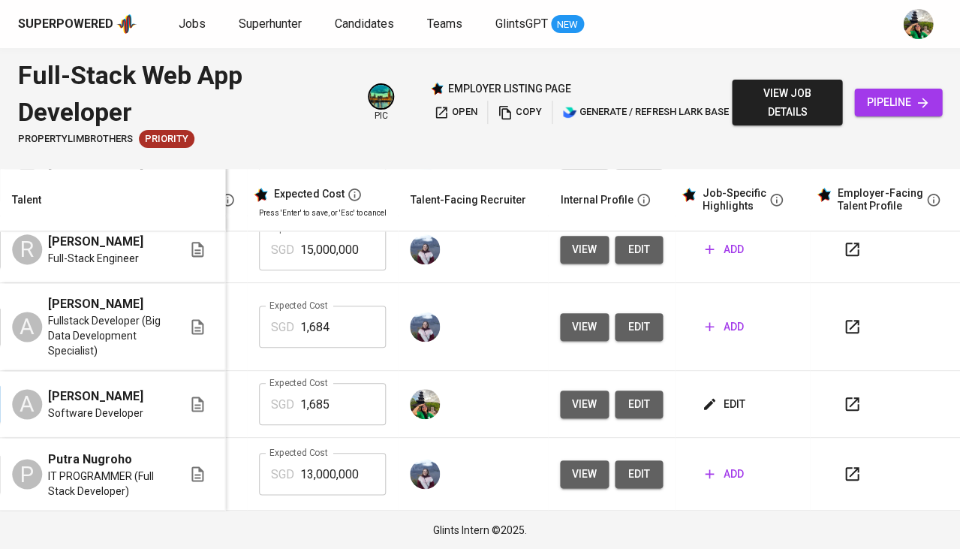
scroll to position [440, 345]
click at [834, 406] on button "button" at bounding box center [852, 404] width 36 height 36
click at [720, 402] on span "edit" at bounding box center [725, 404] width 40 height 19
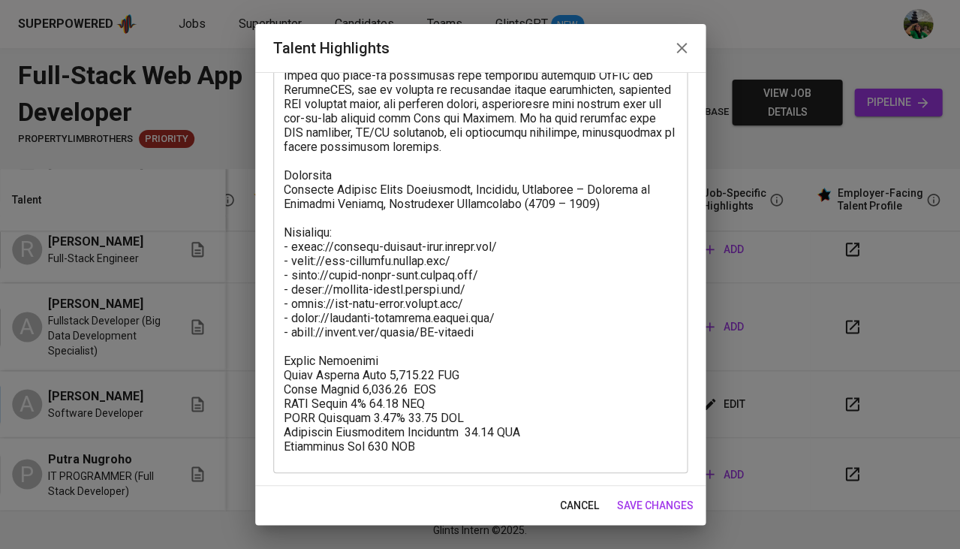
scroll to position [273, 0]
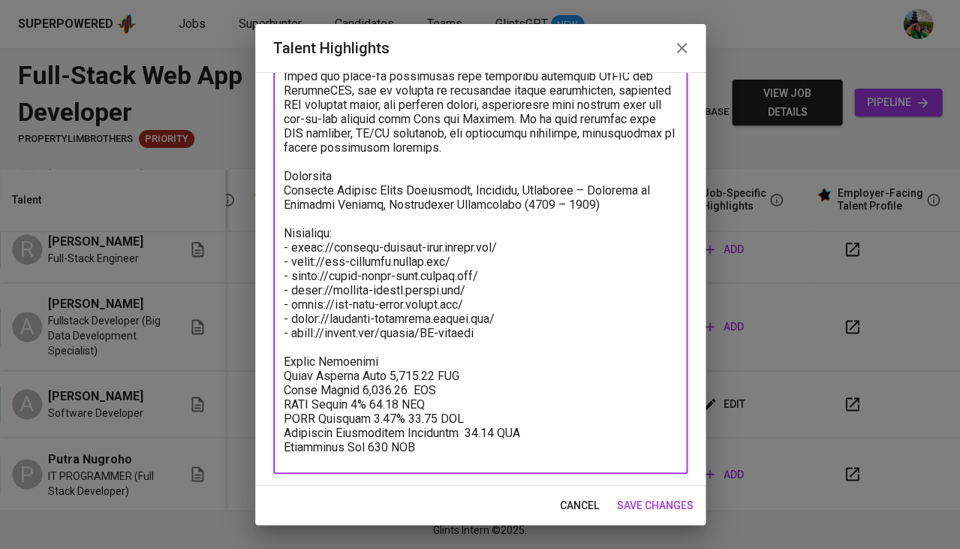
drag, startPoint x: 406, startPoint y: 395, endPoint x: 374, endPoint y: 395, distance: 32.3
click at [374, 395] on textarea at bounding box center [480, 179] width 393 height 562
drag, startPoint x: 369, startPoint y: 379, endPoint x: 354, endPoint y: 379, distance: 15.8
click at [354, 379] on textarea at bounding box center [480, 179] width 393 height 562
type textarea "Career Highlight: Ainur Rahmat is a full-stack software engineer with over 4 ye…"
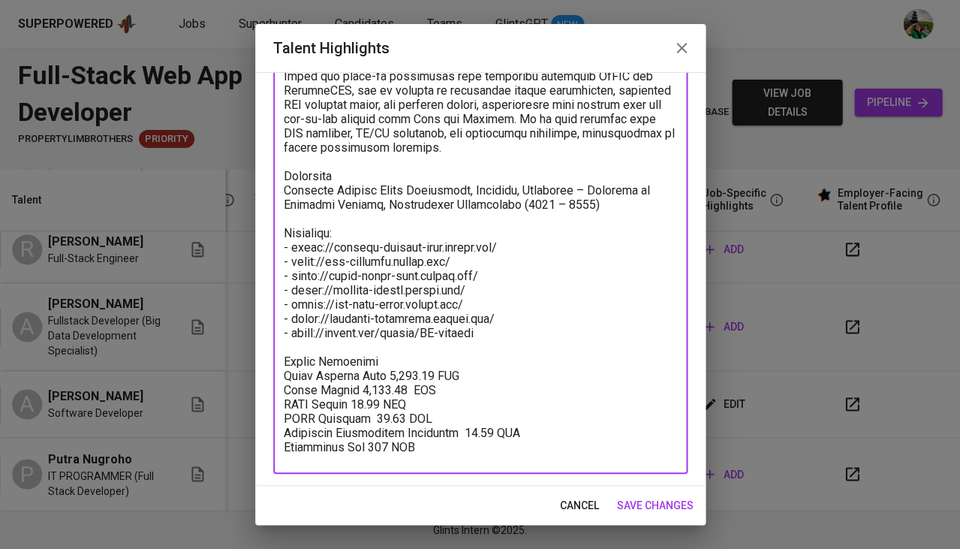
click at [622, 506] on span "save changes" at bounding box center [655, 505] width 77 height 19
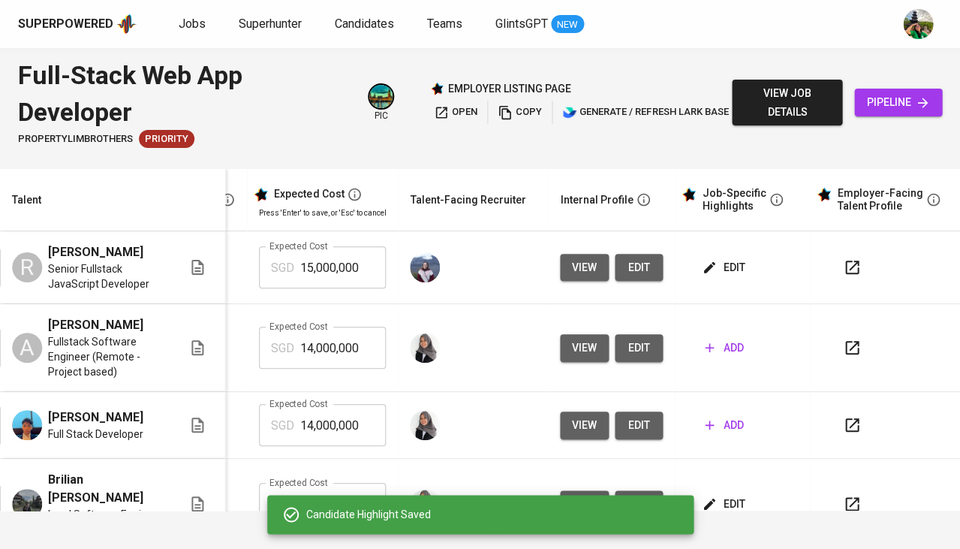
scroll to position [0, 345]
click at [717, 282] on button "edit" at bounding box center [725, 268] width 52 height 28
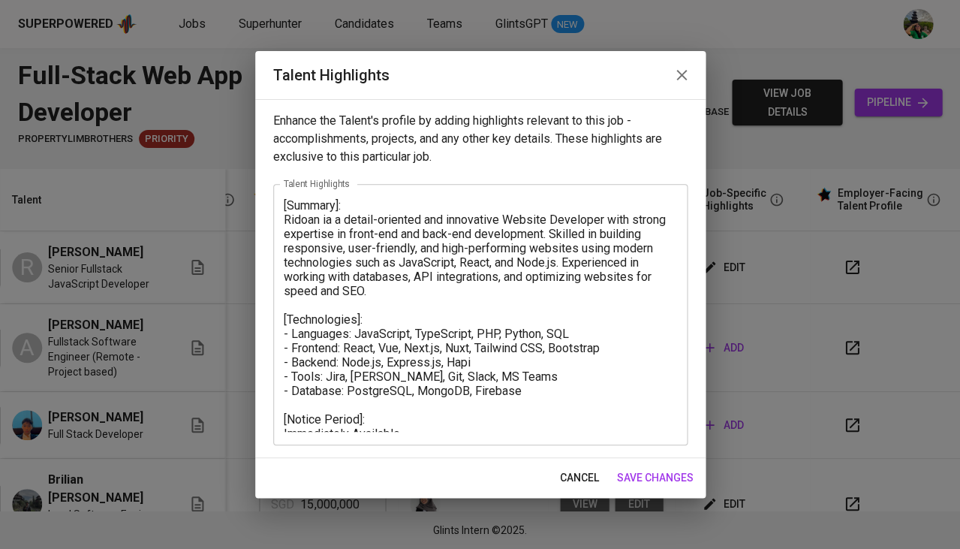
click at [589, 472] on span "cancel" at bounding box center [579, 477] width 39 height 19
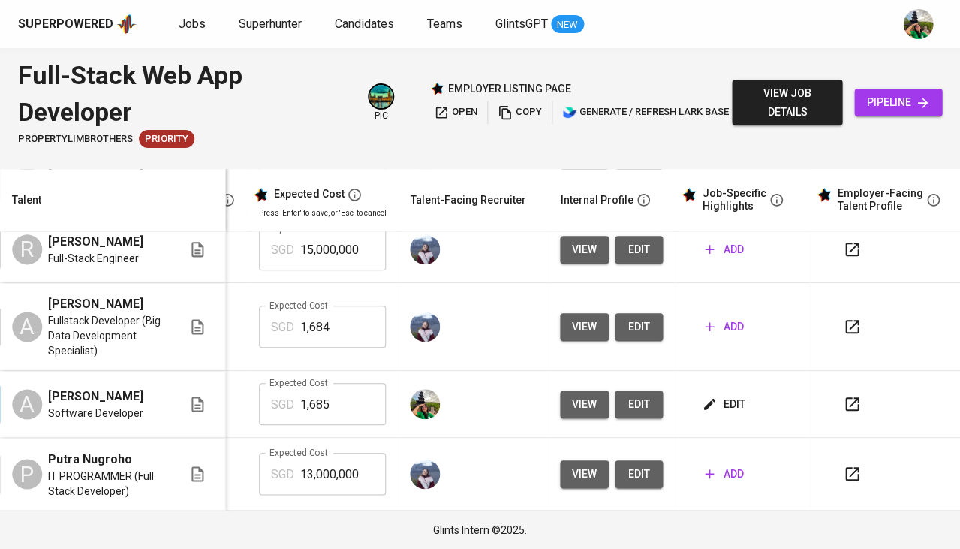
scroll to position [440, 345]
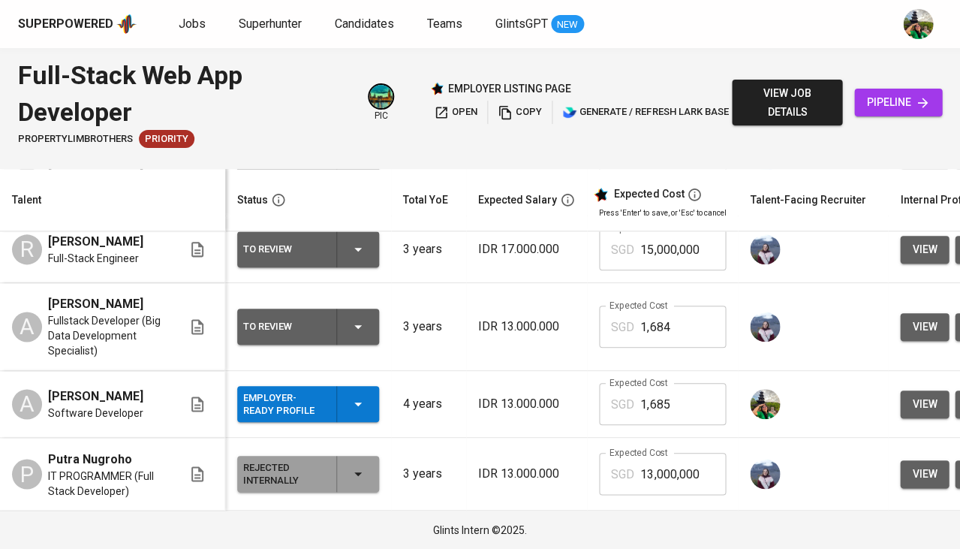
click at [360, 406] on icon "button" at bounding box center [358, 404] width 18 height 18
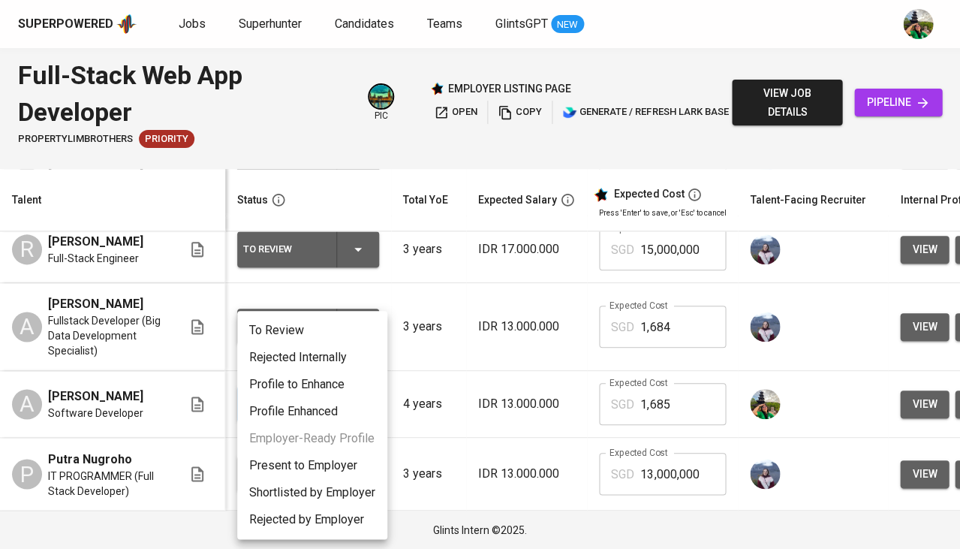
click at [355, 339] on li "To Review" at bounding box center [312, 330] width 150 height 27
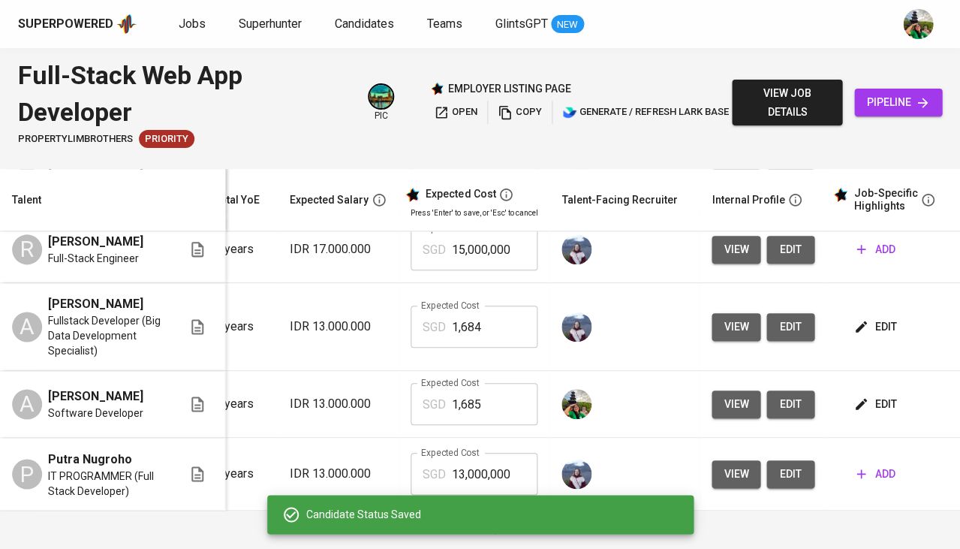
scroll to position [440, 193]
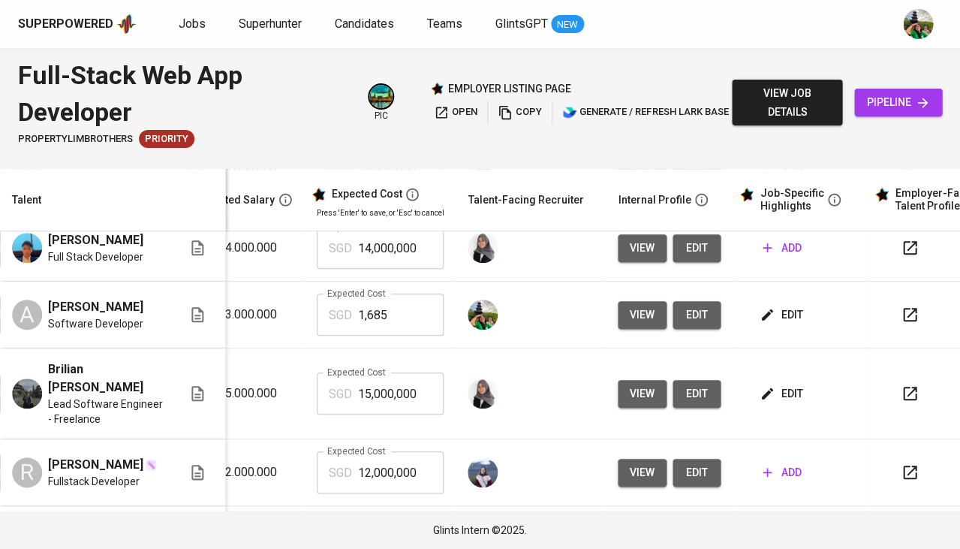
scroll to position [177, 280]
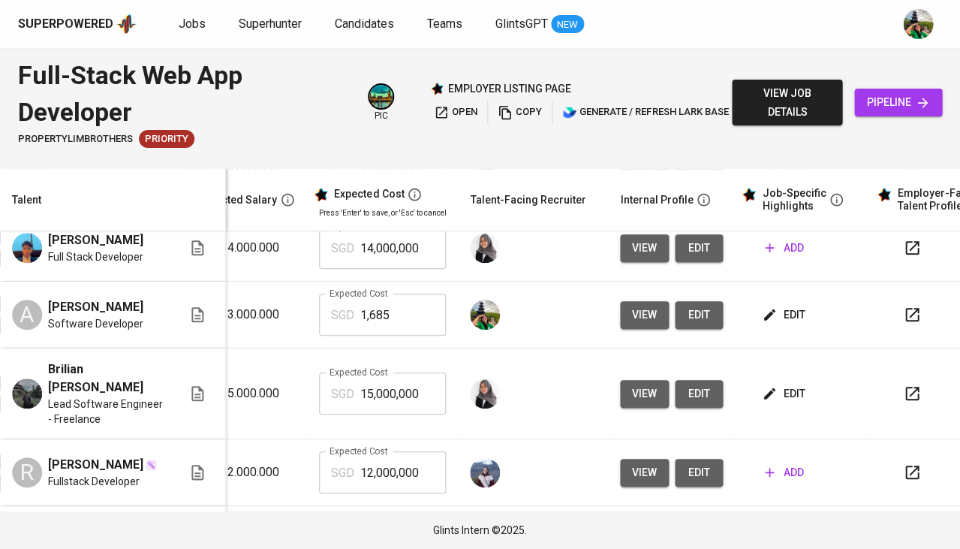
click at [775, 324] on span "edit" at bounding box center [785, 315] width 40 height 19
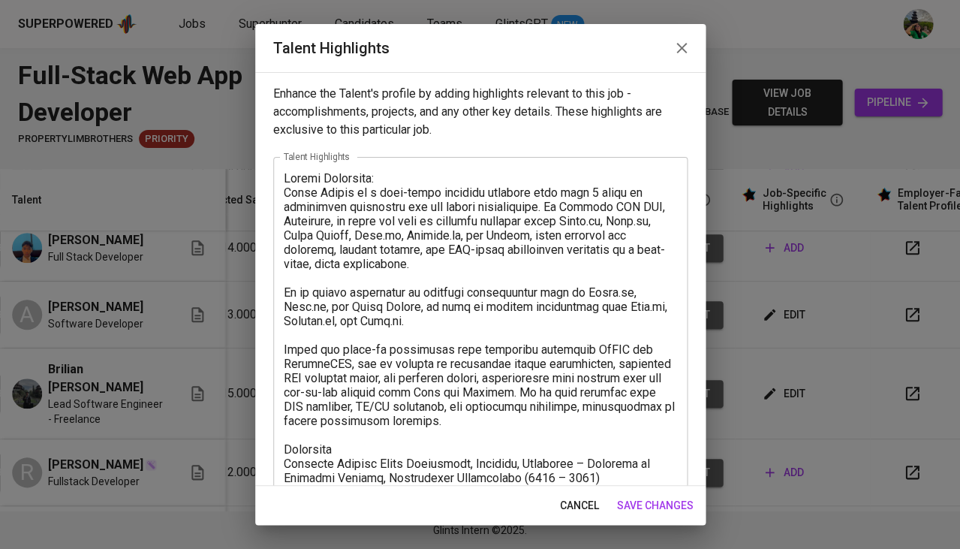
scroll to position [0, 0]
click at [592, 500] on span "cancel" at bounding box center [579, 505] width 39 height 19
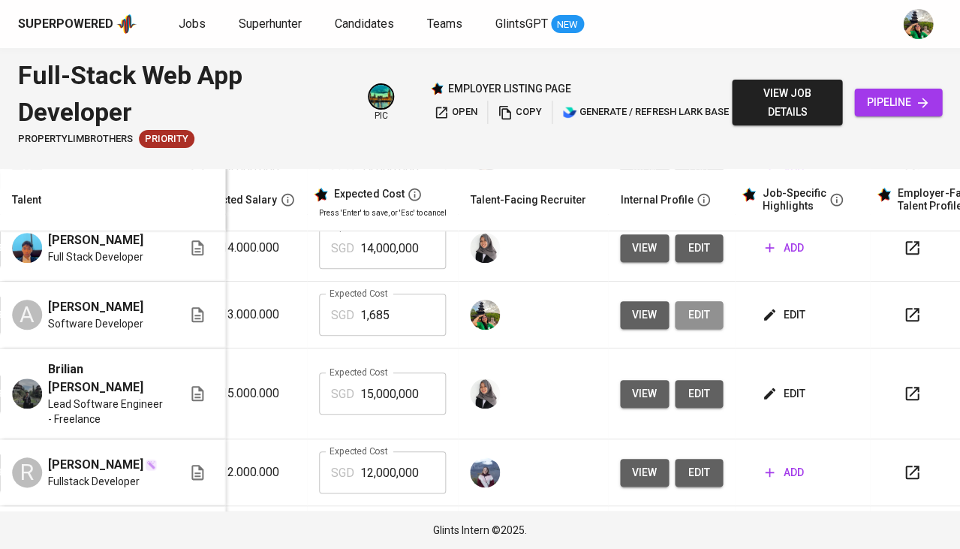
click at [695, 323] on span "edit" at bounding box center [699, 315] width 24 height 19
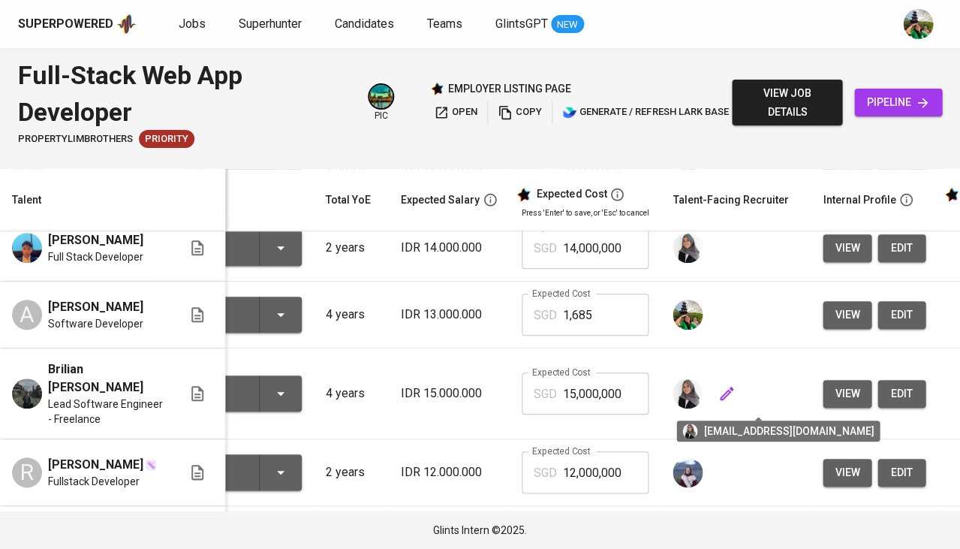
scroll to position [177, 0]
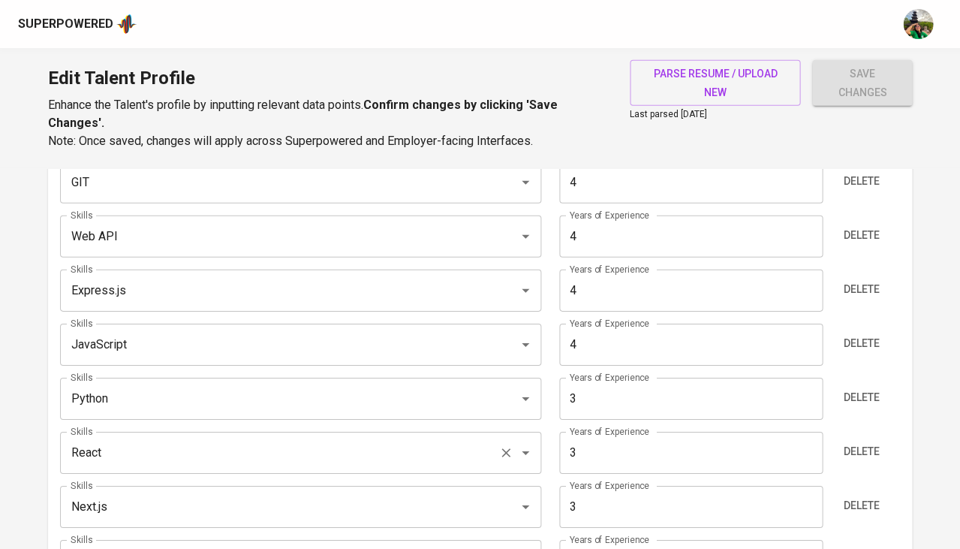
scroll to position [821, 0]
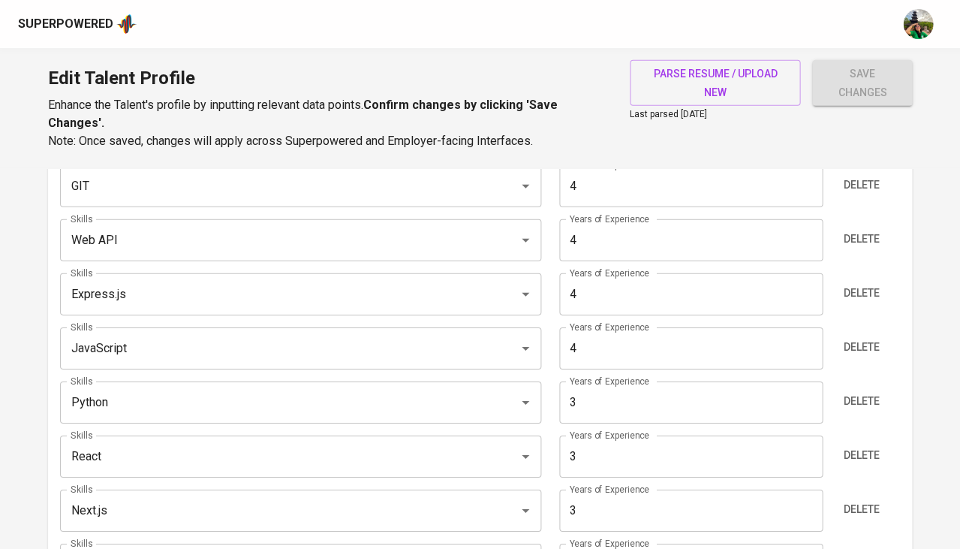
click at [600, 287] on input "4" at bounding box center [690, 294] width 263 height 42
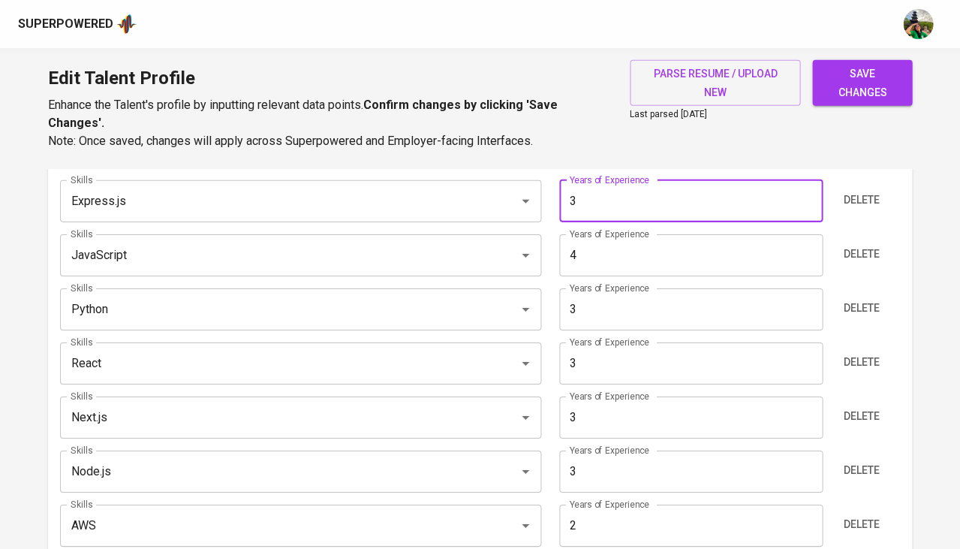
scroll to position [926, 0]
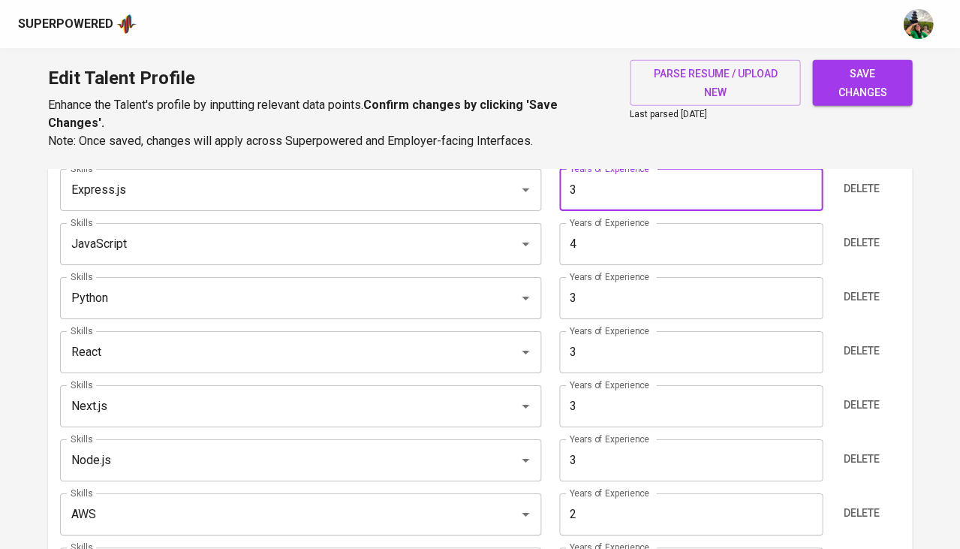
type input "3"
click at [646, 353] on input "3" at bounding box center [690, 352] width 263 height 42
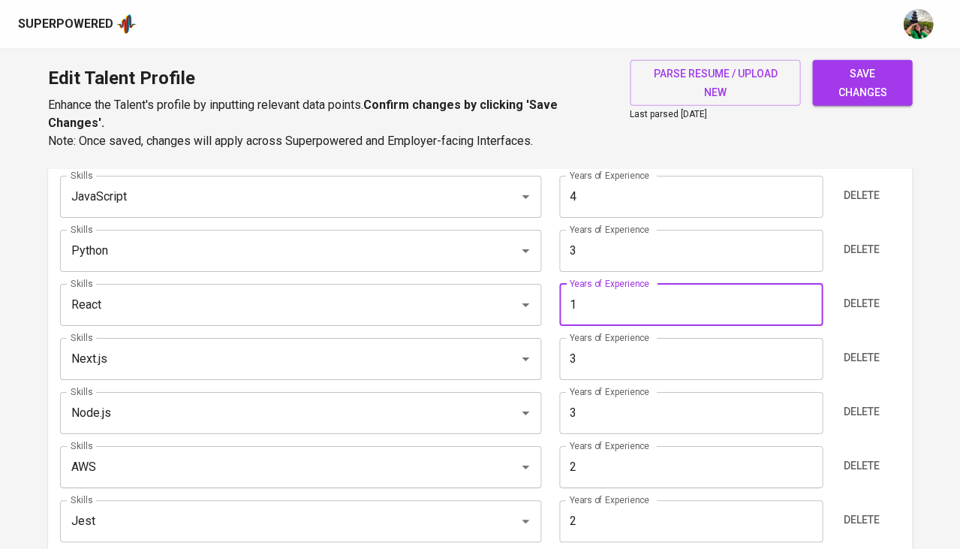
type input "0"
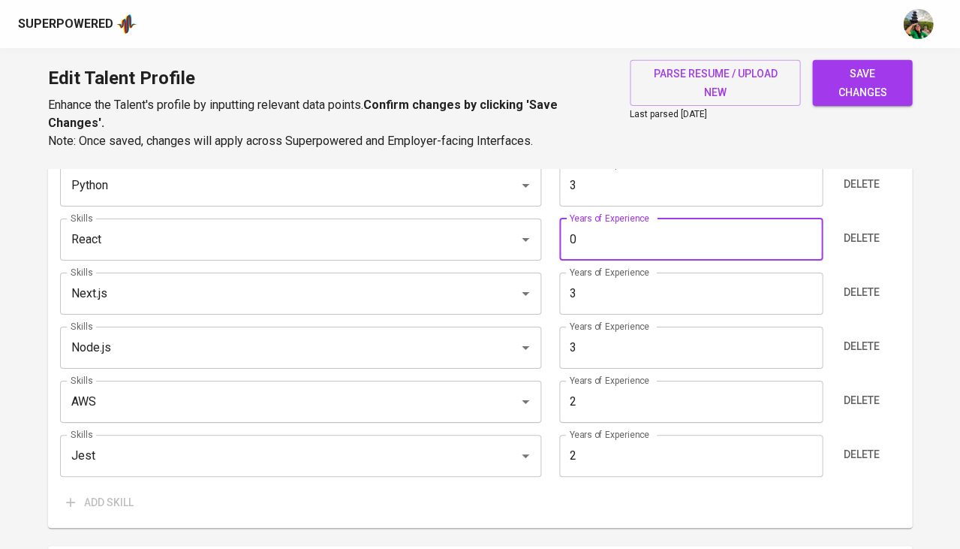
scroll to position [1039, 0]
type input "2"
type input "3"
click at [605, 281] on input "3" at bounding box center [690, 293] width 263 height 42
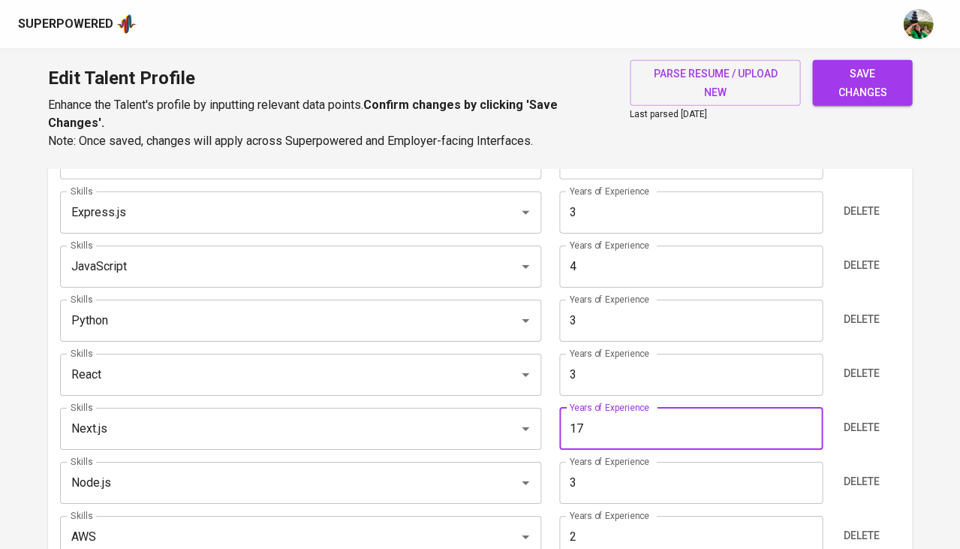
scroll to position [906, 0]
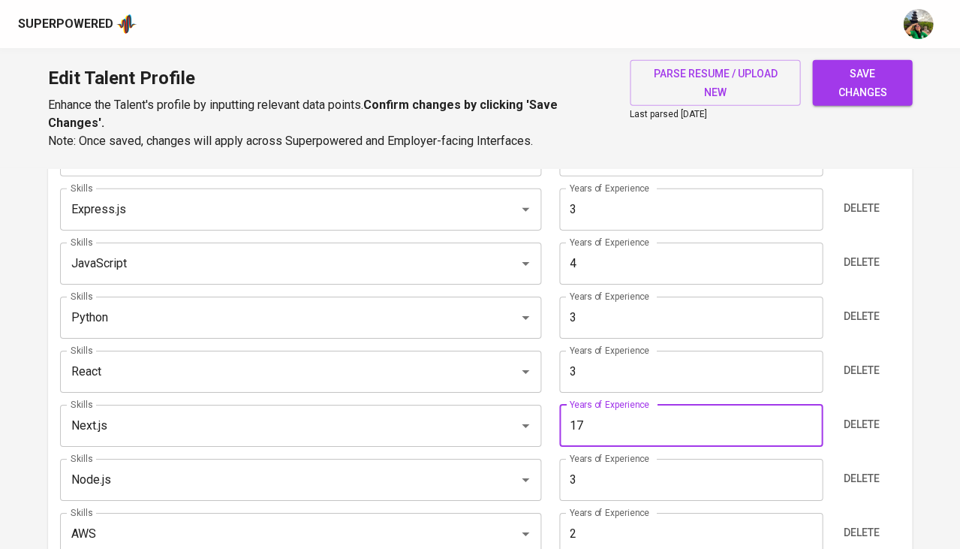
type input "1"
type input "3"
click at [646, 251] on input "4" at bounding box center [690, 263] width 263 height 42
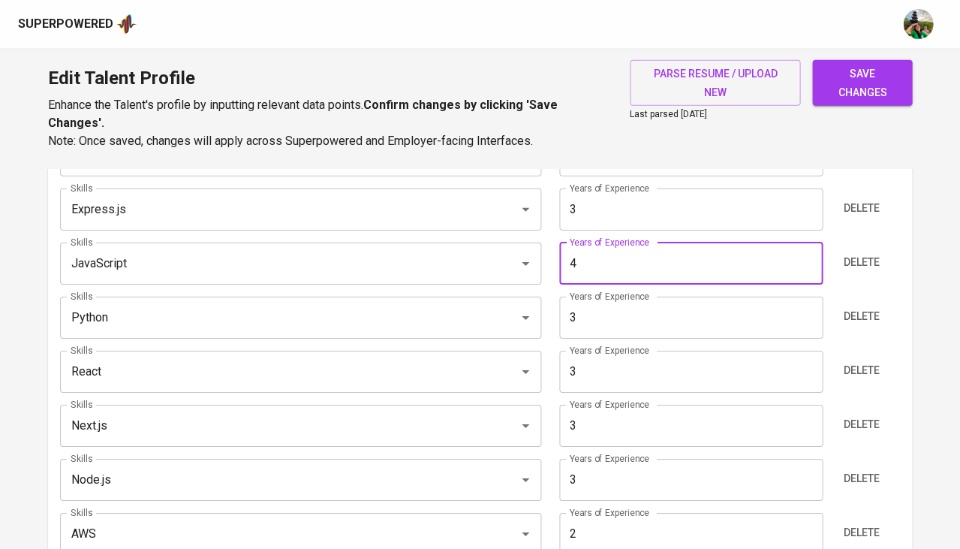
click at [851, 91] on span "save changes" at bounding box center [862, 83] width 76 height 37
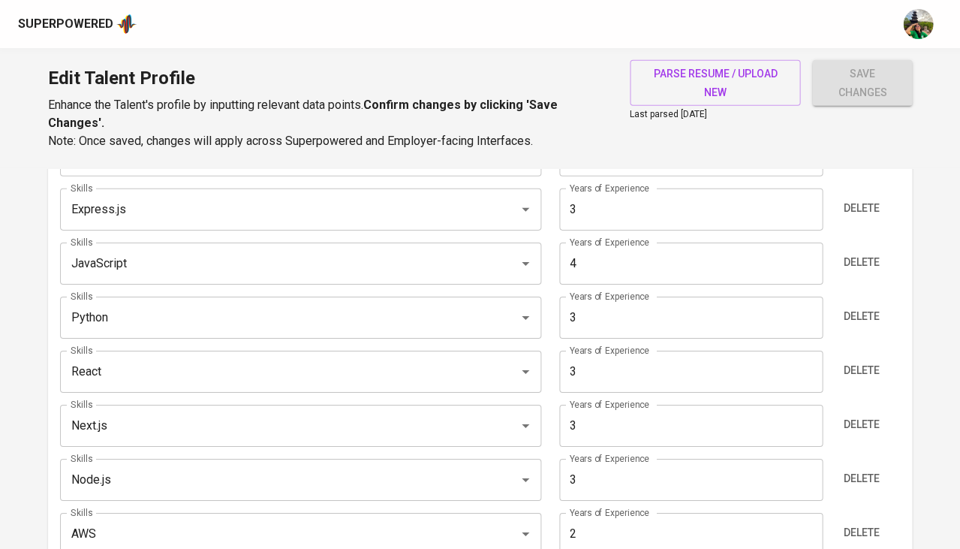
type input "JavaScript"
type input "GIT"
type input "Web API"
type input "4"
type input "React"
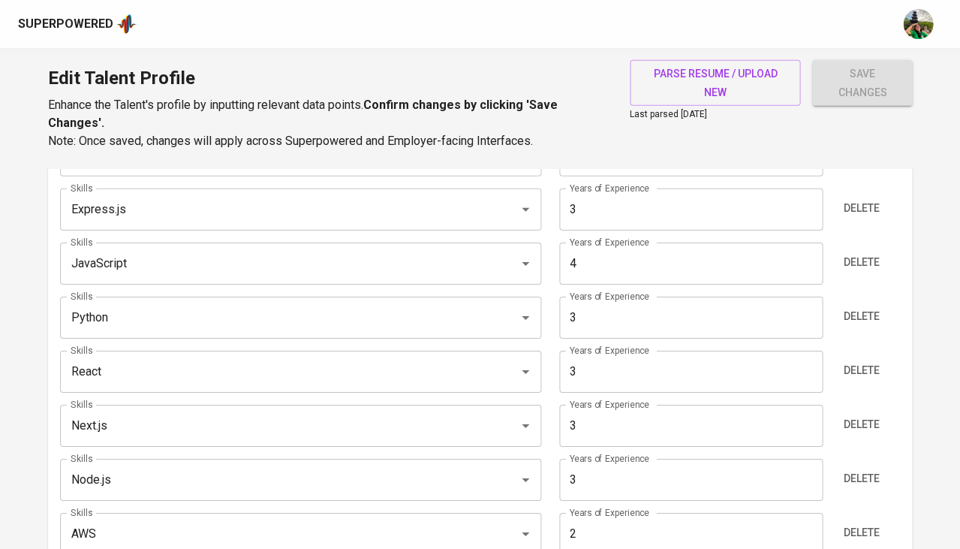
type input "3"
type input "Node.js"
type input "Express.js"
type input "Python"
type input "Next.js"
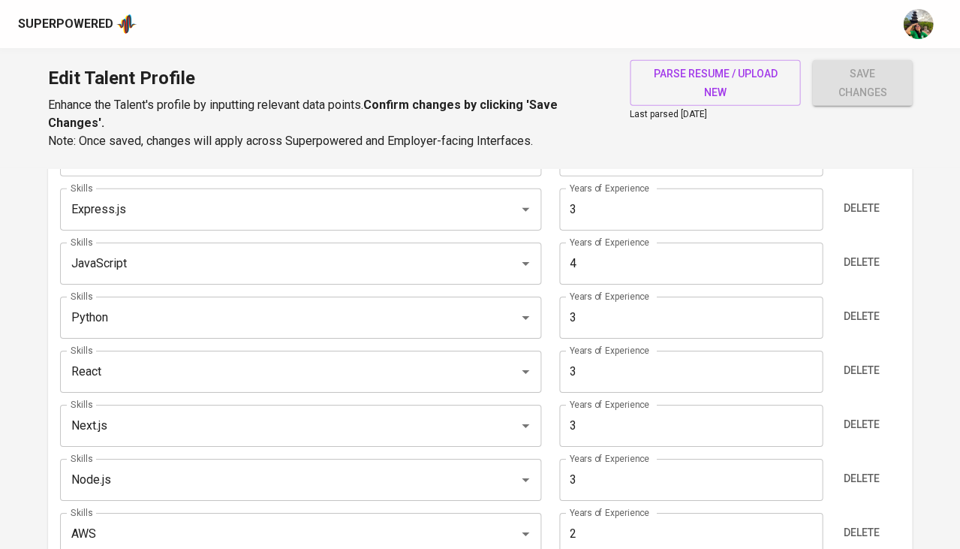
type input "Jest"
type input "AWS"
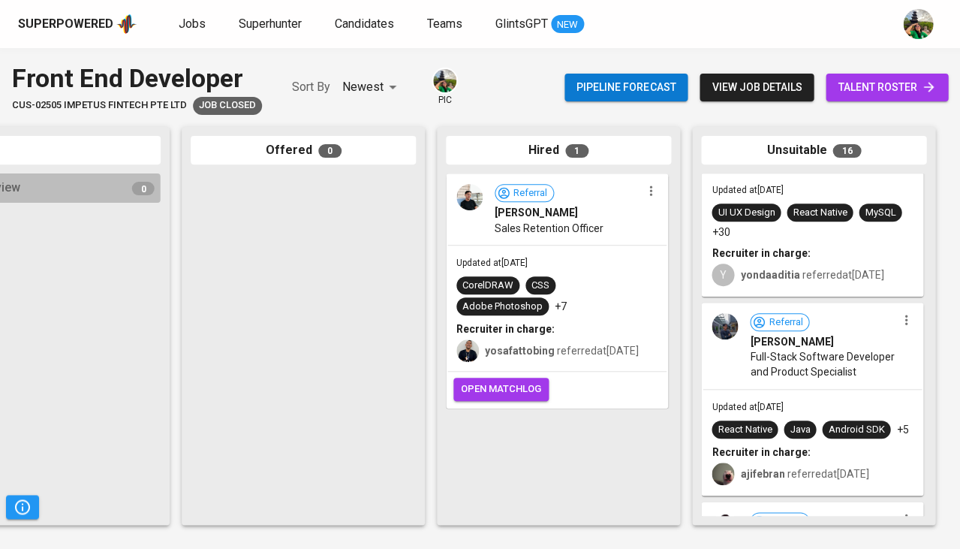
scroll to position [820, 0]
click at [826, 387] on div "Referral [PERSON_NAME] Full-Stack Software Developer and Product Specialist" at bounding box center [812, 345] width 219 height 84
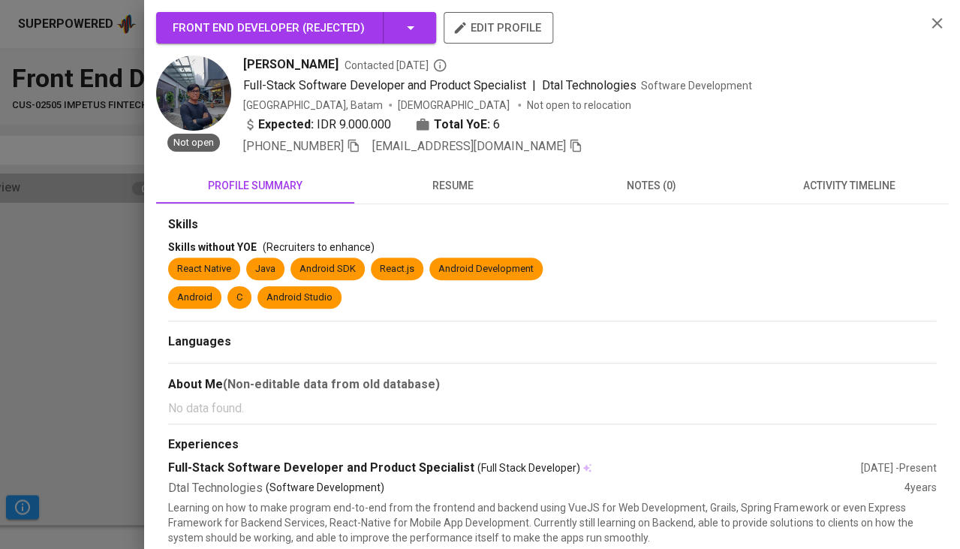
click at [836, 184] on span "activity timeline" at bounding box center [849, 185] width 180 height 19
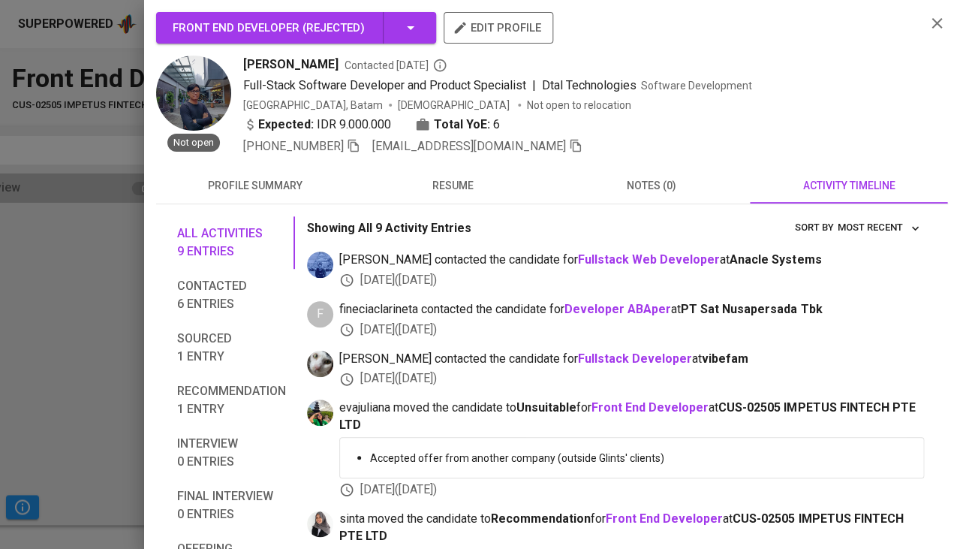
click at [455, 182] on span "resume" at bounding box center [453, 185] width 180 height 19
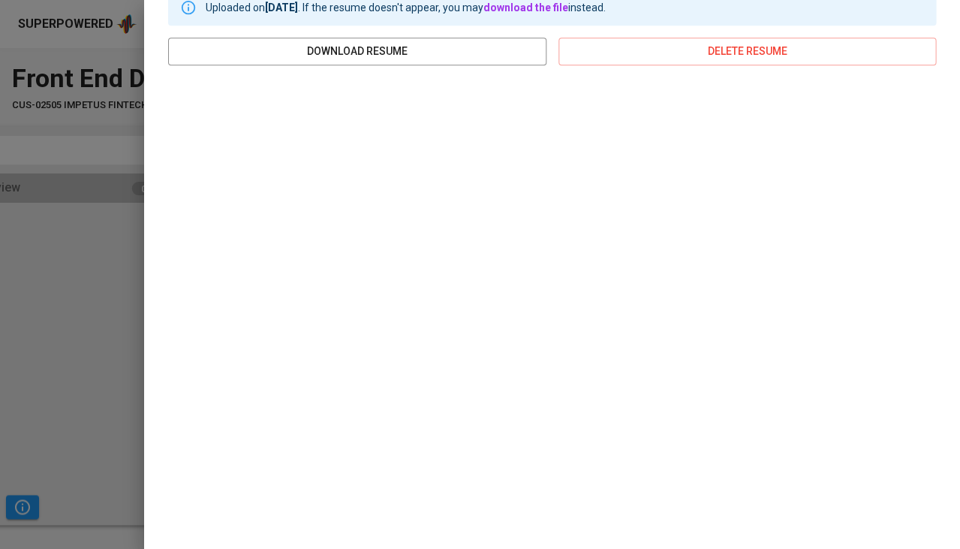
scroll to position [226, 0]
click at [55, 279] on div at bounding box center [480, 274] width 960 height 549
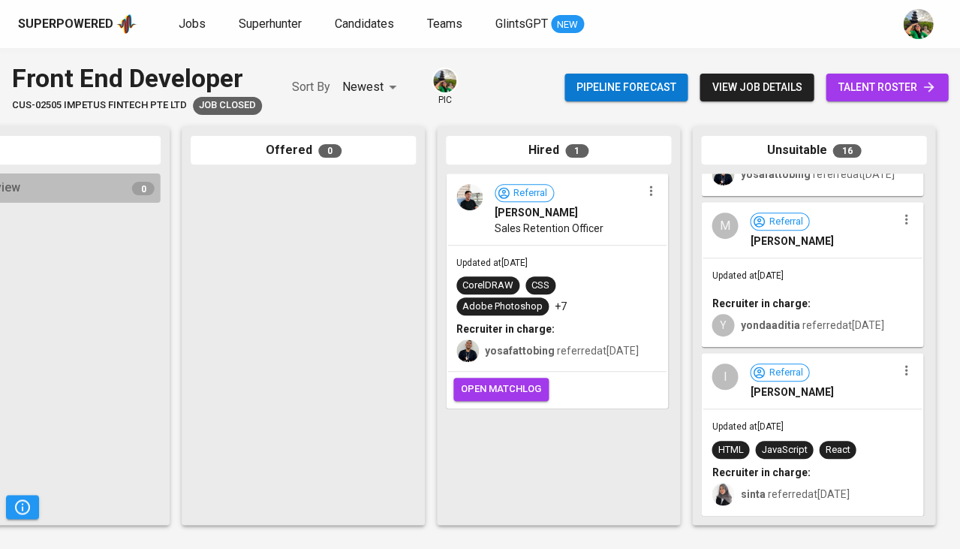
scroll to position [2597, 0]
click at [820, 394] on div "Ilmi Kalam" at bounding box center [823, 391] width 146 height 15
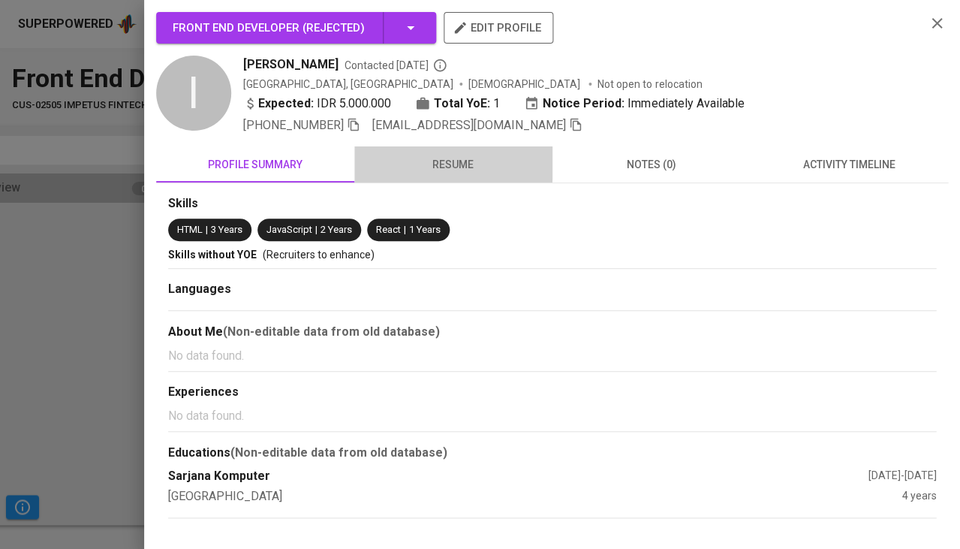
click at [414, 160] on span "resume" at bounding box center [453, 164] width 180 height 19
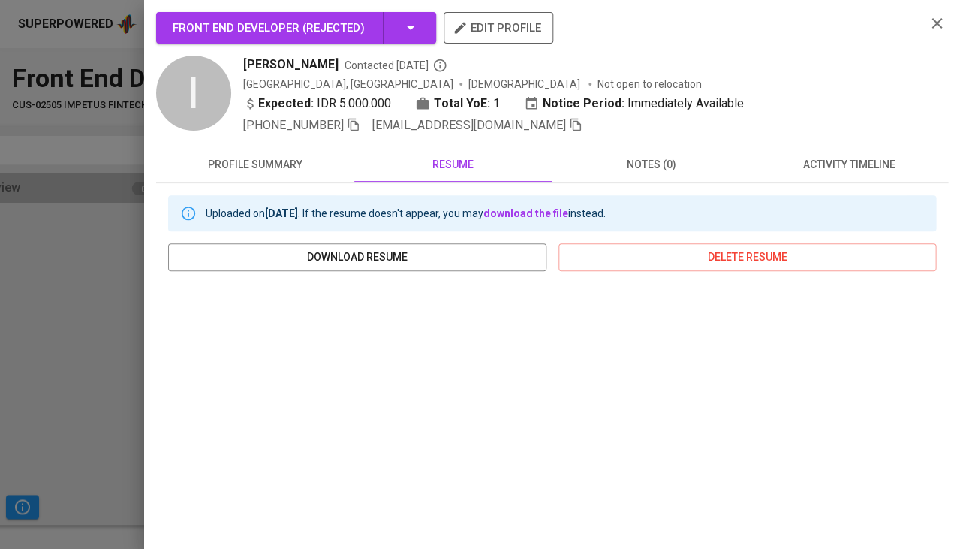
click at [93, 308] on div at bounding box center [480, 274] width 960 height 549
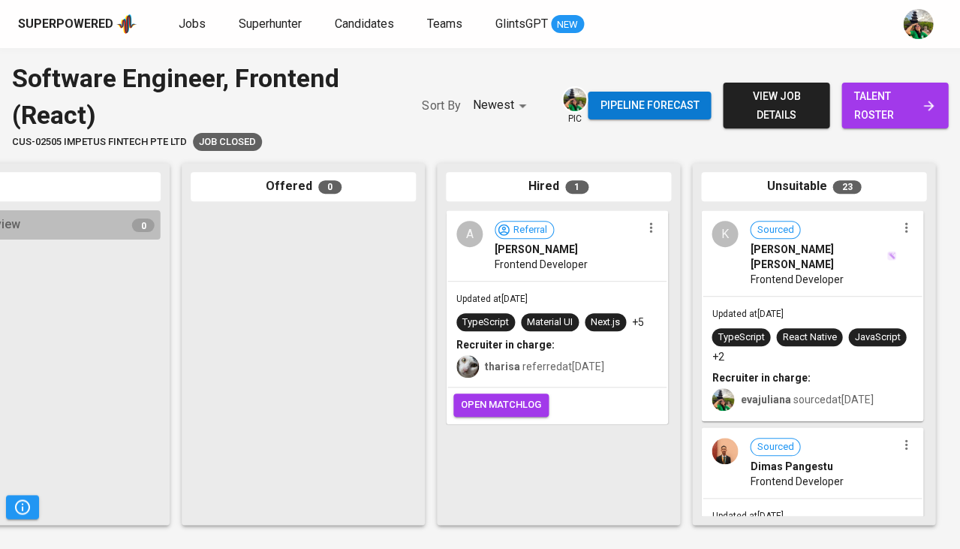
scroll to position [0, 828]
click at [836, 335] on div "TypeScript React Native JavaScript +2" at bounding box center [812, 346] width 201 height 36
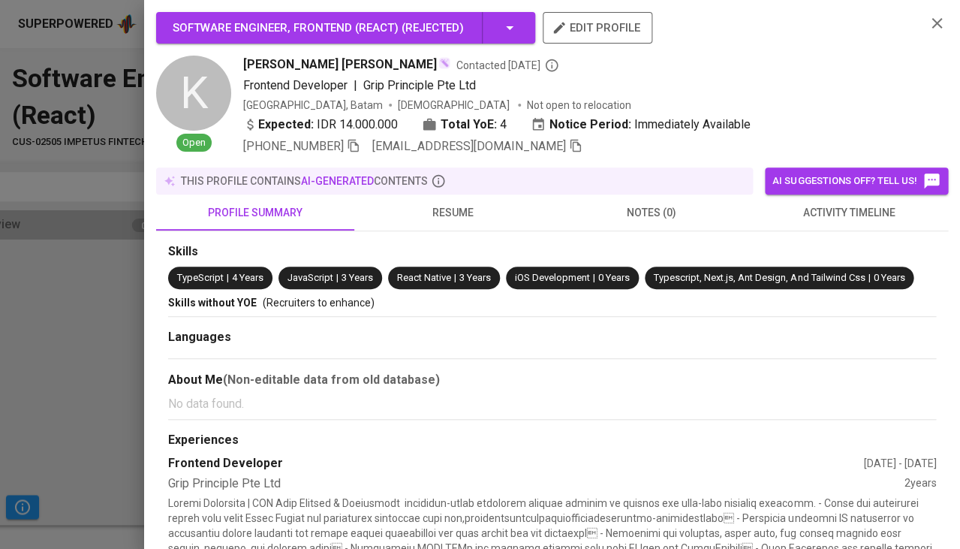
click at [462, 221] on button "resume" at bounding box center [453, 212] width 198 height 36
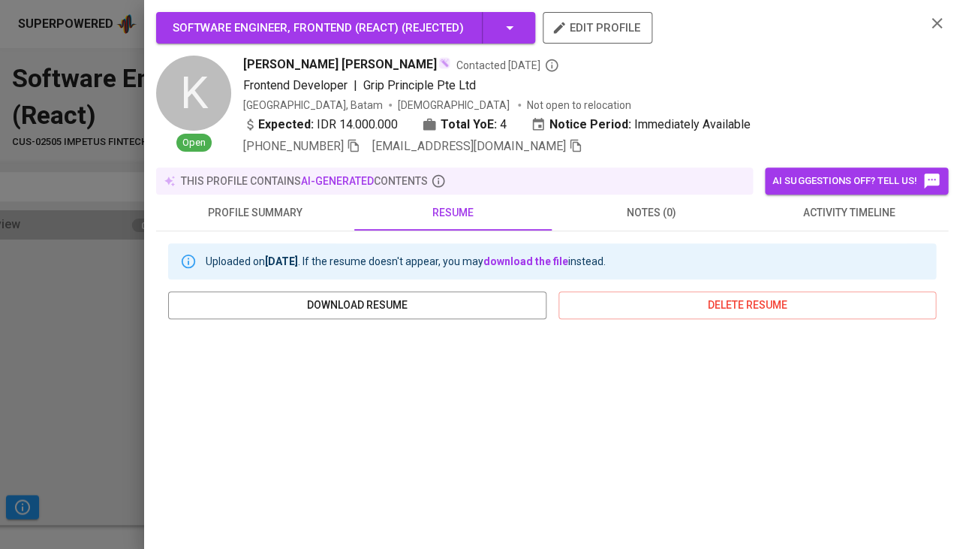
scroll to position [254, 0]
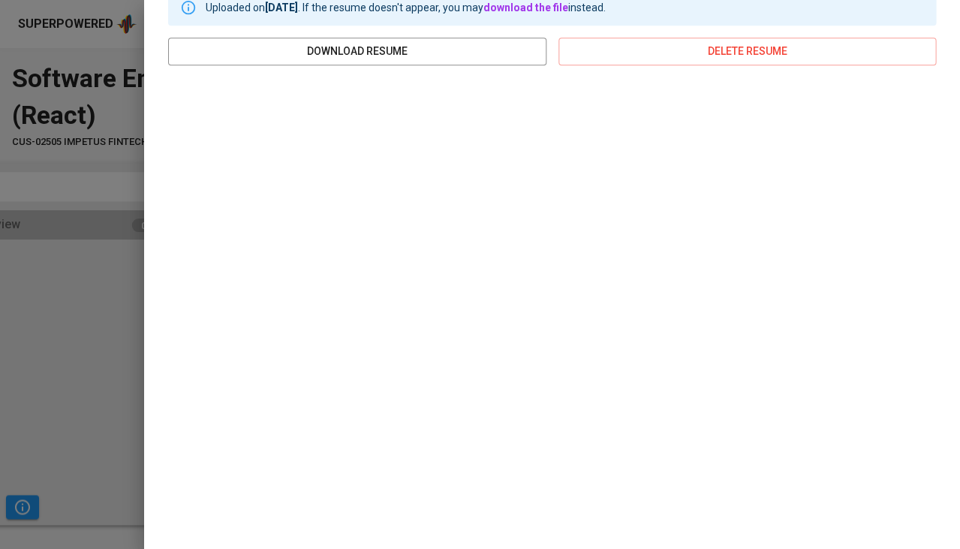
click at [79, 361] on div at bounding box center [480, 274] width 960 height 549
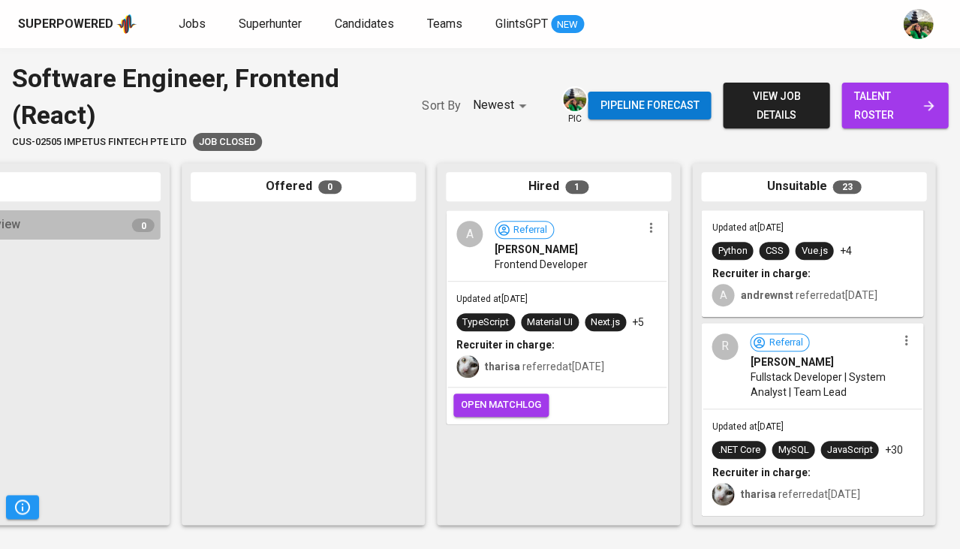
scroll to position [3743, 0]
click at [817, 410] on div "Updated at May 22, 2025 .NET Core MySQL JavaScript +30 Recruiter in charge: tha…" at bounding box center [812, 462] width 219 height 105
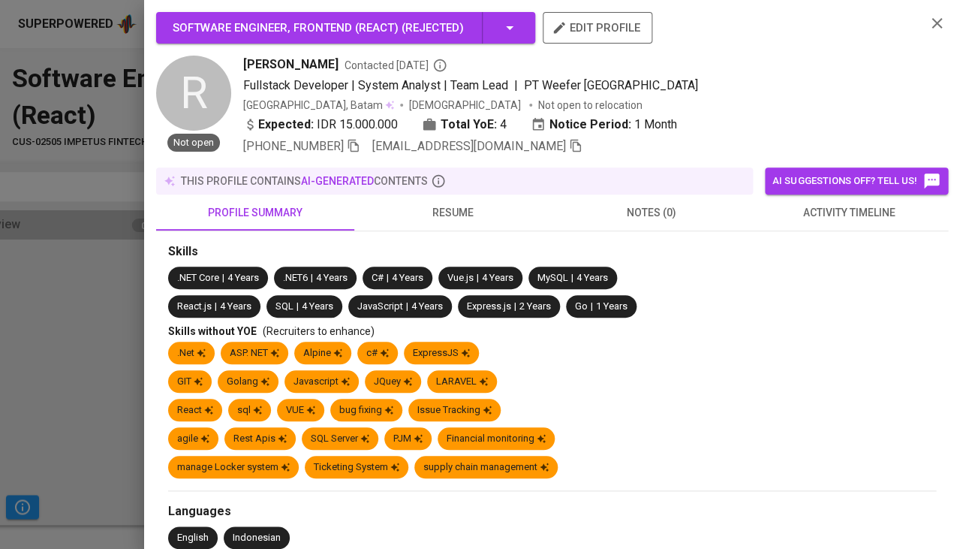
click at [481, 218] on button "resume" at bounding box center [453, 212] width 198 height 36
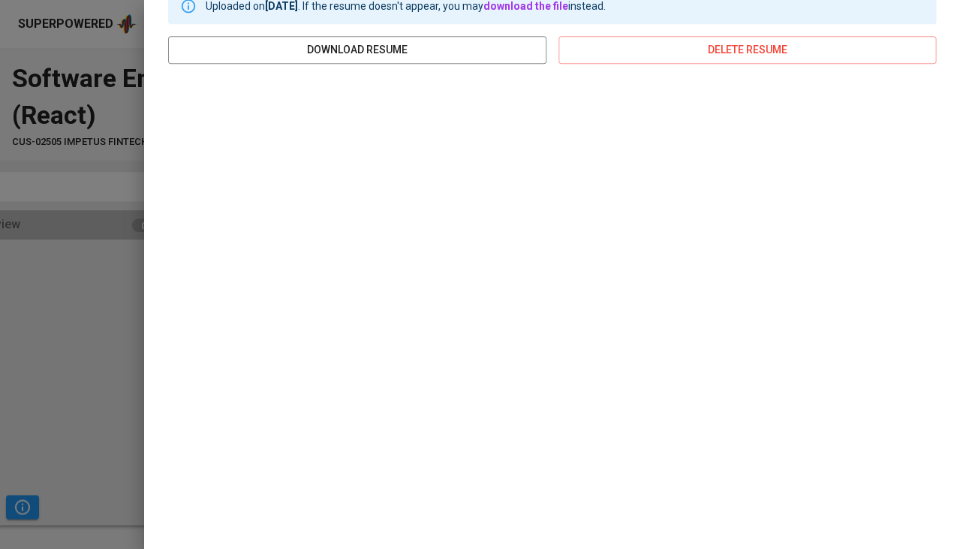
scroll to position [254, 0]
click at [136, 373] on div at bounding box center [480, 274] width 960 height 549
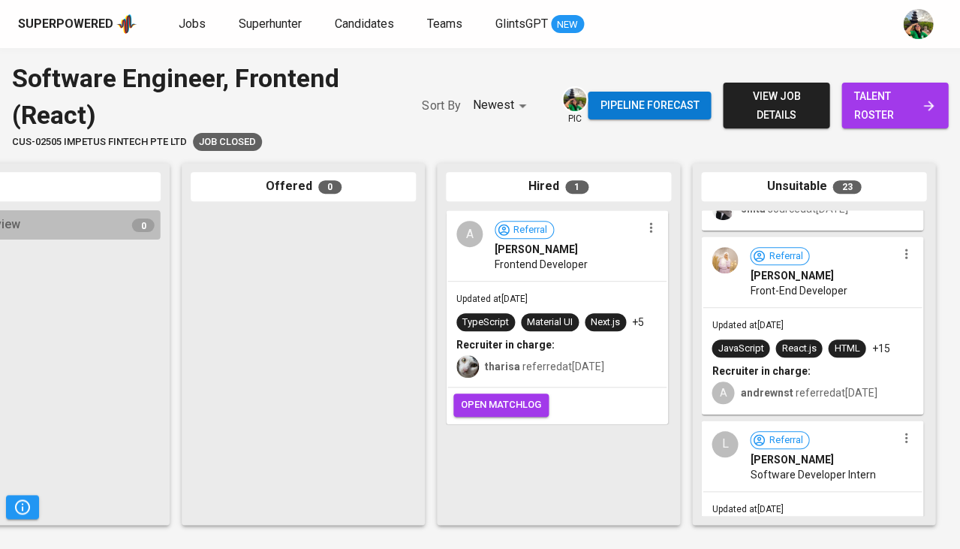
scroll to position [3520, 0]
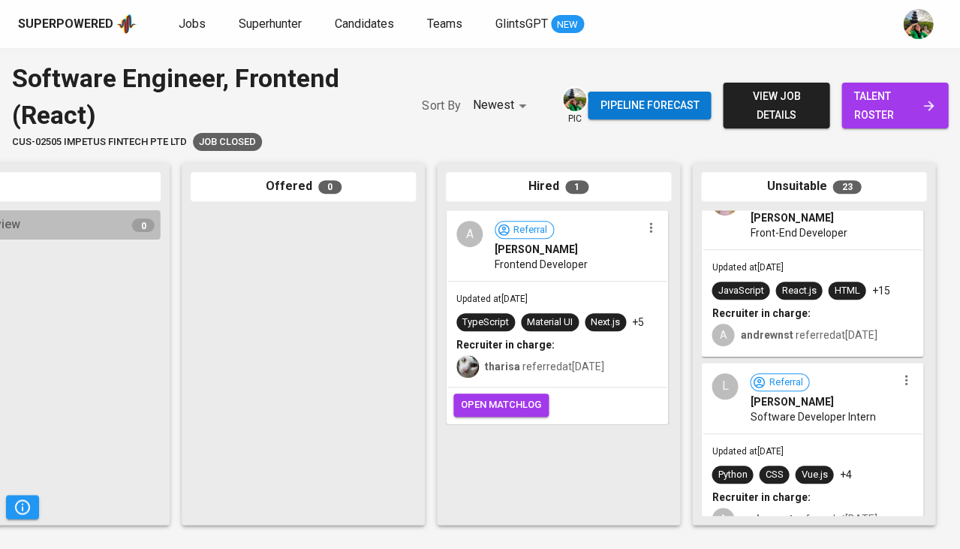
click at [766, 434] on div "Updated at May 29, 2025 Python CSS Vue.js +4 Recruiter in charge: A andrewnst r…" at bounding box center [812, 486] width 219 height 105
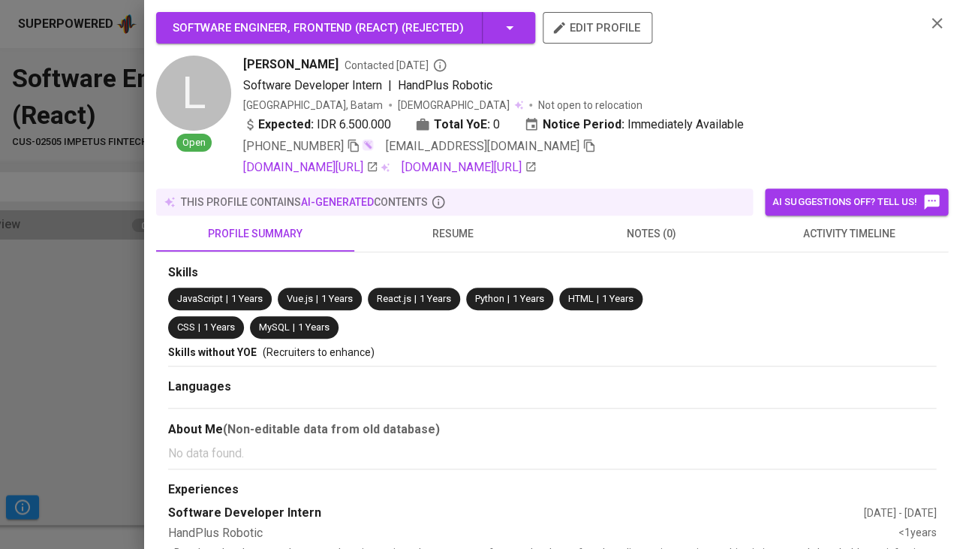
click at [457, 205] on div "this profile contains AI-generated contents" at bounding box center [454, 201] width 585 height 15
click at [455, 225] on span "resume" at bounding box center [453, 233] width 180 height 19
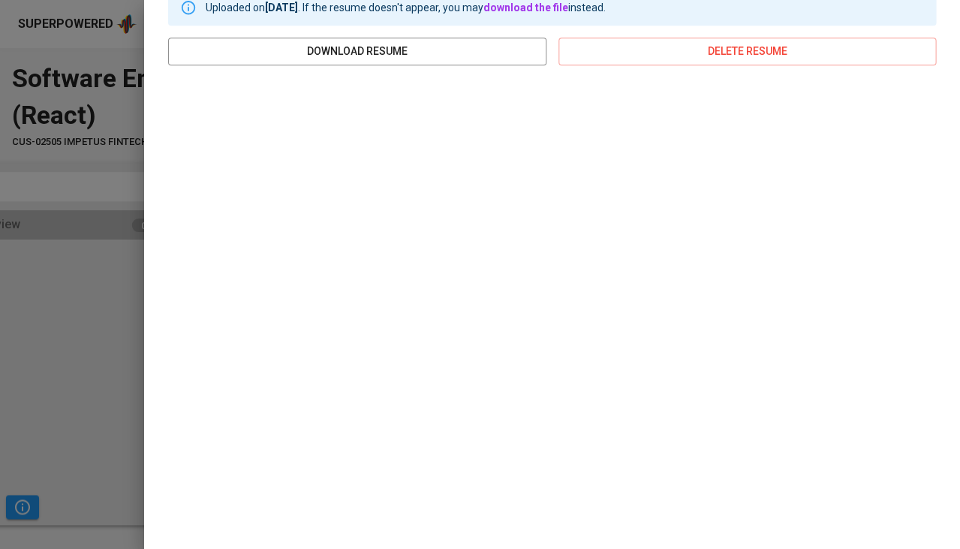
scroll to position [274, 0]
click at [48, 330] on div at bounding box center [480, 274] width 960 height 549
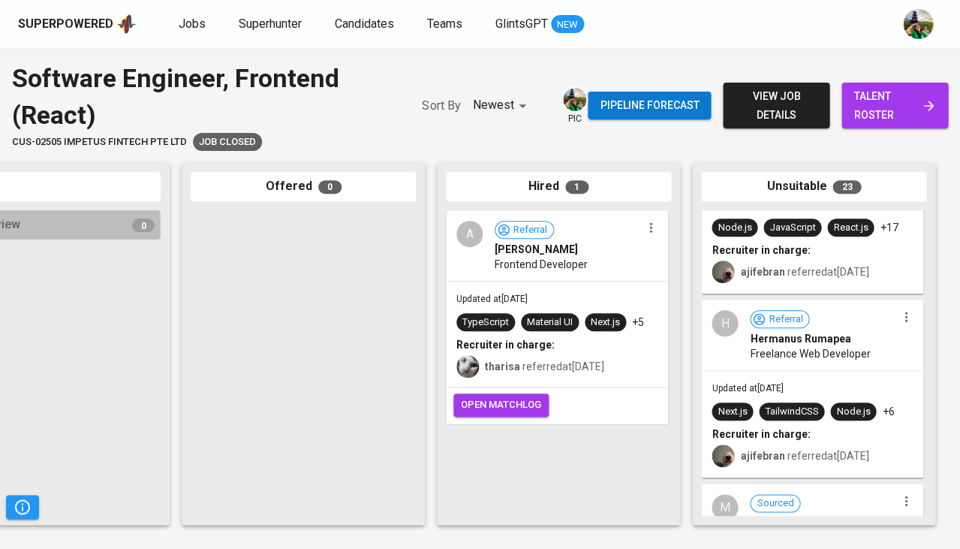
scroll to position [2988, 0]
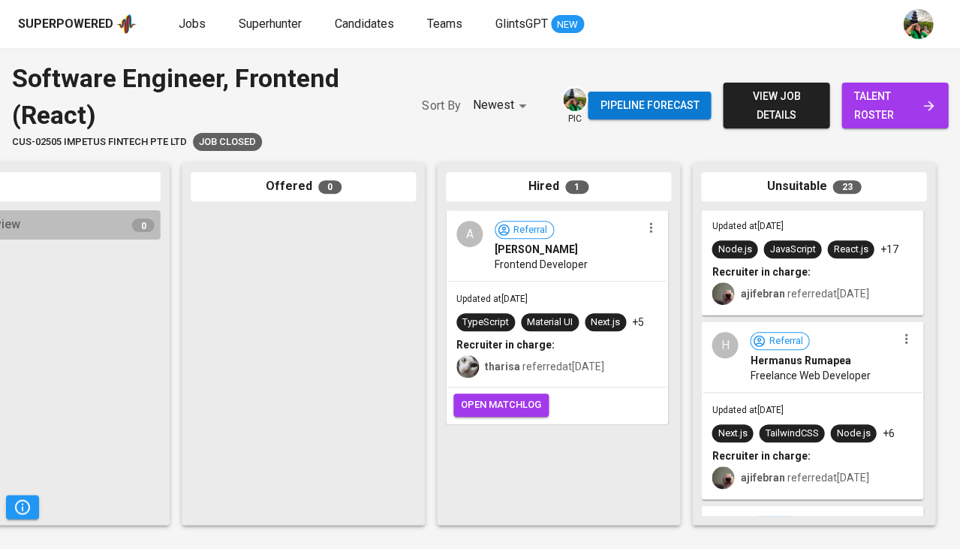
click at [781, 356] on span "Hermanus Rumapea" at bounding box center [800, 360] width 101 height 15
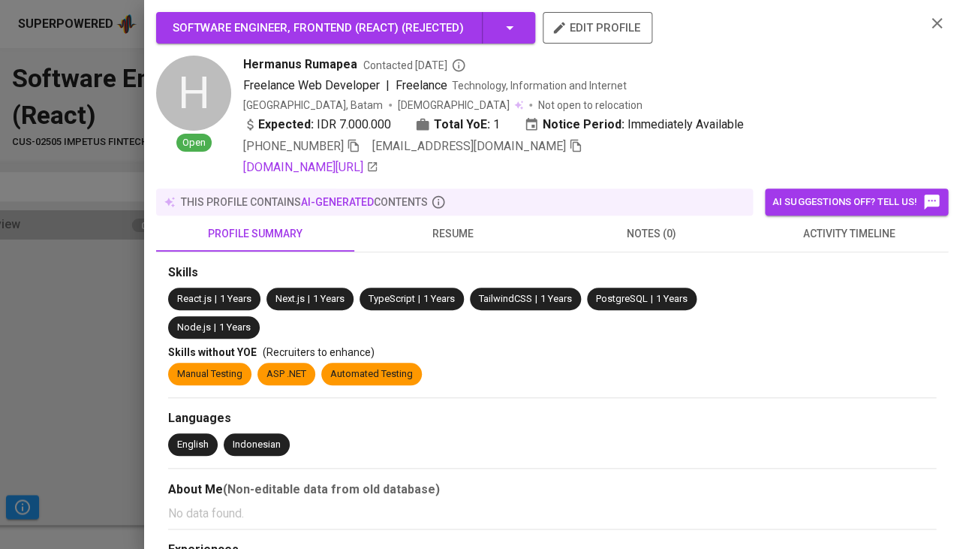
click at [439, 218] on button "resume" at bounding box center [453, 233] width 198 height 36
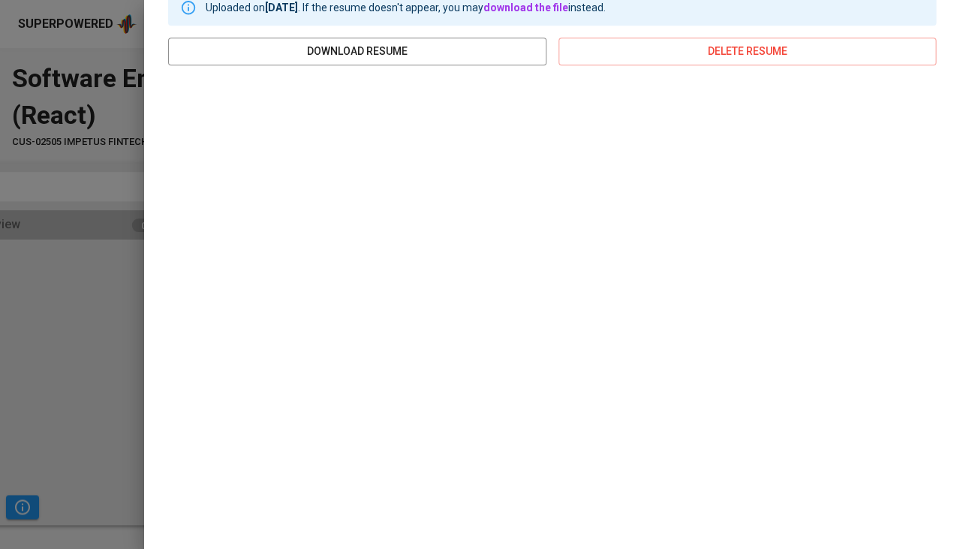
scroll to position [274, 0]
click at [91, 378] on div at bounding box center [480, 274] width 960 height 549
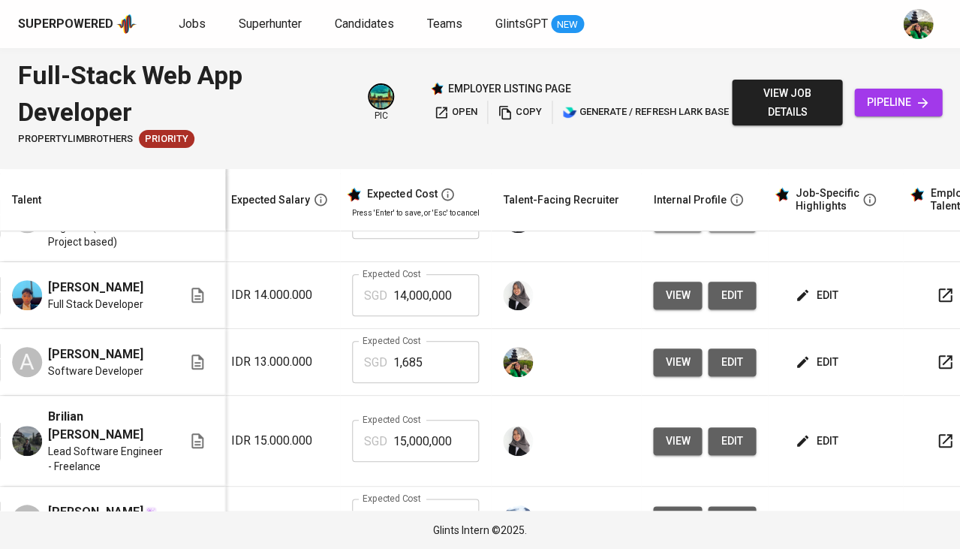
click at [729, 372] on span "edit" at bounding box center [732, 362] width 24 height 19
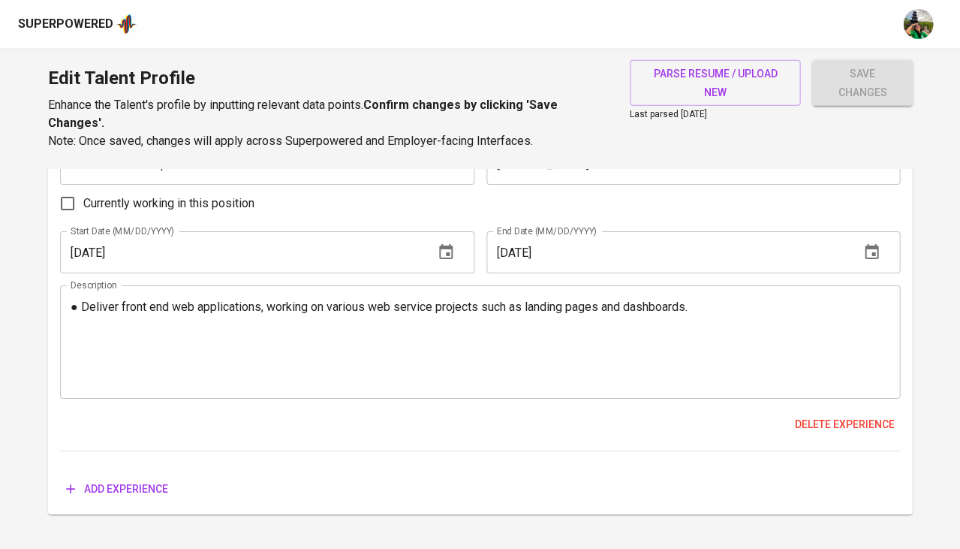
click at [439, 300] on textarea "● Deliver front end web applications, working on various web service projects s…" at bounding box center [480, 343] width 819 height 86
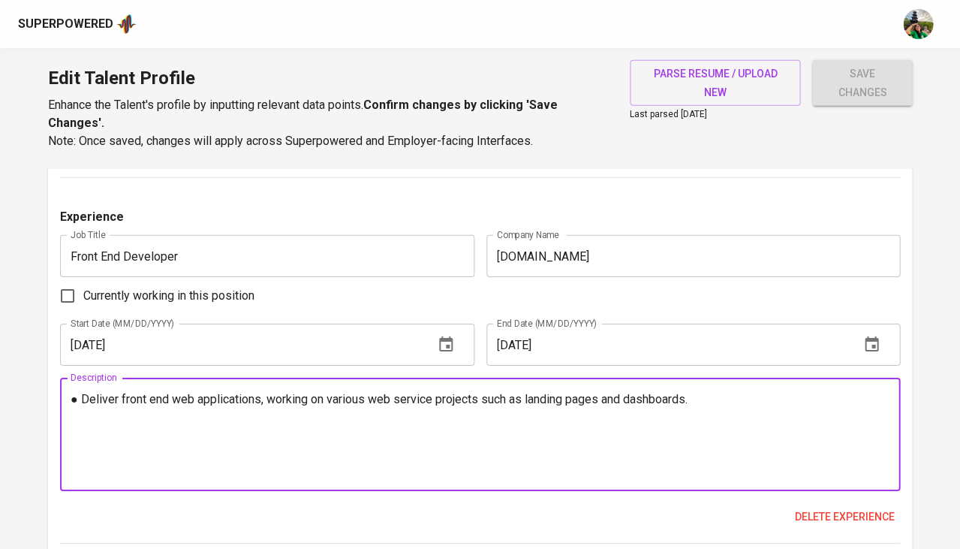
scroll to position [2168, 0]
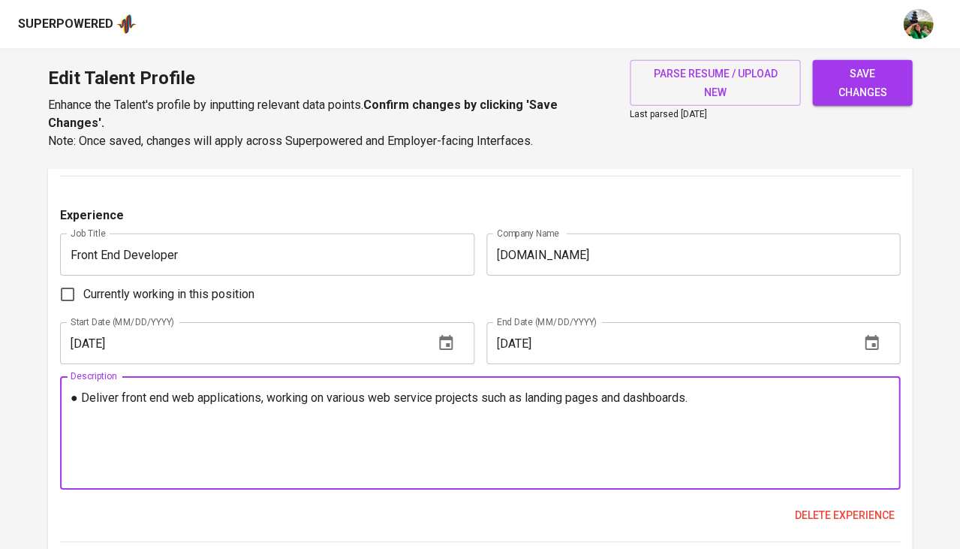
paste textarea "responsible for create web front end (HTML, CSS, bootstrap and JS) after the fr…"
type textarea "● Deliver front end web applications, working on various web service projects s…"
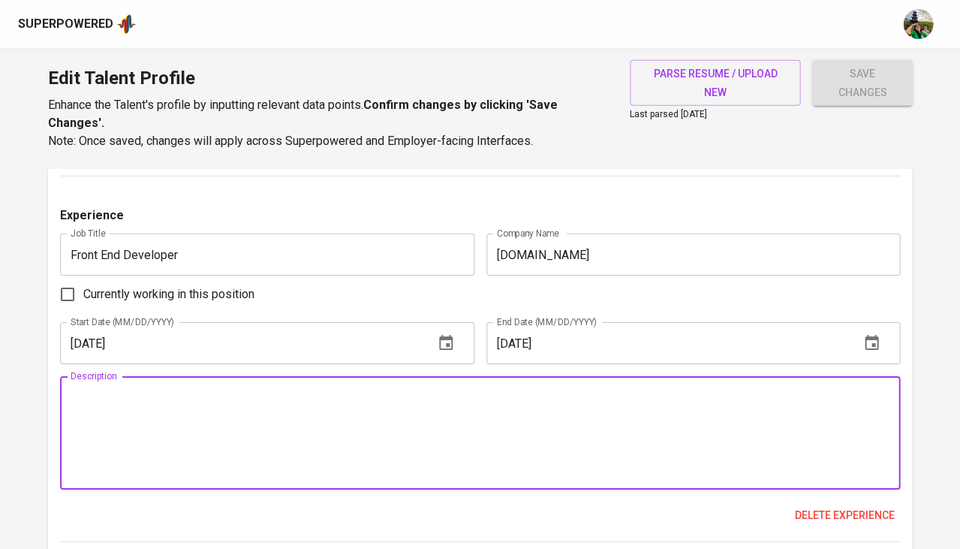
paste textarea "Develop front-end web applications for various projects, including landing page…"
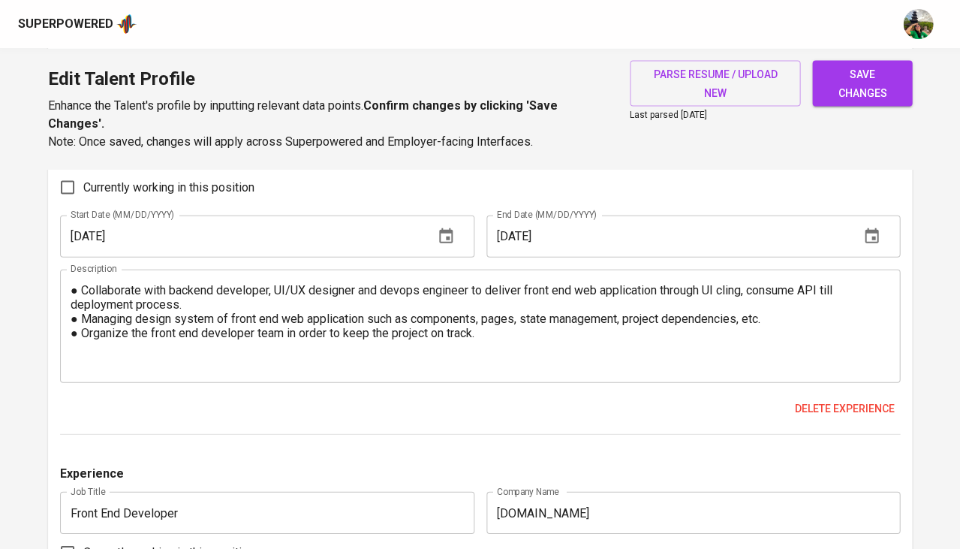
scroll to position [1904, 0]
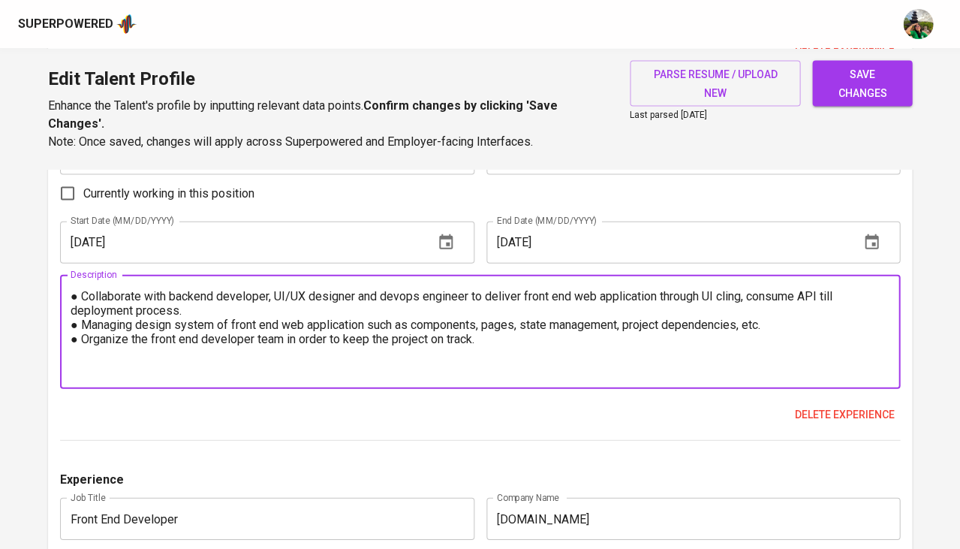
drag, startPoint x: 81, startPoint y: 314, endPoint x: 68, endPoint y: 314, distance: 12.8
click at [68, 314] on div "● Collaborate with backend developer, UI/UX designer and devops engineer to del…" at bounding box center [480, 331] width 840 height 113
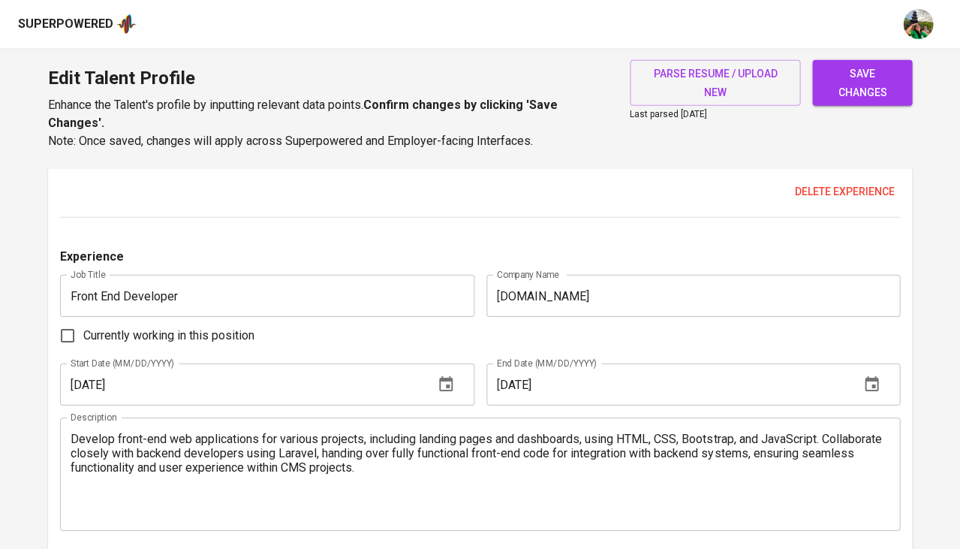
scroll to position [2147, 0]
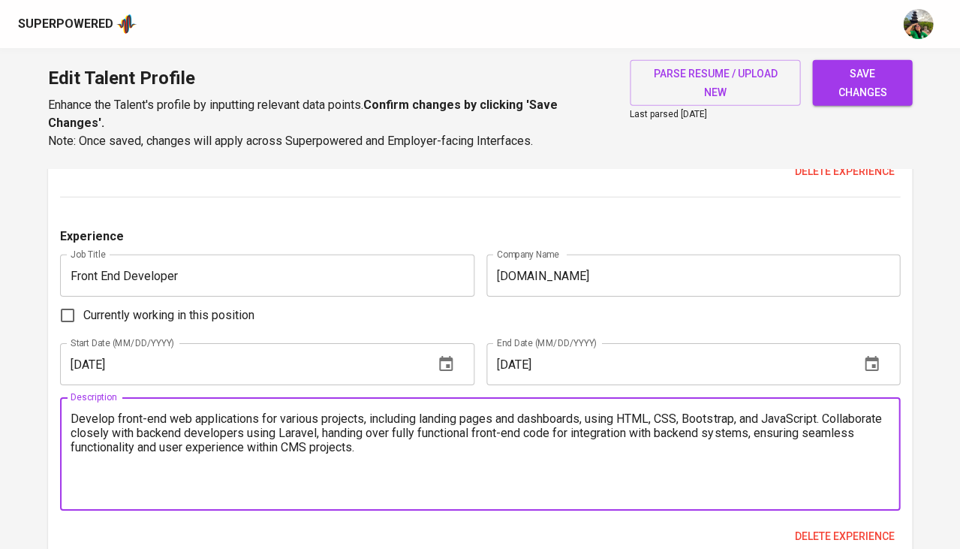
click at [74, 411] on textarea "Develop front-end web applications for various projects, including landing page…" at bounding box center [480, 454] width 819 height 86
paste textarea "●"
click at [71, 411] on textarea "● Develop front-end web applications for various projects, including landing pa…" at bounding box center [480, 454] width 819 height 86
paste textarea "●"
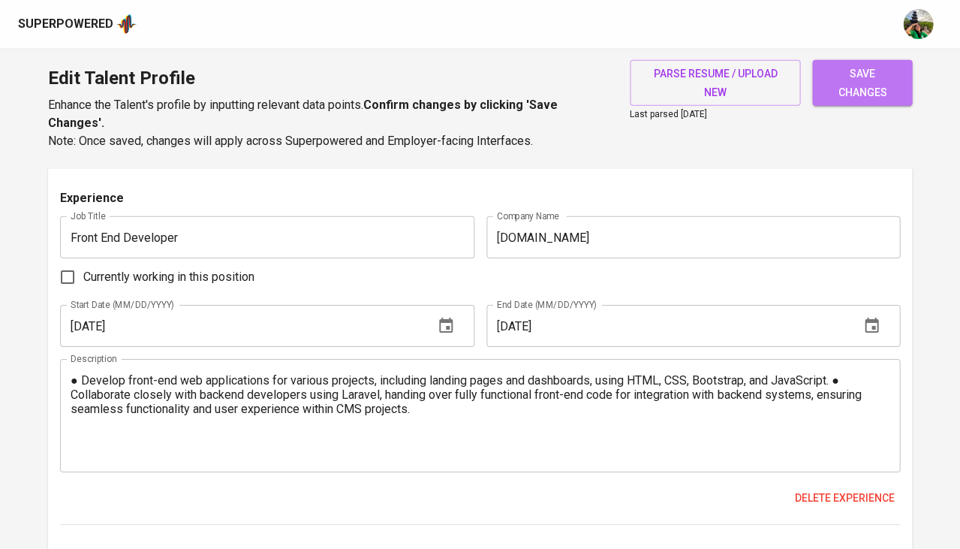
click at [851, 83] on span "save changes" at bounding box center [862, 83] width 76 height 37
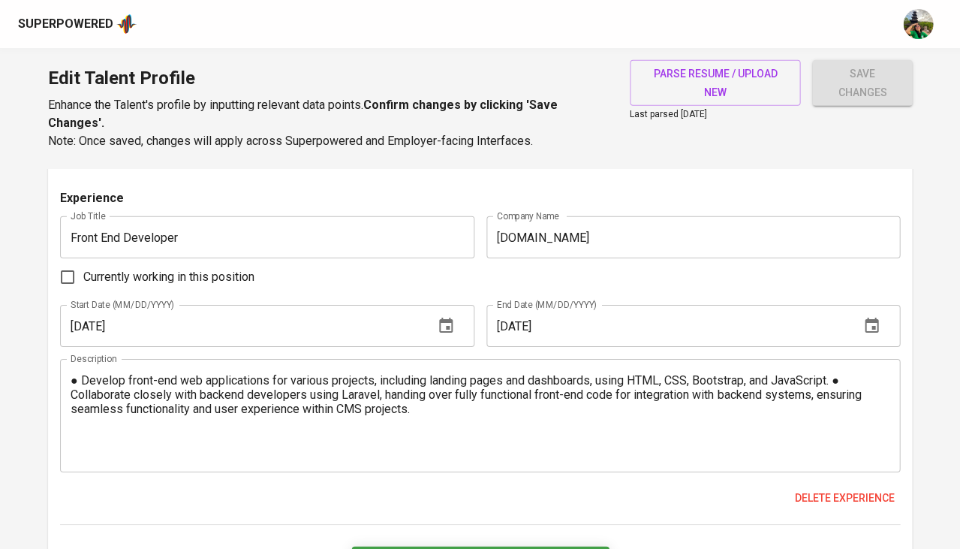
click at [845, 373] on textarea "● Develop front-end web applications for various projects, including landing pa…" at bounding box center [480, 416] width 819 height 86
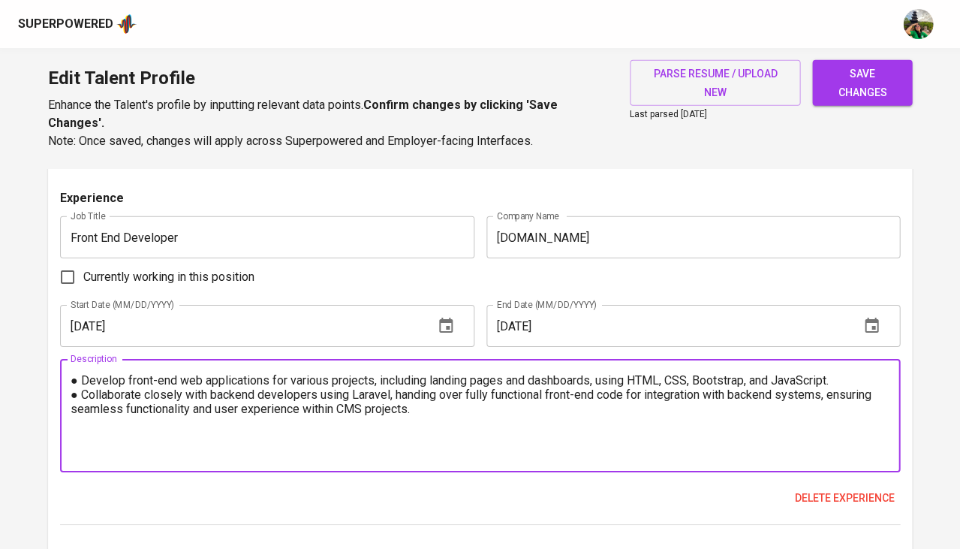
type textarea "● Develop front-end web applications for various projects, including landing pa…"
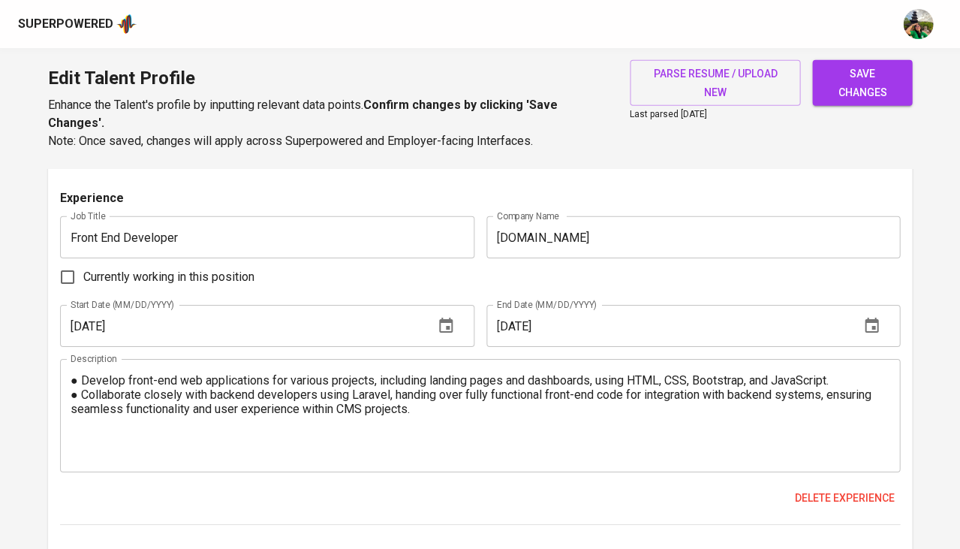
drag, startPoint x: 894, startPoint y: 55, endPoint x: 881, endPoint y: 73, distance: 22.5
click at [892, 56] on div "Edit Talent Profile Enhance the Talent's profile by inputting relevant data poi…" at bounding box center [480, 108] width 960 height 120
click at [873, 83] on span "save changes" at bounding box center [862, 83] width 76 height 37
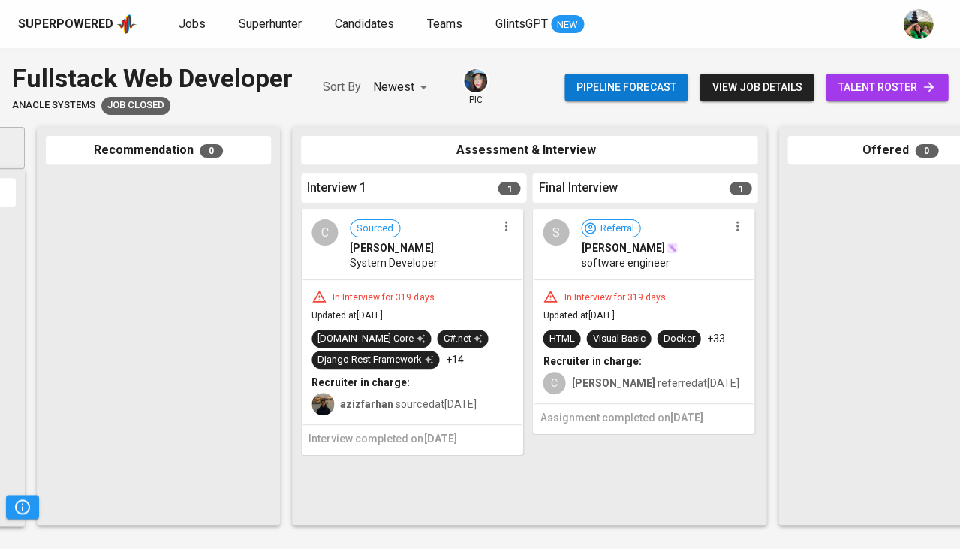
scroll to position [0, 240]
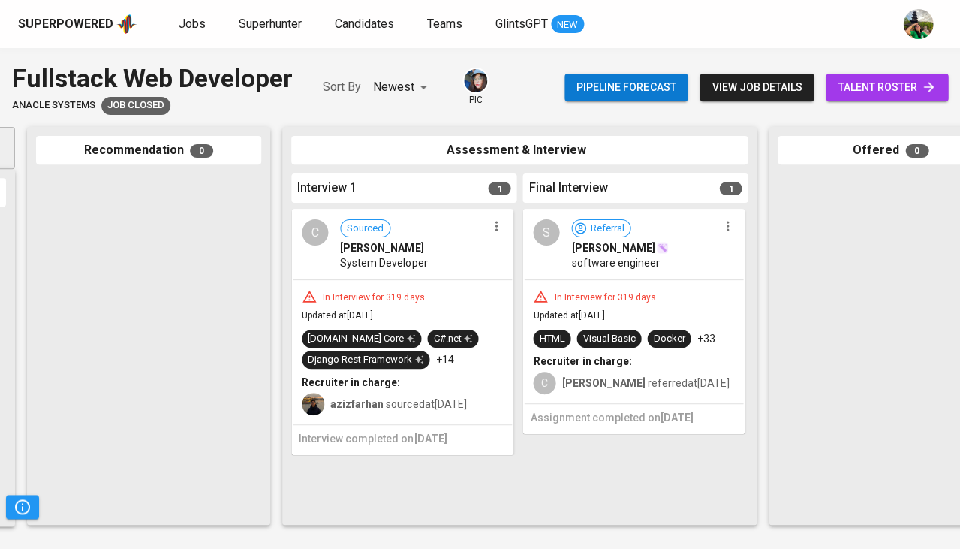
click at [655, 296] on div "In Interview for 319 days" at bounding box center [604, 297] width 113 height 13
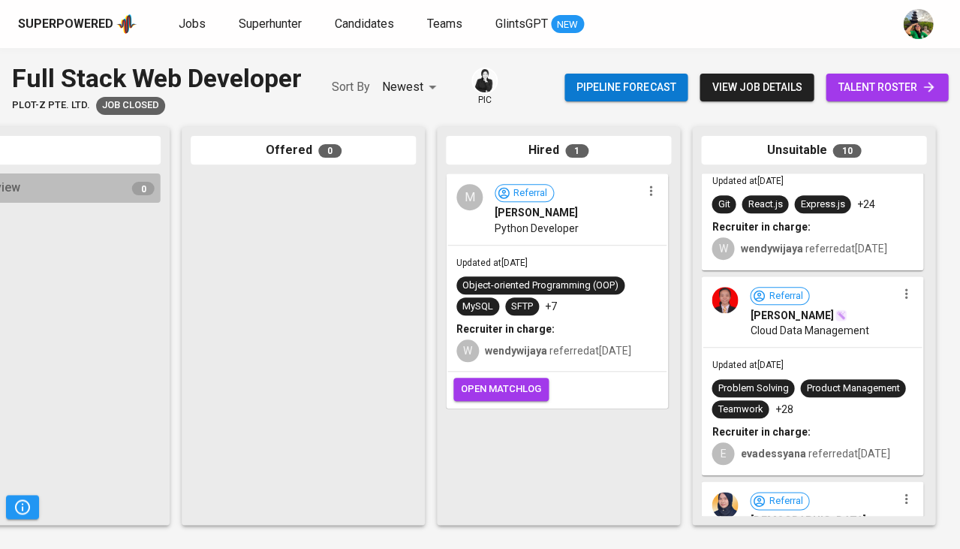
scroll to position [771, 0]
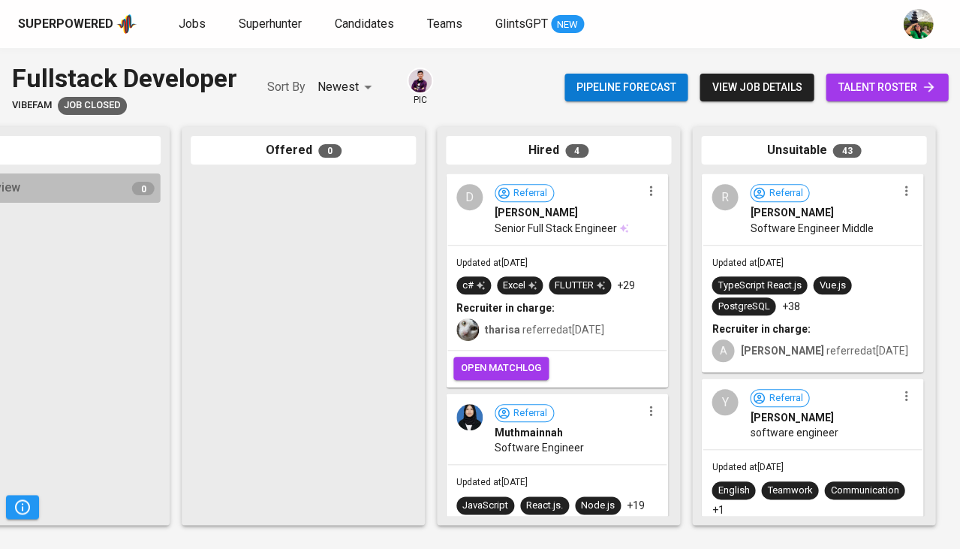
scroll to position [0, 828]
click at [834, 276] on div "Vue.js" at bounding box center [832, 285] width 38 height 18
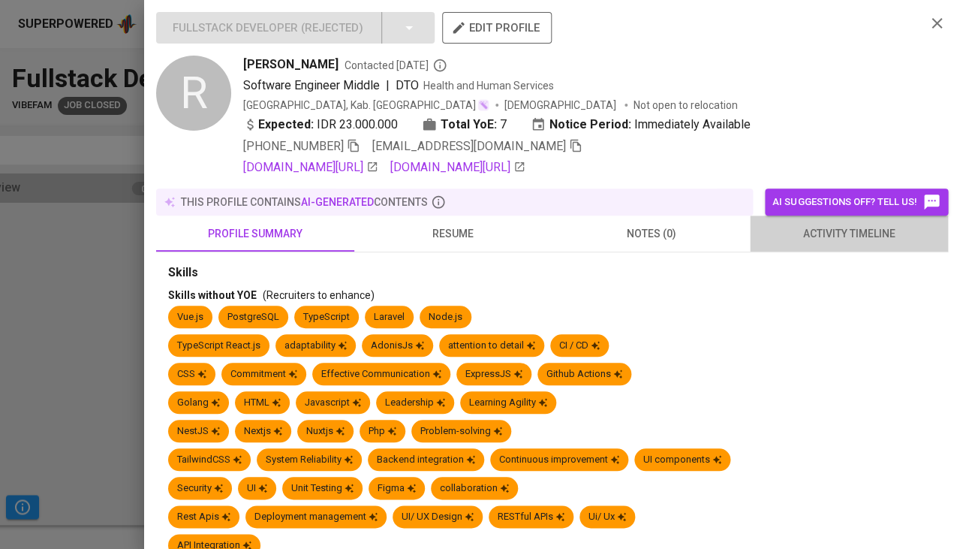
click at [845, 217] on button "activity timeline" at bounding box center [849, 233] width 198 height 36
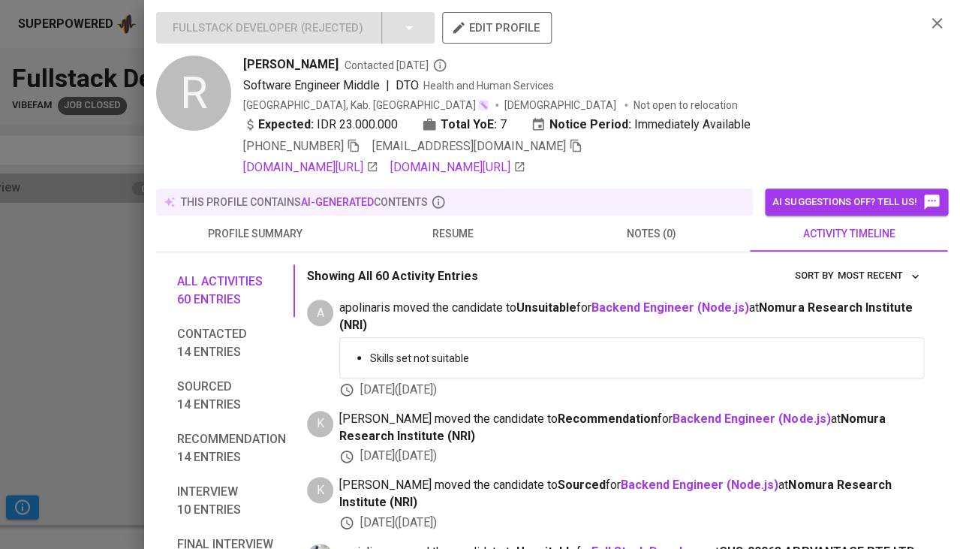
scroll to position [85, 0]
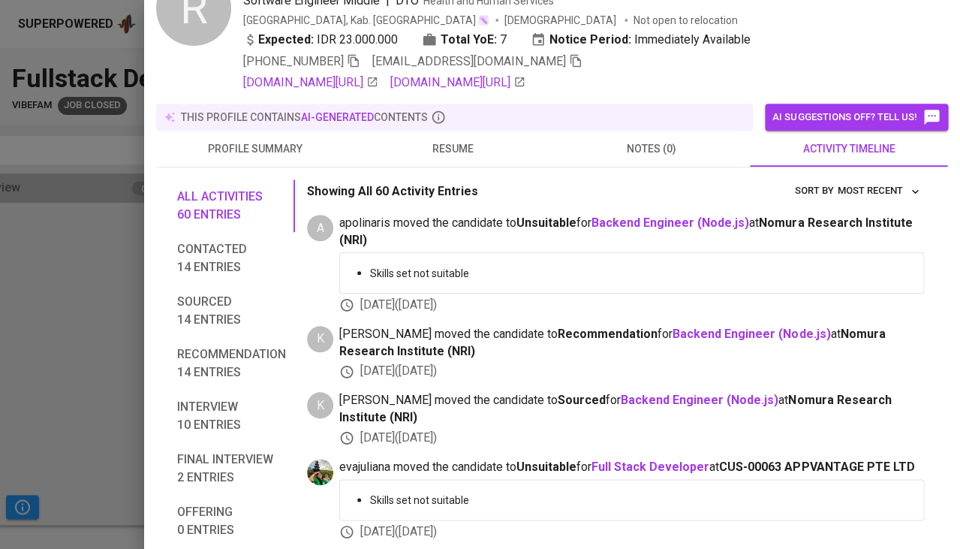
click at [89, 375] on div at bounding box center [480, 274] width 960 height 549
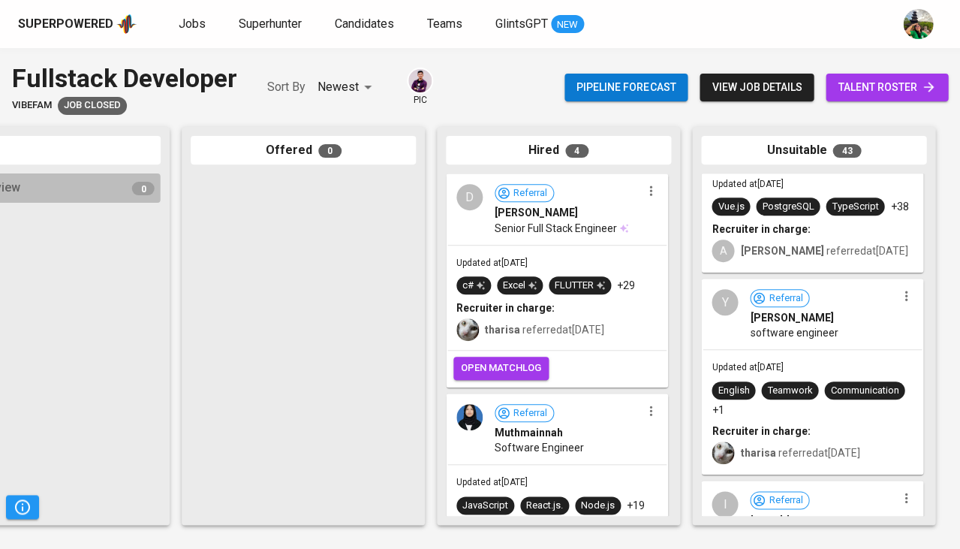
scroll to position [82, 0]
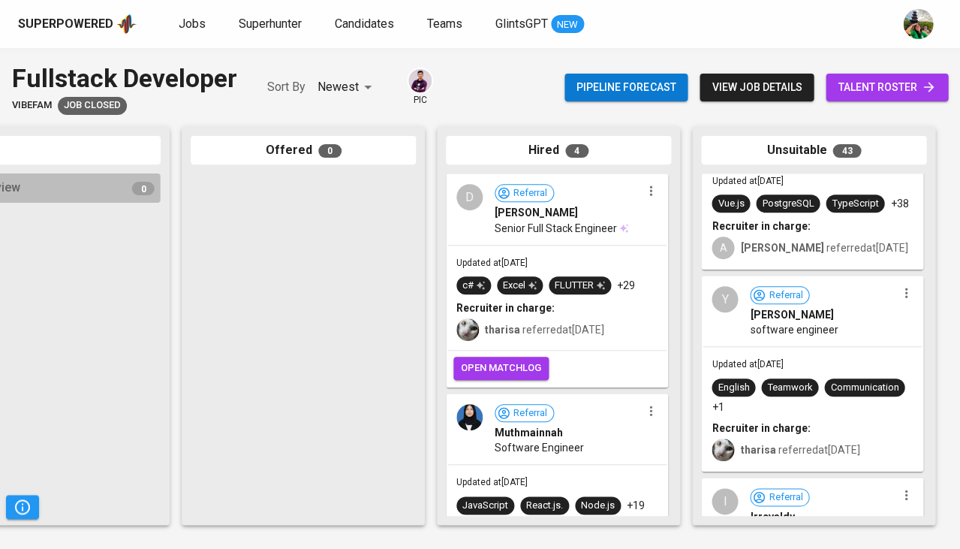
click at [827, 322] on span "Yohanes Keanoe" at bounding box center [791, 314] width 83 height 15
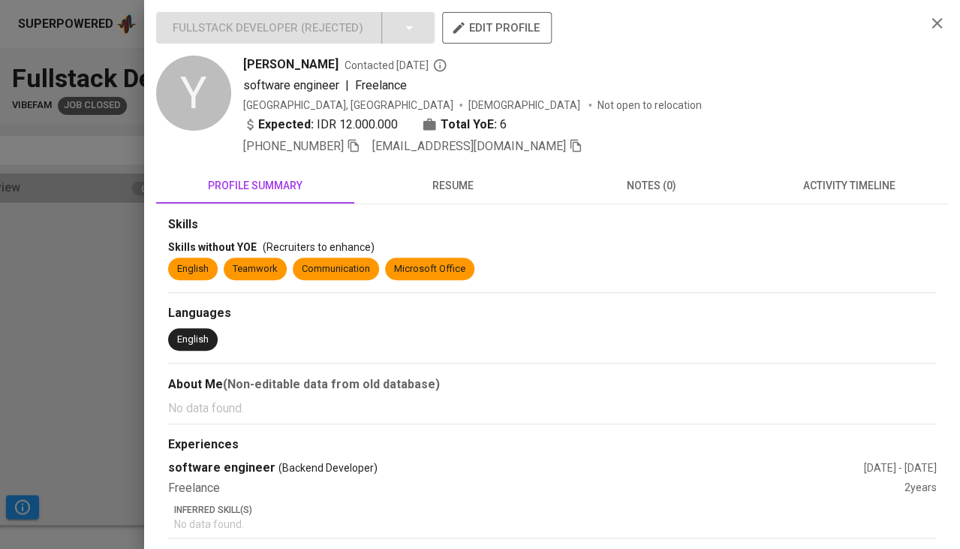
click at [848, 185] on span "activity timeline" at bounding box center [849, 185] width 180 height 19
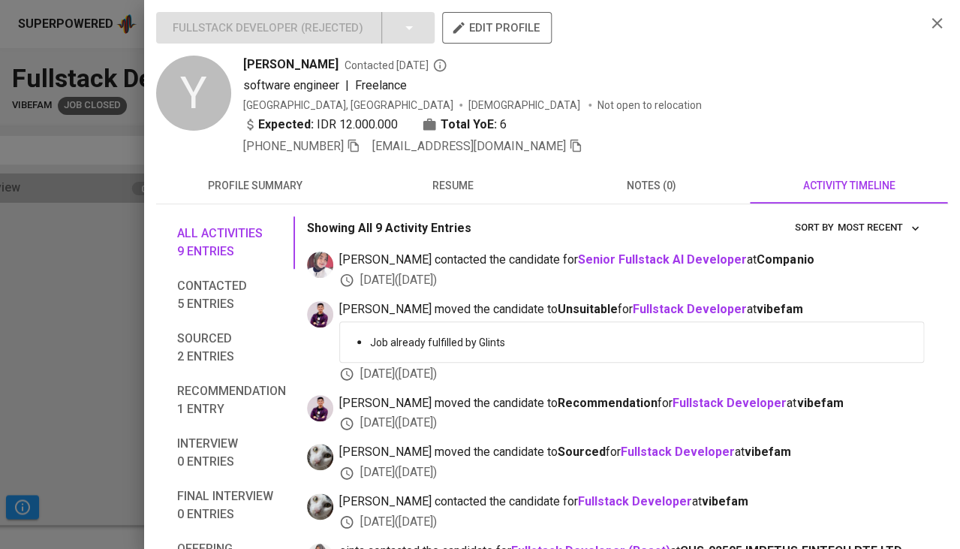
click at [459, 193] on button "resume" at bounding box center [453, 185] width 198 height 36
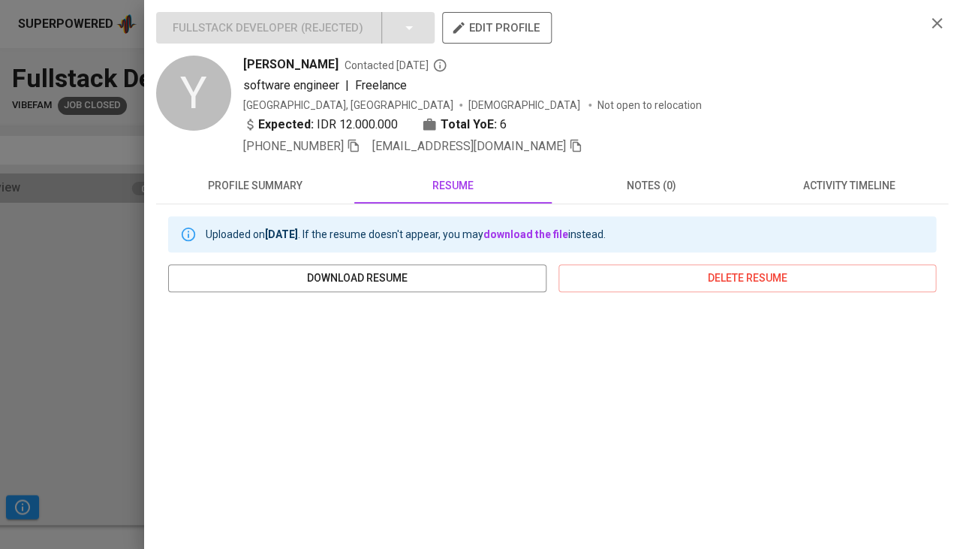
scroll to position [221, 0]
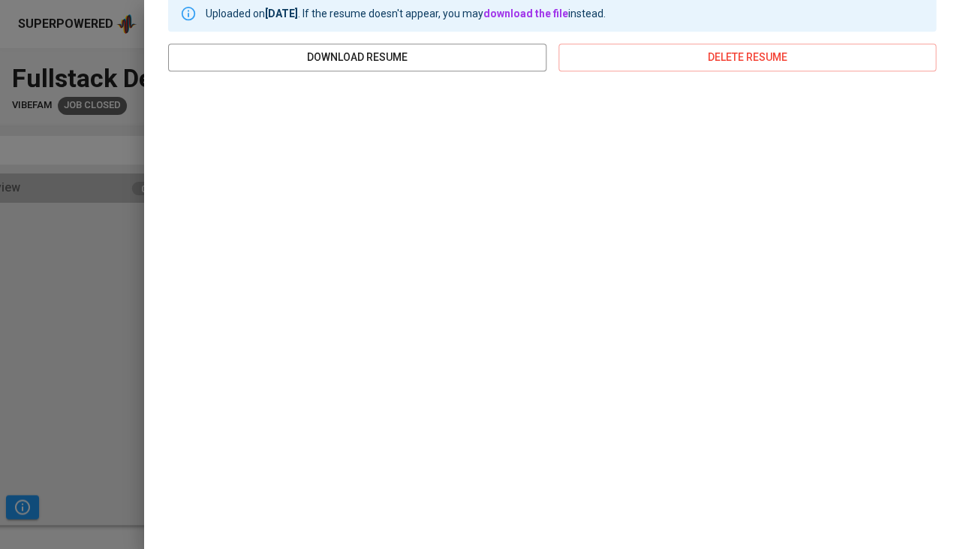
click at [81, 330] on div at bounding box center [480, 274] width 960 height 549
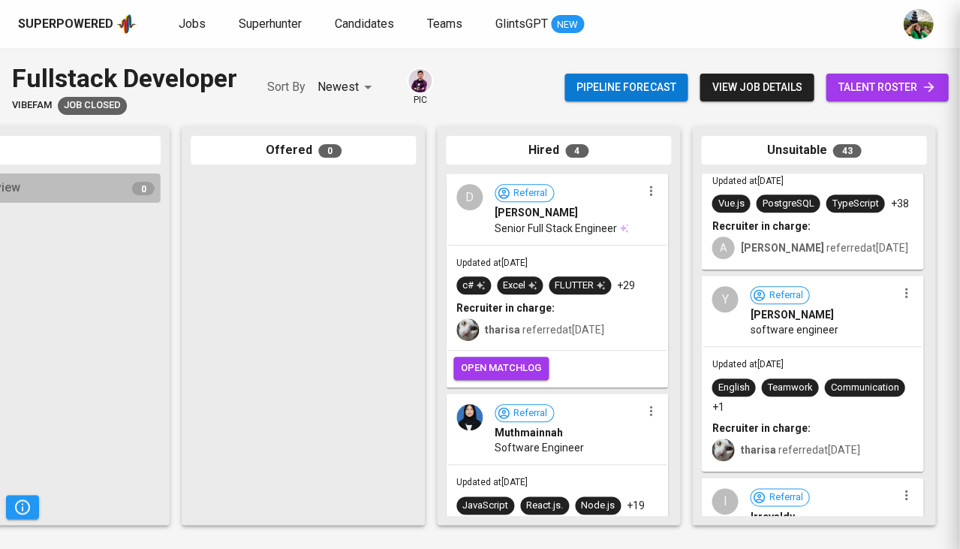
scroll to position [0, 0]
click at [894, 87] on span "talent roster" at bounding box center [887, 87] width 98 height 19
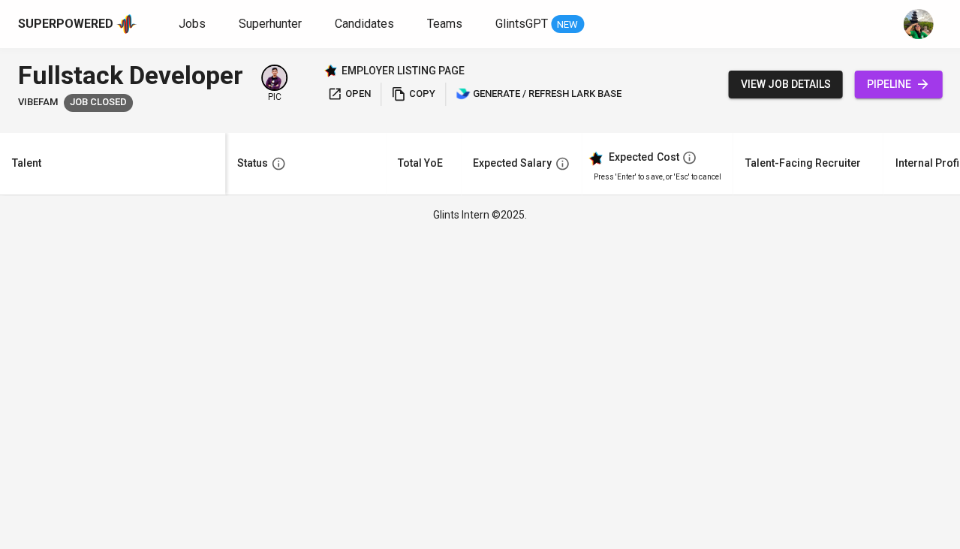
click at [917, 84] on icon at bounding box center [922, 84] width 15 height 15
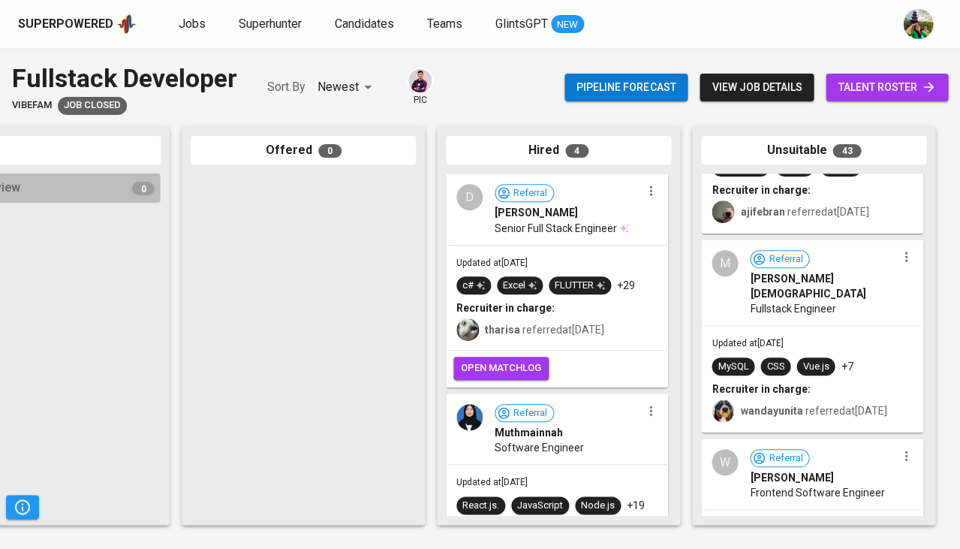
scroll to position [6991, 0]
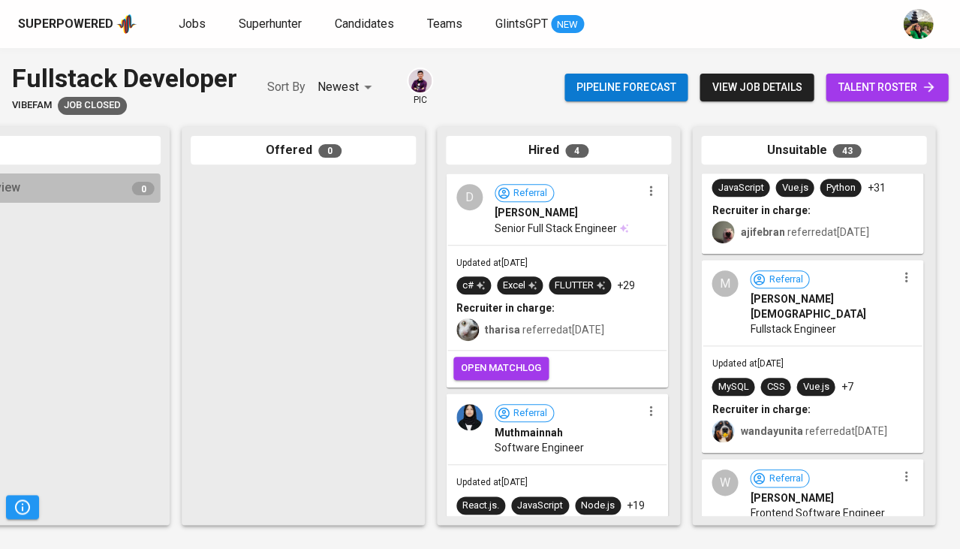
click at [860, 346] on div "Updated at Mar 21, 2024 MySQL CSS Vue.js +7 Recruiter in charge: wandayunita re…" at bounding box center [812, 398] width 219 height 105
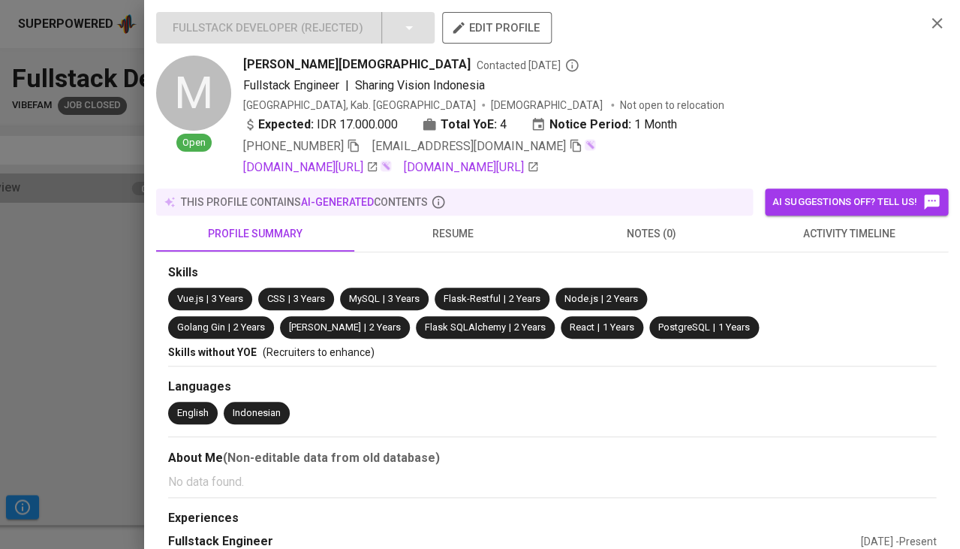
click at [854, 224] on span "activity timeline" at bounding box center [849, 233] width 180 height 19
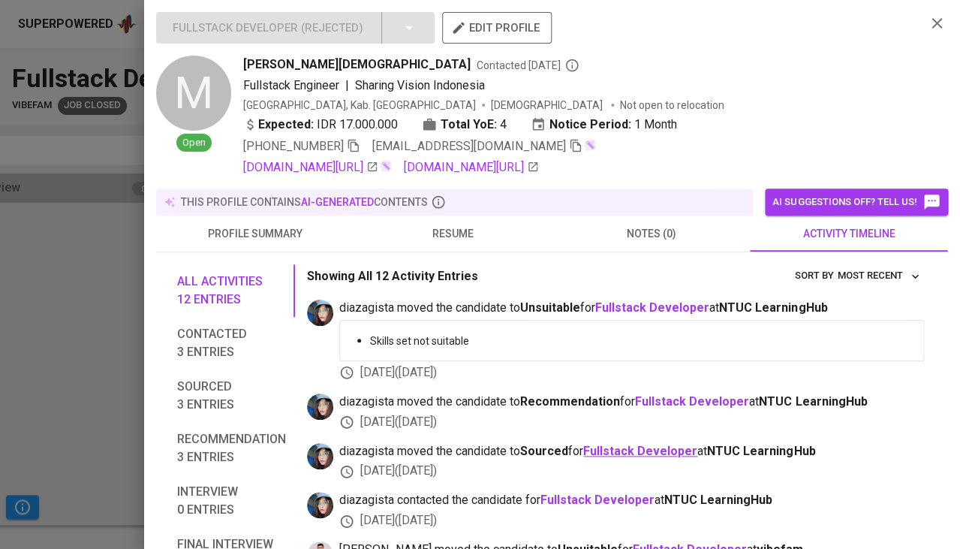
scroll to position [97, 0]
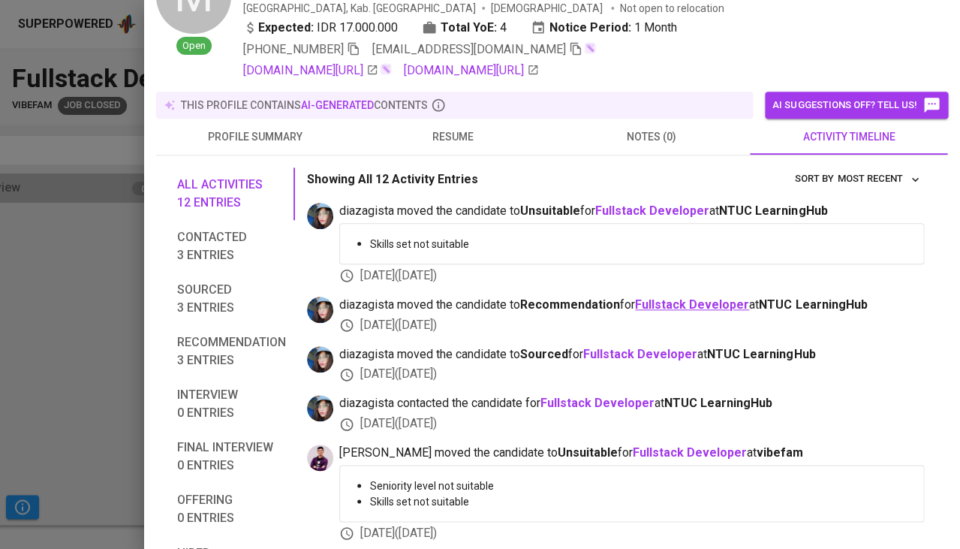
click at [686, 307] on b "Fullstack Developer" at bounding box center [692, 304] width 114 height 14
click at [463, 142] on button "resume" at bounding box center [453, 137] width 198 height 36
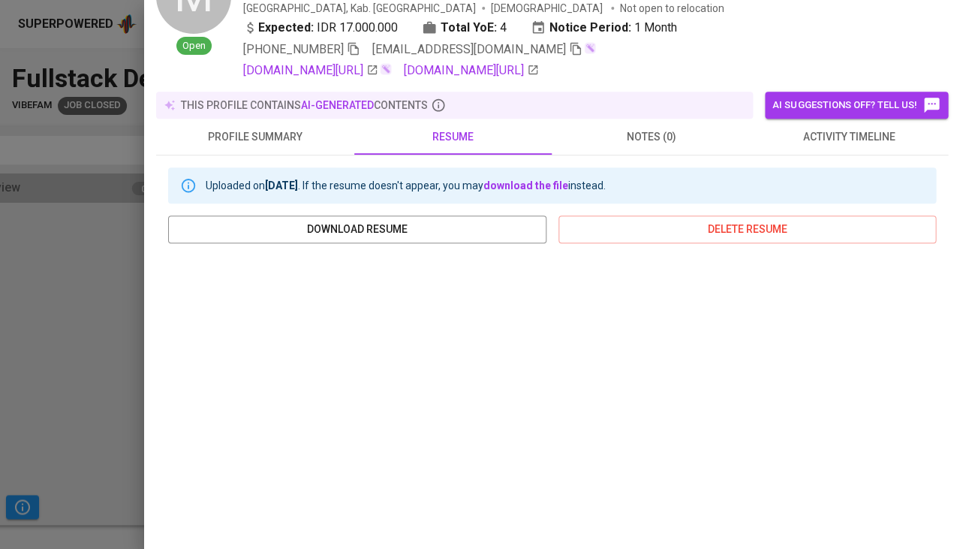
click at [132, 447] on div at bounding box center [480, 274] width 960 height 549
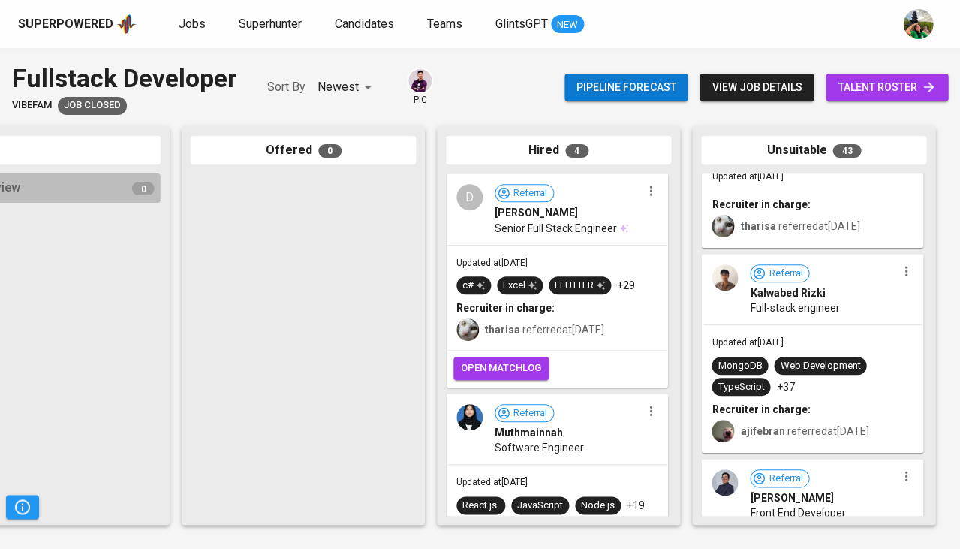
scroll to position [6595, 0]
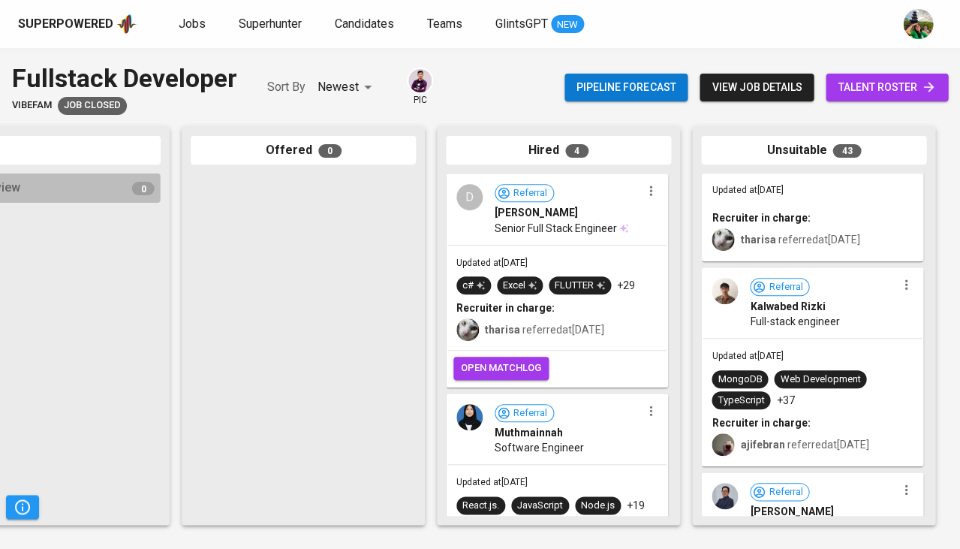
click at [833, 325] on div "Referral Kalwabed Rizki Full-stack engineer" at bounding box center [812, 303] width 219 height 69
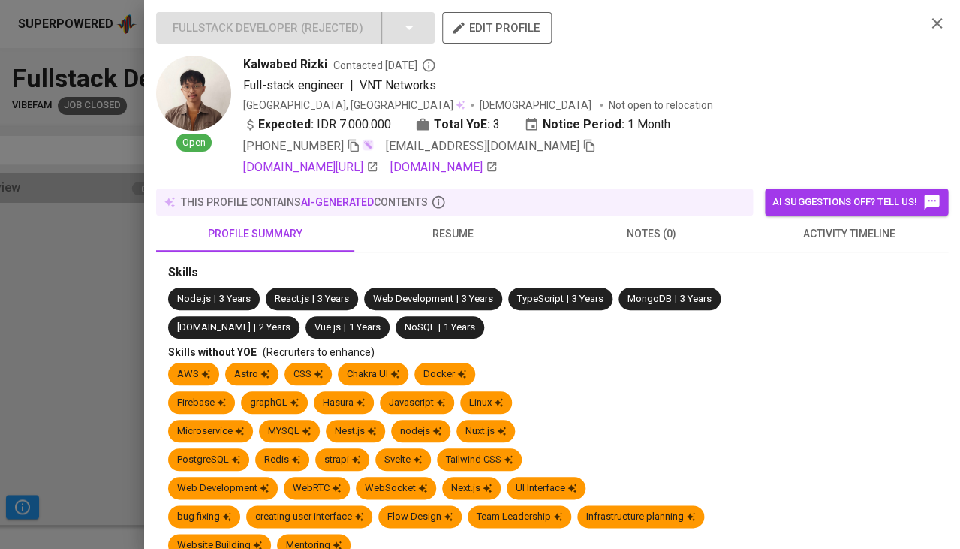
click at [462, 228] on span "resume" at bounding box center [453, 233] width 180 height 19
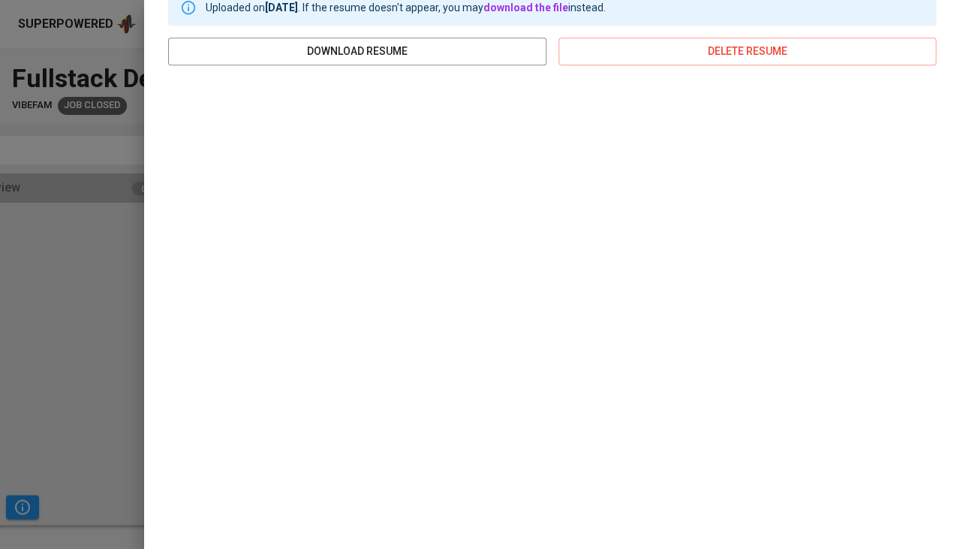
scroll to position [274, 0]
click at [75, 294] on div at bounding box center [480, 274] width 960 height 549
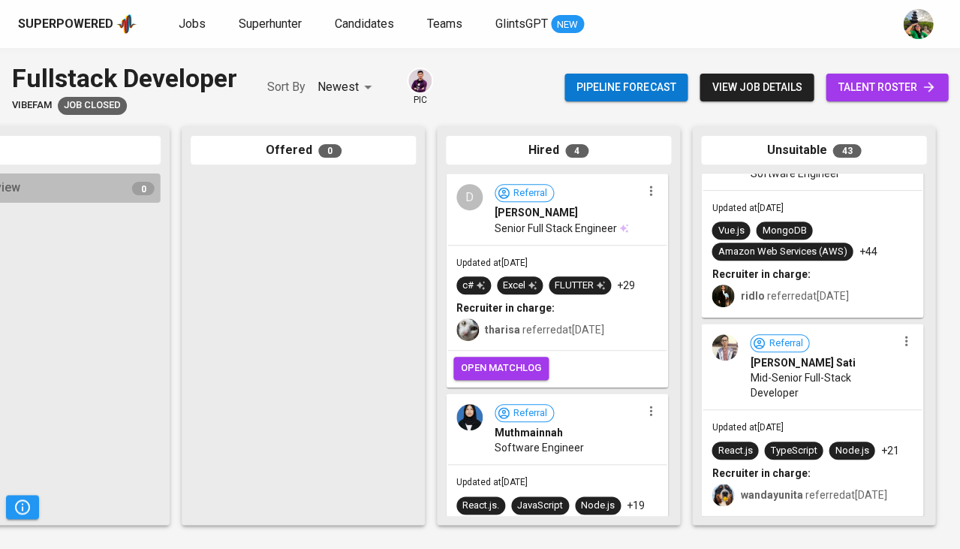
scroll to position [5260, 0]
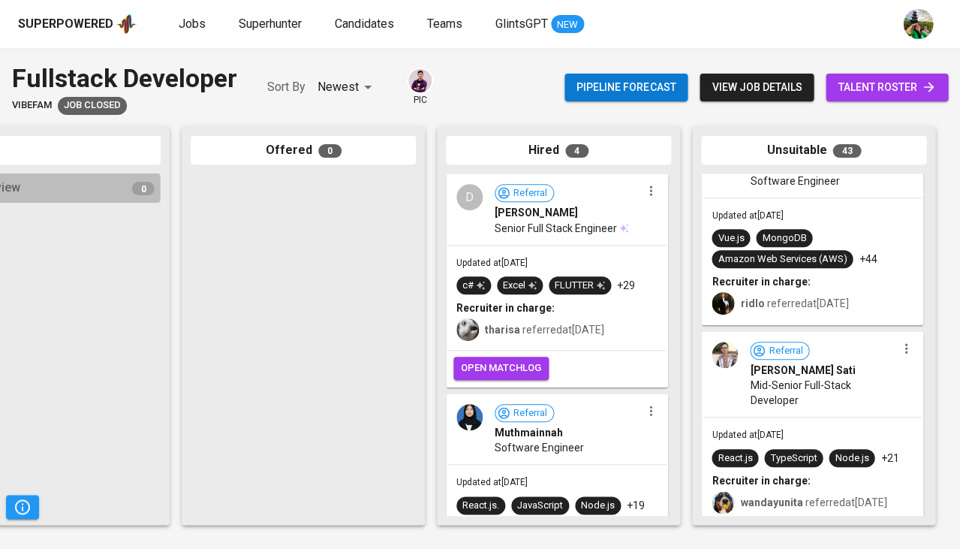
click at [836, 351] on span "Referral Muhammad Firdaus Sati" at bounding box center [823, 360] width 146 height 36
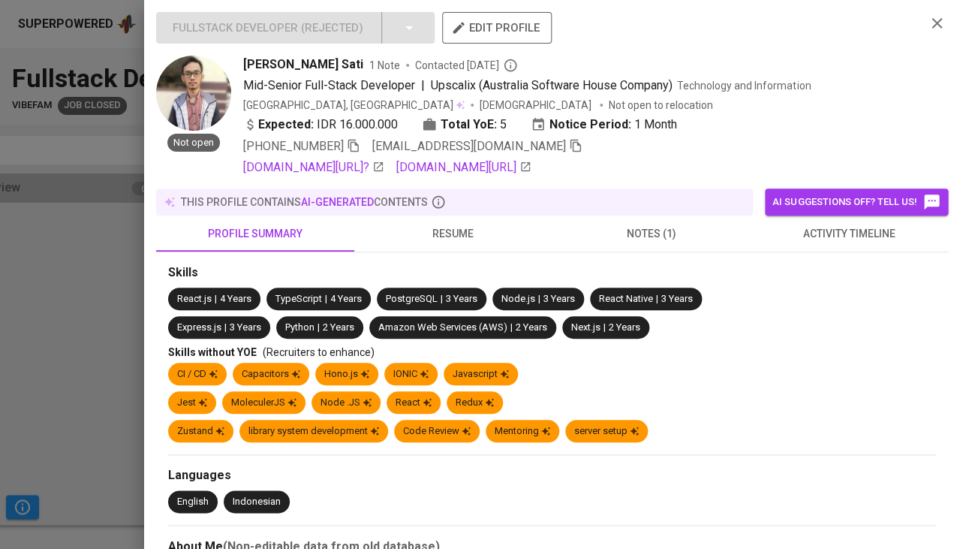
click at [465, 225] on span "resume" at bounding box center [453, 233] width 180 height 19
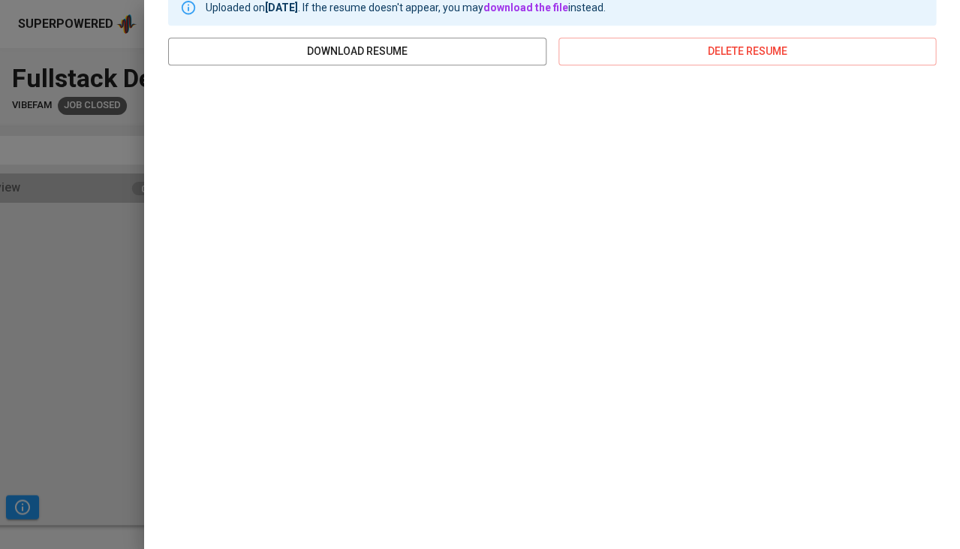
scroll to position [274, 0]
click at [82, 286] on div at bounding box center [480, 274] width 960 height 549
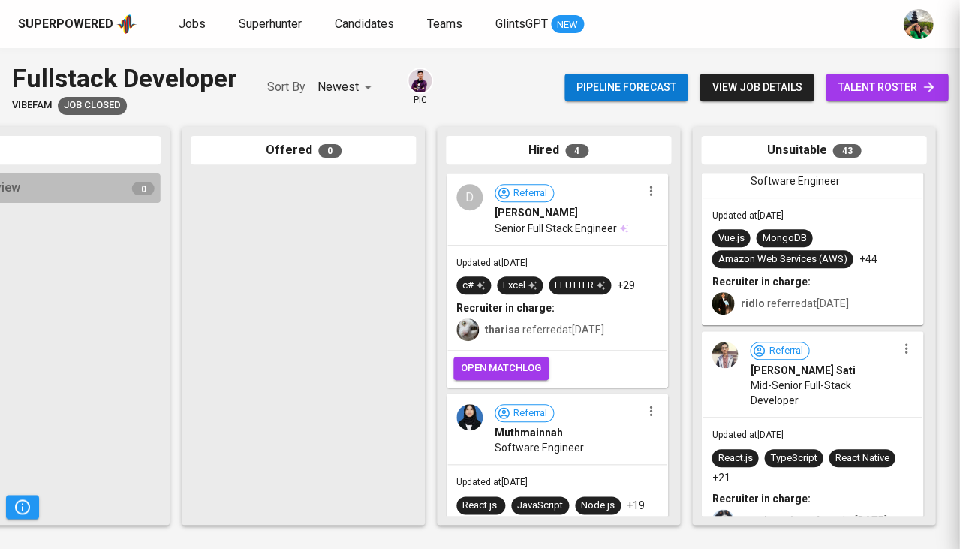
scroll to position [0, 0]
click at [356, 30] on span "Candidates" at bounding box center [364, 24] width 59 height 14
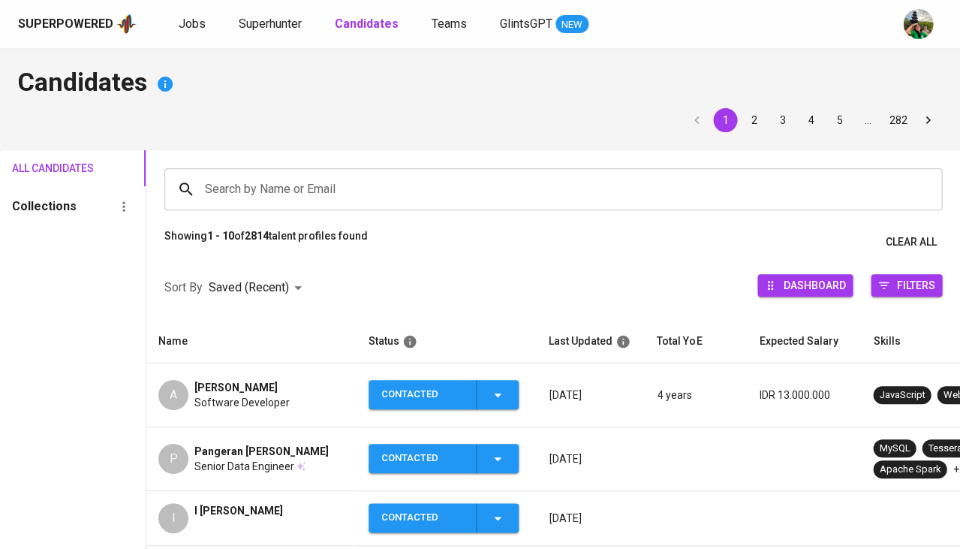
click at [265, 185] on input "Search by Name or Email" at bounding box center [557, 189] width 712 height 29
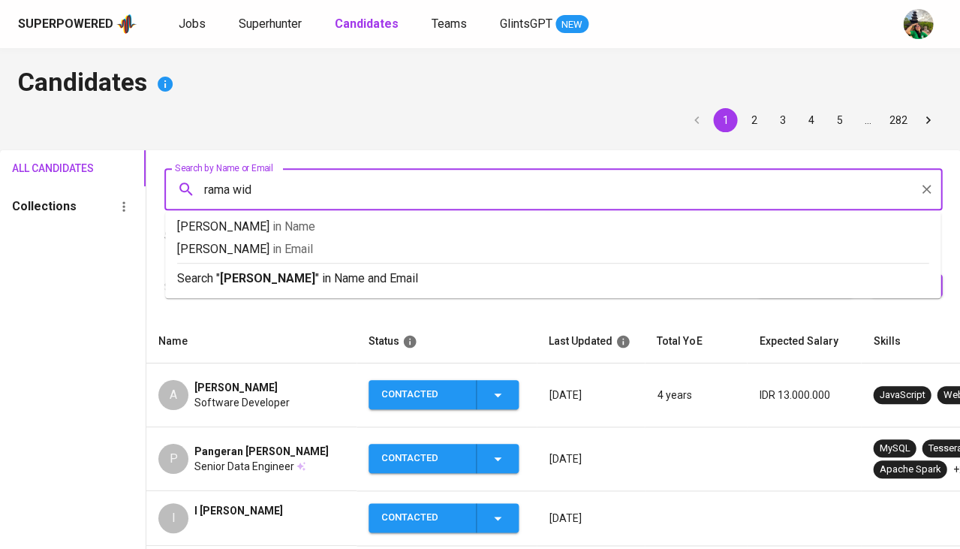
type input "rama widi"
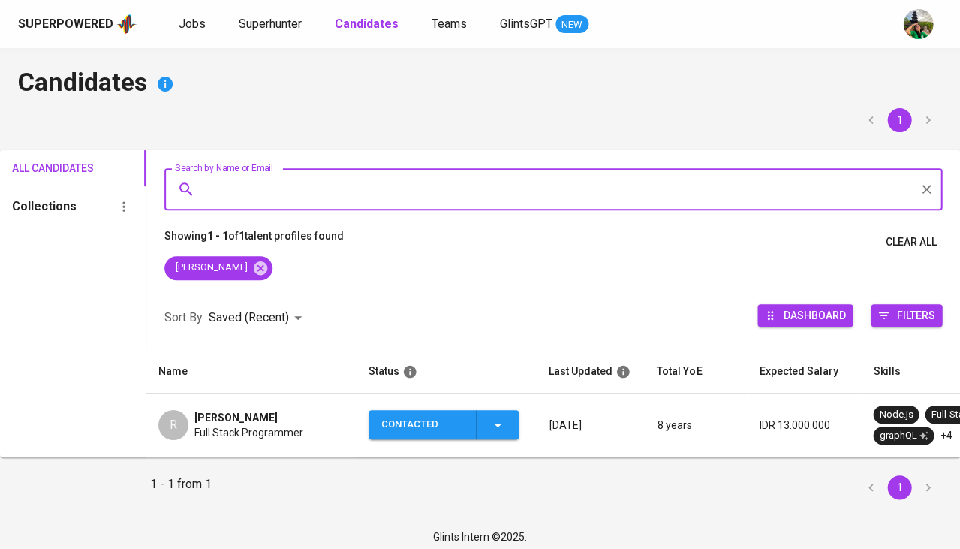
click at [251, 416] on span "RAMA WIDI PRADITA" at bounding box center [235, 417] width 83 height 15
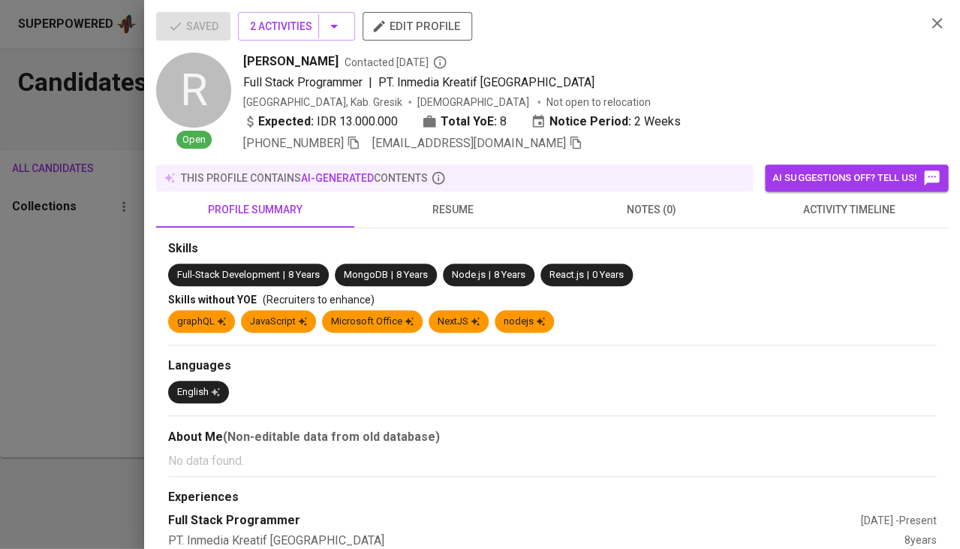
click at [450, 210] on span "resume" at bounding box center [453, 209] width 180 height 19
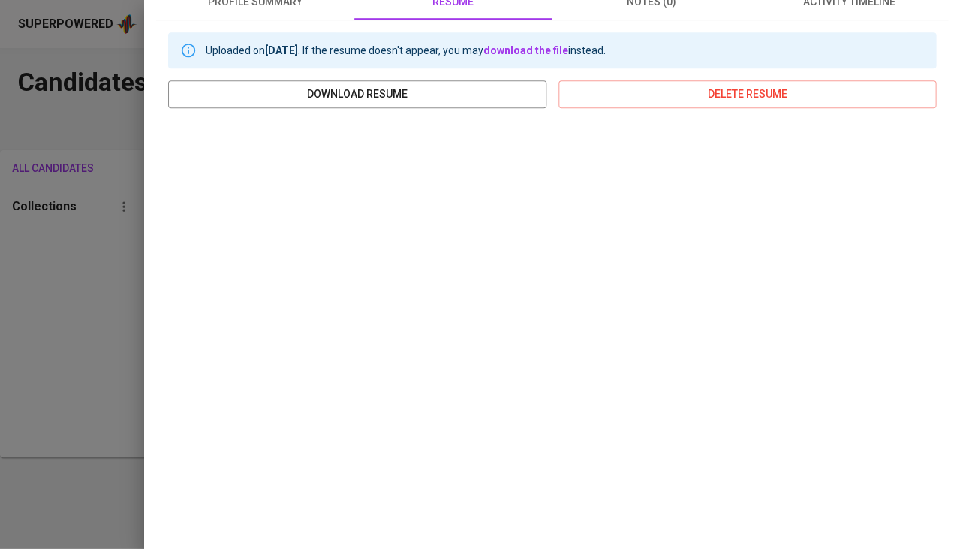
scroll to position [237, 0]
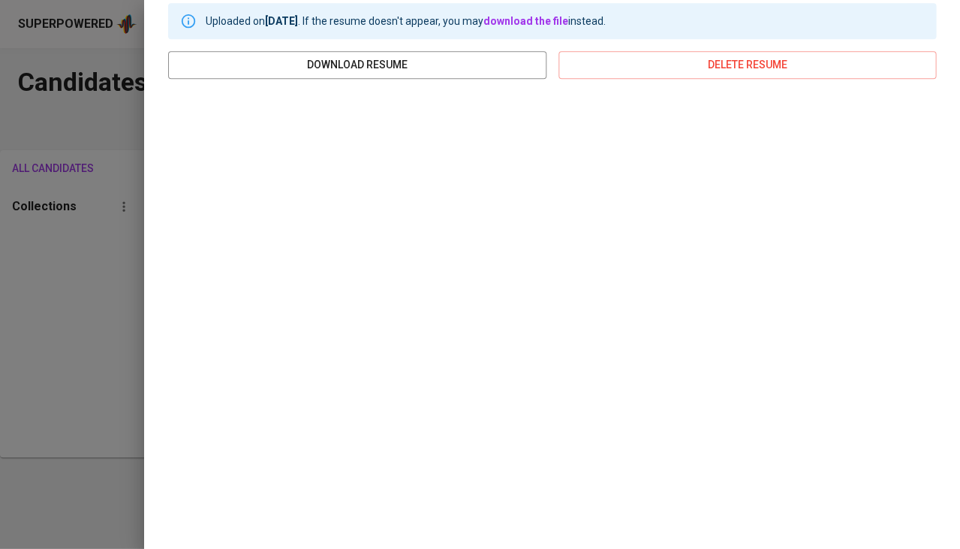
click at [77, 315] on div at bounding box center [480, 274] width 960 height 549
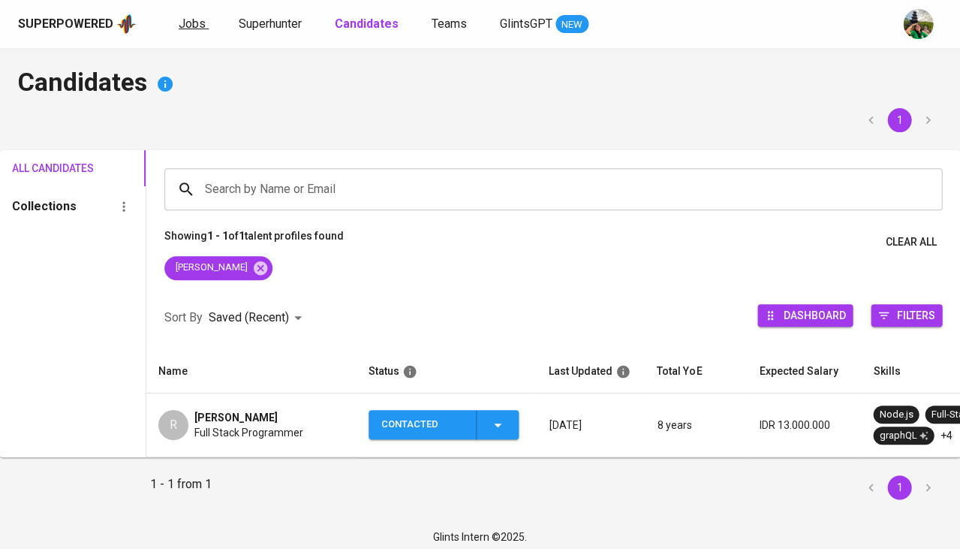
click at [191, 26] on span "Jobs" at bounding box center [192, 24] width 27 height 14
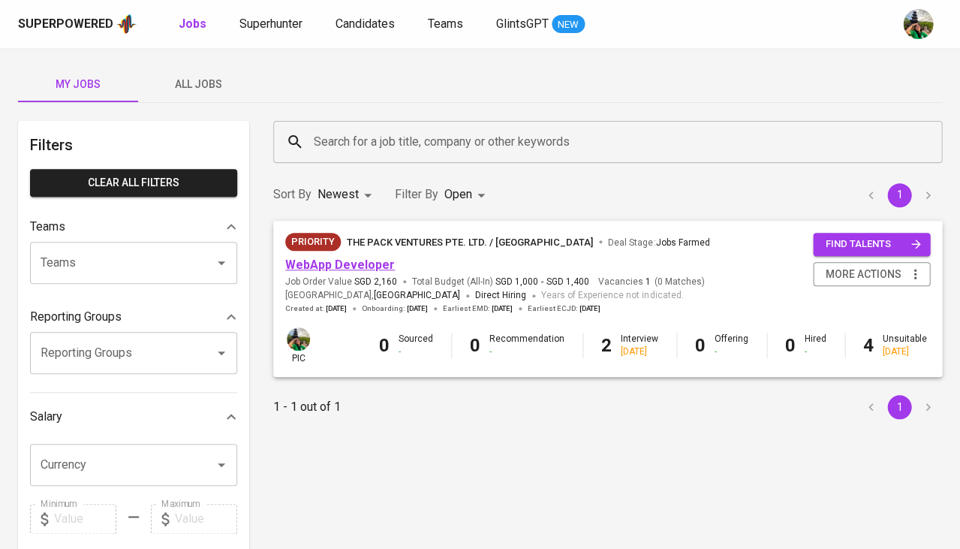
click at [339, 266] on link "WebApp Developer" at bounding box center [340, 264] width 110 height 14
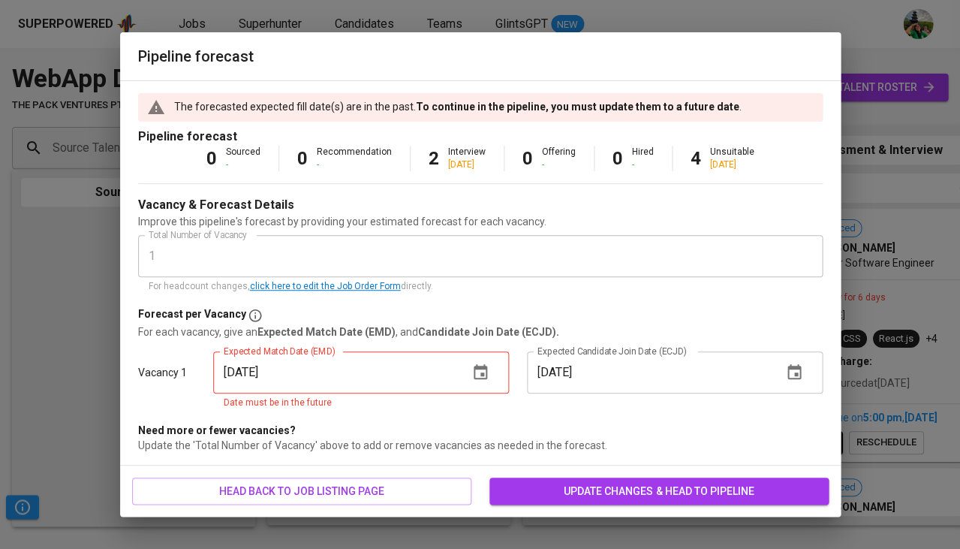
click at [563, 500] on button "update changes & head to pipeline" at bounding box center [658, 491] width 339 height 28
click at [490, 375] on button "button" at bounding box center [480, 372] width 36 height 36
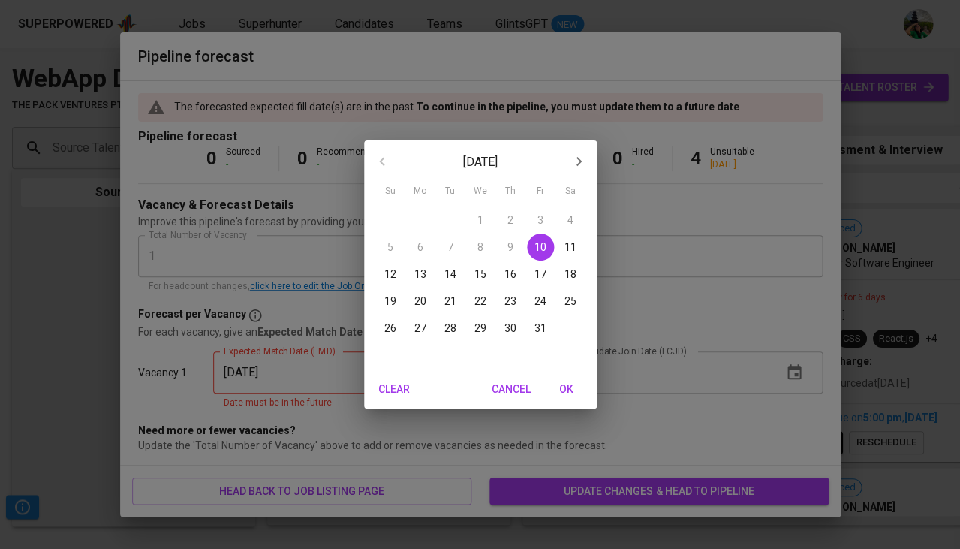
click at [571, 390] on span "OK" at bounding box center [567, 389] width 36 height 19
type input "10/10/2025"
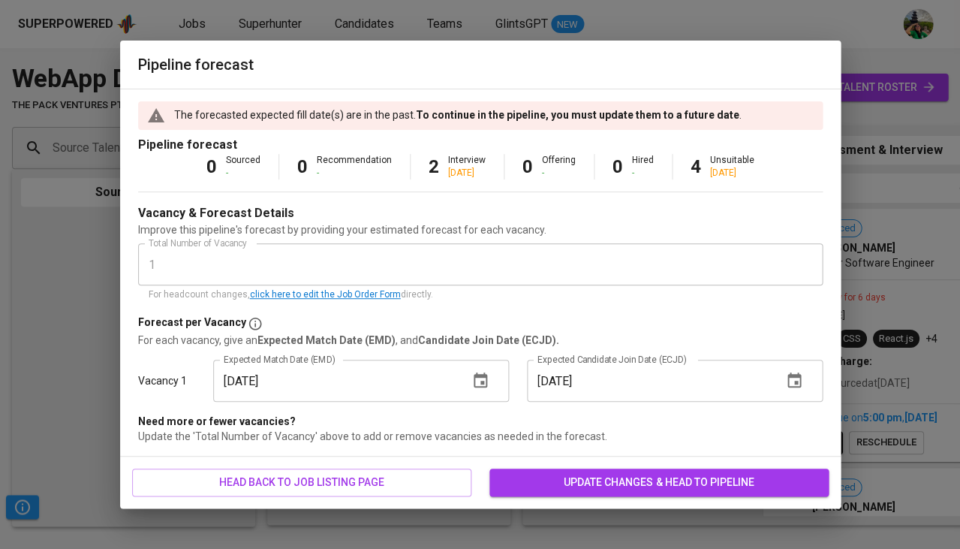
click at [574, 480] on span "update changes & head to pipeline" at bounding box center [658, 482] width 315 height 19
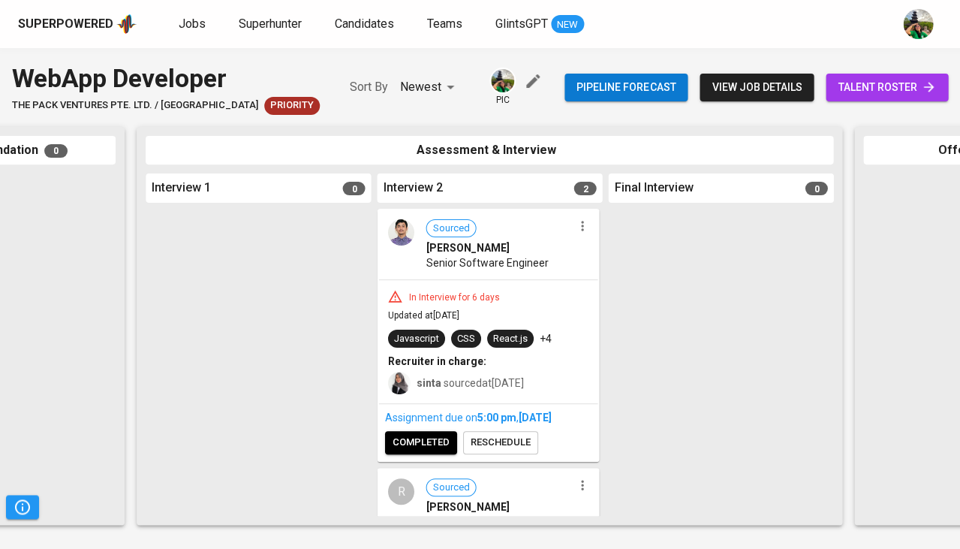
scroll to position [65, 0]
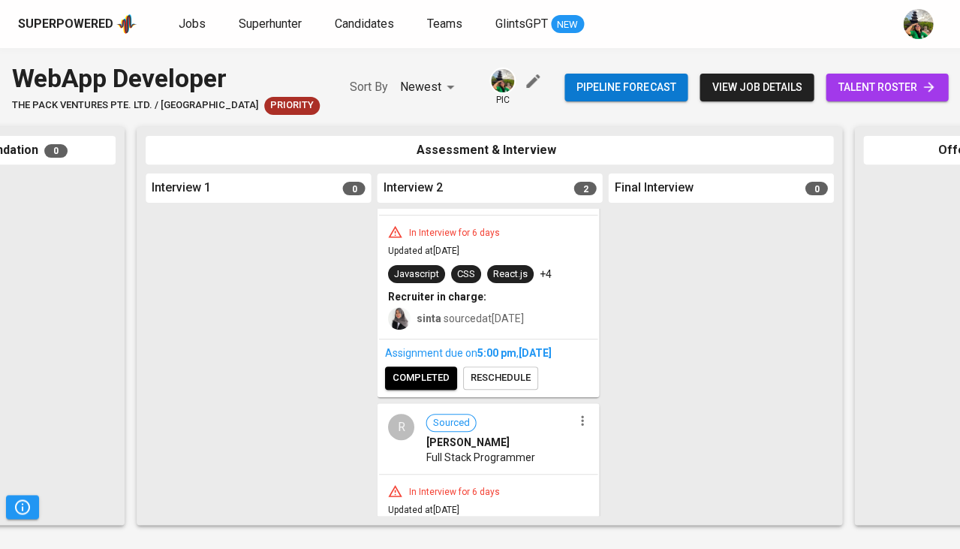
click at [414, 372] on span "completed" at bounding box center [420, 377] width 57 height 17
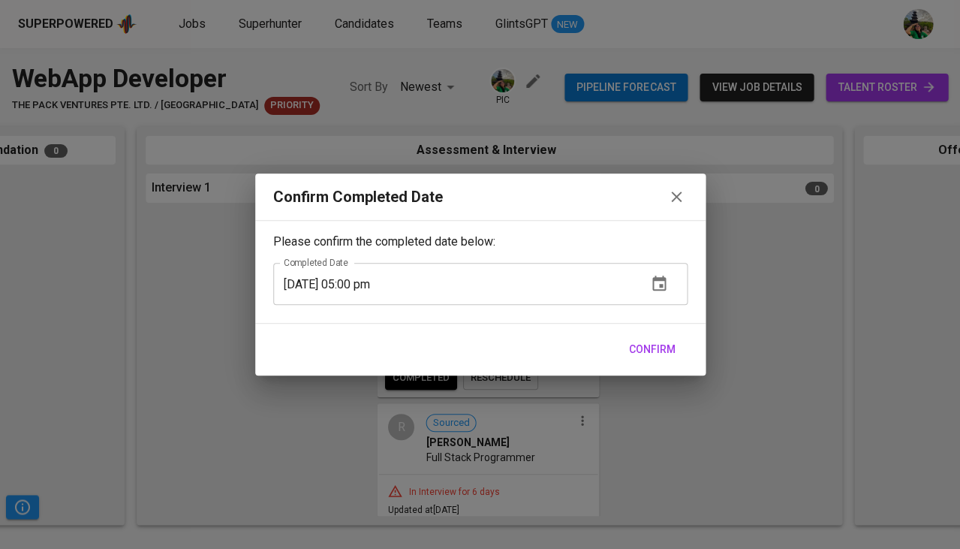
click at [657, 344] on span "Confirm" at bounding box center [652, 349] width 47 height 19
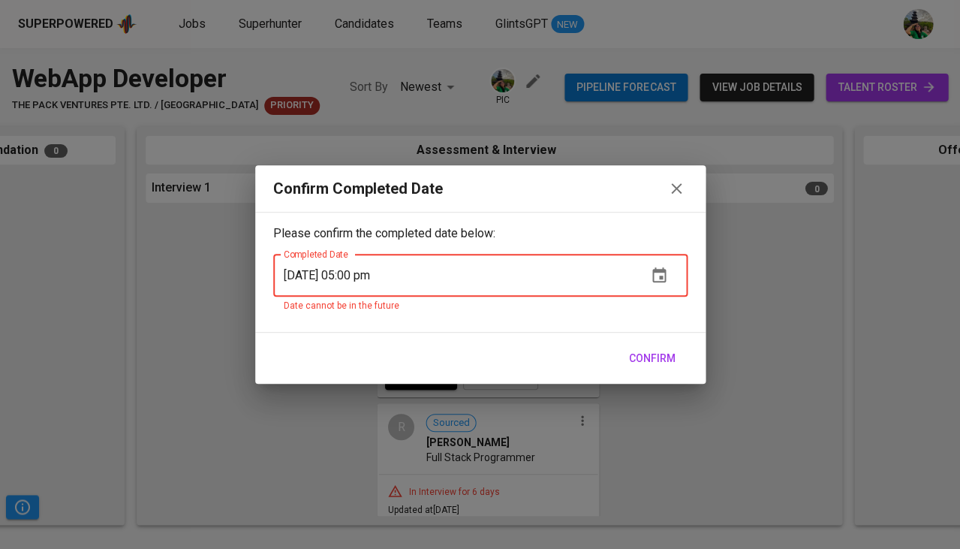
click at [360, 273] on input "10/10/2025 05:00 pm" at bounding box center [454, 275] width 362 height 42
type input "10/10/2025 02:38 pm"
click at [665, 355] on span "Confirm" at bounding box center [652, 358] width 47 height 19
click at [677, 188] on icon "button" at bounding box center [676, 188] width 11 height 11
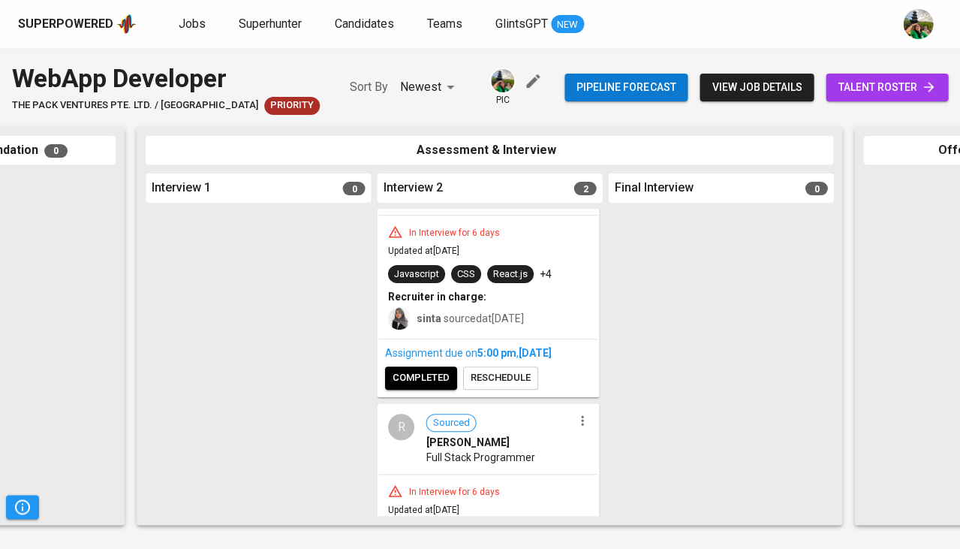
click at [514, 378] on span "reschedule" at bounding box center [500, 377] width 60 height 17
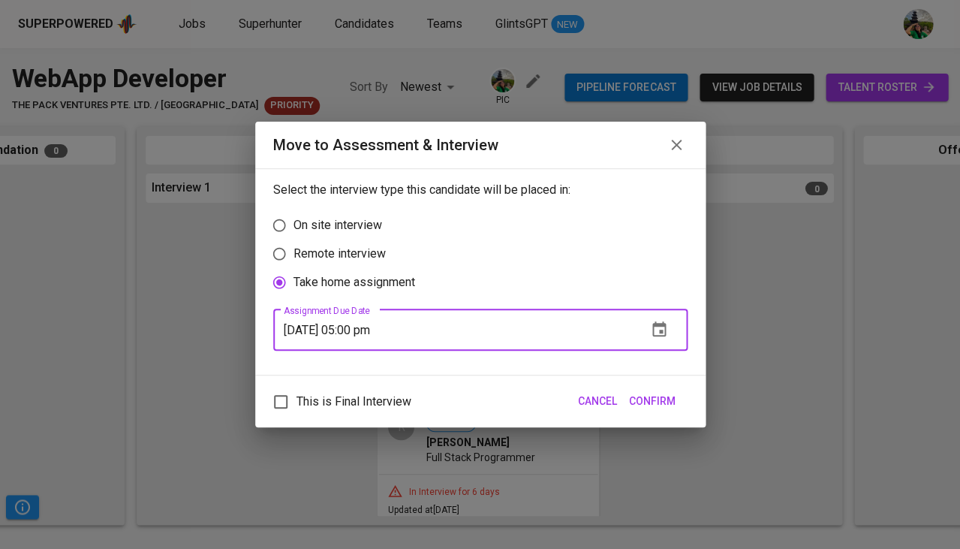
click at [364, 323] on input "10/10/2025 05:00 pm" at bounding box center [454, 330] width 362 height 42
type input "10/10/2025 02:38 pm"
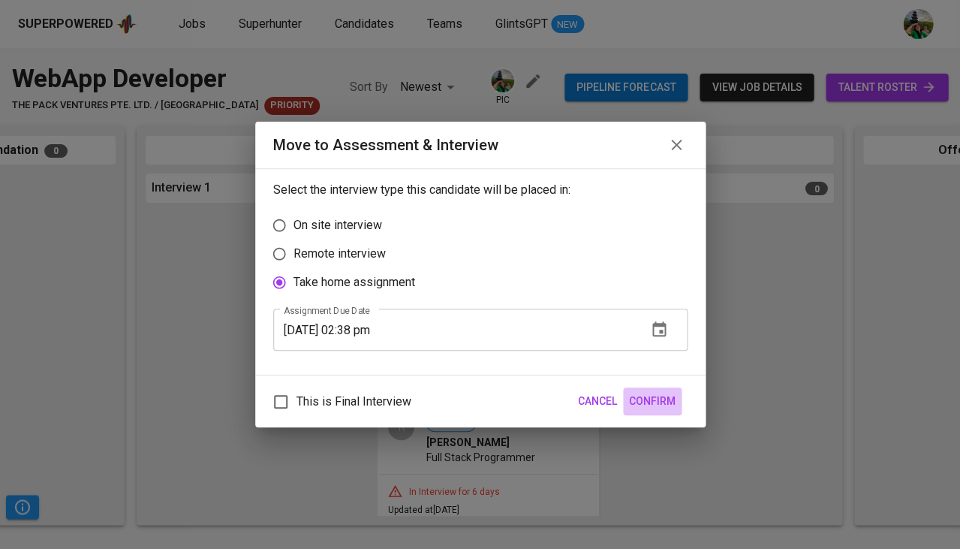
click at [655, 392] on span "Confirm" at bounding box center [652, 401] width 47 height 19
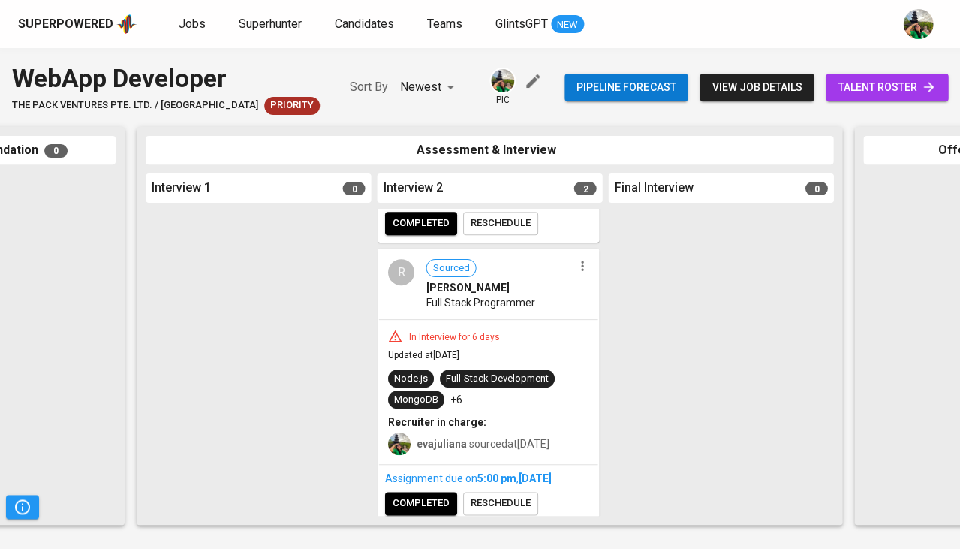
scroll to position [218, 0]
click at [515, 495] on span "reschedule" at bounding box center [500, 503] width 60 height 17
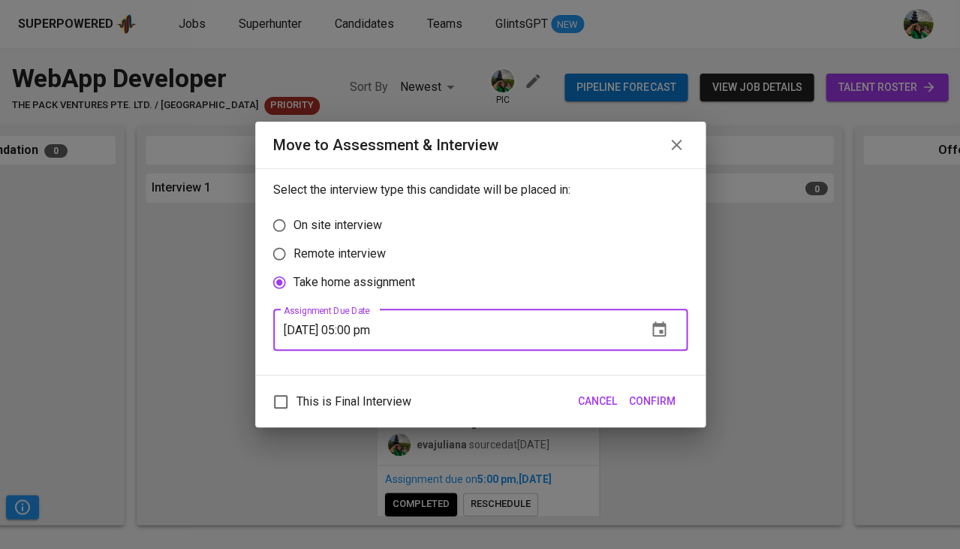
click at [363, 331] on input "10/10/2025 05:00 pm" at bounding box center [454, 330] width 362 height 42
type input "10/10/2025 02:38 pm"
click at [652, 395] on span "Confirm" at bounding box center [652, 401] width 47 height 19
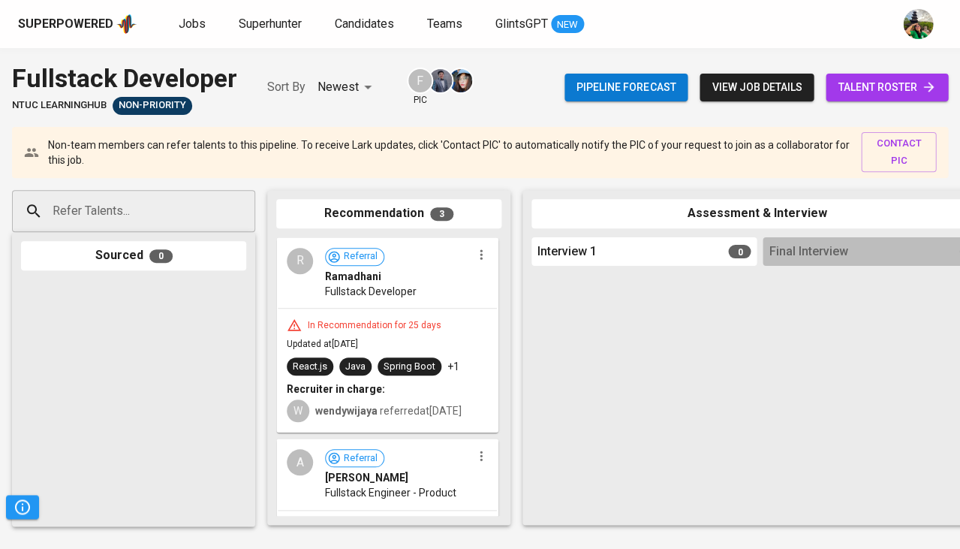
click at [348, 384] on b "Recruiter in charge:" at bounding box center [336, 389] width 98 height 12
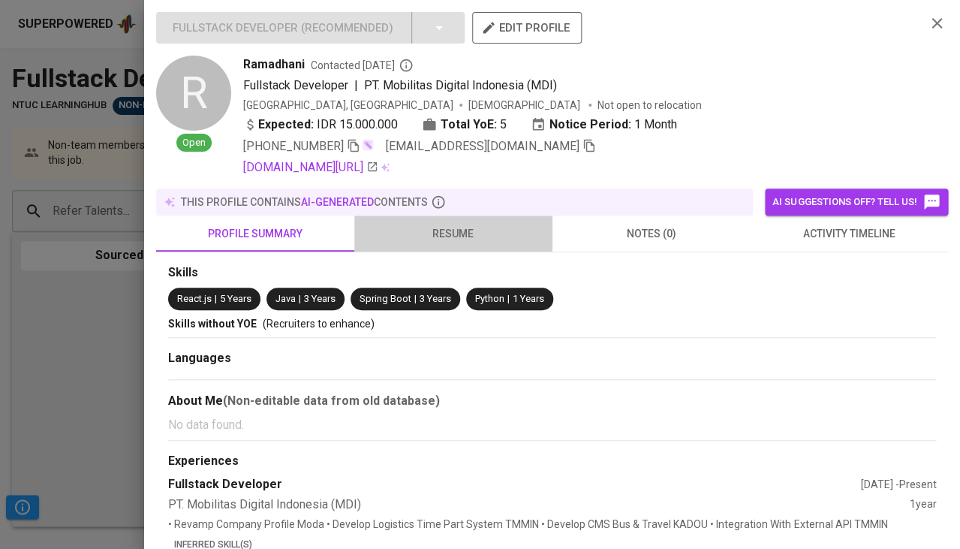
click at [446, 217] on button "resume" at bounding box center [453, 233] width 198 height 36
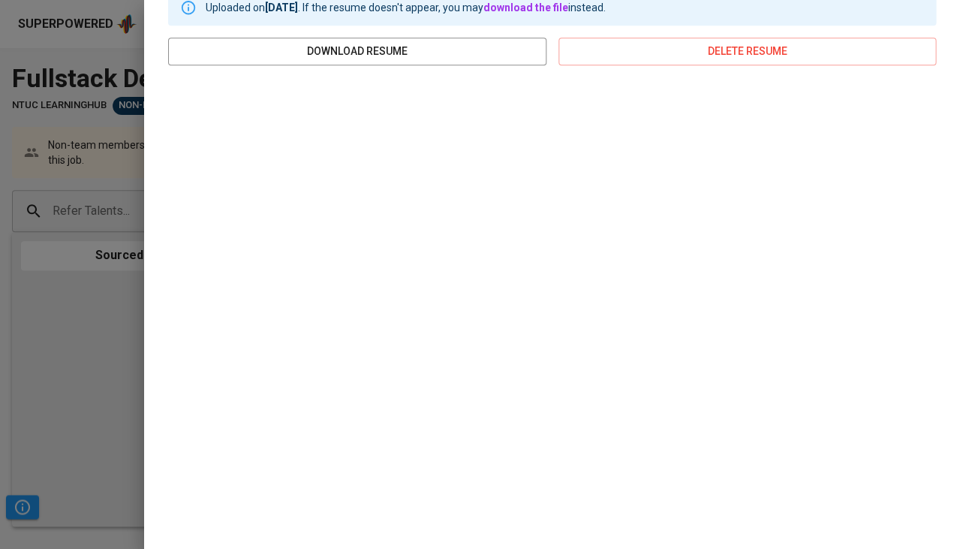
scroll to position [274, 0]
click at [25, 330] on div at bounding box center [480, 274] width 960 height 549
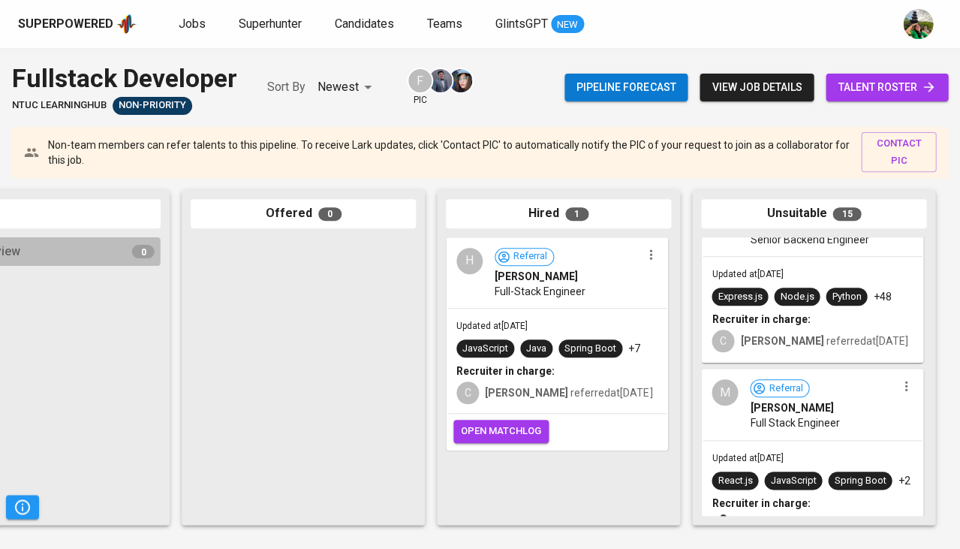
scroll to position [53, 0]
click at [781, 420] on span "Full Stack Engineer" at bounding box center [794, 421] width 89 height 15
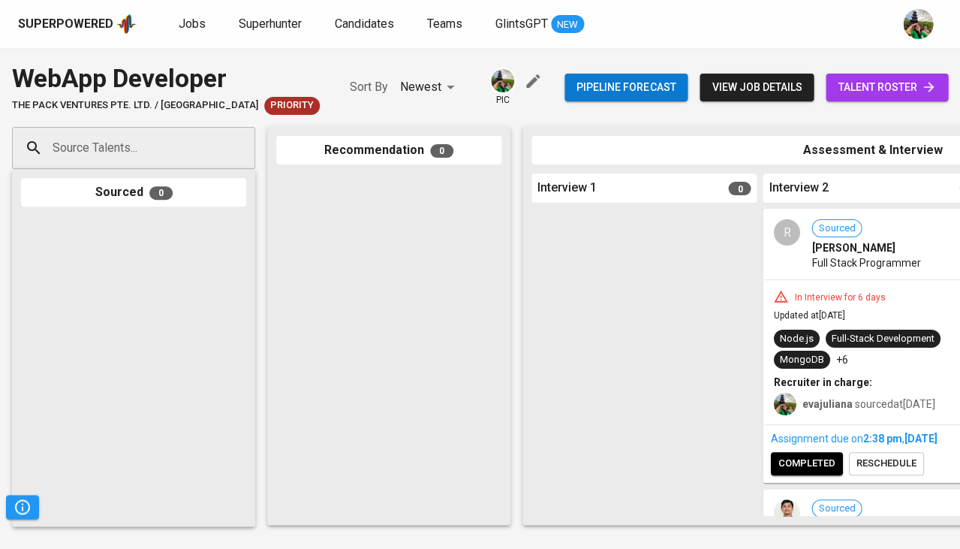
scroll to position [218, 0]
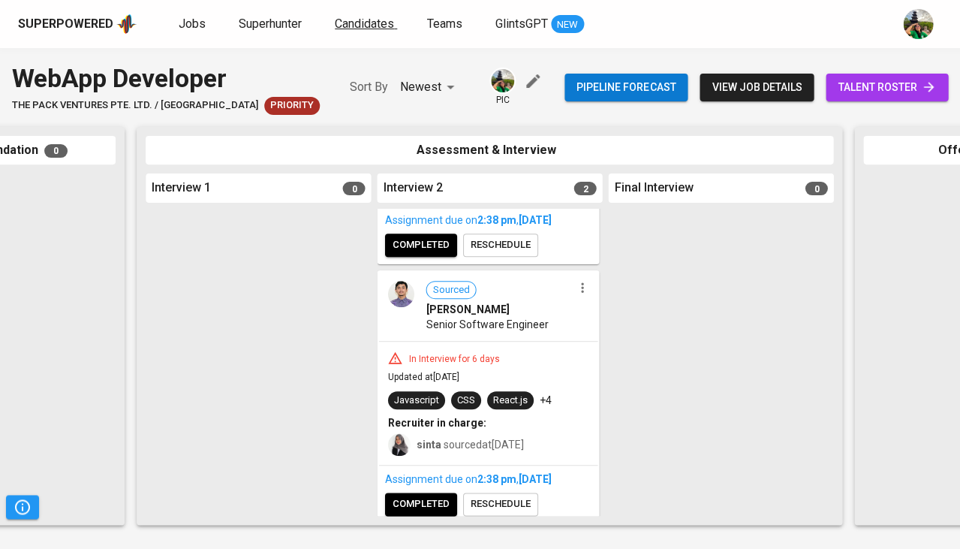
click at [353, 32] on link "Candidates" at bounding box center [366, 24] width 62 height 19
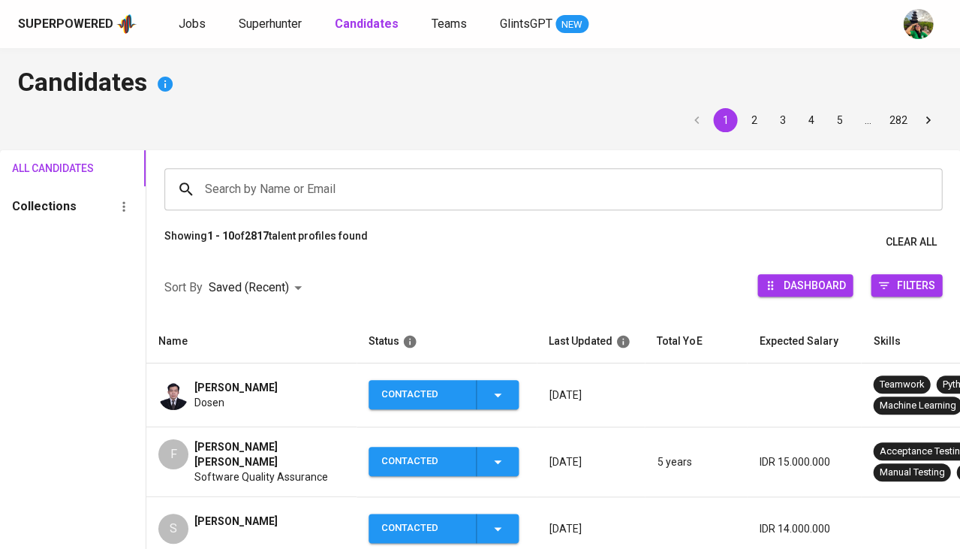
click at [262, 189] on input "Search by Name or Email" at bounding box center [557, 189] width 712 height 29
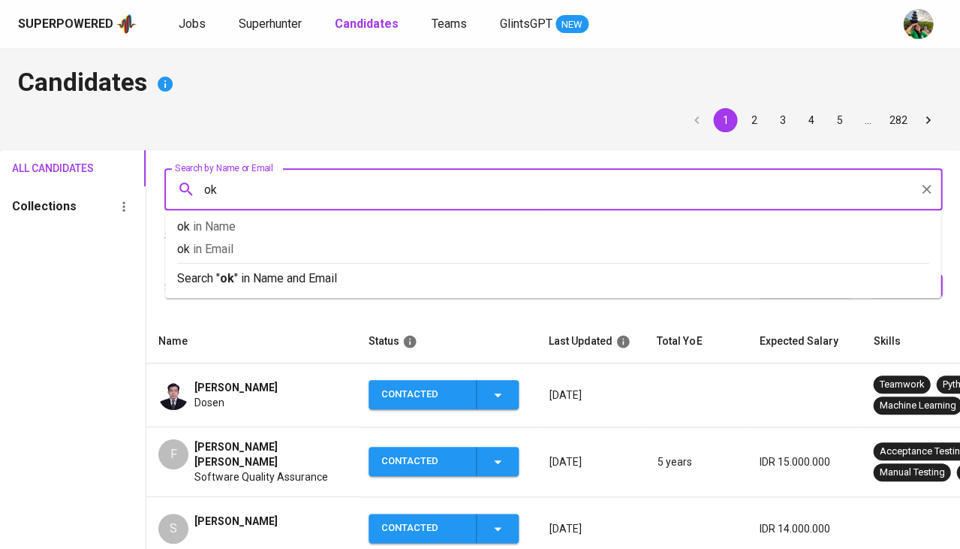
type input "oky"
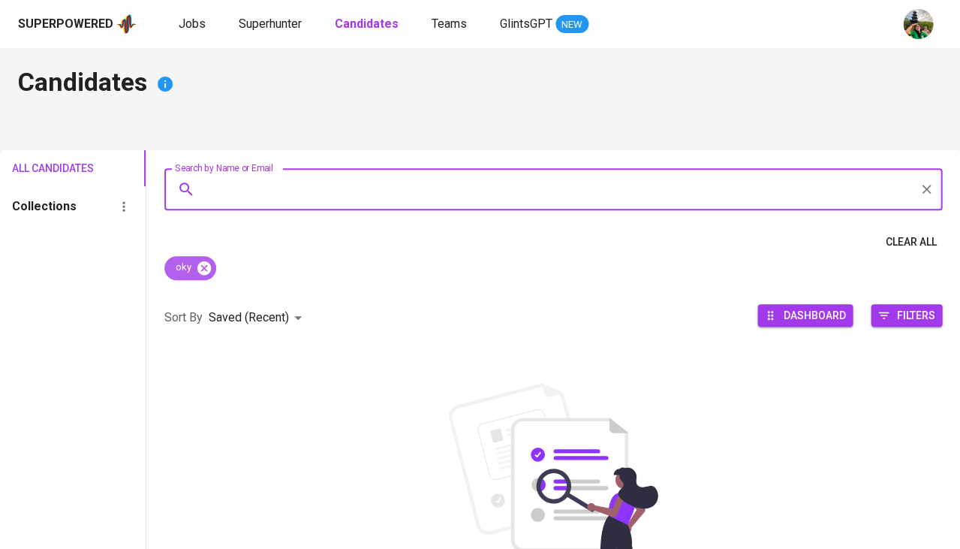
click at [207, 272] on icon at bounding box center [204, 268] width 17 height 17
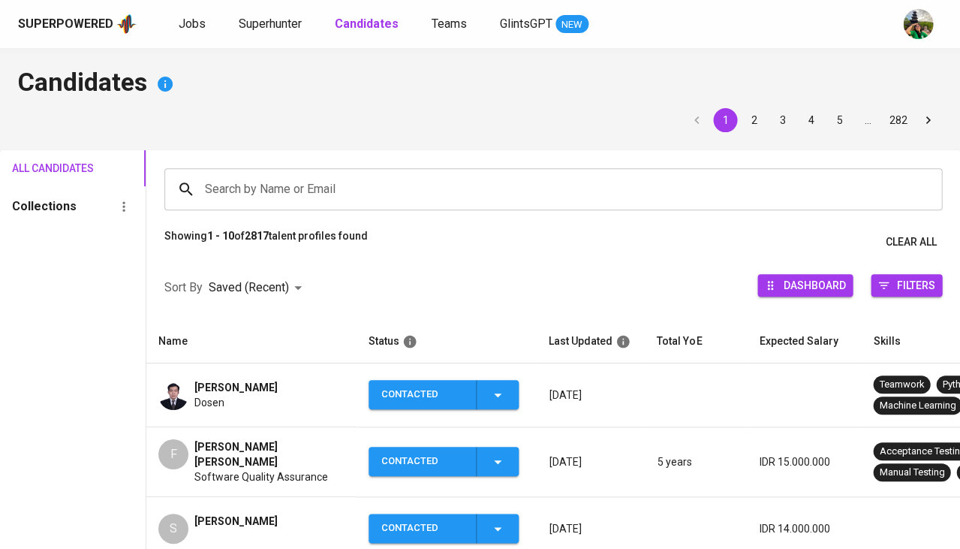
click at [245, 176] on input "Search by Name or Email" at bounding box center [557, 189] width 712 height 29
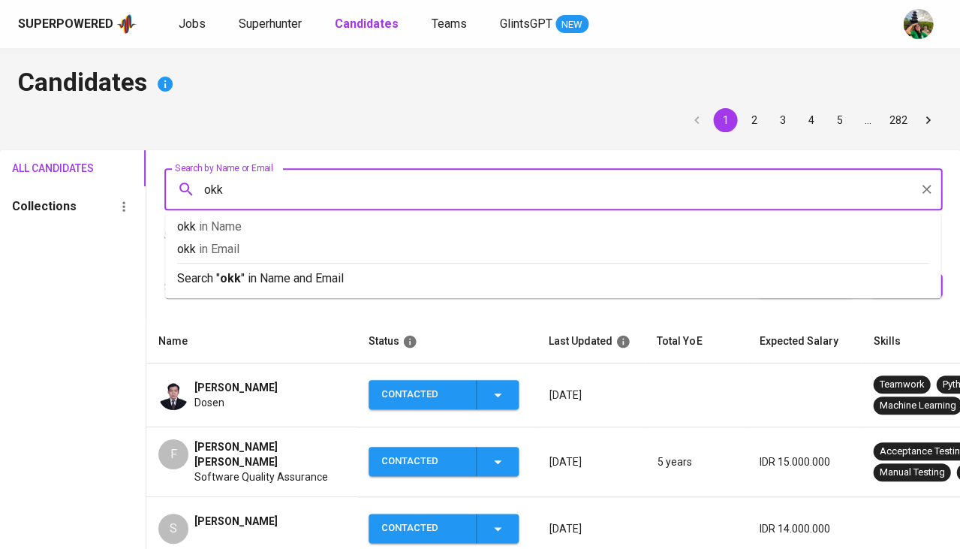
type input "okky"
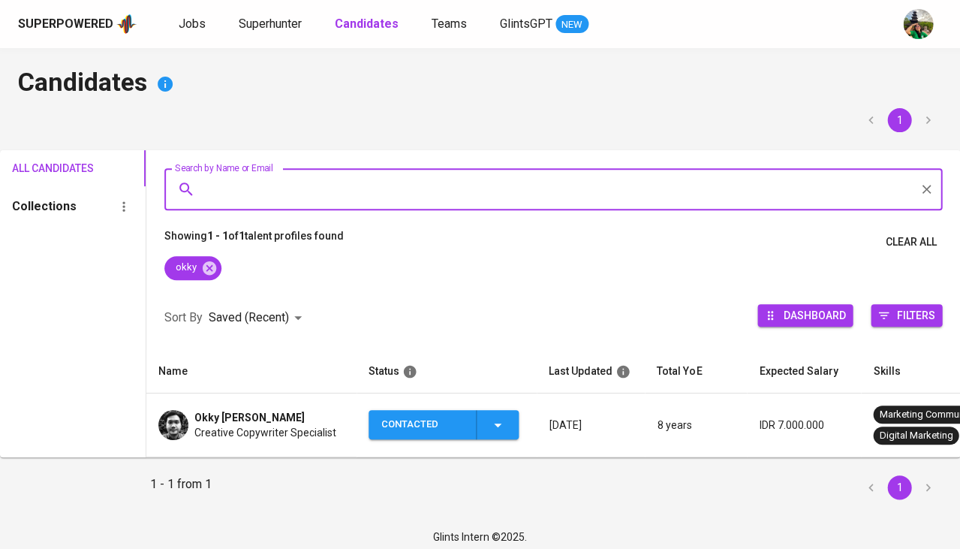
click at [225, 420] on span "Okky [PERSON_NAME]" at bounding box center [249, 417] width 110 height 15
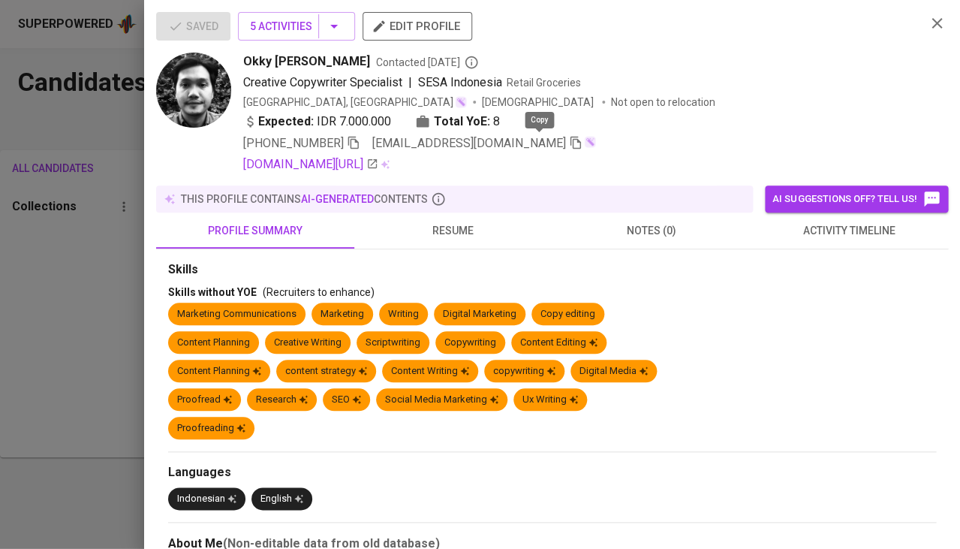
click at [569, 141] on icon "button" at bounding box center [576, 143] width 14 height 14
click at [80, 292] on div at bounding box center [480, 274] width 960 height 549
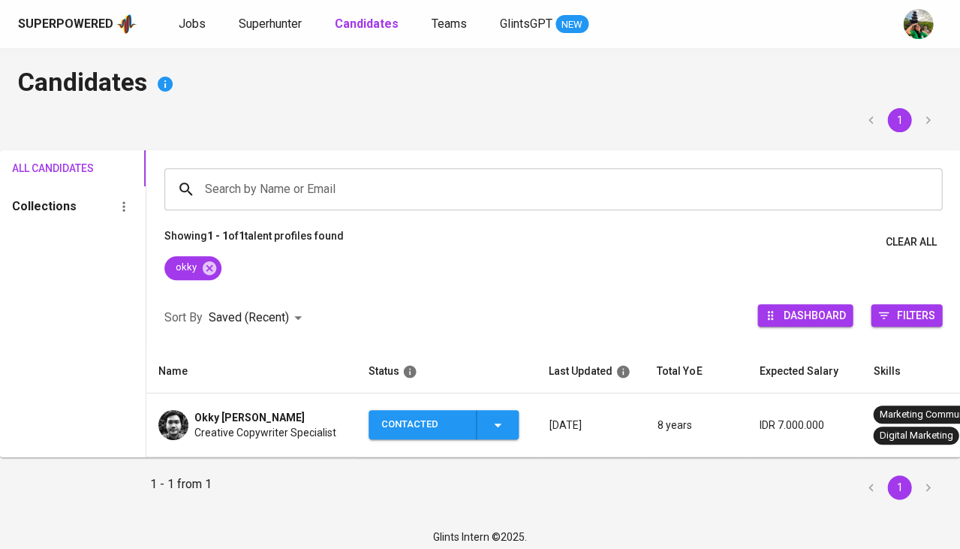
click at [284, 40] on div "Superpowered Jobs Superhunter Candidates Teams GlintsGPT NEW" at bounding box center [480, 24] width 960 height 48
click at [282, 33] on link "Superhunter" at bounding box center [272, 24] width 66 height 19
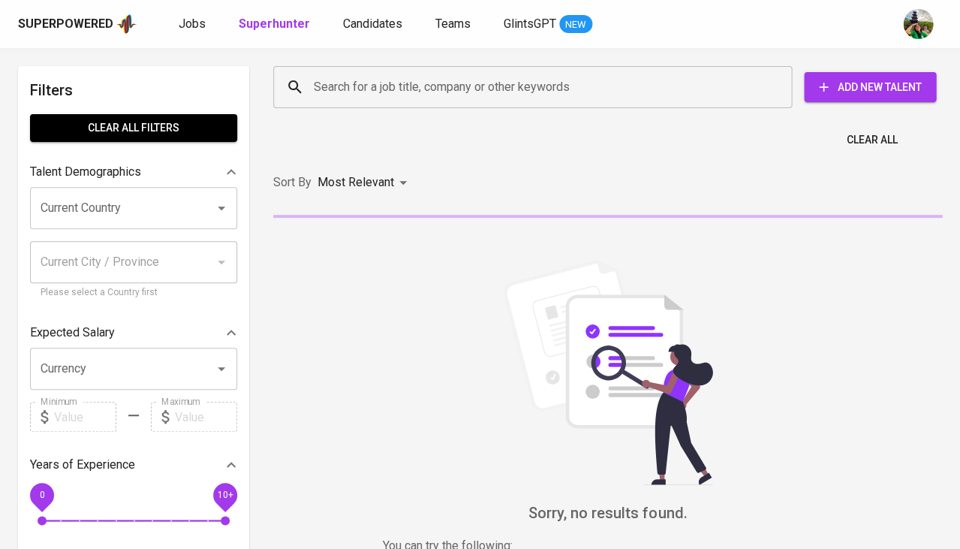
click at [403, 90] on input "Search for a job title, company or other keywords" at bounding box center [536, 87] width 453 height 29
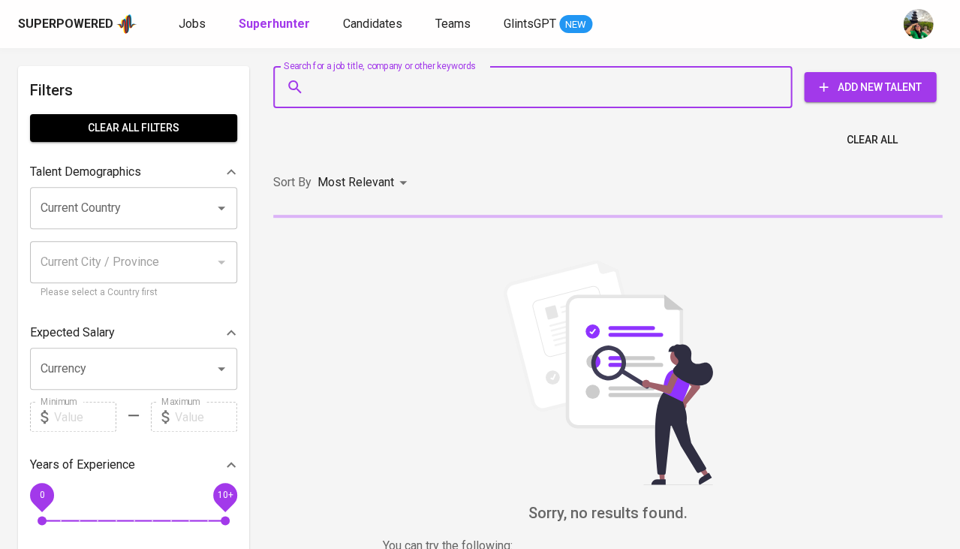
paste input "[EMAIL_ADDRESS][DOMAIN_NAME]"
type input "[EMAIL_ADDRESS][DOMAIN_NAME]"
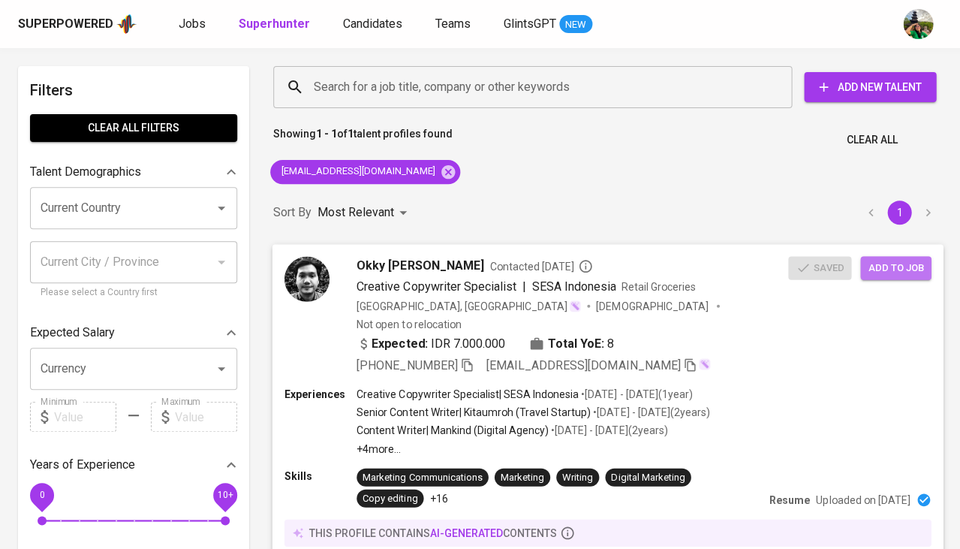
click at [897, 259] on span "Add to job" at bounding box center [896, 267] width 56 height 17
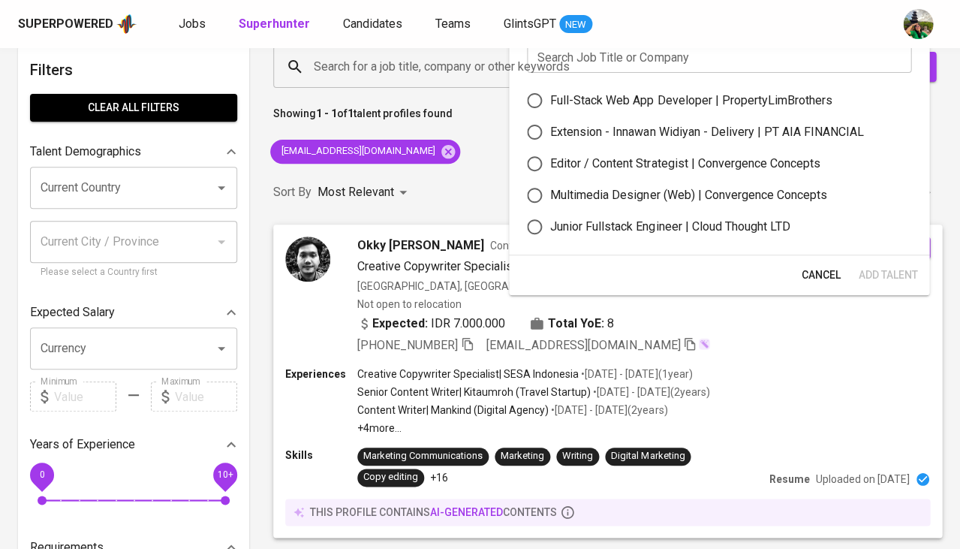
scroll to position [30, 0]
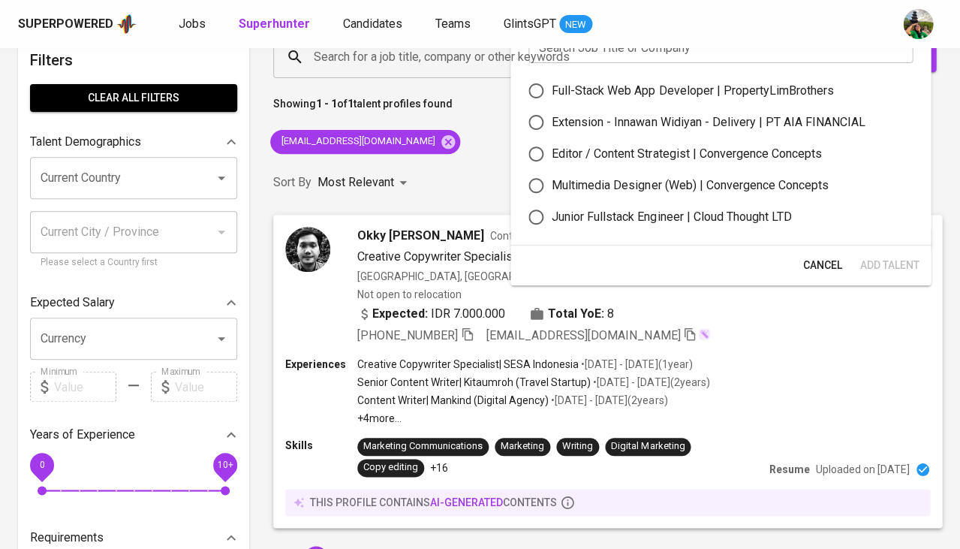
click at [654, 145] on div "Editor / Content Strategist | Convergence Concepts" at bounding box center [686, 154] width 269 height 18
click at [552, 143] on input "Editor / Content Strategist | Convergence Concepts" at bounding box center [536, 154] width 32 height 32
radio input "true"
click at [887, 256] on span "Add Talent" at bounding box center [889, 265] width 59 height 19
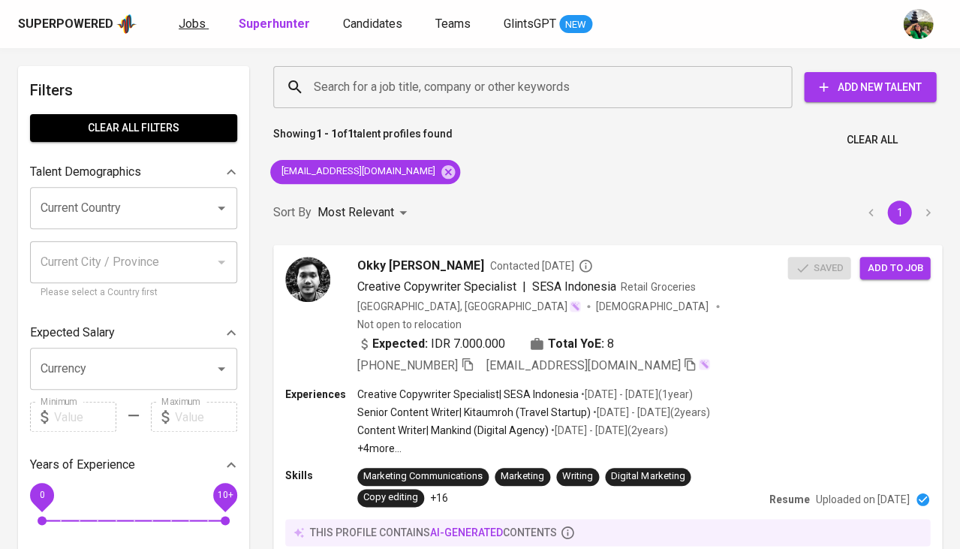
scroll to position [0, 0]
click at [184, 25] on span "Jobs" at bounding box center [192, 24] width 27 height 14
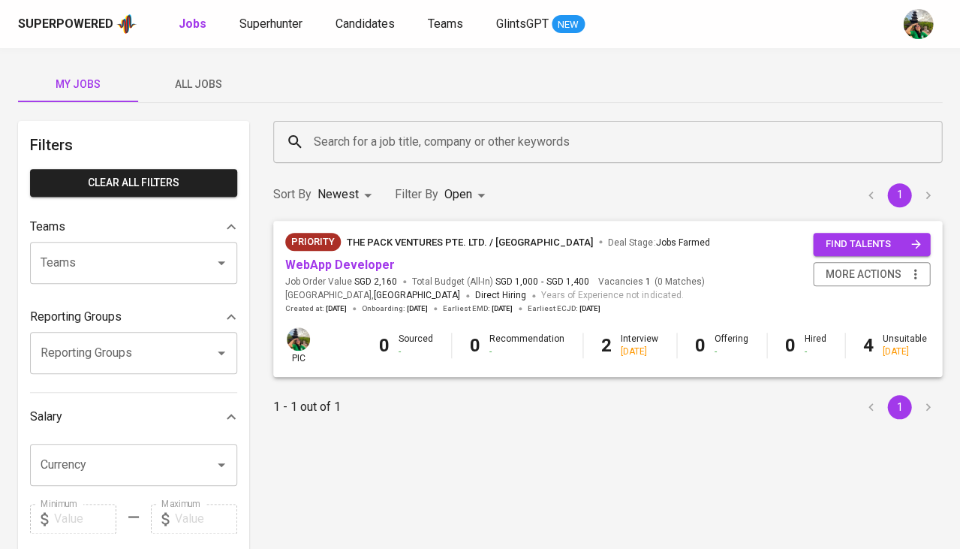
click at [209, 73] on button "All Jobs" at bounding box center [198, 84] width 120 height 36
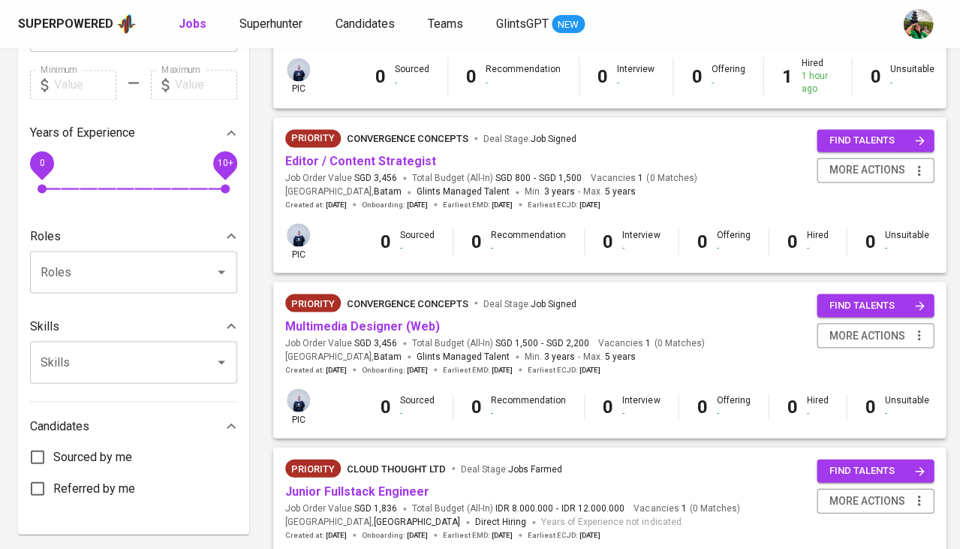
scroll to position [456, 0]
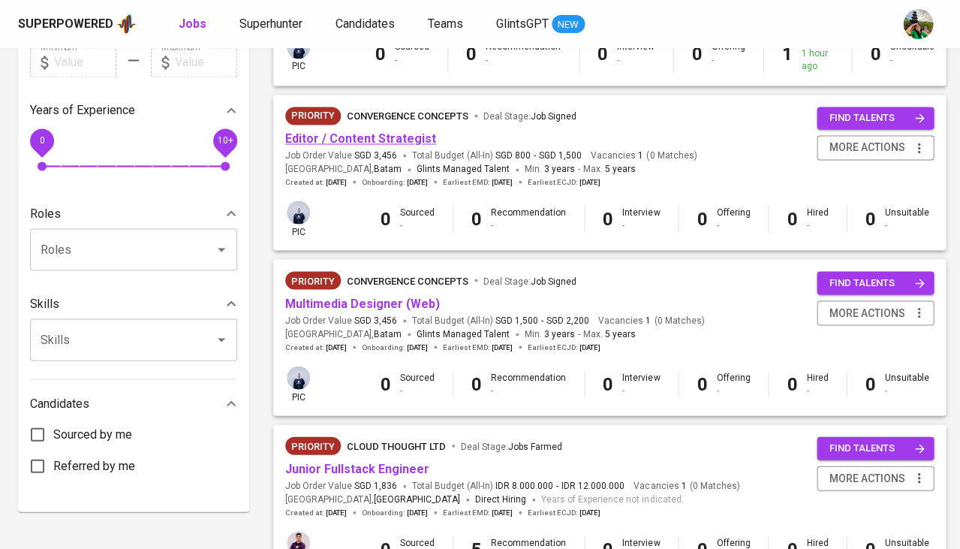
click at [391, 134] on link "Editor / Content Strategist" at bounding box center [360, 138] width 151 height 14
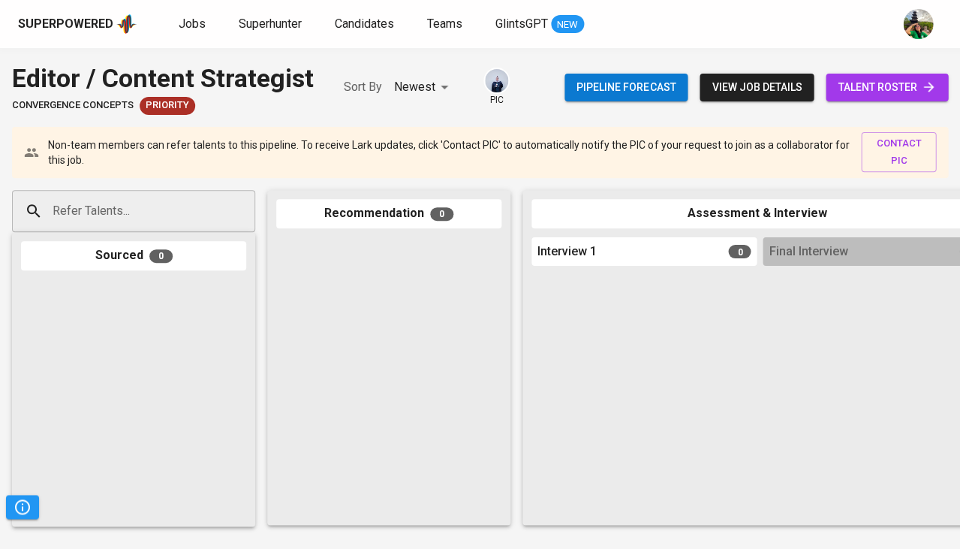
click at [886, 85] on span "talent roster" at bounding box center [887, 87] width 98 height 19
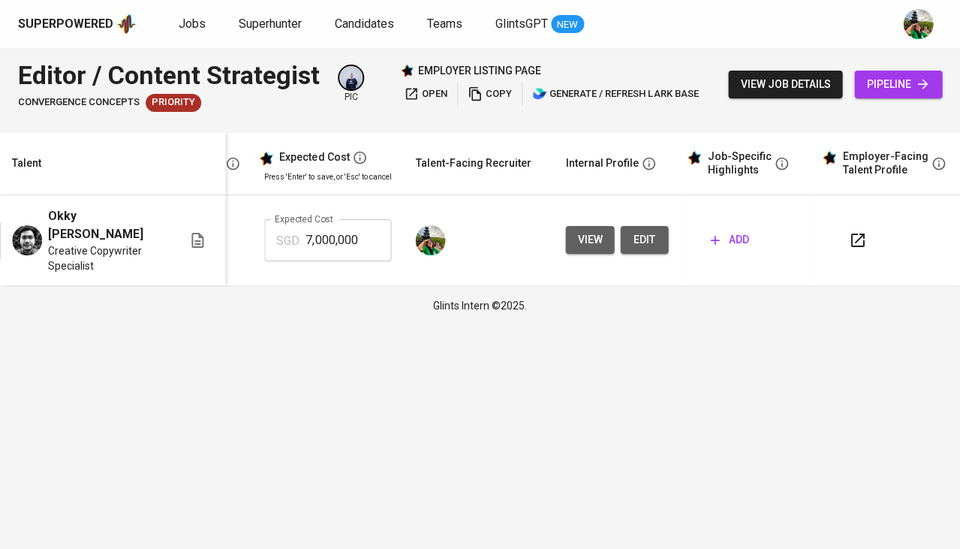
scroll to position [0, 335]
click at [594, 230] on span "view" at bounding box center [589, 239] width 25 height 19
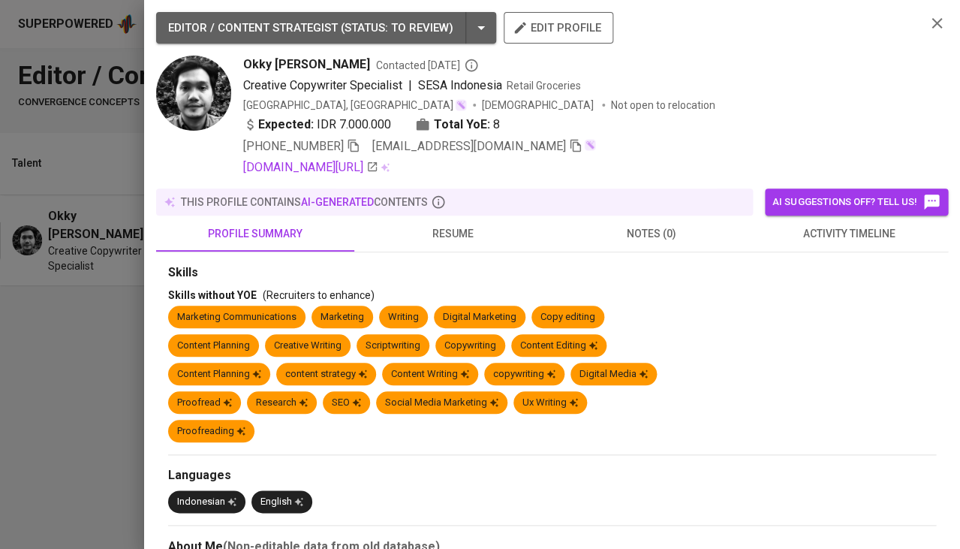
click at [60, 399] on div at bounding box center [480, 274] width 960 height 549
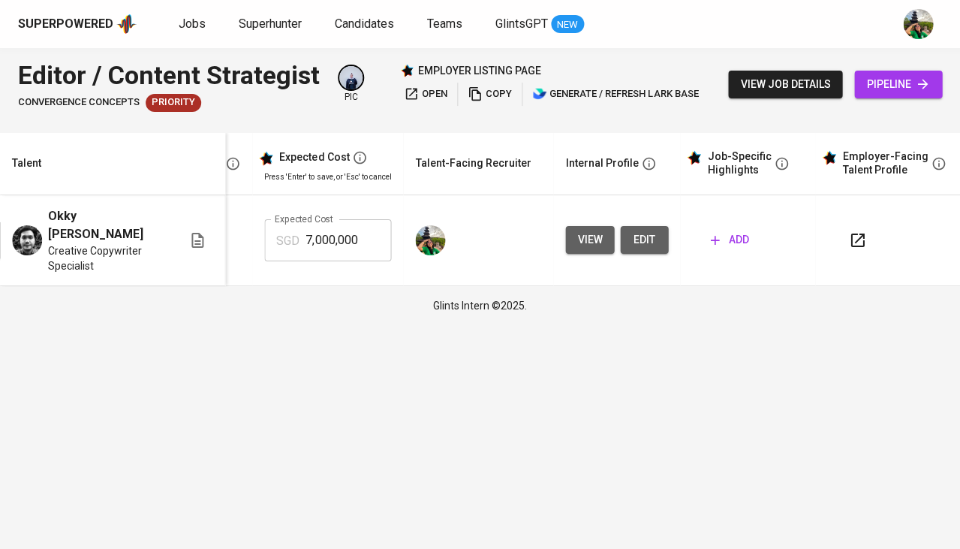
click at [636, 230] on span "edit" at bounding box center [644, 239] width 24 height 19
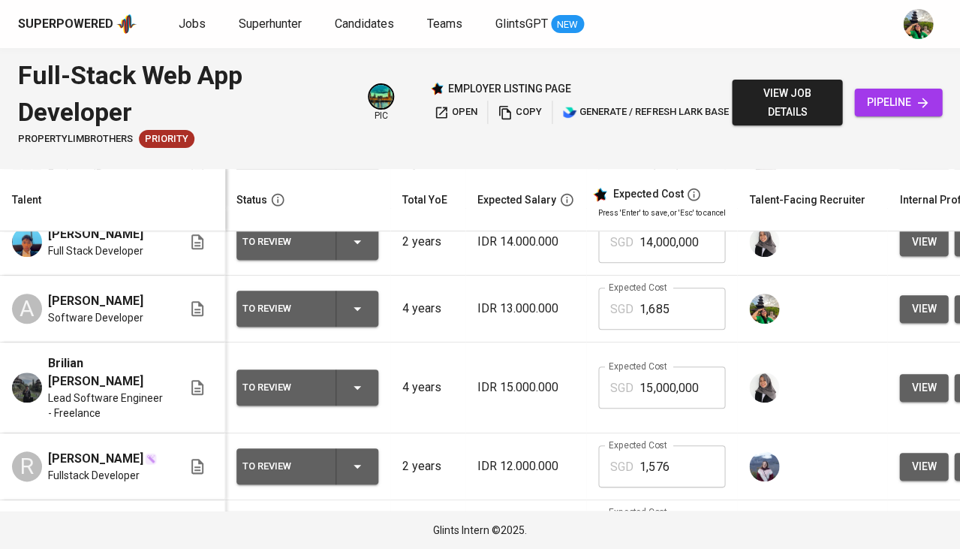
scroll to position [149, 1]
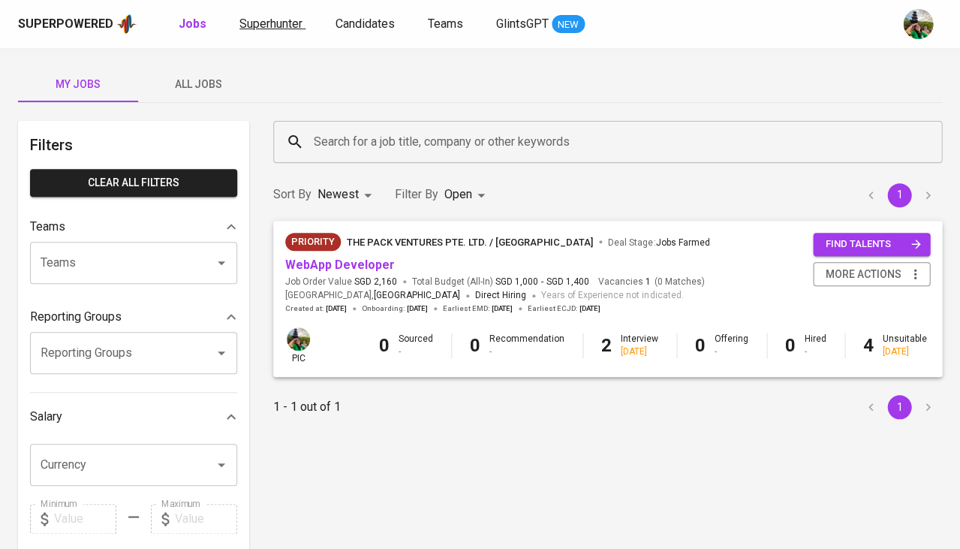
click at [277, 27] on span "Superhunter" at bounding box center [270, 24] width 63 height 14
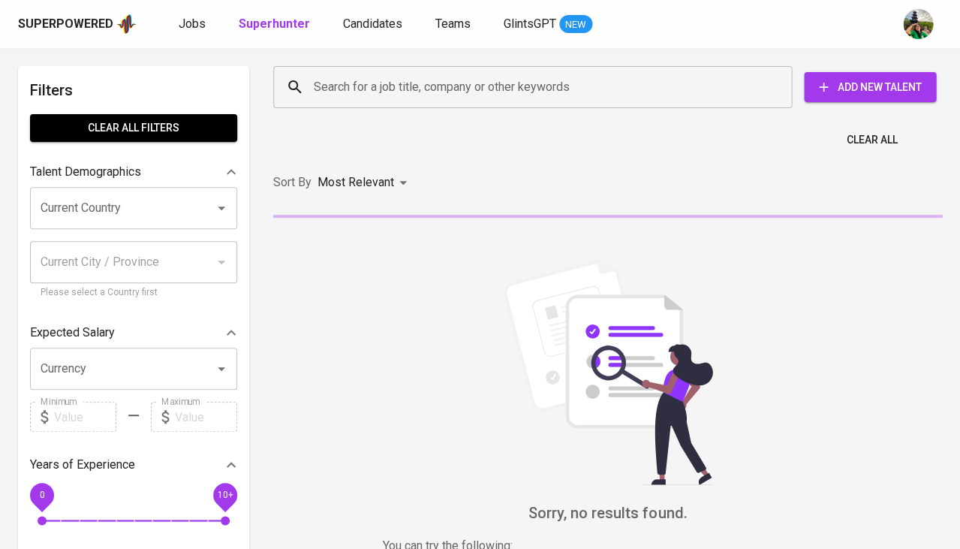
click at [335, 75] on input "Search for a job title, company or other keywords" at bounding box center [536, 87] width 453 height 29
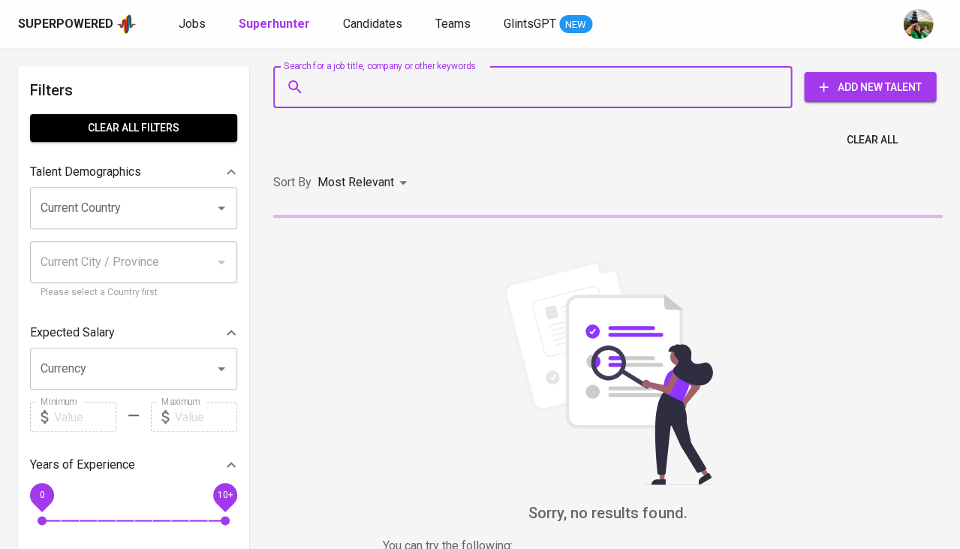
paste input "[EMAIL_ADDRESS][DOMAIN_NAME]"
type input "[EMAIL_ADDRESS][DOMAIN_NAME]"
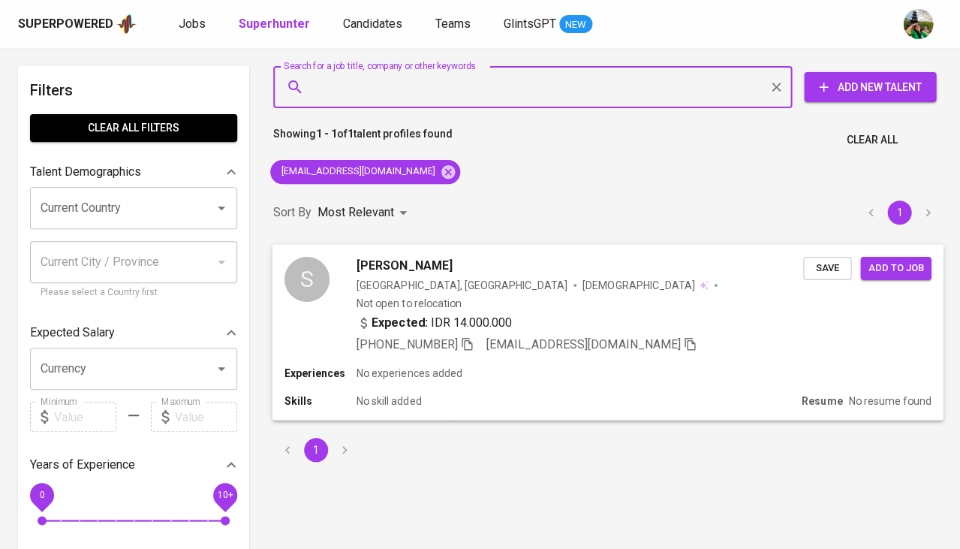
click at [827, 272] on span "Save" at bounding box center [827, 267] width 33 height 17
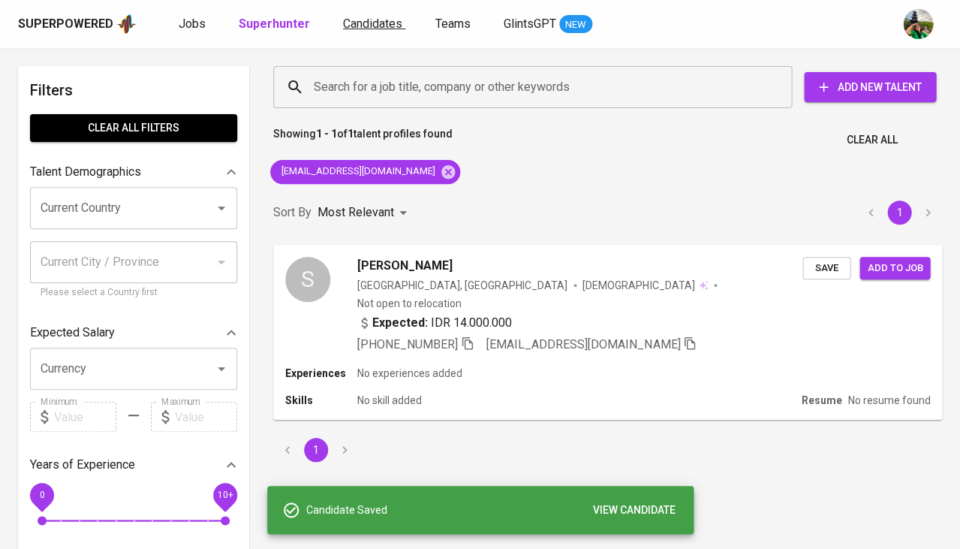
click at [383, 28] on span "Candidates" at bounding box center [372, 24] width 59 height 14
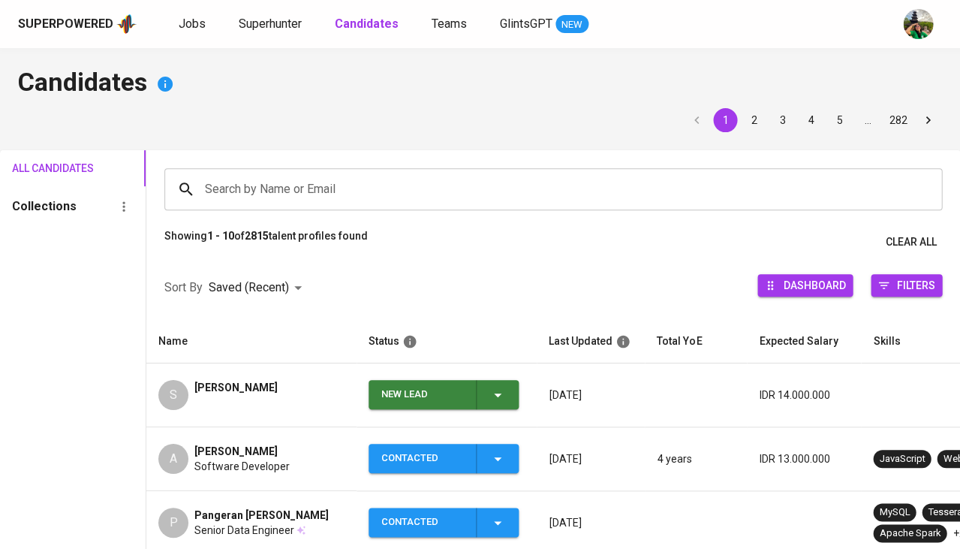
click at [513, 386] on span "New Lead" at bounding box center [444, 394] width 138 height 29
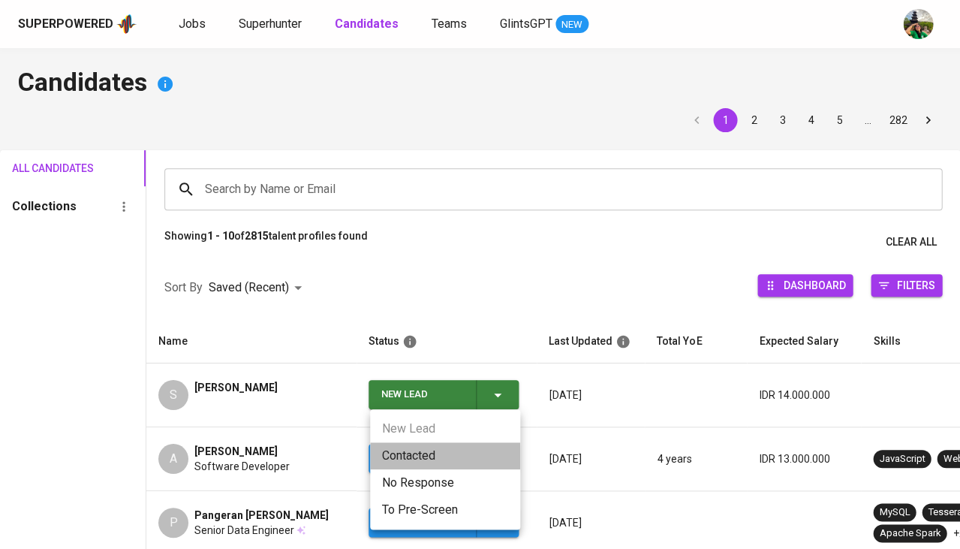
click at [417, 454] on li "Contacted" at bounding box center [445, 455] width 150 height 27
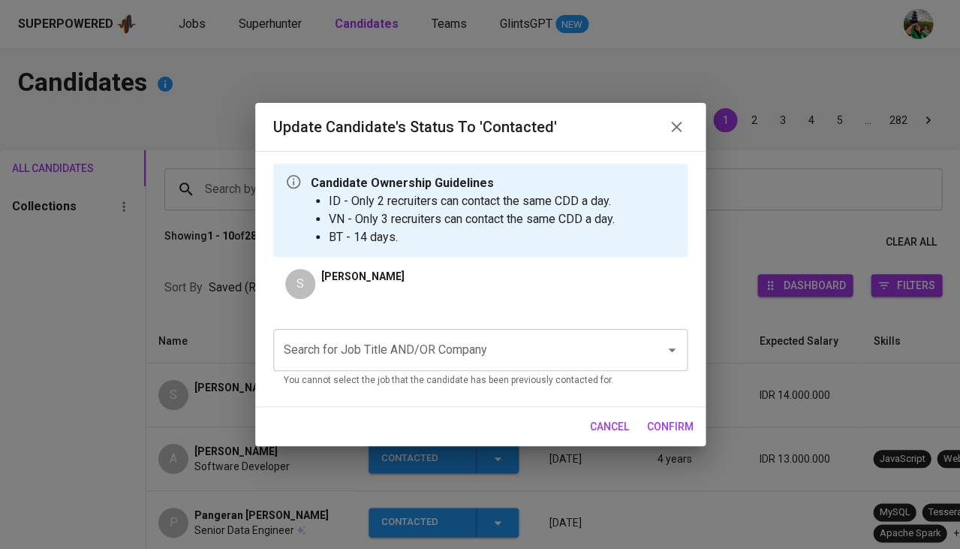
click at [425, 350] on input "Search for Job Title AND/OR Company" at bounding box center [459, 350] width 359 height 29
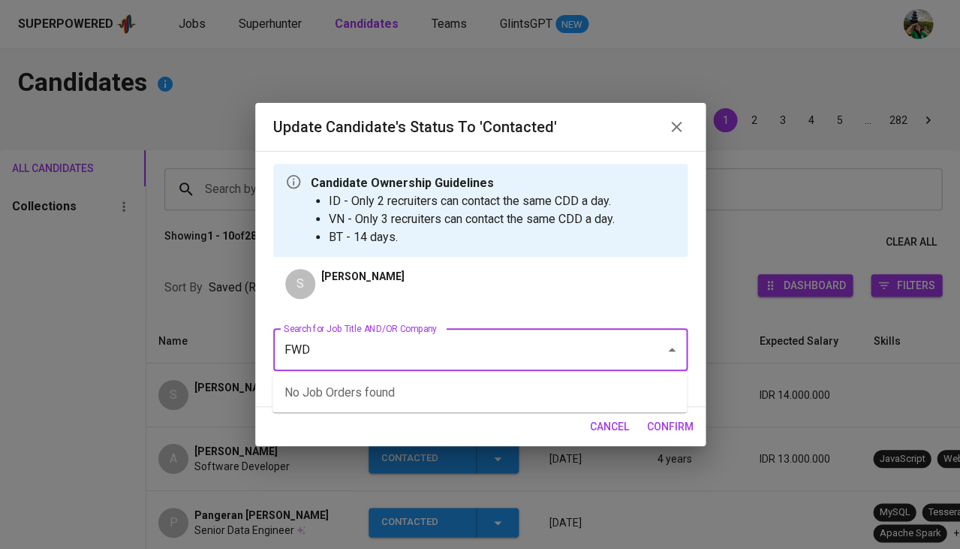
type input "FWD"
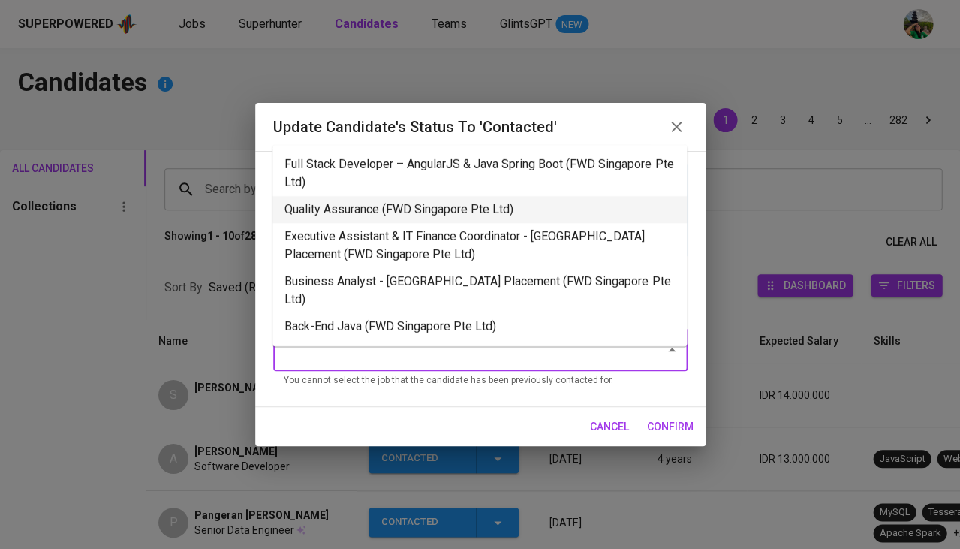
click at [503, 196] on li "Quality Assurance (FWD Singapore Pte Ltd)" at bounding box center [479, 209] width 414 height 27
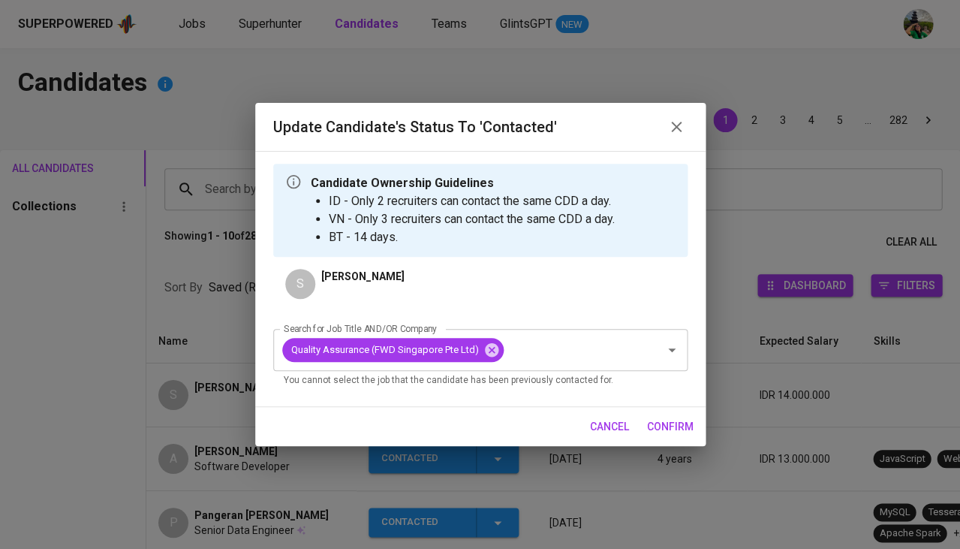
click at [666, 420] on span "confirm" at bounding box center [670, 426] width 47 height 19
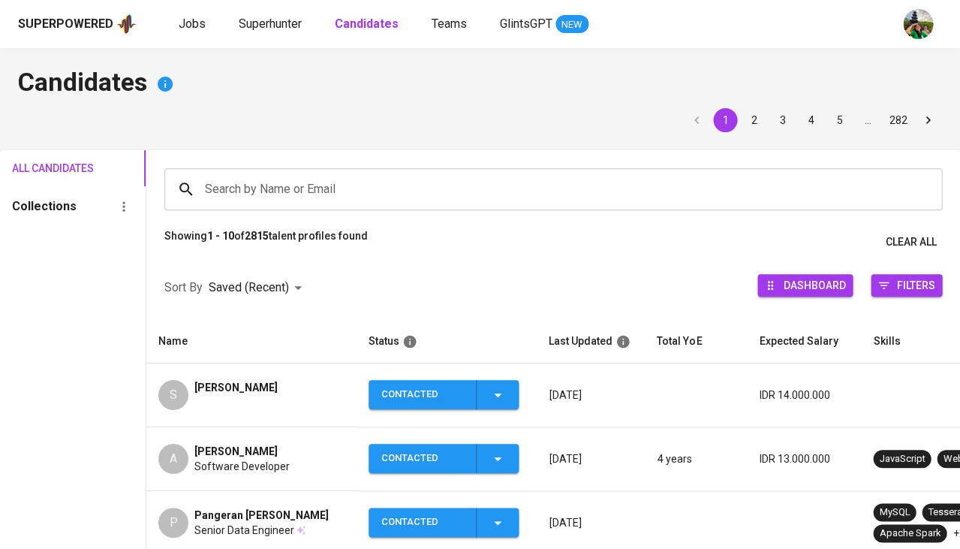
click at [247, 388] on span "Stevhan Maulana" at bounding box center [235, 387] width 83 height 15
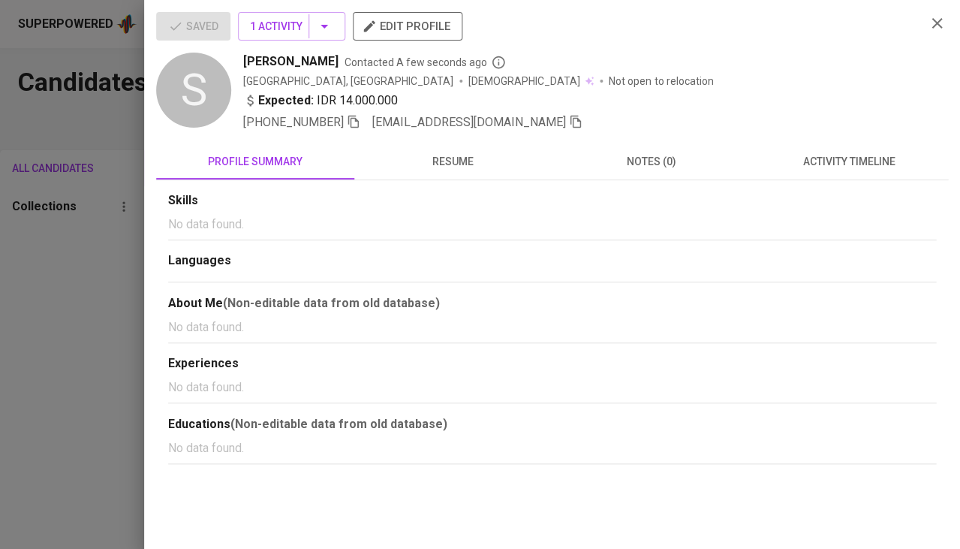
click at [350, 122] on icon "button" at bounding box center [354, 122] width 14 height 14
click at [49, 330] on div at bounding box center [480, 274] width 960 height 549
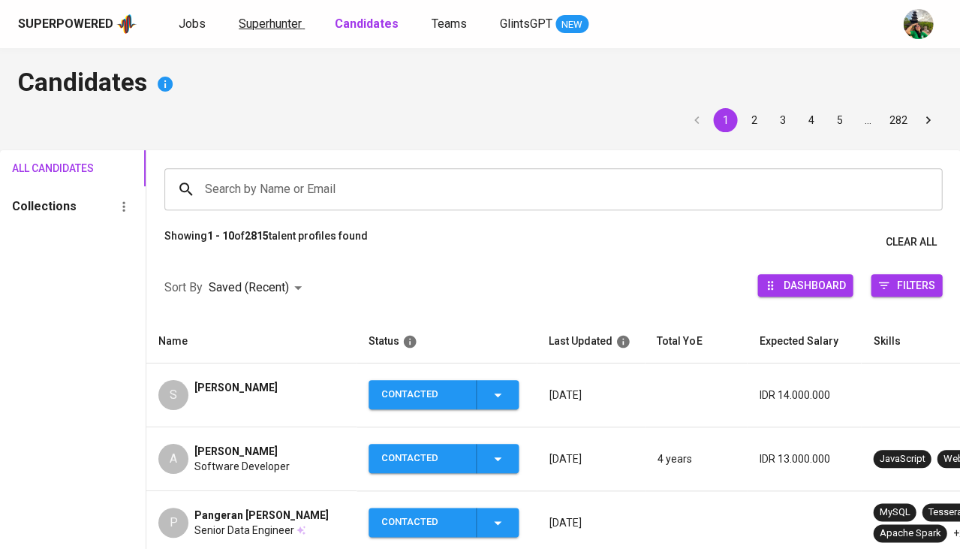
click at [285, 19] on span "Superhunter" at bounding box center [270, 24] width 63 height 14
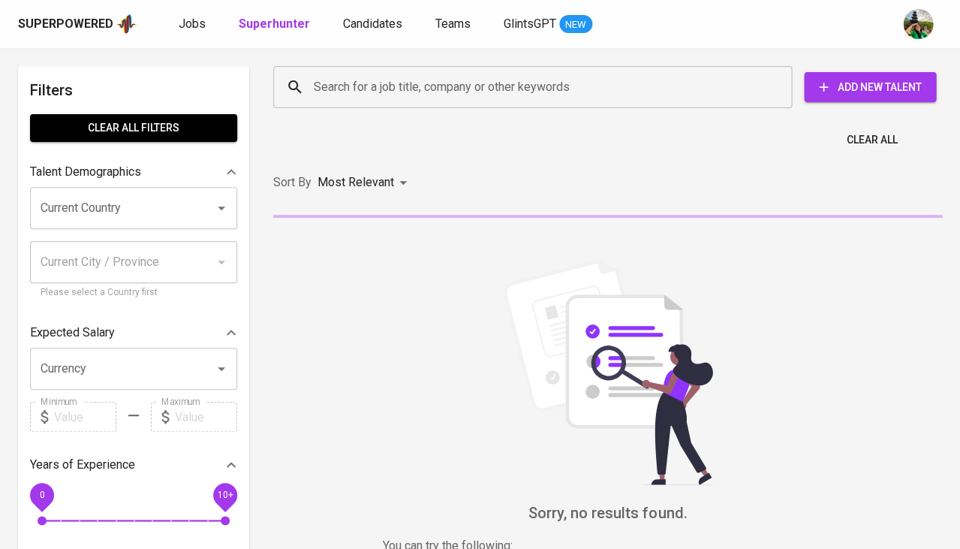
click at [326, 94] on input "Search for a job title, company or other keywords" at bounding box center [536, 87] width 453 height 29
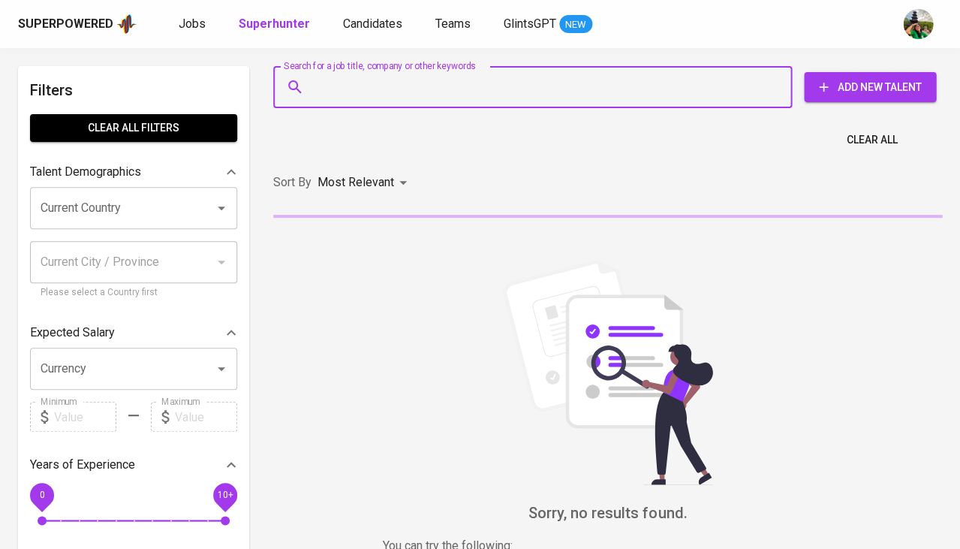
paste input "fadhelwr@gmail.com"
type input "fadhelwr@gmail.com"
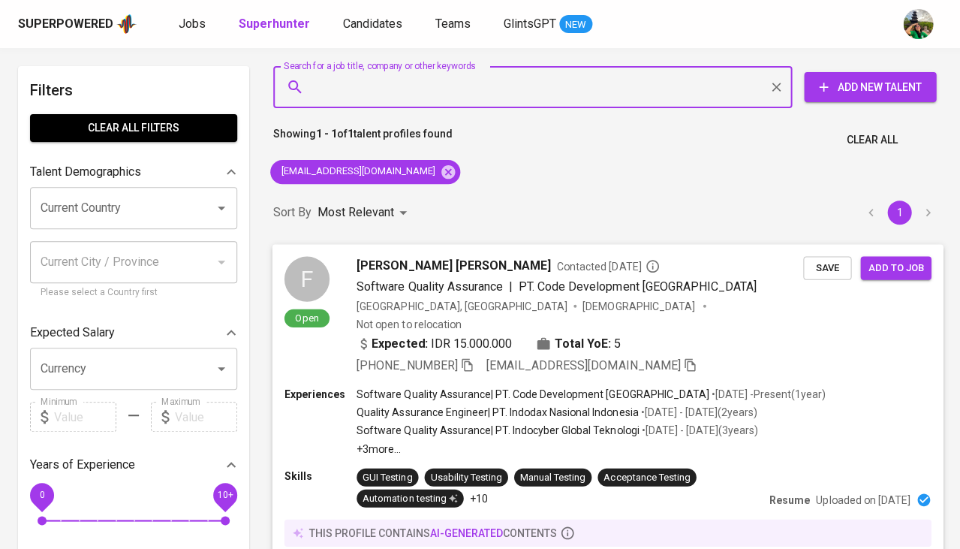
click at [817, 267] on span "Save" at bounding box center [827, 267] width 33 height 17
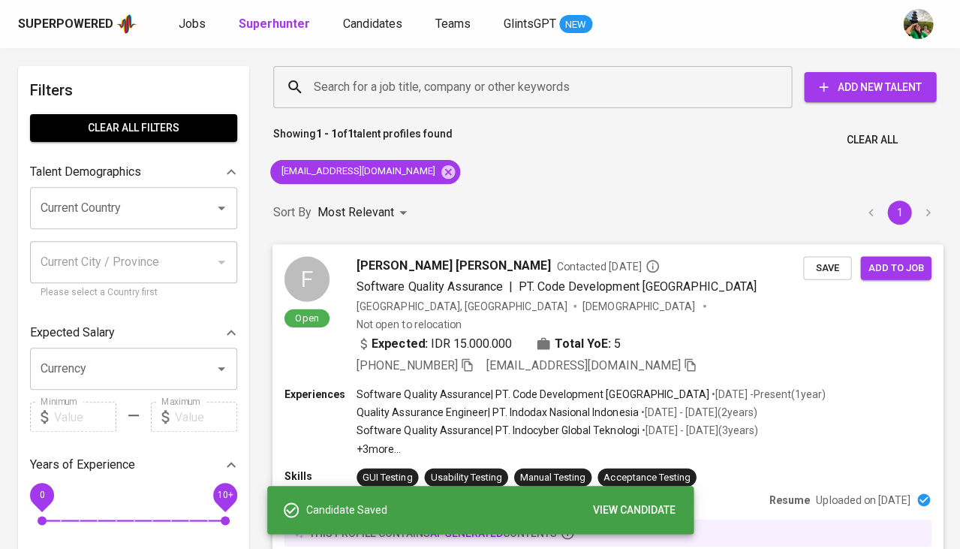
click at [385, 305] on div "Indonesia, Jakarta Selatan" at bounding box center [462, 305] width 211 height 15
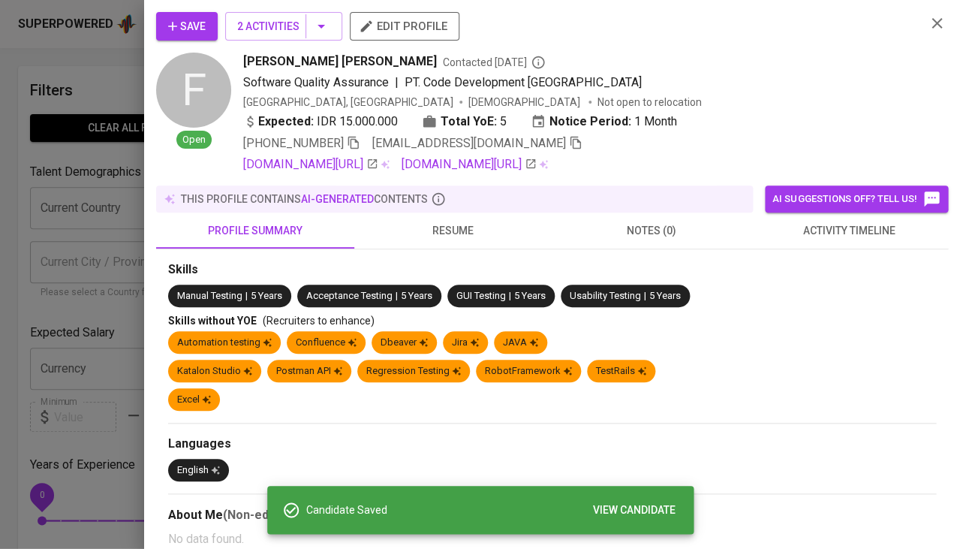
click at [825, 232] on span "activity timeline" at bounding box center [849, 230] width 180 height 19
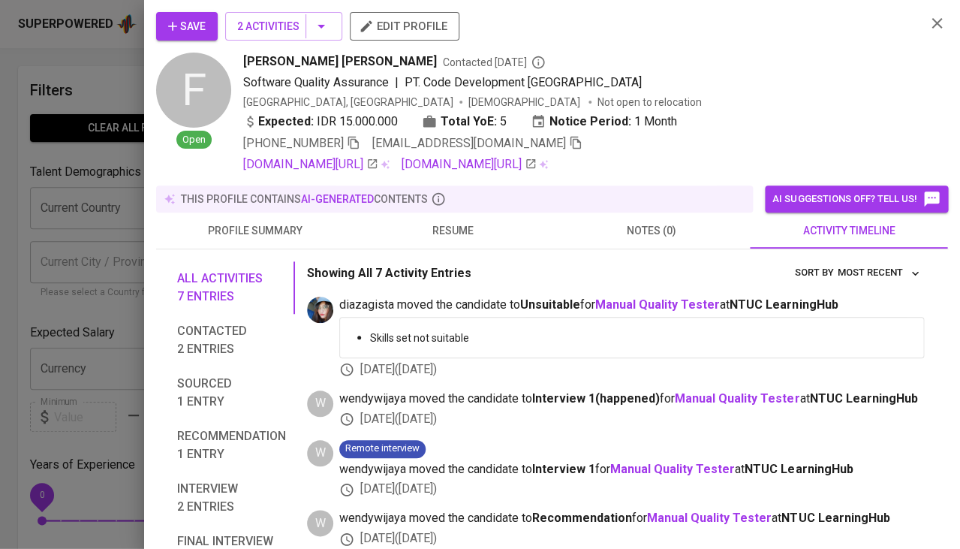
click at [80, 448] on div at bounding box center [480, 274] width 960 height 549
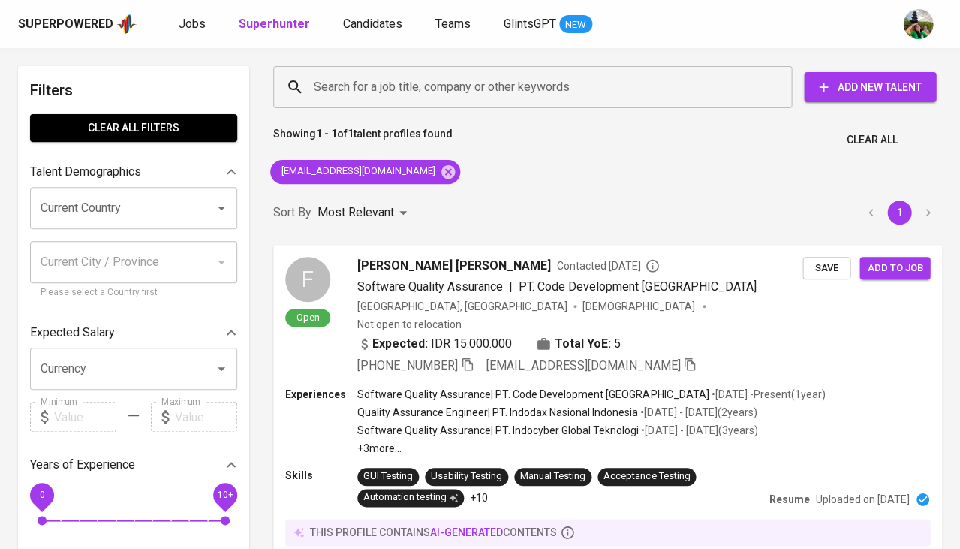
click at [378, 30] on link "Candidates" at bounding box center [374, 24] width 62 height 19
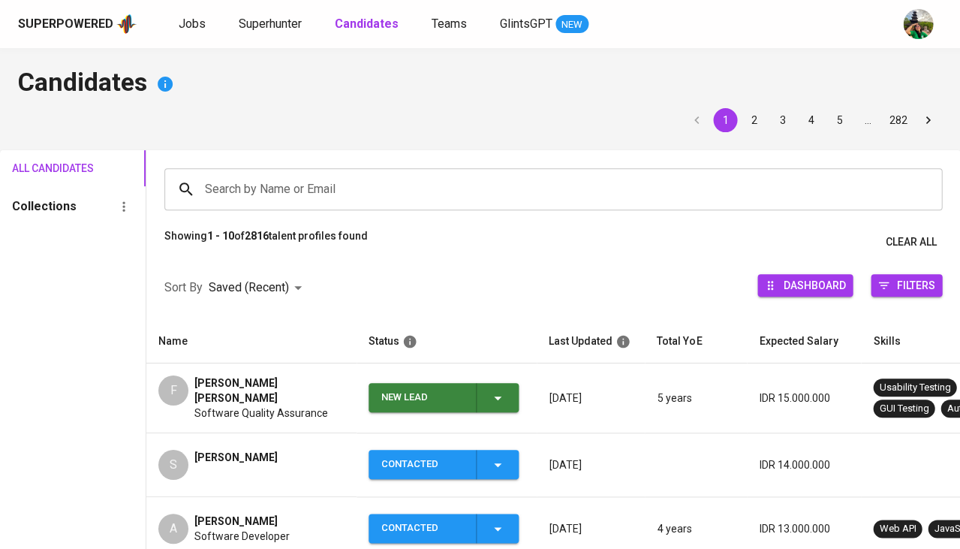
click at [502, 402] on div "New Lead" at bounding box center [443, 397] width 125 height 29
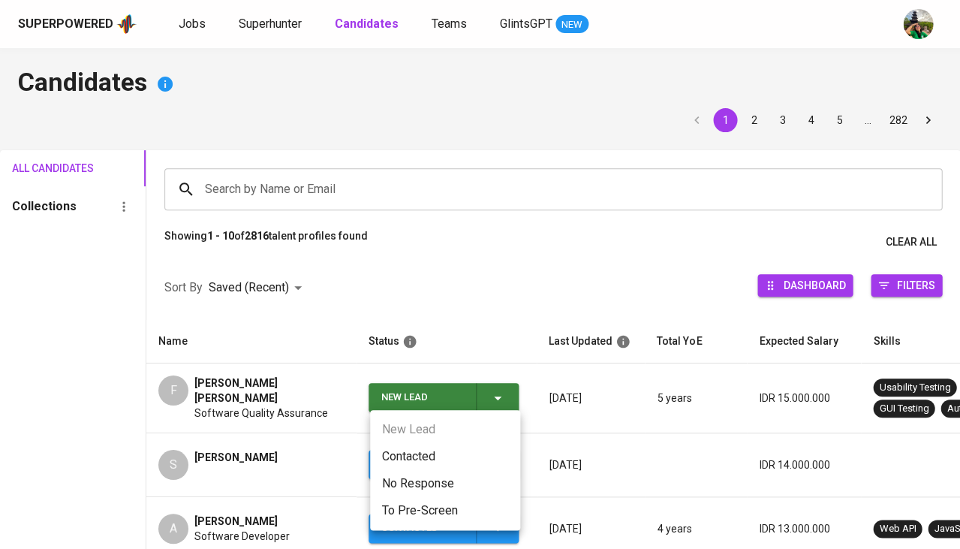
click at [429, 465] on li "Contacted" at bounding box center [445, 456] width 150 height 27
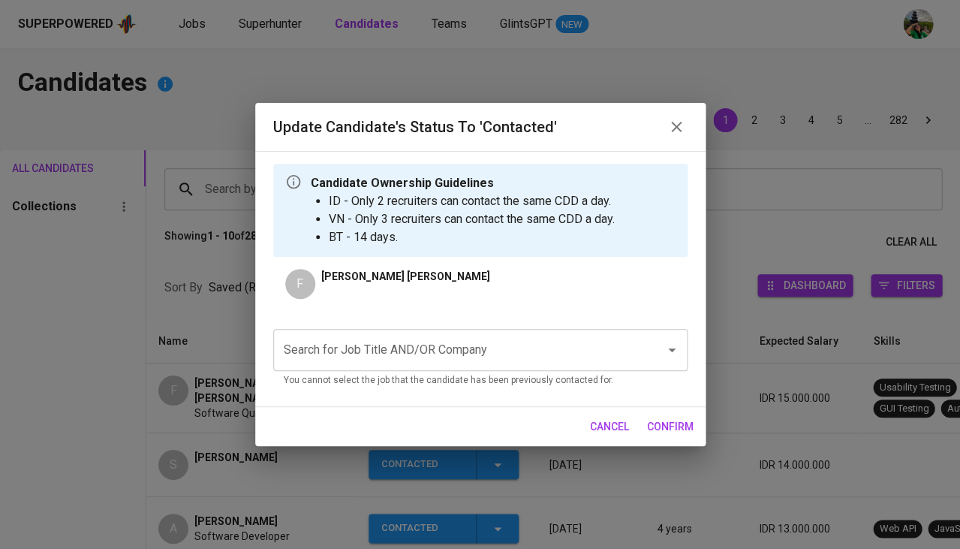
click at [435, 345] on input "Search for Job Title AND/OR Company" at bounding box center [459, 350] width 359 height 29
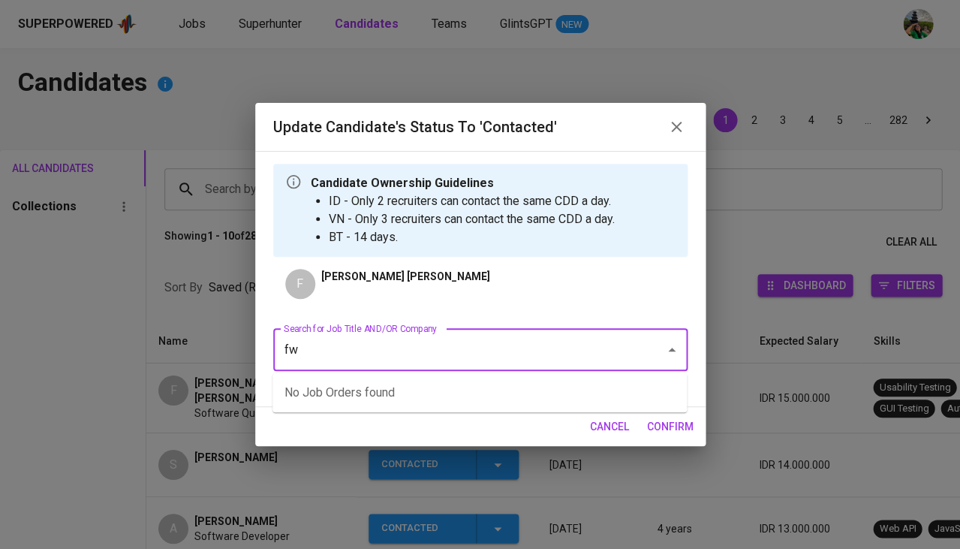
type input "fwd"
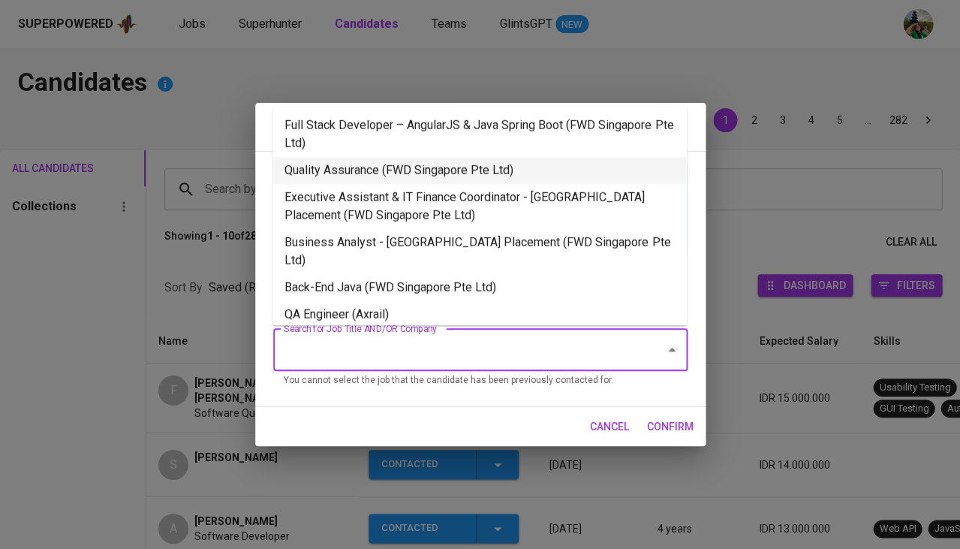
click at [397, 173] on li "Quality Assurance (FWD Singapore Pte Ltd)" at bounding box center [479, 170] width 414 height 27
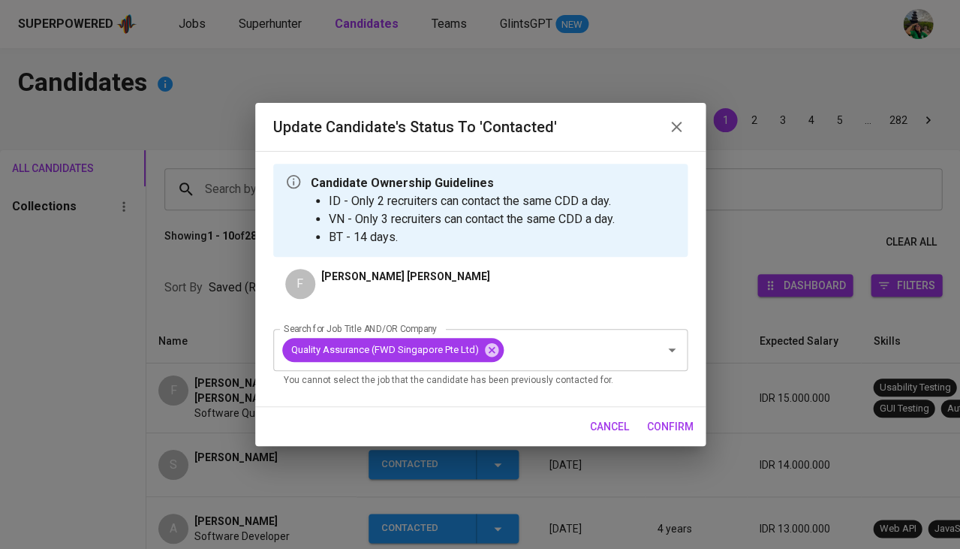
click at [691, 429] on span "confirm" at bounding box center [670, 426] width 47 height 19
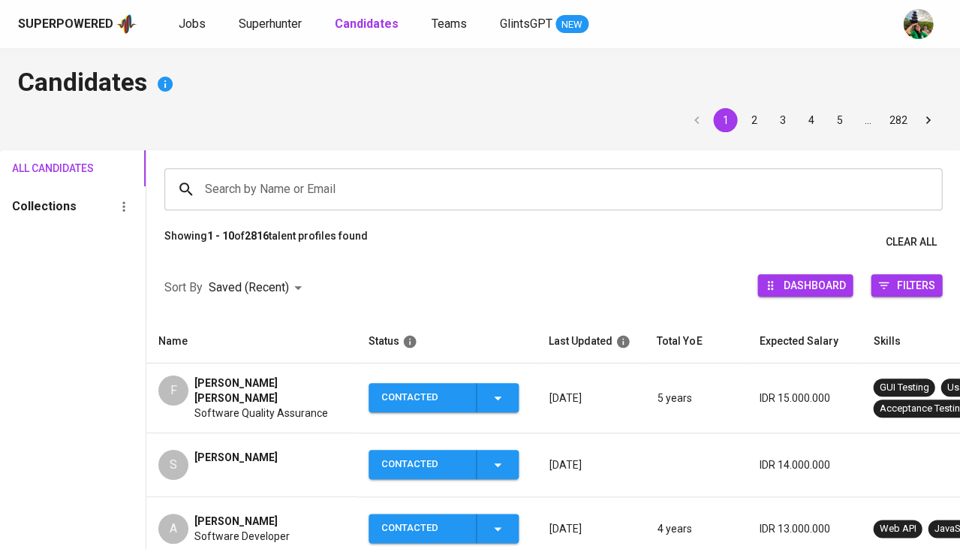
click at [255, 386] on span "Fadhel Widya Rakhman" at bounding box center [269, 390] width 150 height 30
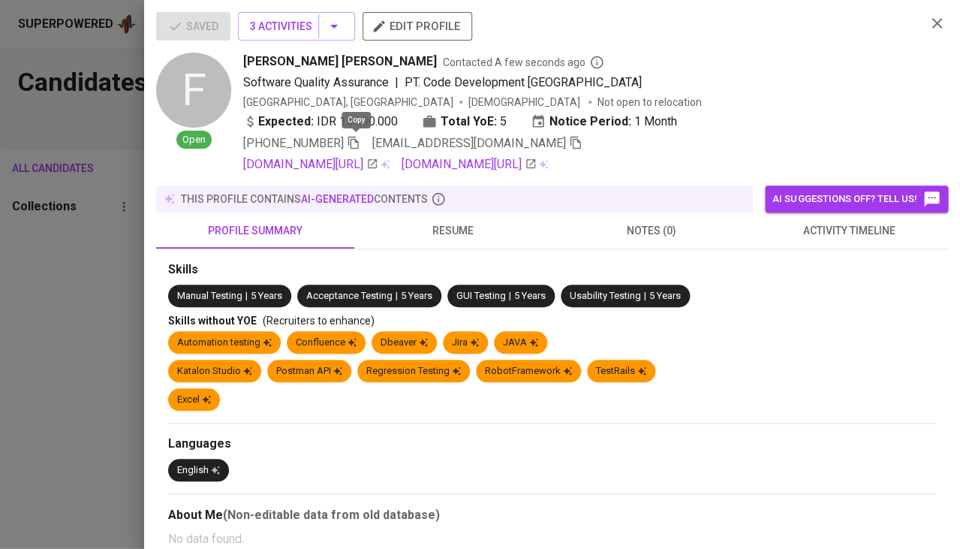
click at [351, 143] on icon "button" at bounding box center [354, 143] width 14 height 14
click at [40, 341] on div at bounding box center [480, 274] width 960 height 549
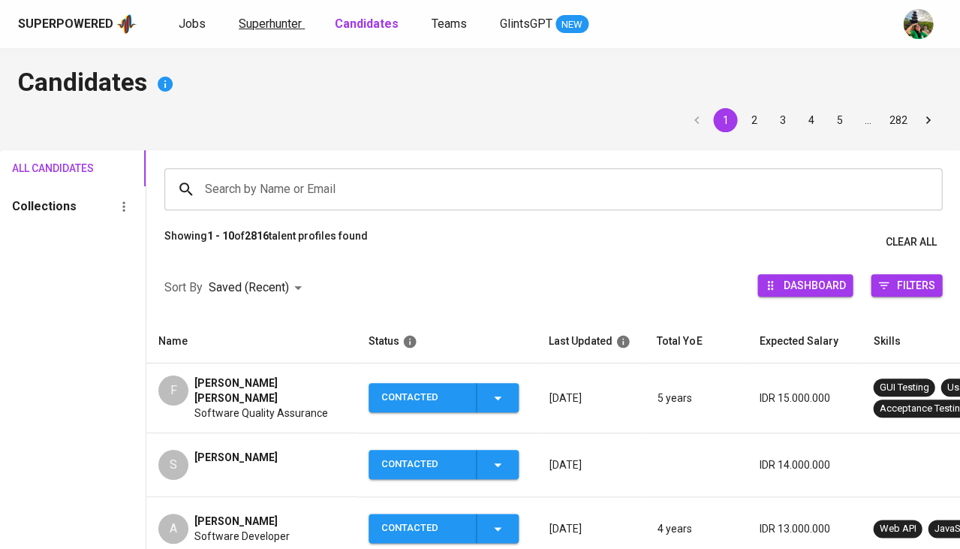
click at [272, 28] on span "Superhunter" at bounding box center [270, 24] width 63 height 14
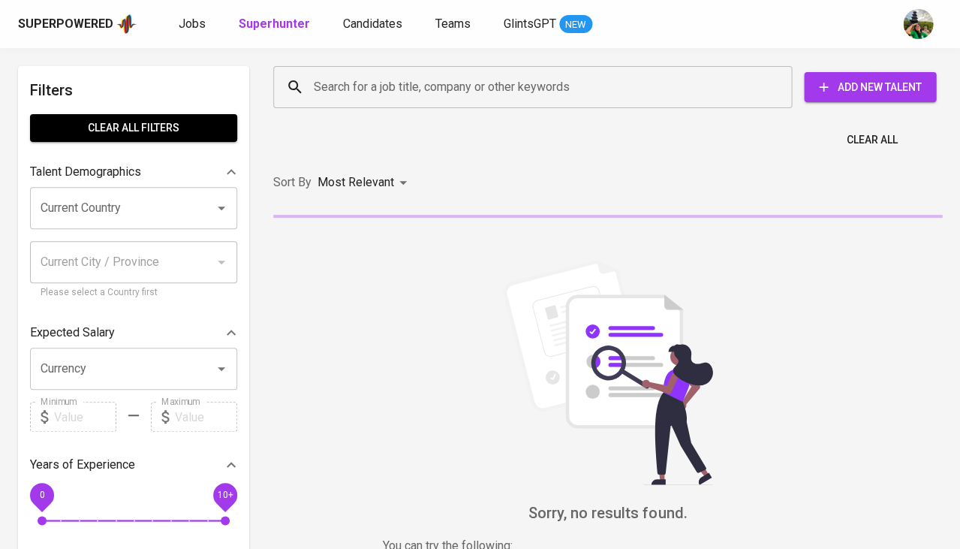
click at [316, 83] on input "Search for a job title, company or other keywords" at bounding box center [536, 87] width 453 height 29
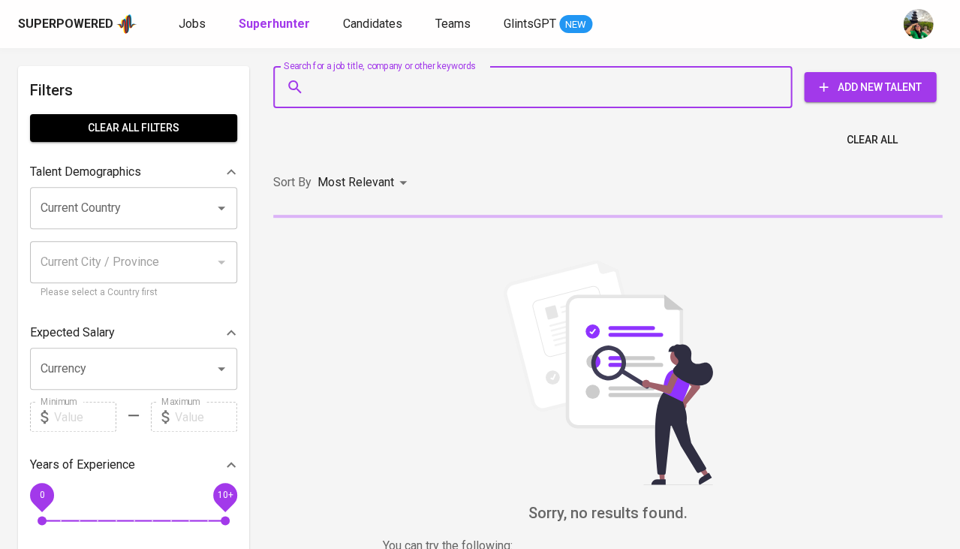
paste input "felixyustian@gmail.com"
type input "felixyustian@gmail.com"
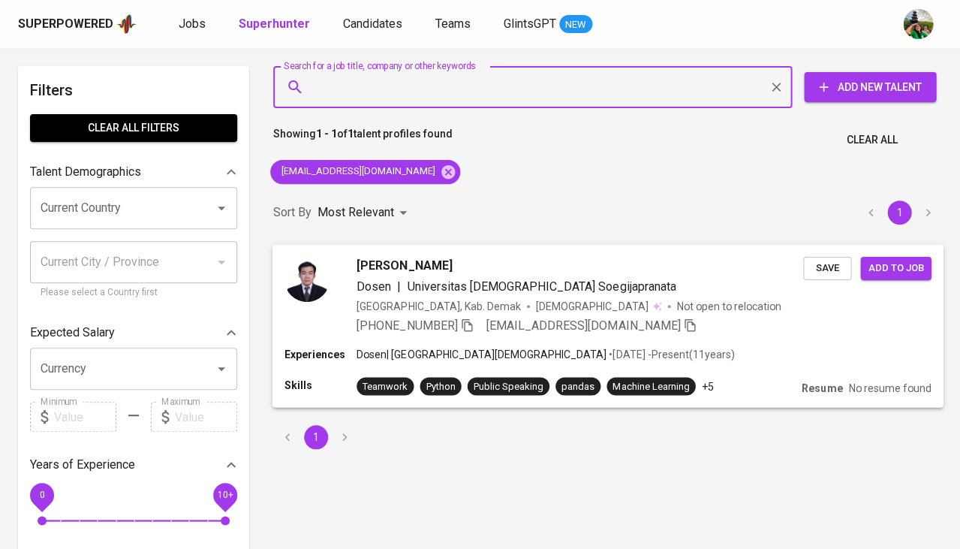
click at [832, 280] on div "Felix Setiono Dosen | Universitas Katolik Soegijapranata Indonesia, Kab. Demak …" at bounding box center [607, 295] width 671 height 102
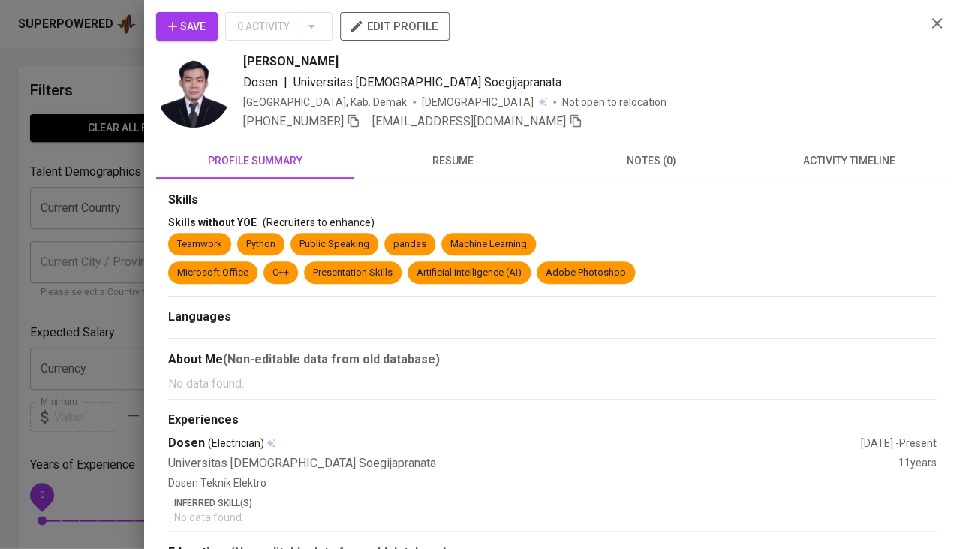
click at [365, 122] on div "+62 812-8404-7345 felixyustian@gmail.com" at bounding box center [412, 122] width 339 height 18
click at [356, 120] on icon "button" at bounding box center [354, 121] width 14 height 14
click at [200, 20] on span "Save" at bounding box center [187, 26] width 38 height 19
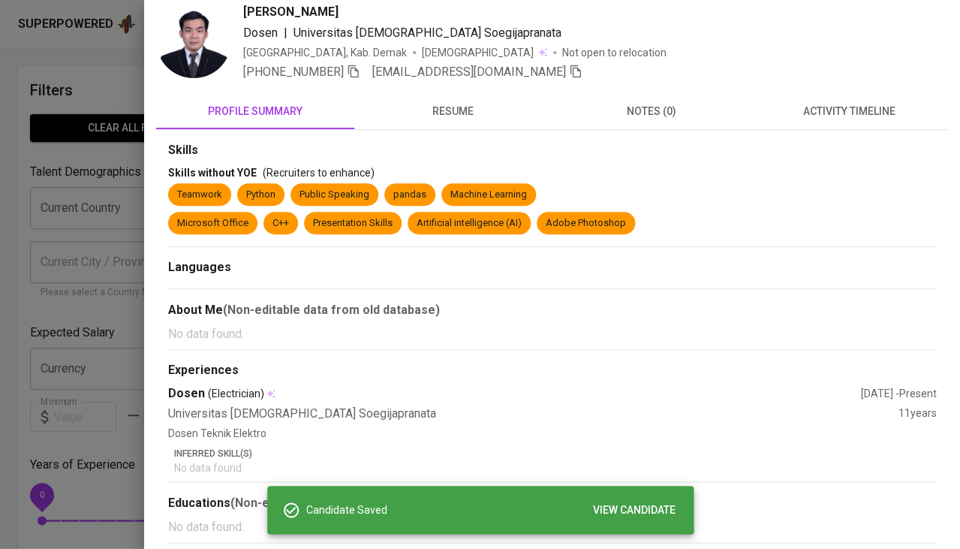
scroll to position [47, 0]
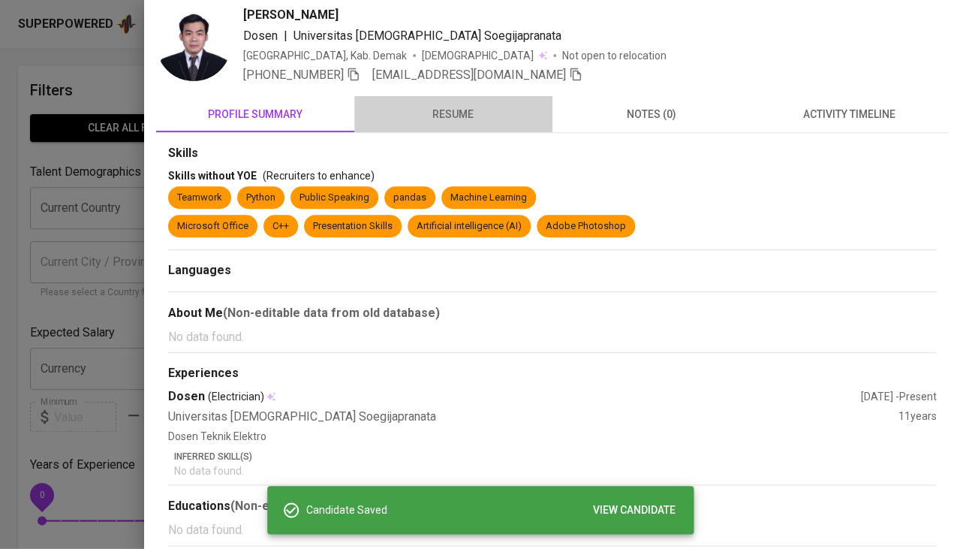
click at [459, 116] on span "resume" at bounding box center [453, 114] width 180 height 19
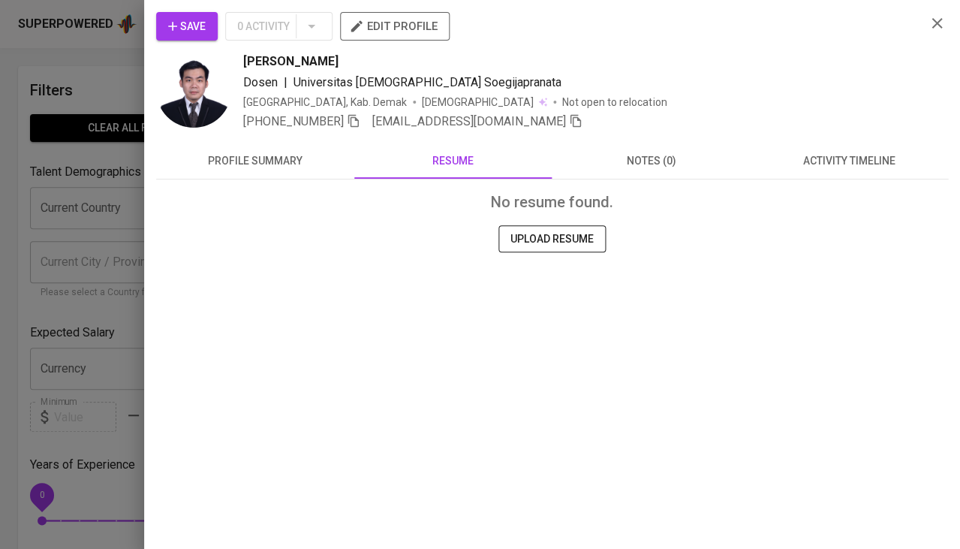
click at [254, 162] on span "profile summary" at bounding box center [255, 161] width 180 height 19
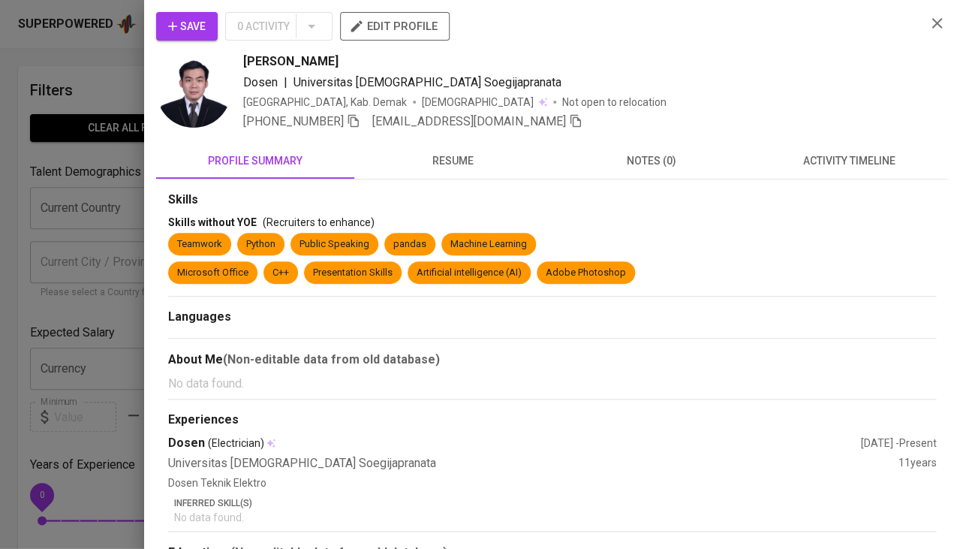
click at [67, 280] on div at bounding box center [480, 274] width 960 height 549
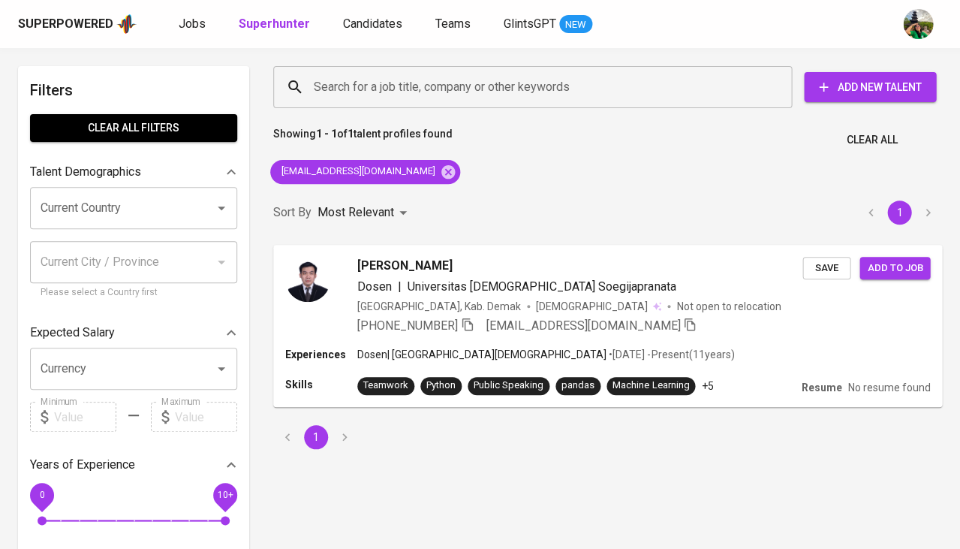
click at [354, 35] on div "Superpowered Jobs Superhunter Candidates Teams GlintsGPT NEW" at bounding box center [456, 24] width 876 height 23
click at [364, 29] on span "Candidates" at bounding box center [372, 24] width 59 height 14
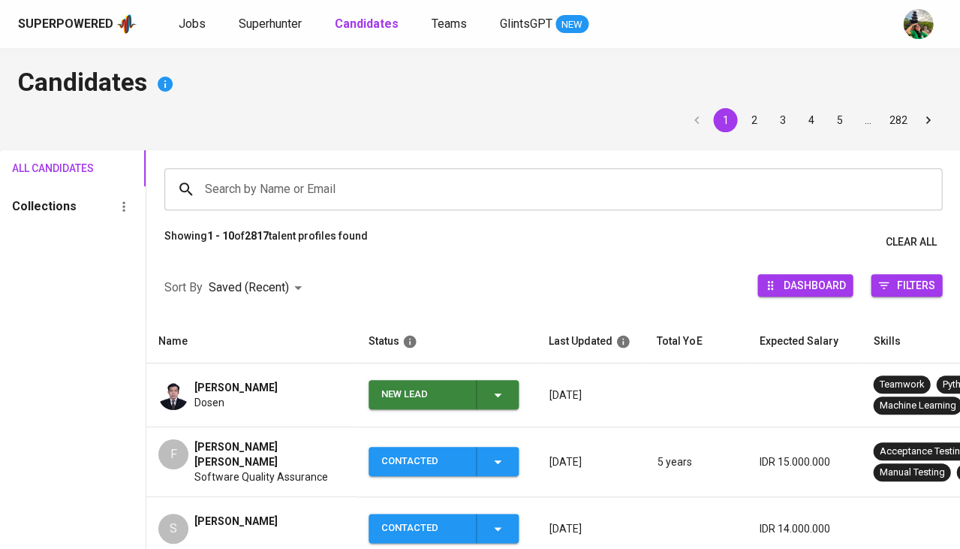
click at [495, 401] on div "New Lead" at bounding box center [443, 394] width 125 height 29
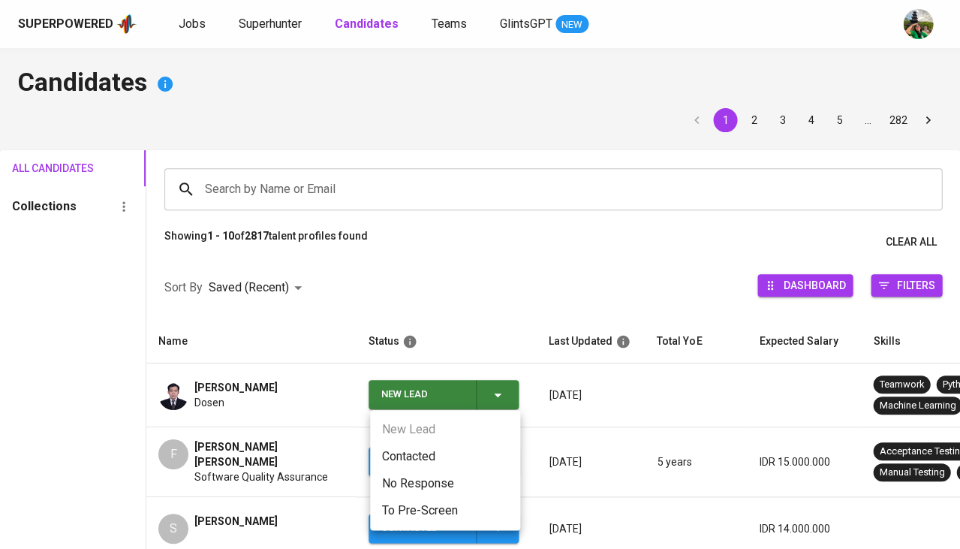
click at [422, 460] on li "Contacted" at bounding box center [445, 456] width 150 height 27
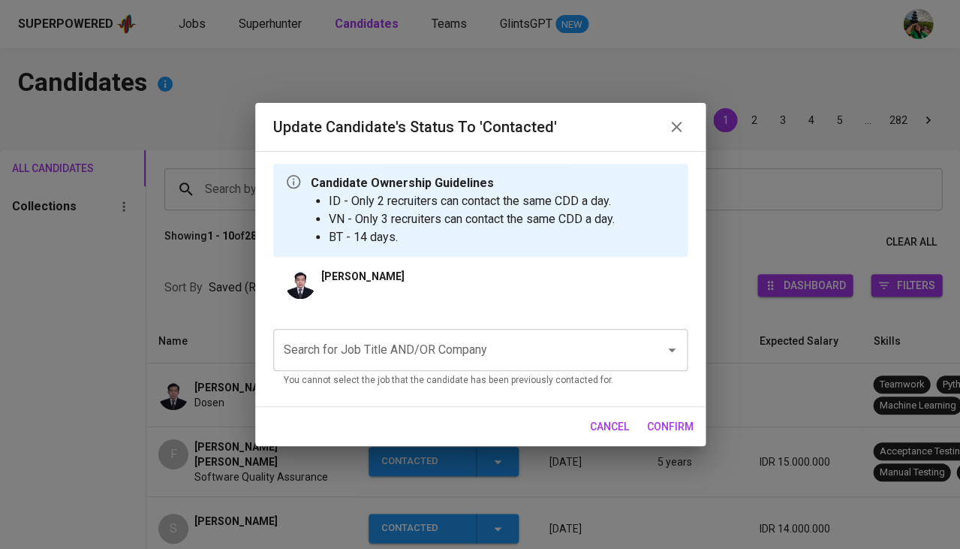
click at [461, 359] on input "Search for Job Title AND/OR Company" at bounding box center [459, 350] width 359 height 29
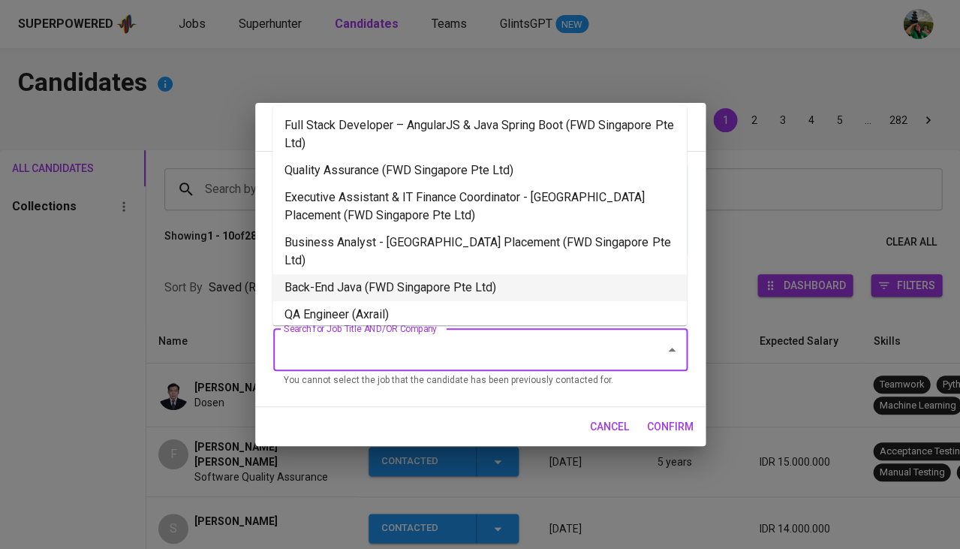
click at [439, 274] on li "Back-End Java (FWD Singapore Pte Ltd)" at bounding box center [479, 287] width 414 height 27
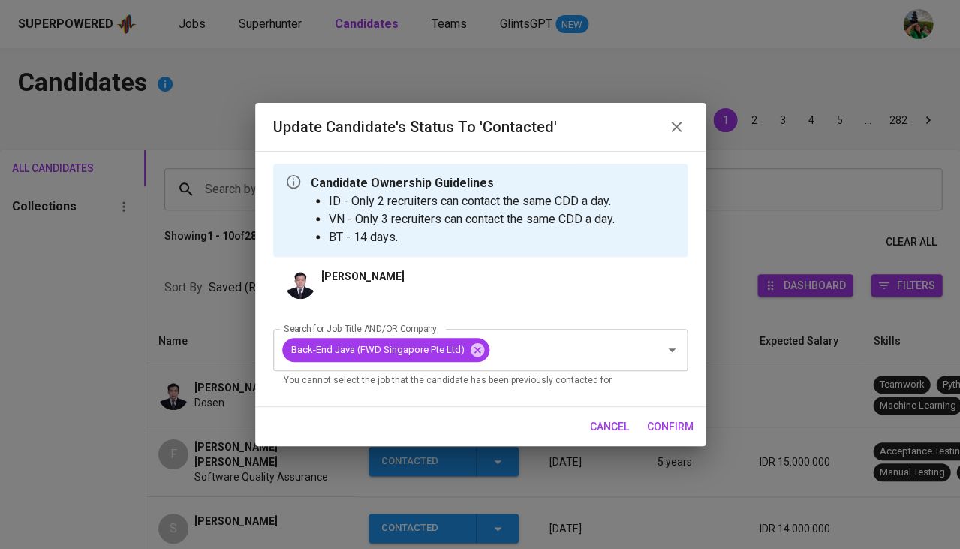
click at [672, 423] on span "confirm" at bounding box center [670, 426] width 47 height 19
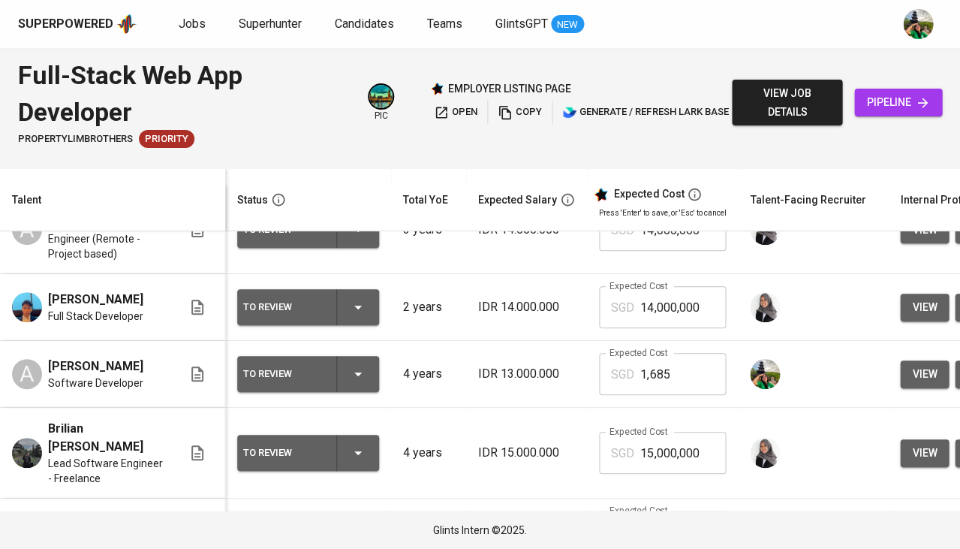
scroll to position [50, 0]
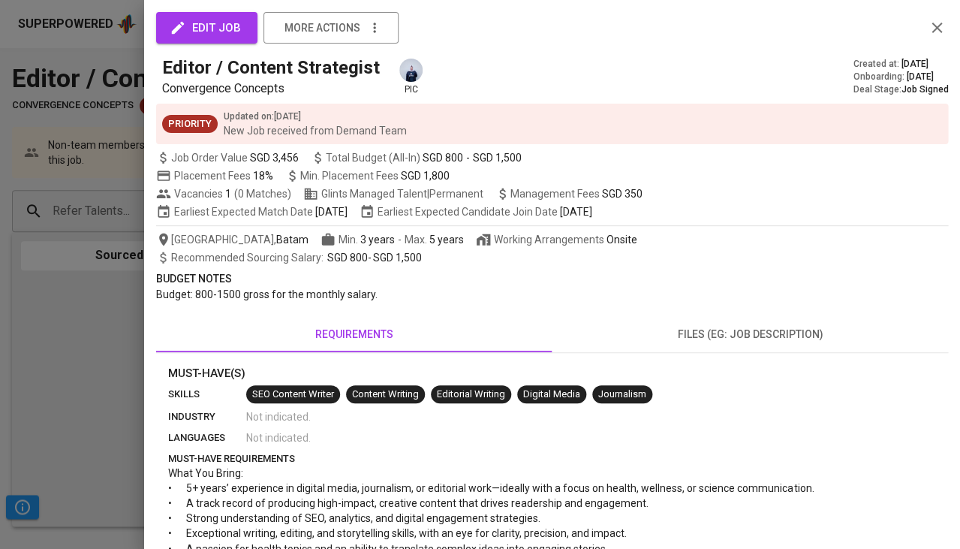
click at [924, 25] on div "edit job more actions" at bounding box center [552, 28] width 792 height 32
click at [935, 28] on icon "button" at bounding box center [937, 28] width 18 height 18
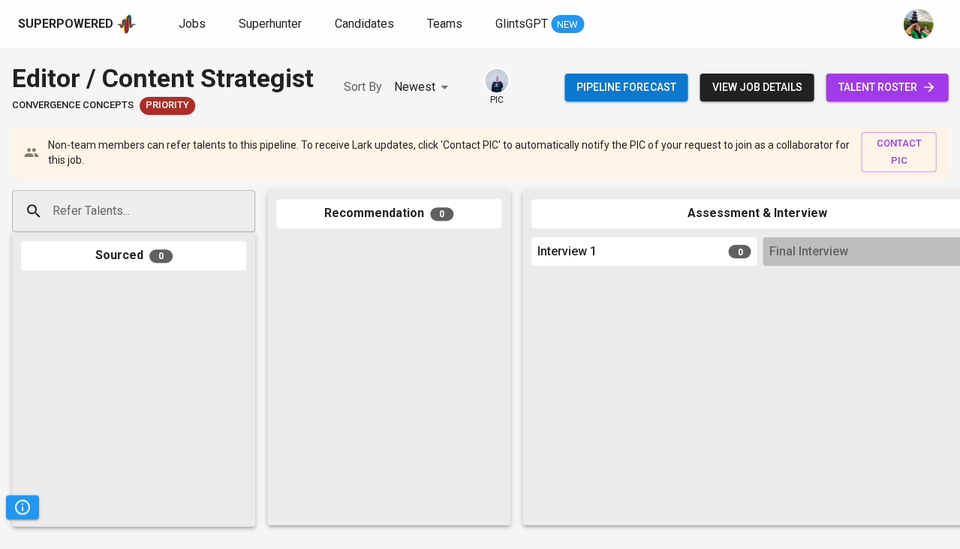
click at [884, 91] on span "talent roster" at bounding box center [887, 87] width 98 height 19
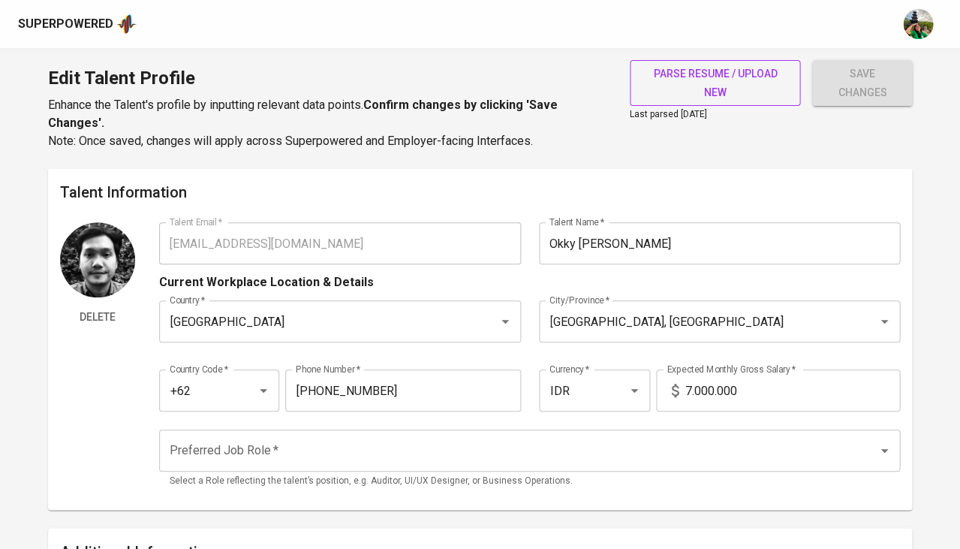
click at [682, 79] on span "parse resume / upload new" at bounding box center [715, 83] width 147 height 37
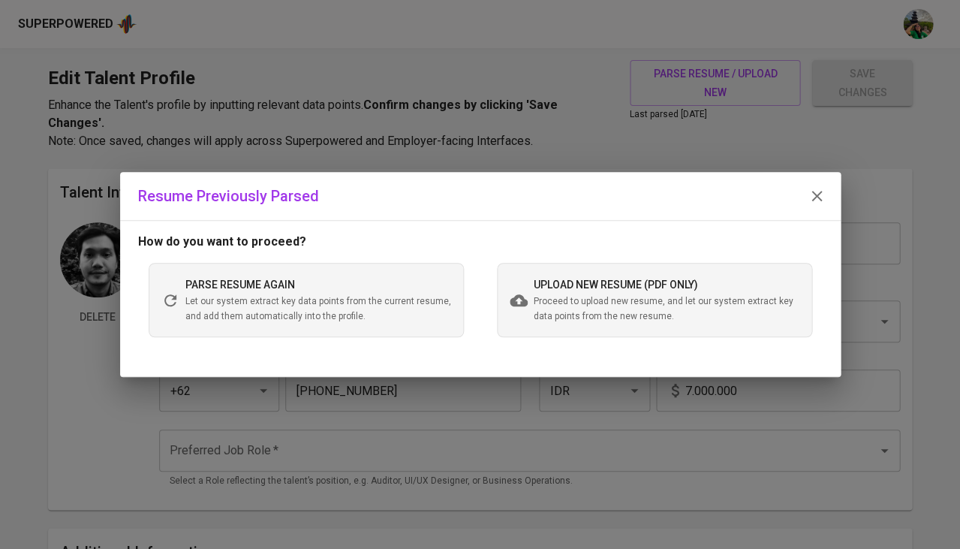
click at [396, 281] on div "parse resume again Let our system extract key data points from the current resu…" at bounding box center [318, 299] width 266 height 48
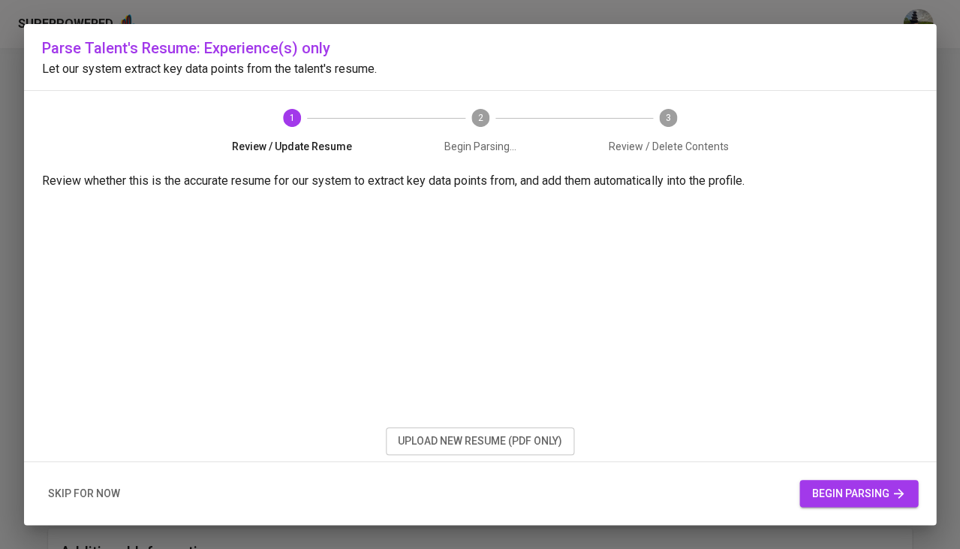
click at [79, 495] on span "skip for now" at bounding box center [84, 493] width 72 height 19
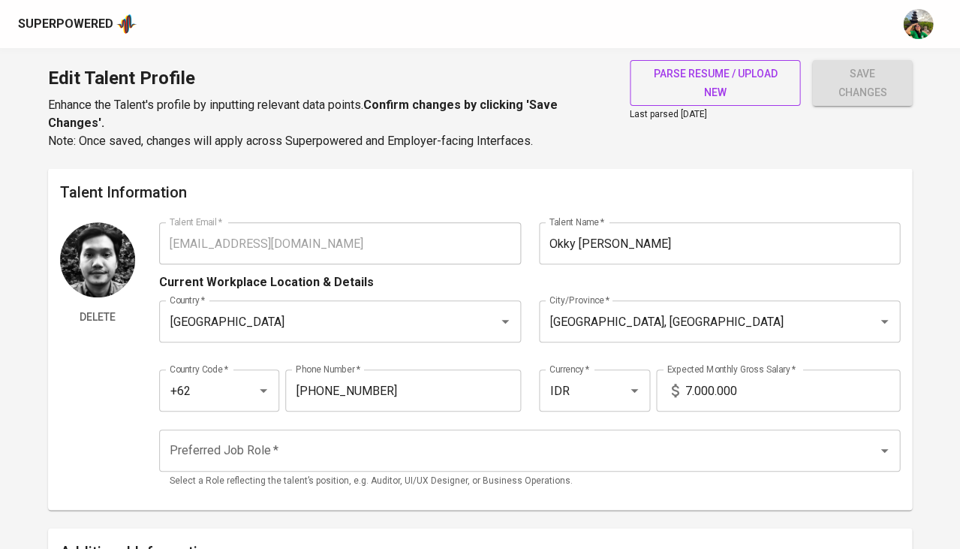
click at [716, 81] on span "parse resume / upload new" at bounding box center [715, 83] width 147 height 37
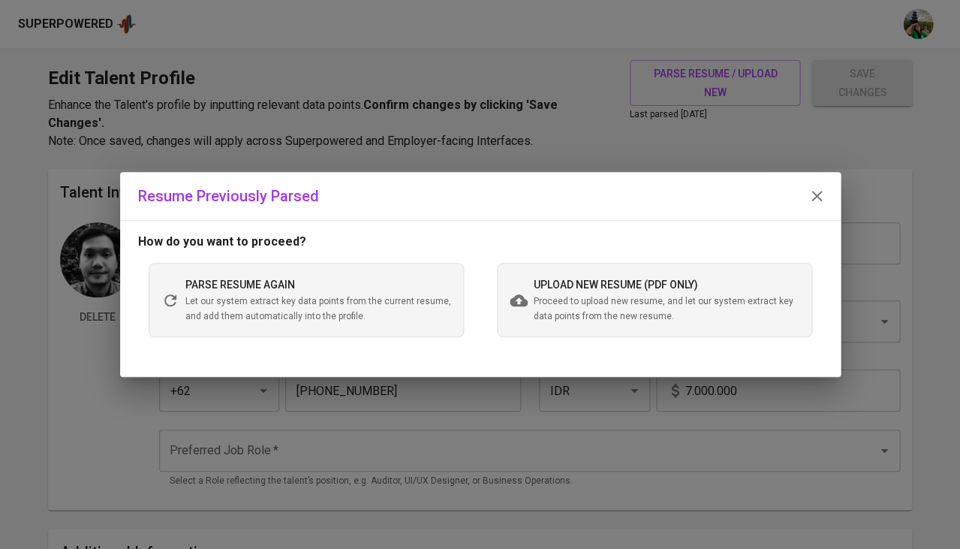
click at [688, 305] on span "Proceed to upload new resume, and let our system extract key data points from t…" at bounding box center [667, 309] width 266 height 30
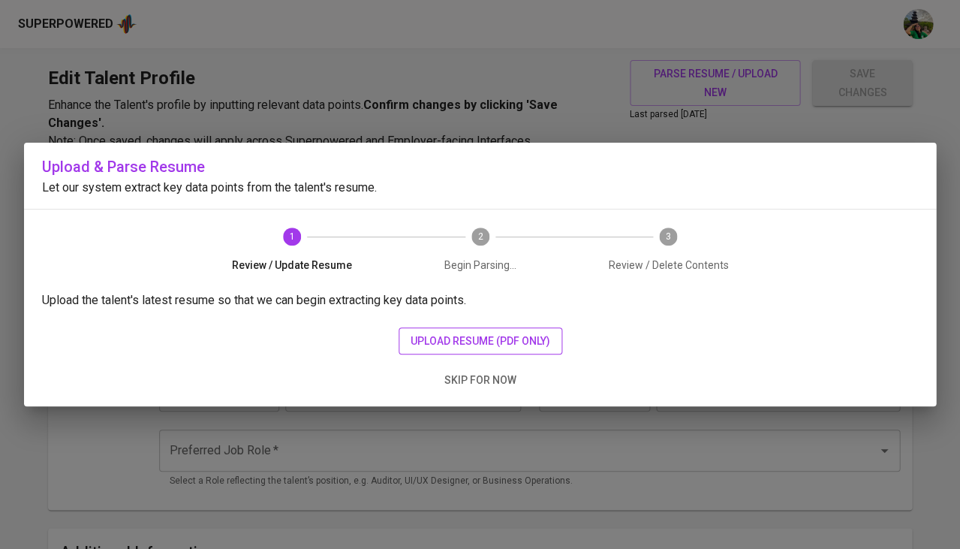
click at [461, 345] on span "upload resume (pdf only)" at bounding box center [481, 341] width 140 height 19
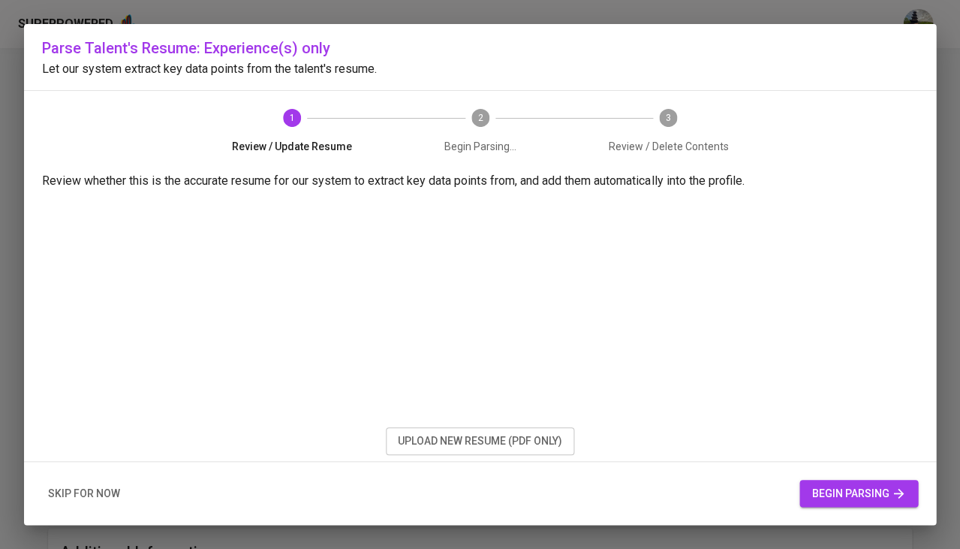
click at [855, 482] on button "begin parsing" at bounding box center [858, 494] width 119 height 28
